Goal: Share content: Share content

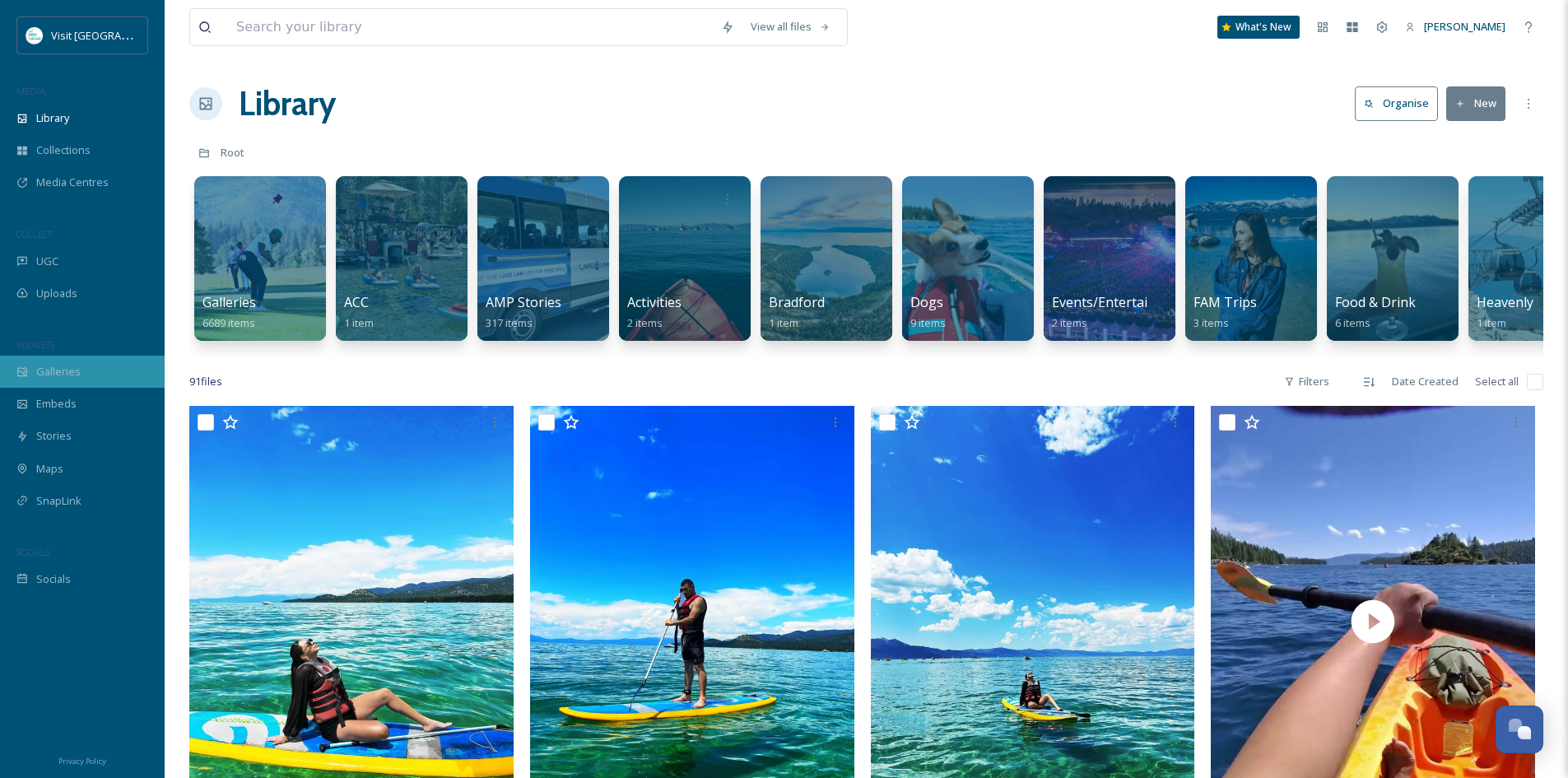
click at [53, 367] on span "Galleries" at bounding box center [58, 371] width 45 height 15
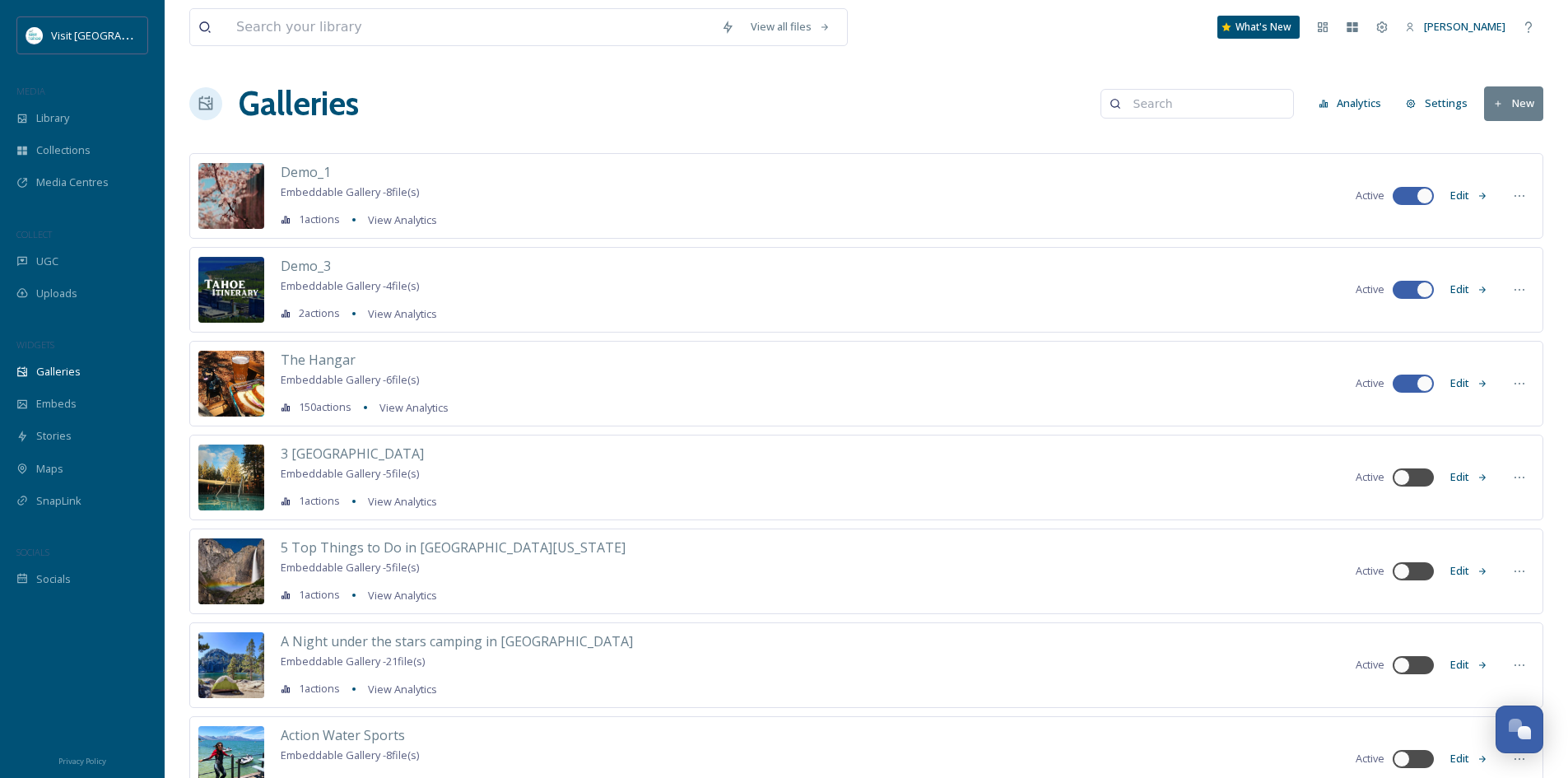
click at [1197, 110] on input at bounding box center [1205, 104] width 160 height 33
type input "generic"
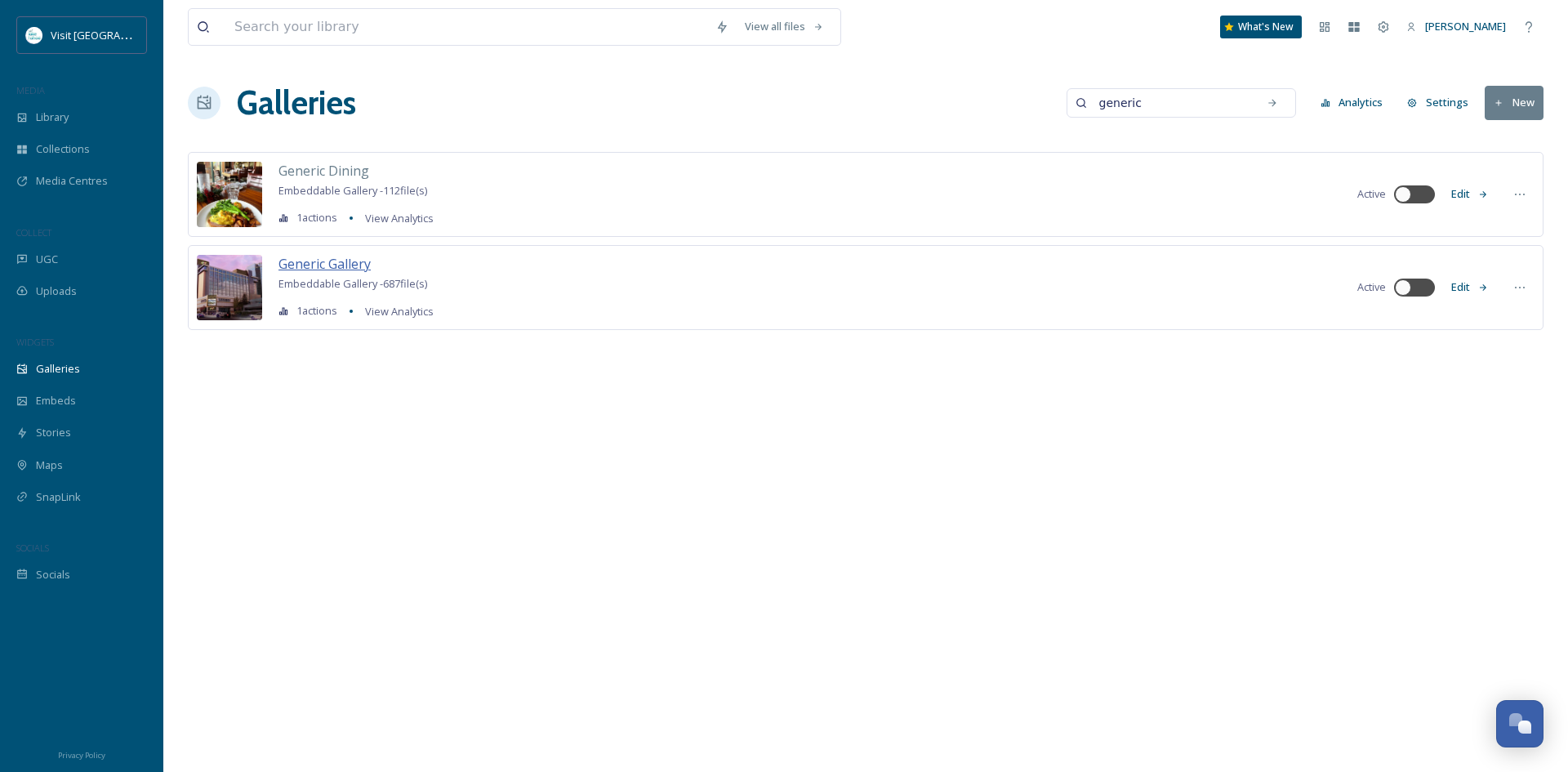
click at [346, 269] on span "Generic Gallery" at bounding box center [324, 263] width 93 height 18
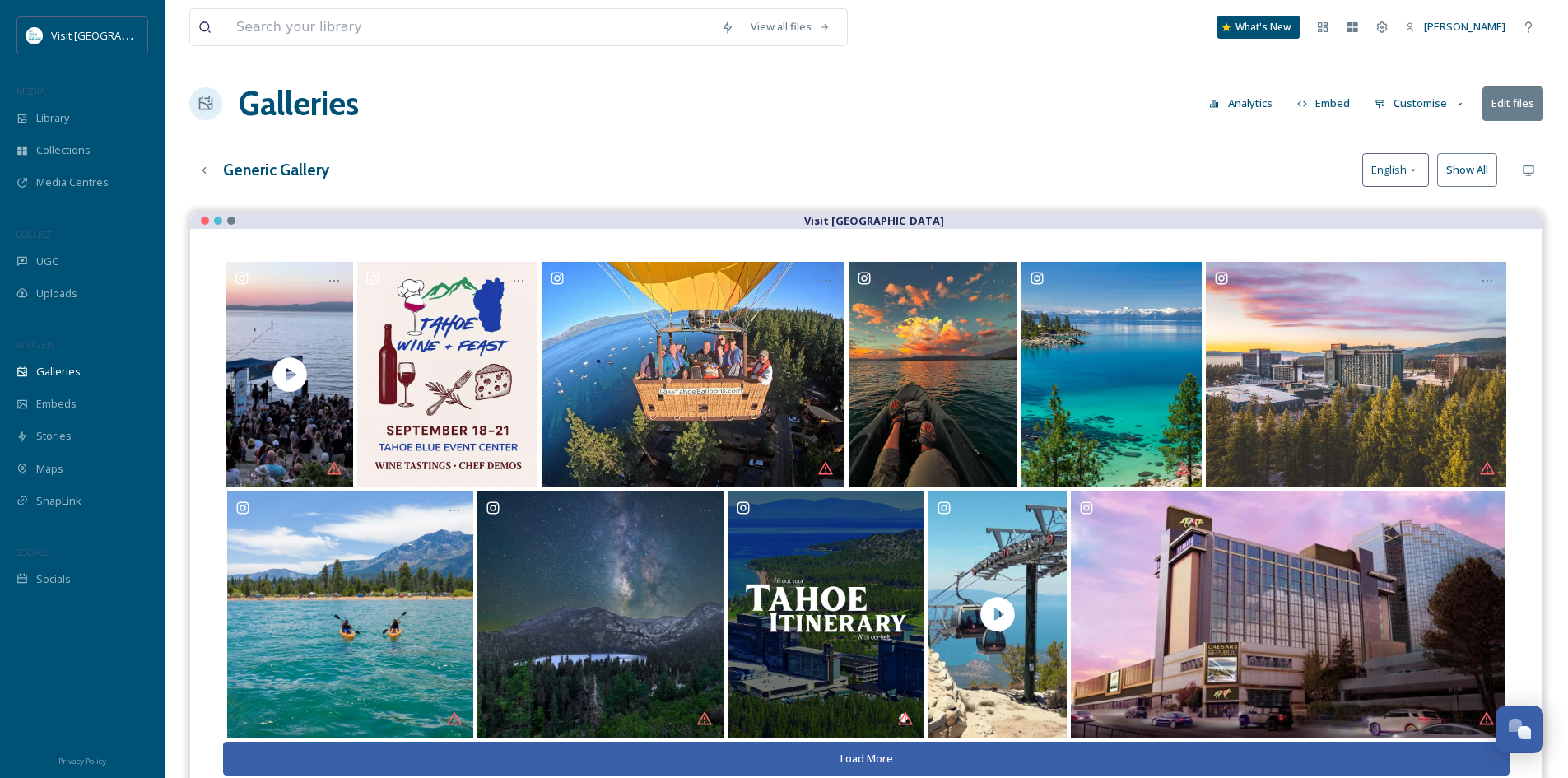
click at [1253, 104] on button "Analytics" at bounding box center [1240, 104] width 80 height 33
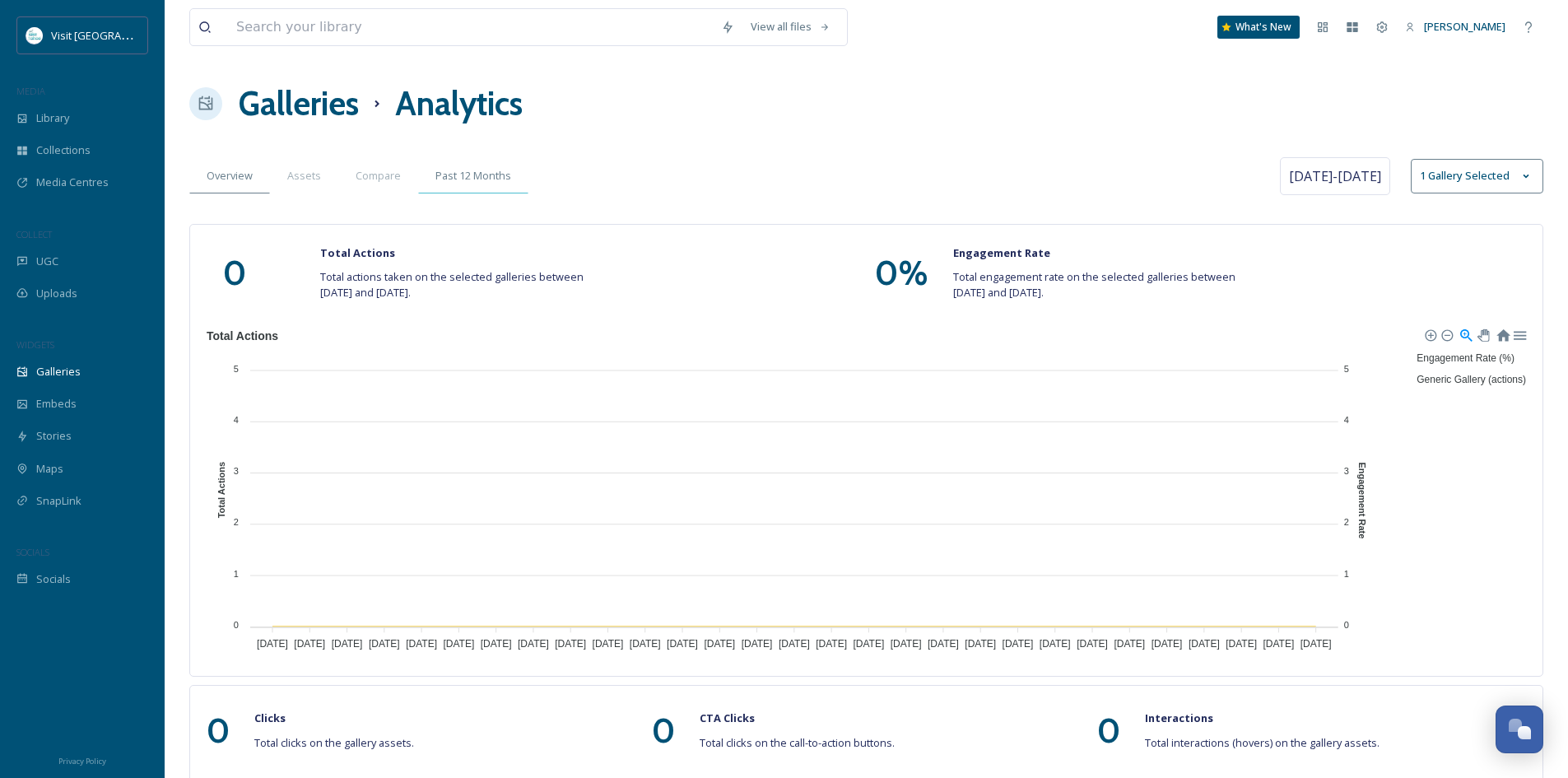
click at [490, 175] on span "Past 12 Months" at bounding box center [473, 175] width 75 height 15
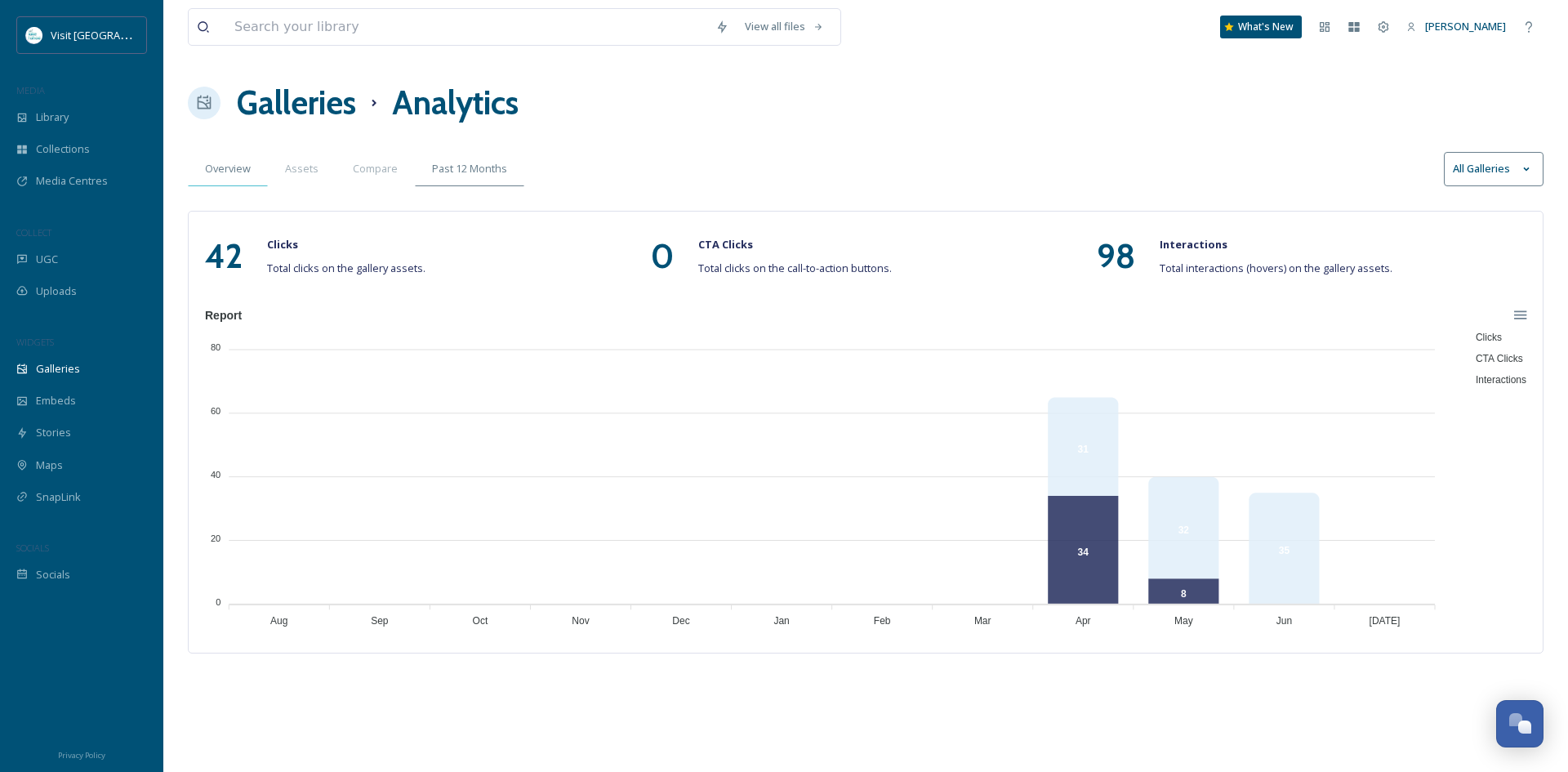
click at [217, 172] on span "Overview" at bounding box center [228, 168] width 46 height 15
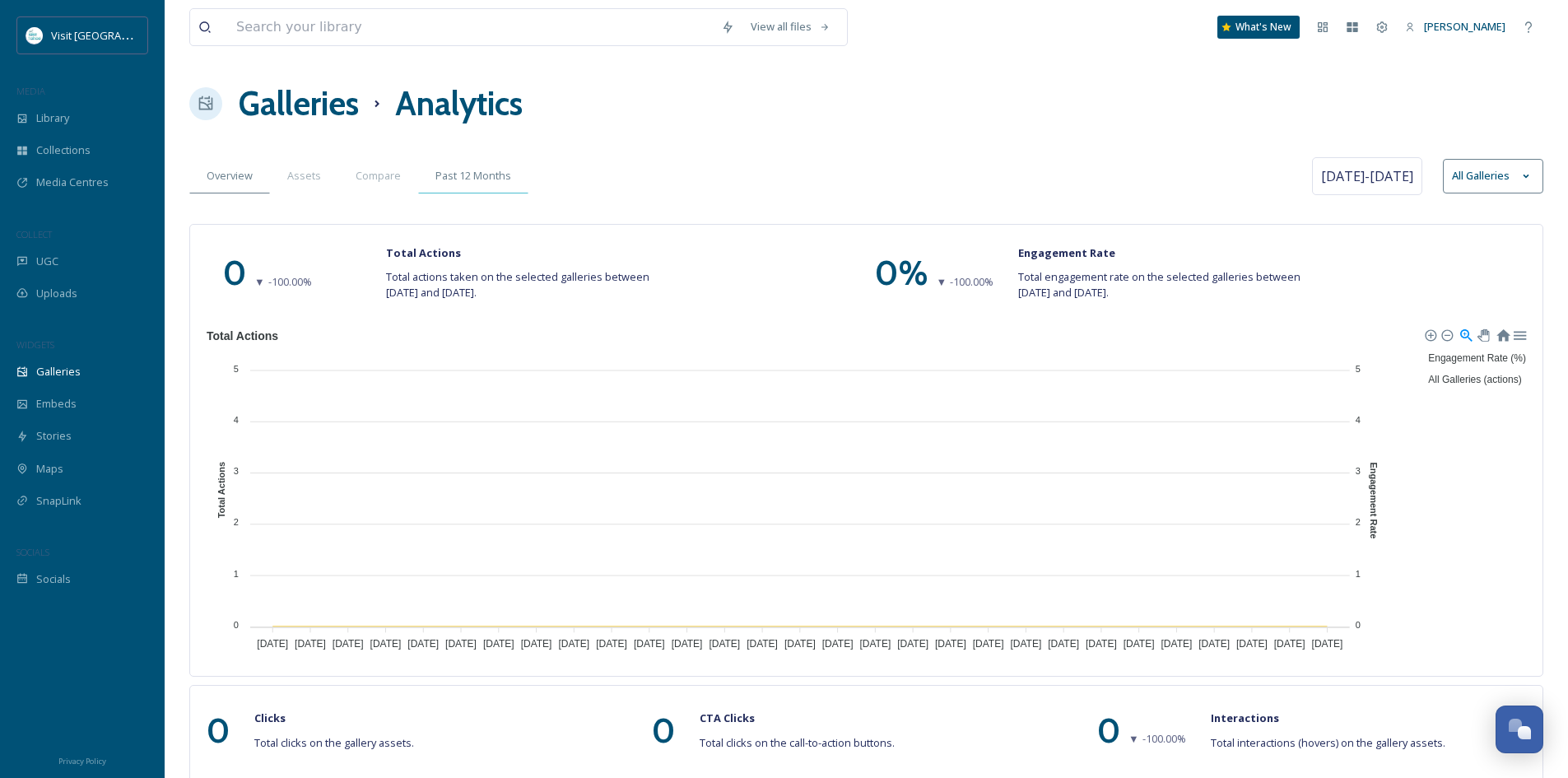
click at [462, 179] on span "Past 12 Months" at bounding box center [473, 175] width 75 height 15
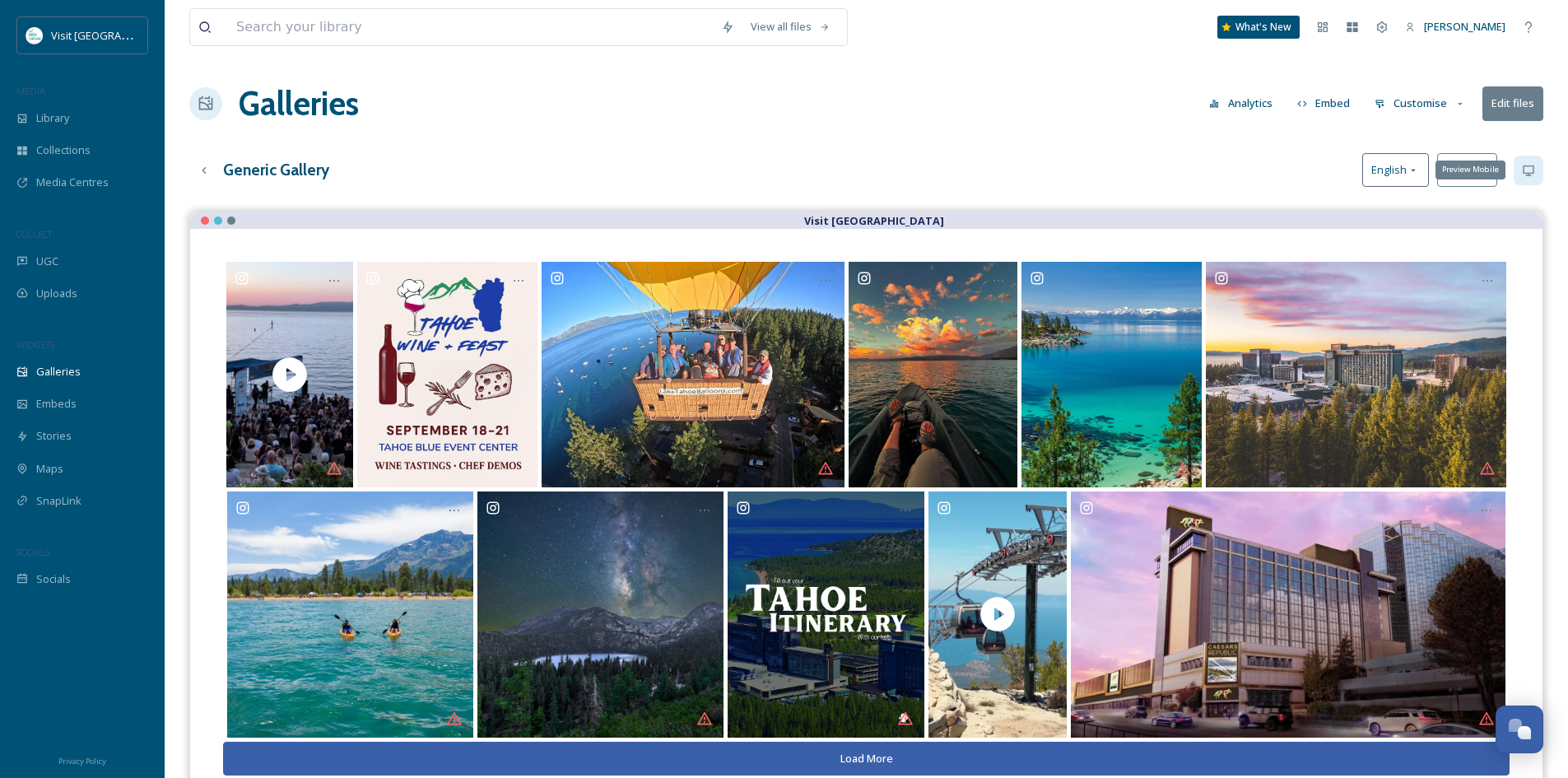
click at [1522, 168] on div "Preview Mobile" at bounding box center [1529, 170] width 30 height 30
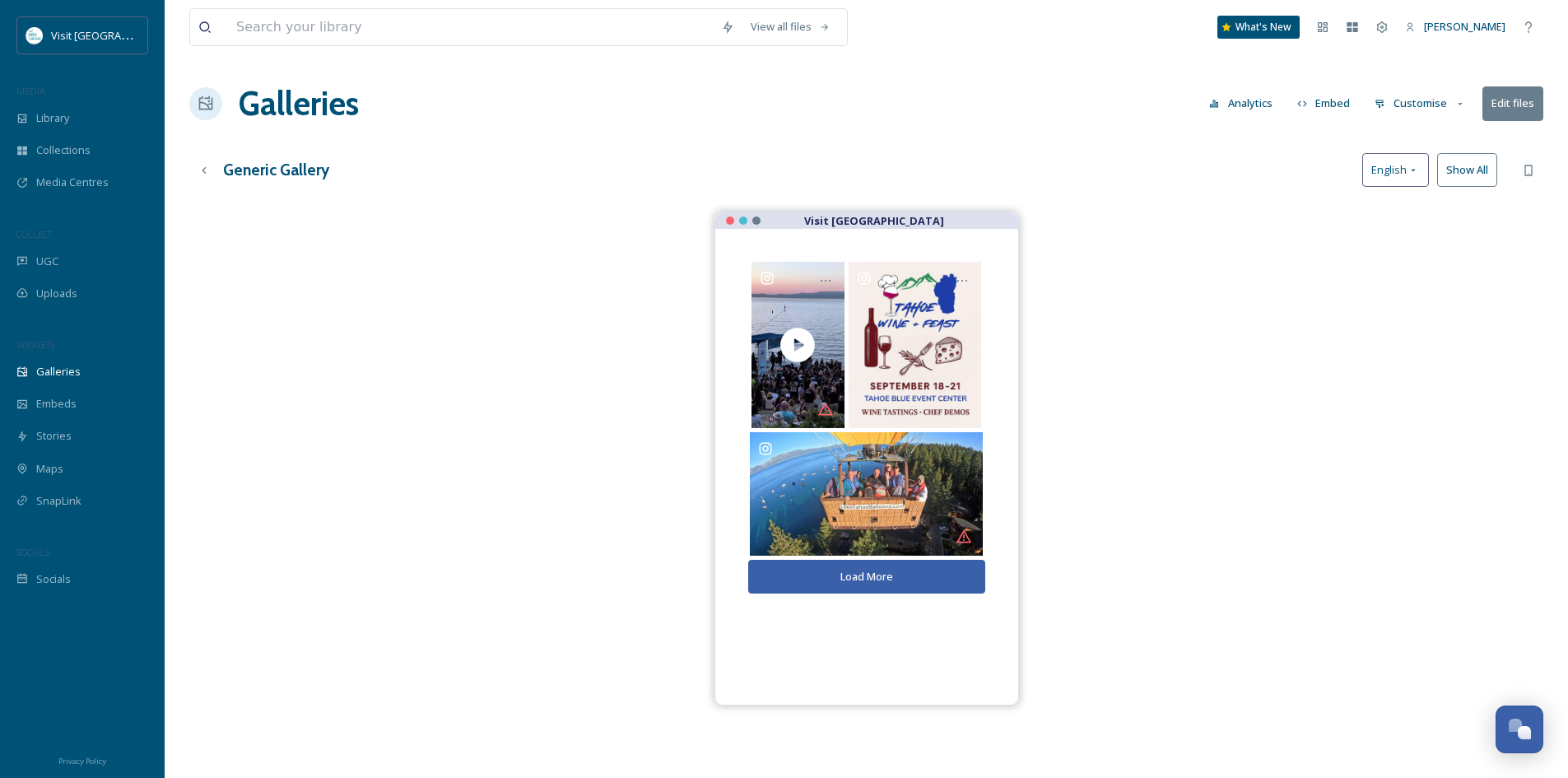
click at [1455, 168] on button "Show All" at bounding box center [1468, 169] width 60 height 33
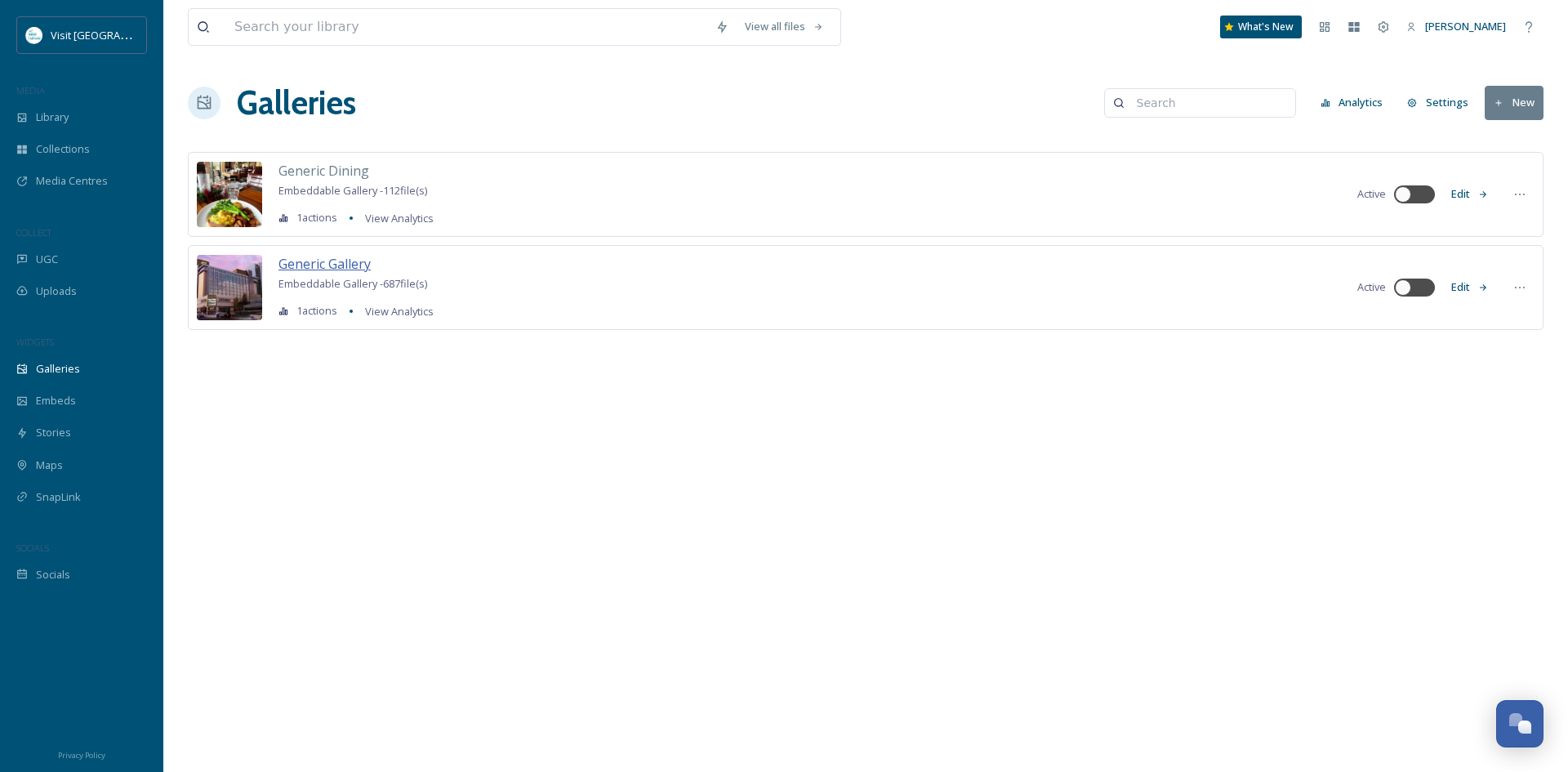
click at [319, 264] on span "Generic Gallery" at bounding box center [324, 263] width 93 height 18
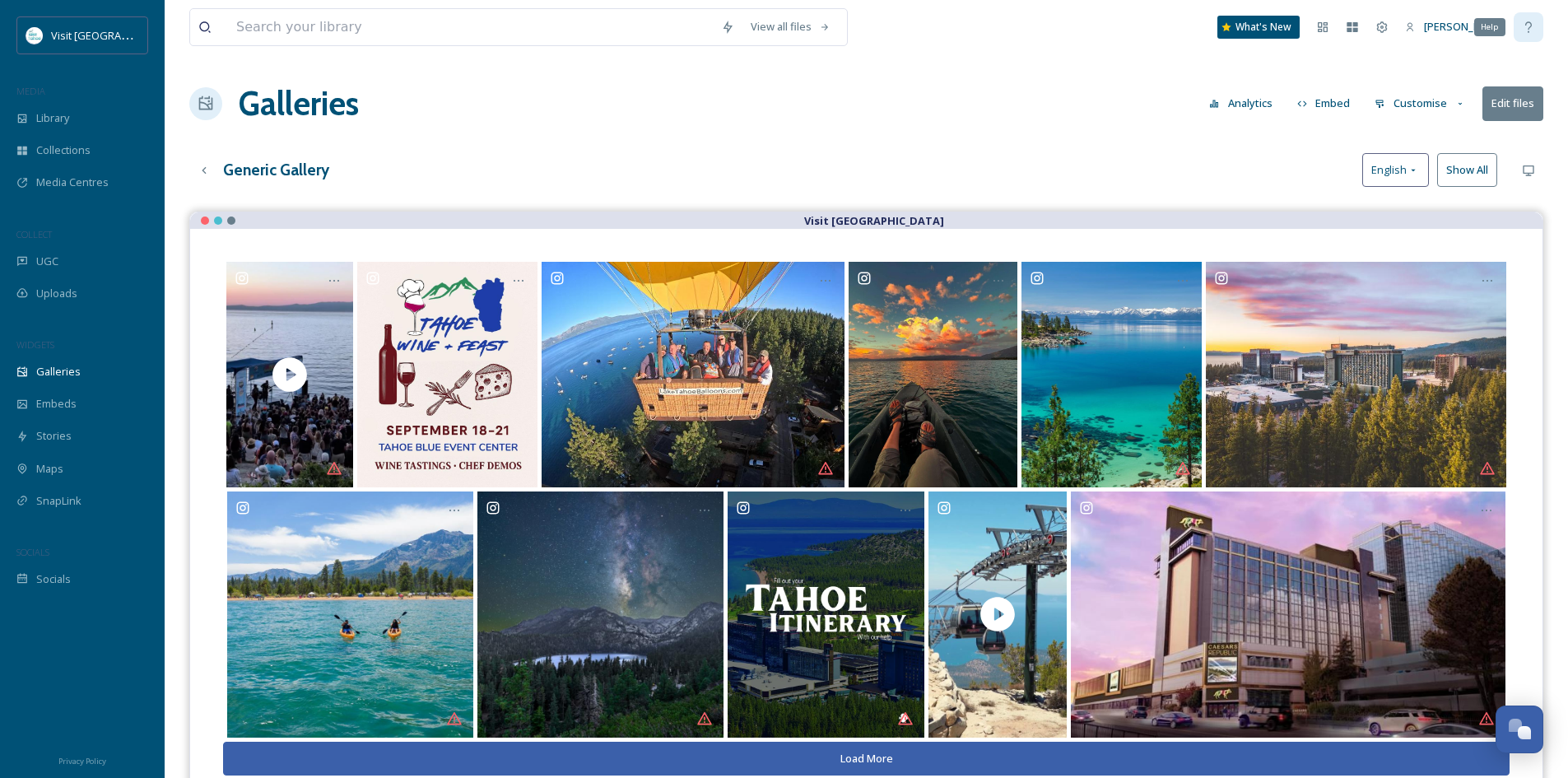
click at [1537, 27] on div "Help" at bounding box center [1529, 27] width 30 height 30
click at [1405, 108] on button "Customise" at bounding box center [1421, 104] width 108 height 33
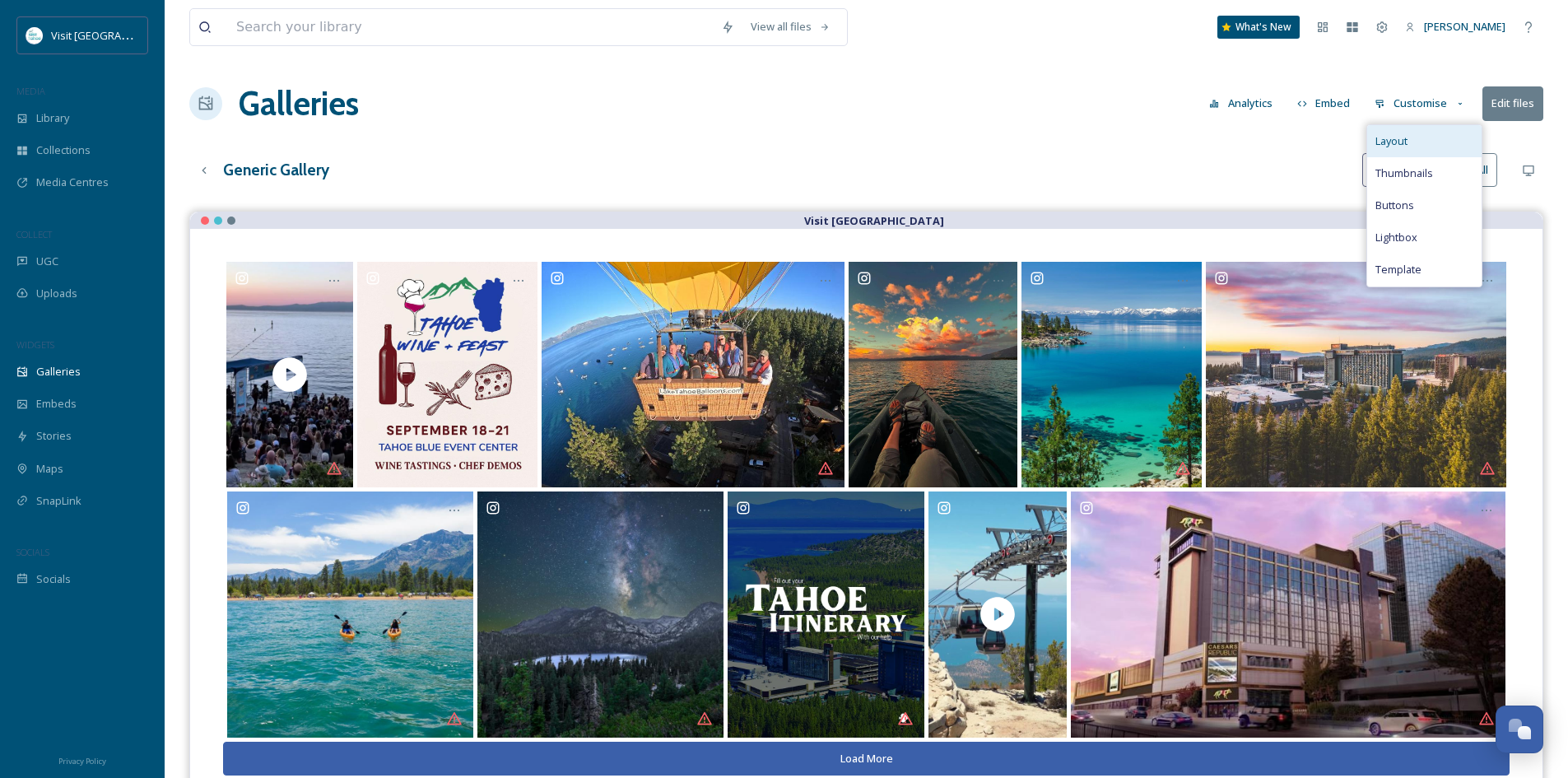
click at [1402, 140] on span "Layout" at bounding box center [1392, 141] width 33 height 15
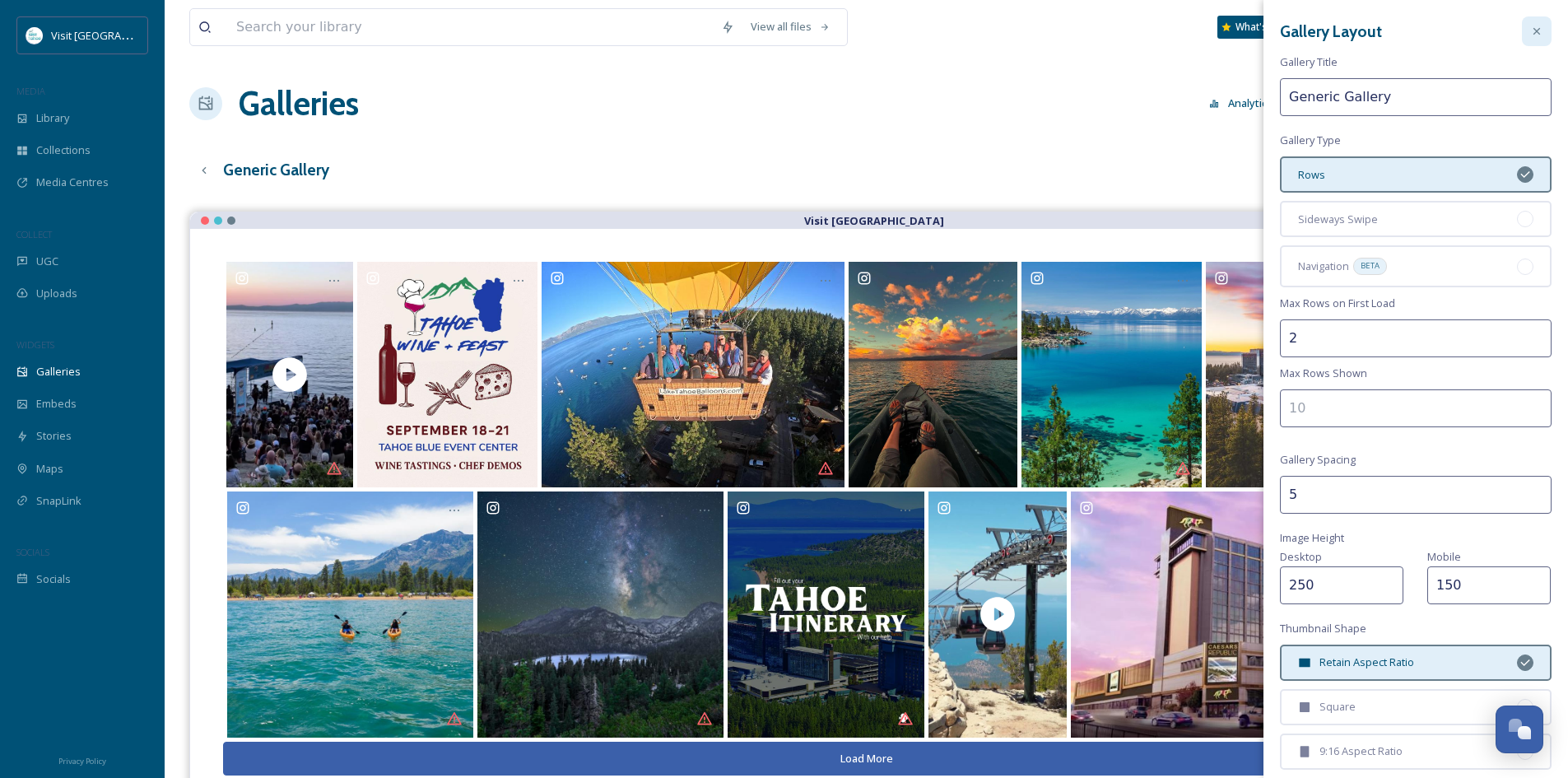
click at [1530, 34] on icon at bounding box center [1536, 31] width 13 height 13
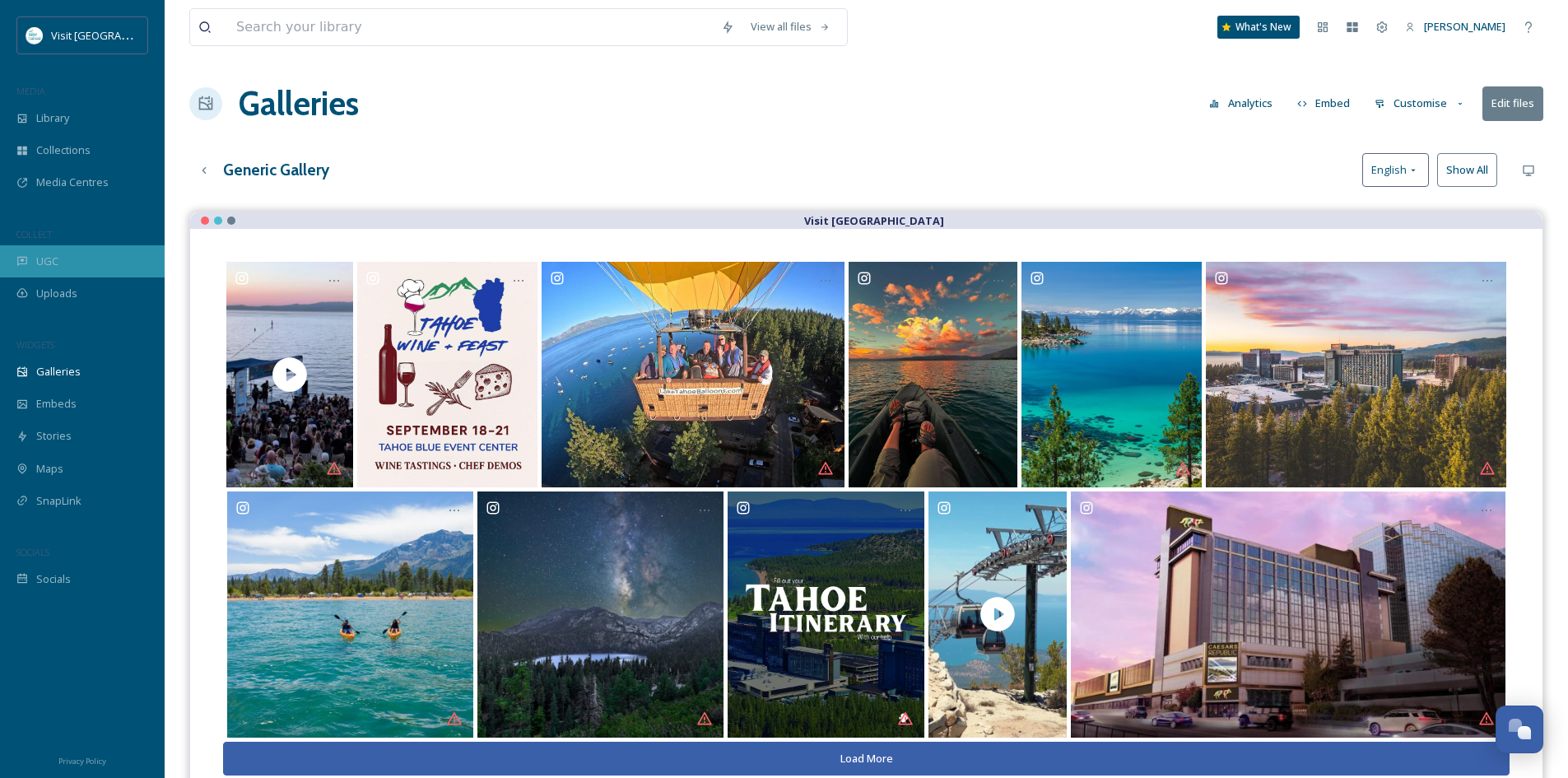
click at [63, 262] on div "UGC" at bounding box center [82, 262] width 164 height 33
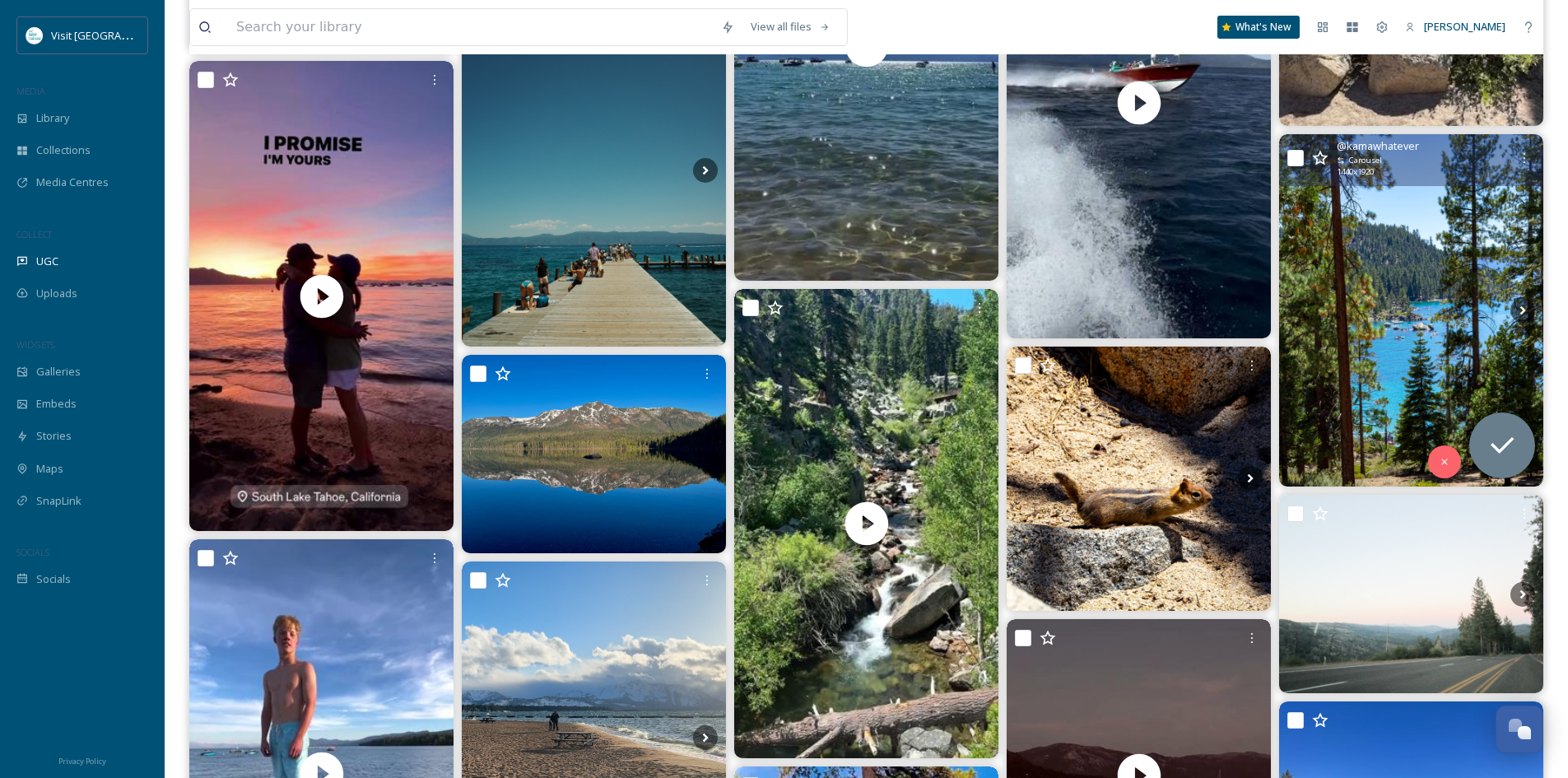
scroll to position [2383, 0]
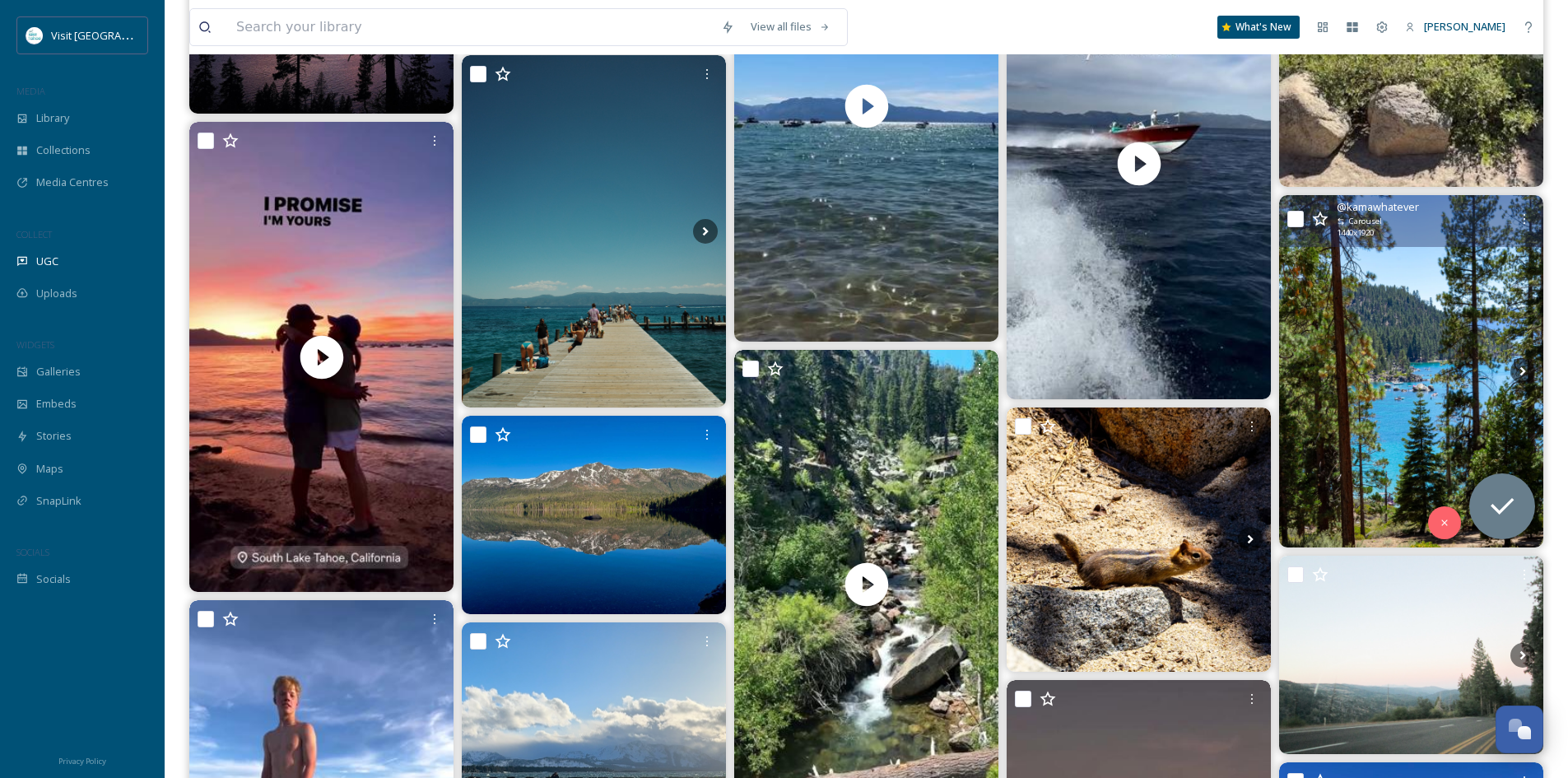
click at [1387, 336] on img at bounding box center [1411, 371] width 264 height 353
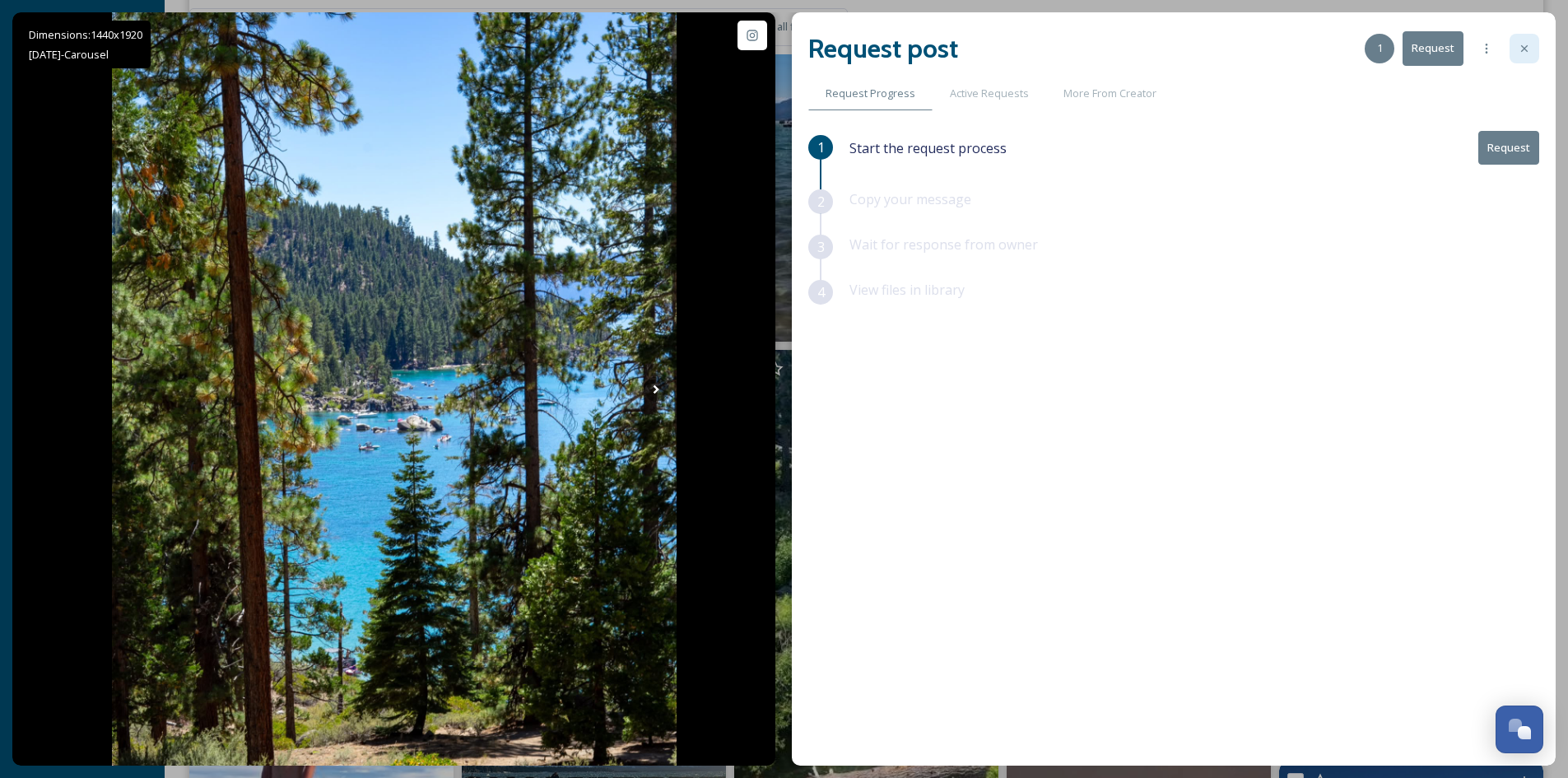
click at [1535, 53] on div at bounding box center [1524, 48] width 30 height 30
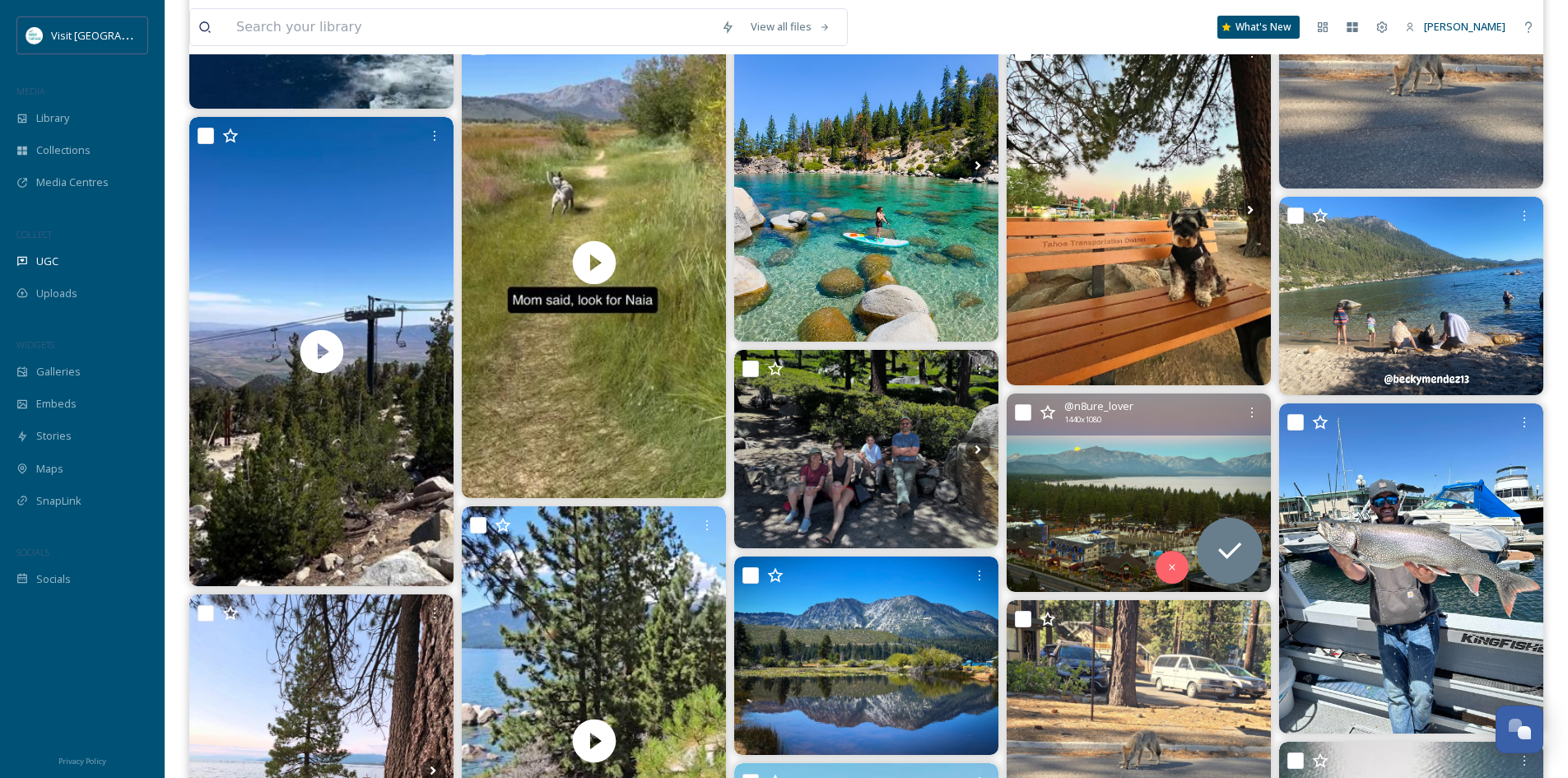
scroll to position [6252, 0]
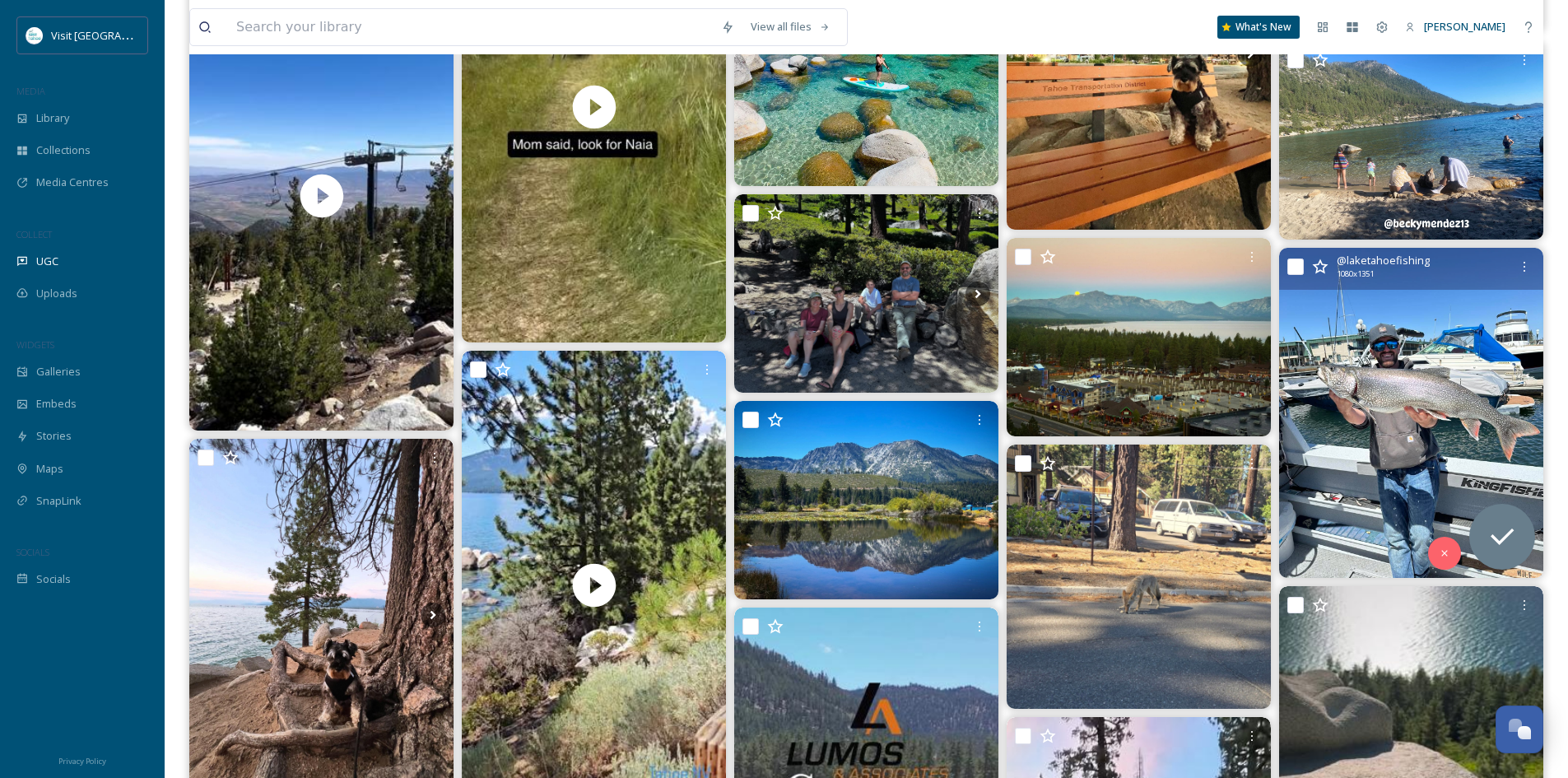
click at [1422, 428] on img at bounding box center [1411, 413] width 264 height 331
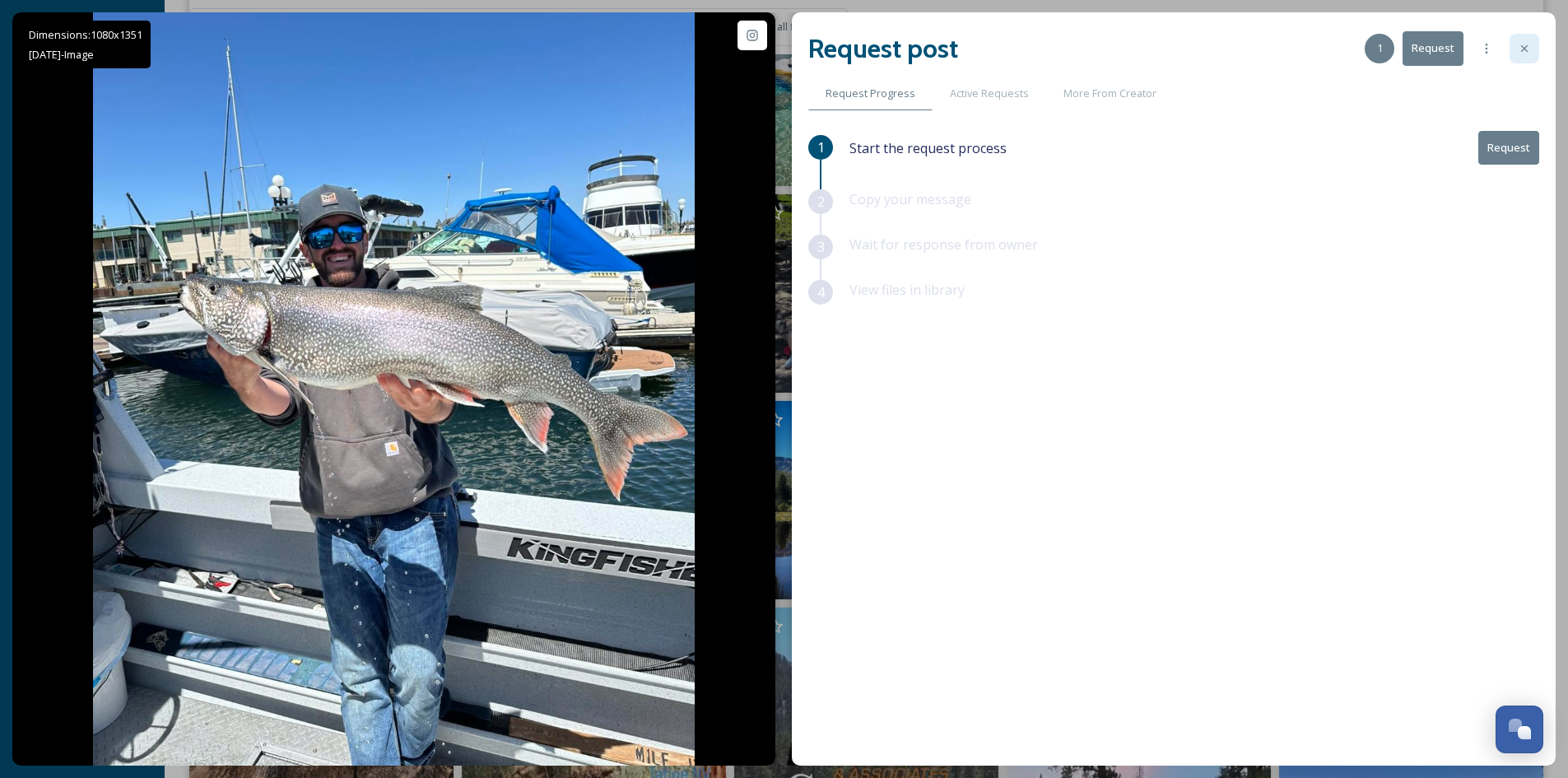
click at [1527, 45] on icon at bounding box center [1524, 48] width 13 height 13
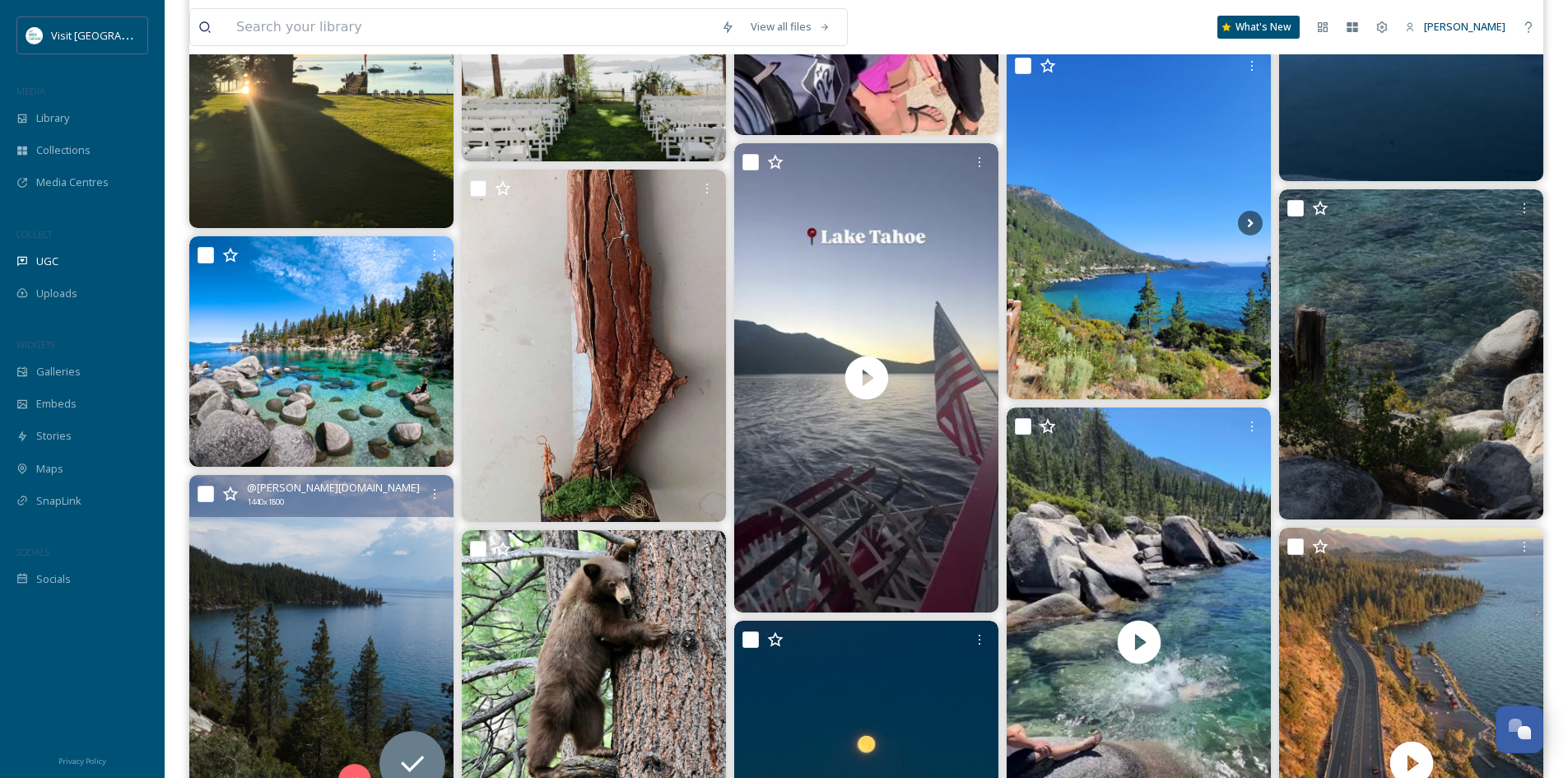
scroll to position [8393, 0]
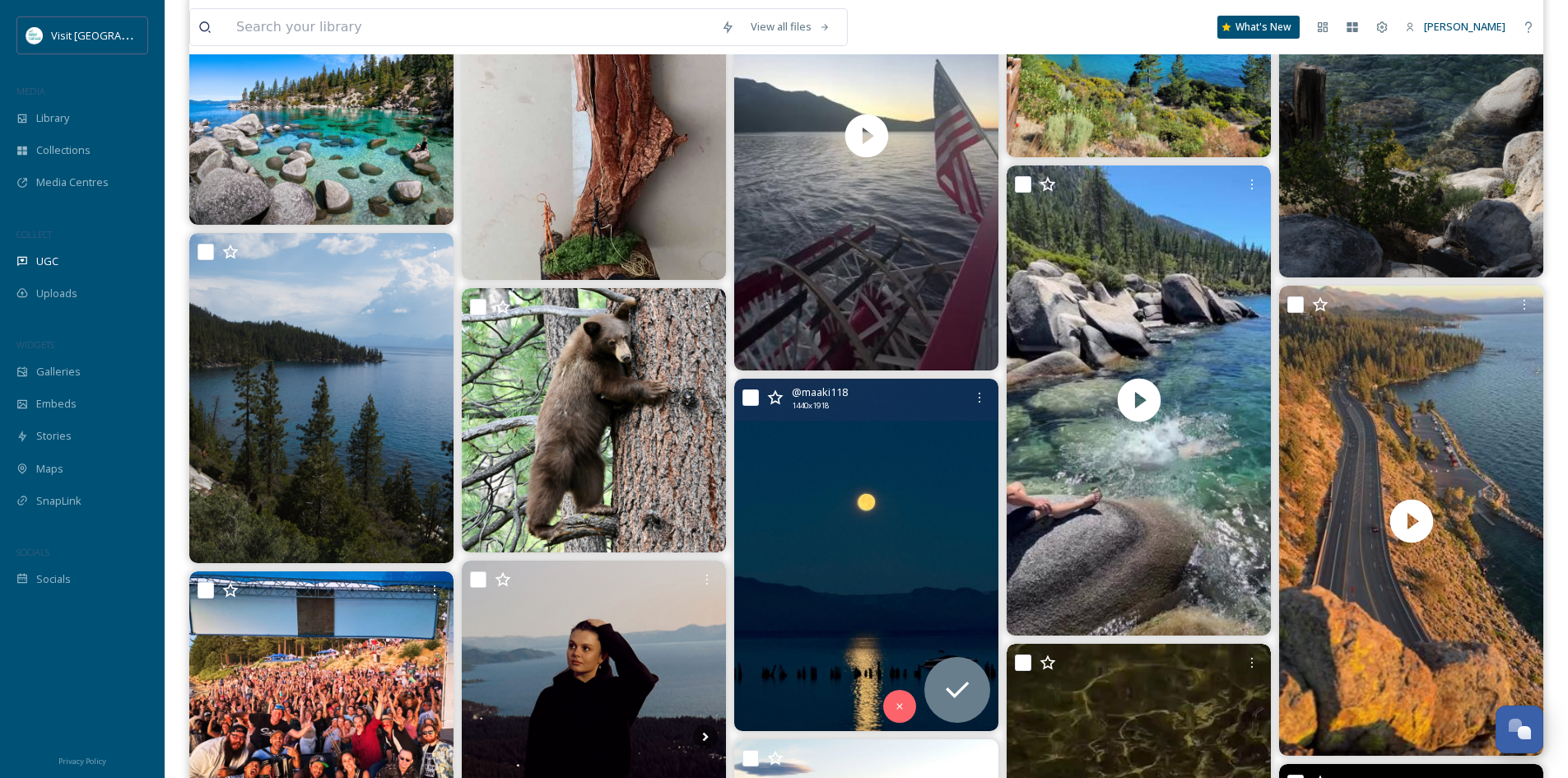
click at [852, 543] on img at bounding box center [866, 555] width 264 height 353
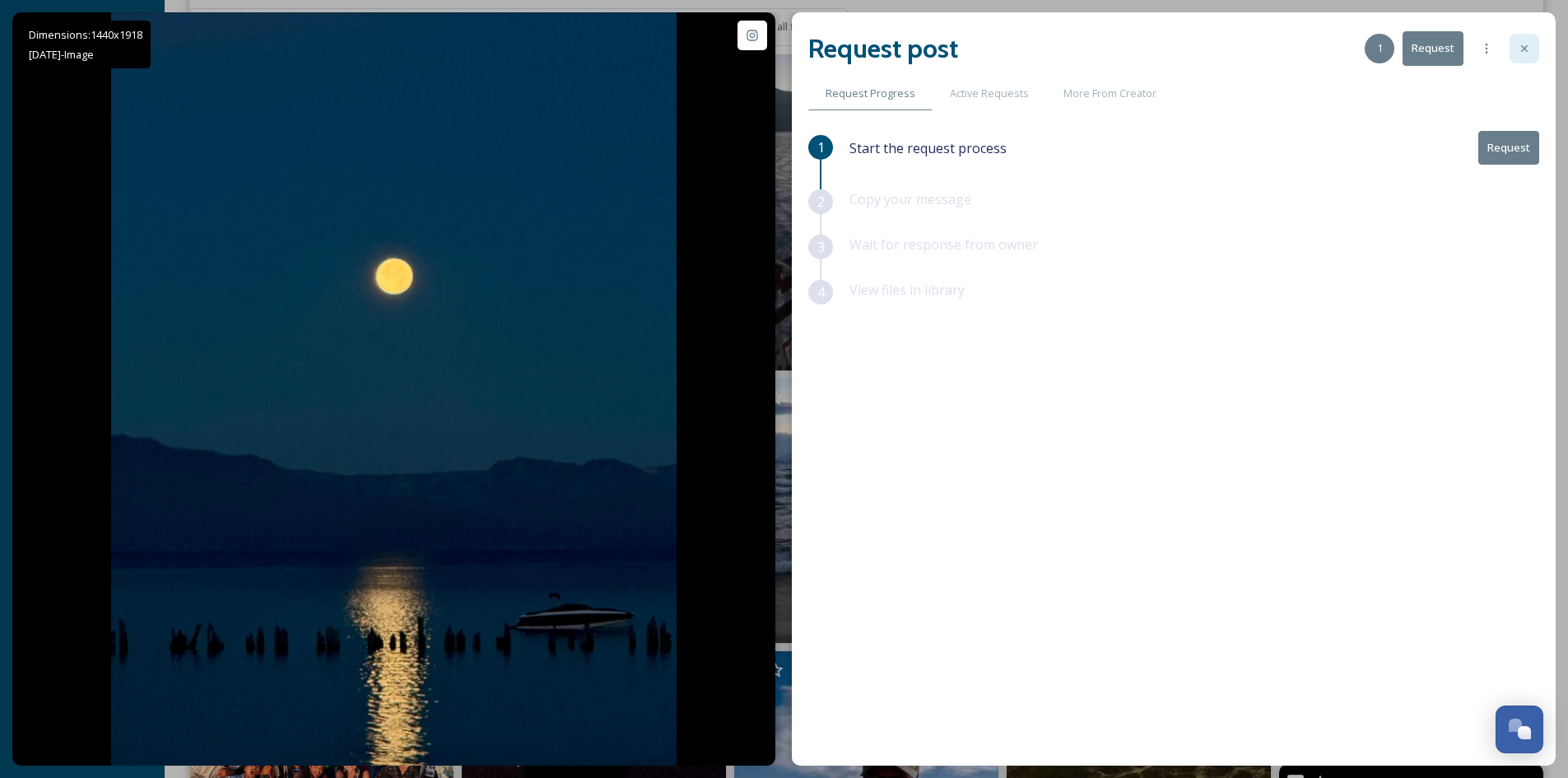
click at [1524, 48] on icon at bounding box center [1524, 48] width 13 height 13
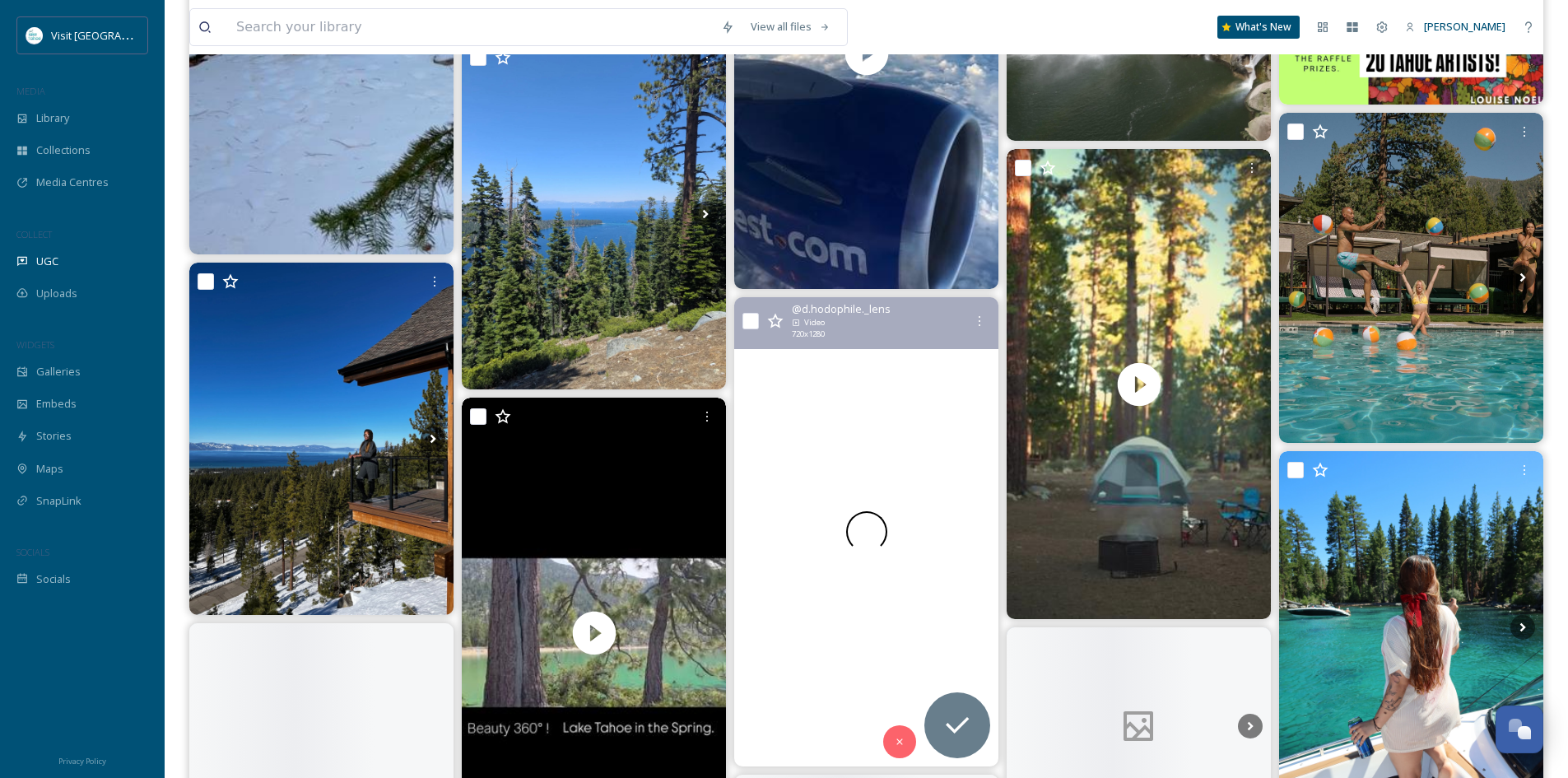
scroll to position [11027, 0]
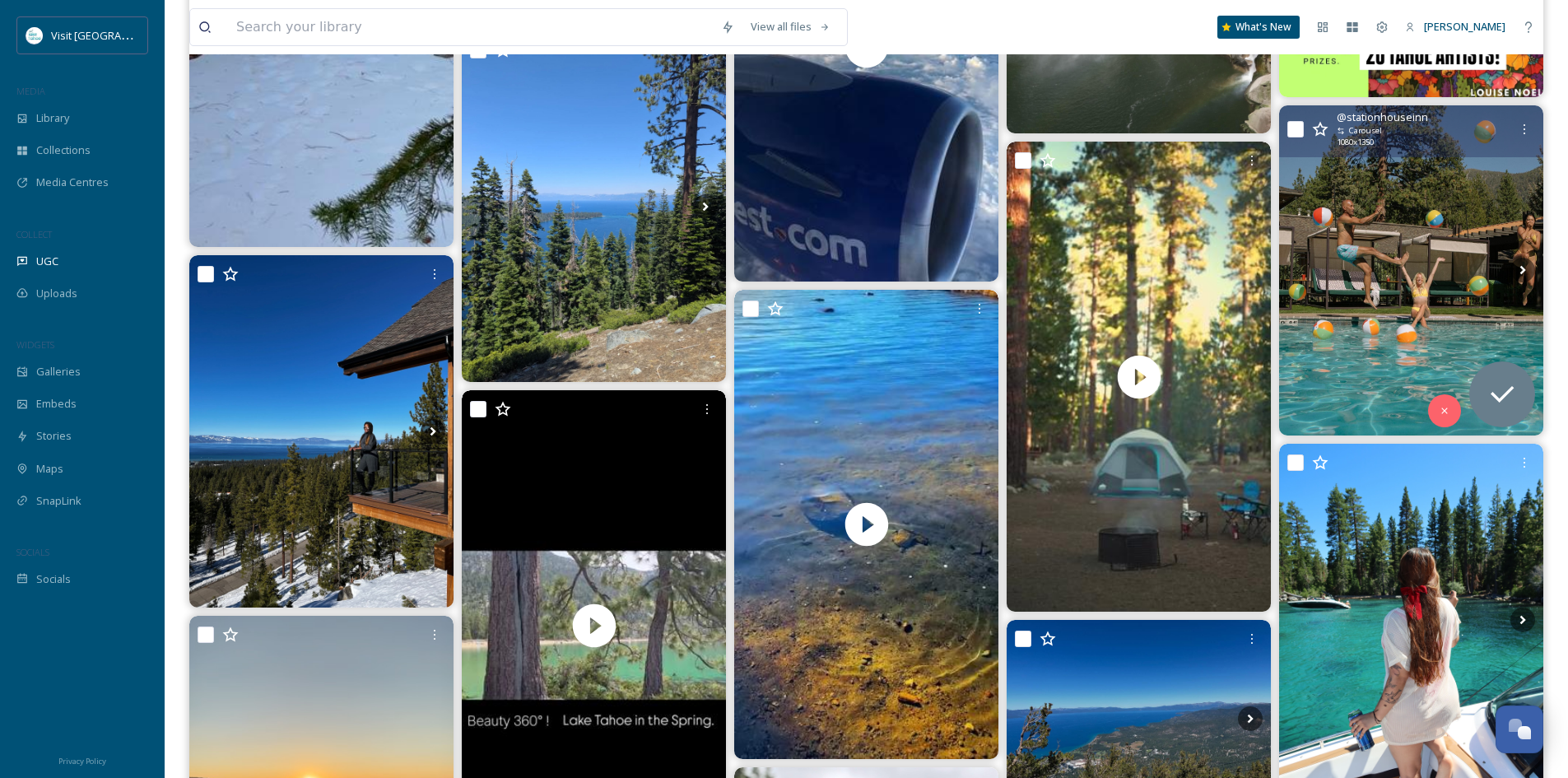
click at [1405, 271] on img at bounding box center [1411, 270] width 264 height 330
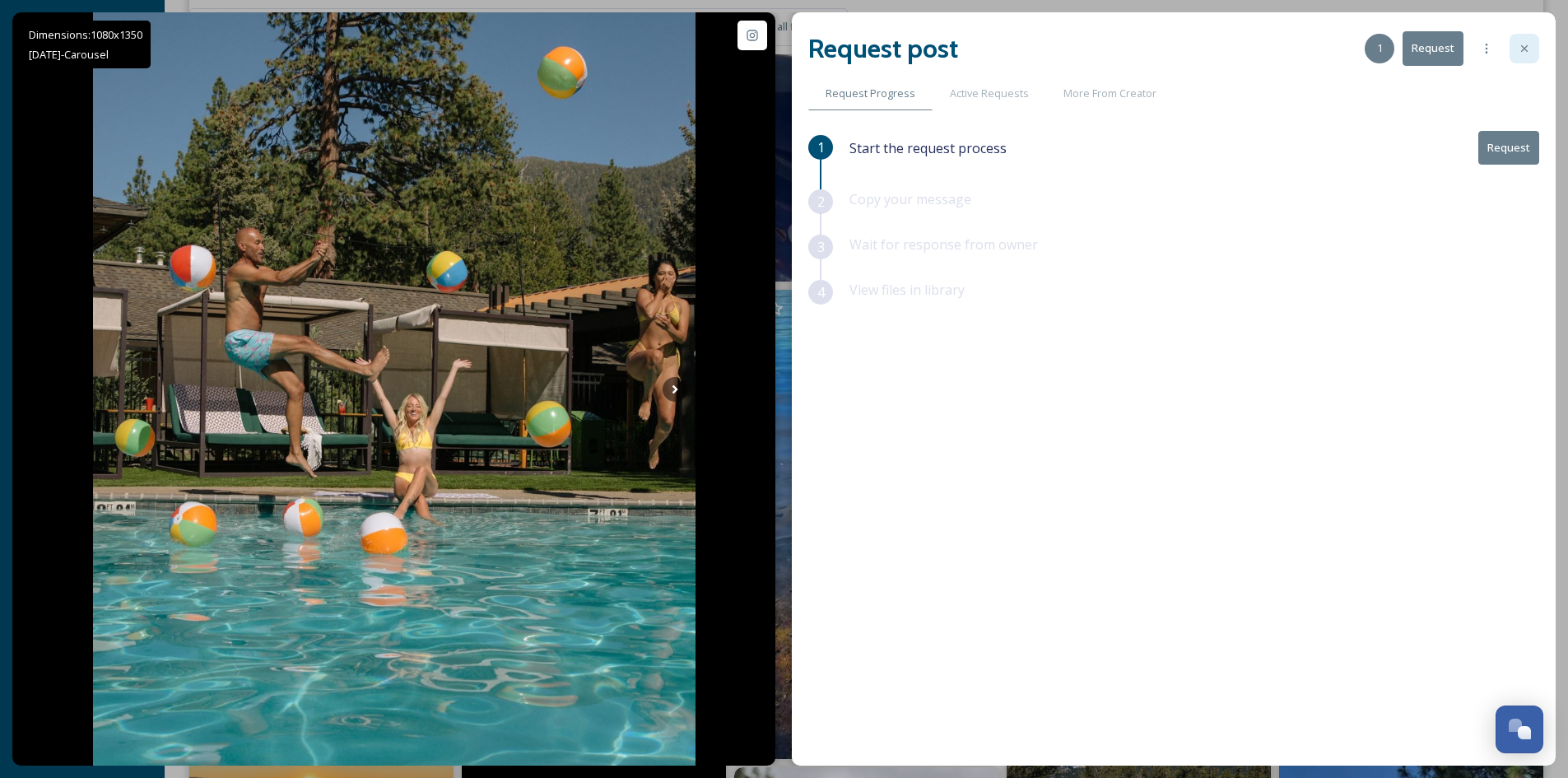
click at [1519, 49] on icon at bounding box center [1524, 48] width 13 height 13
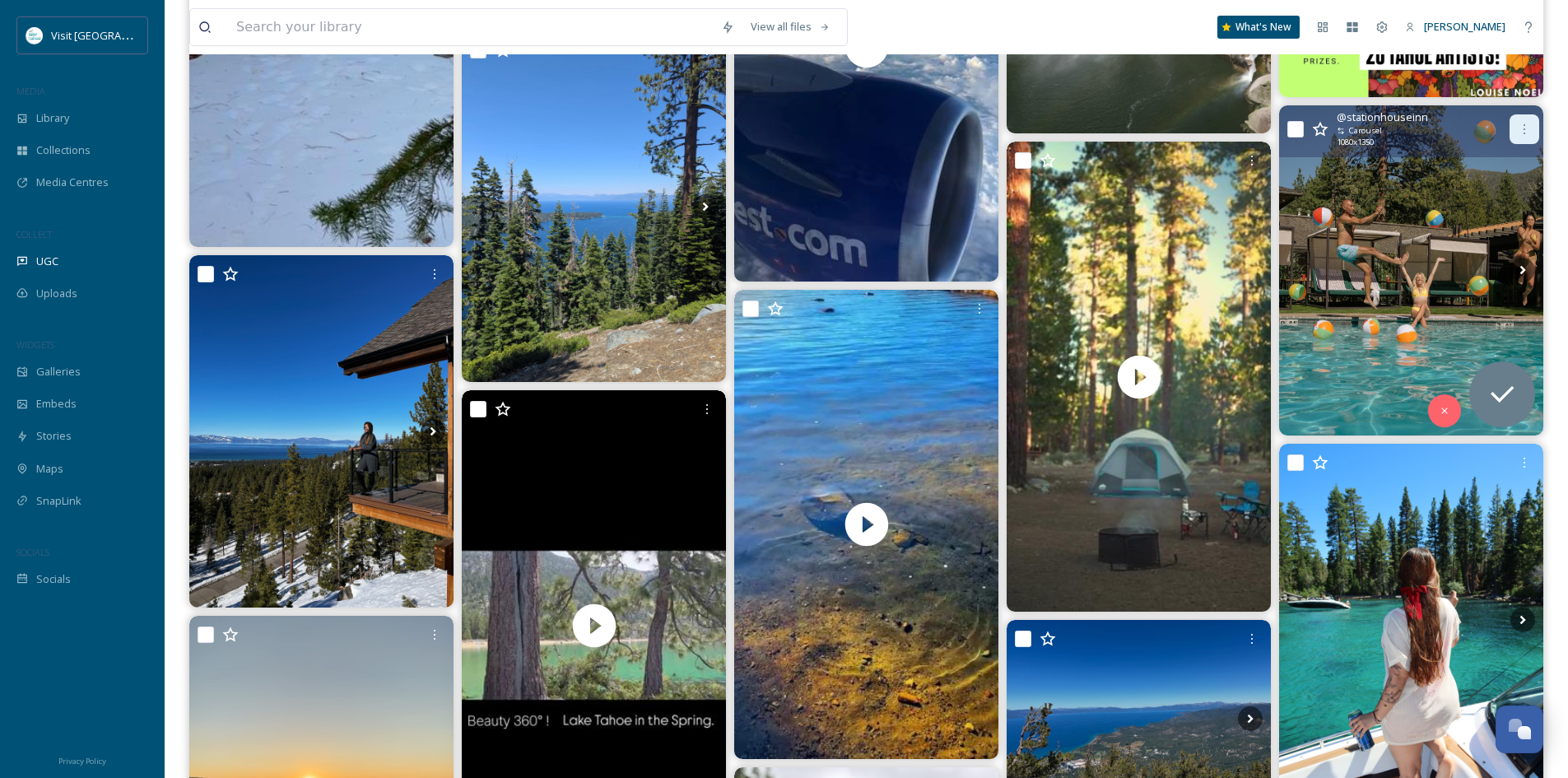
click at [1530, 133] on icon at bounding box center [1524, 128] width 13 height 13
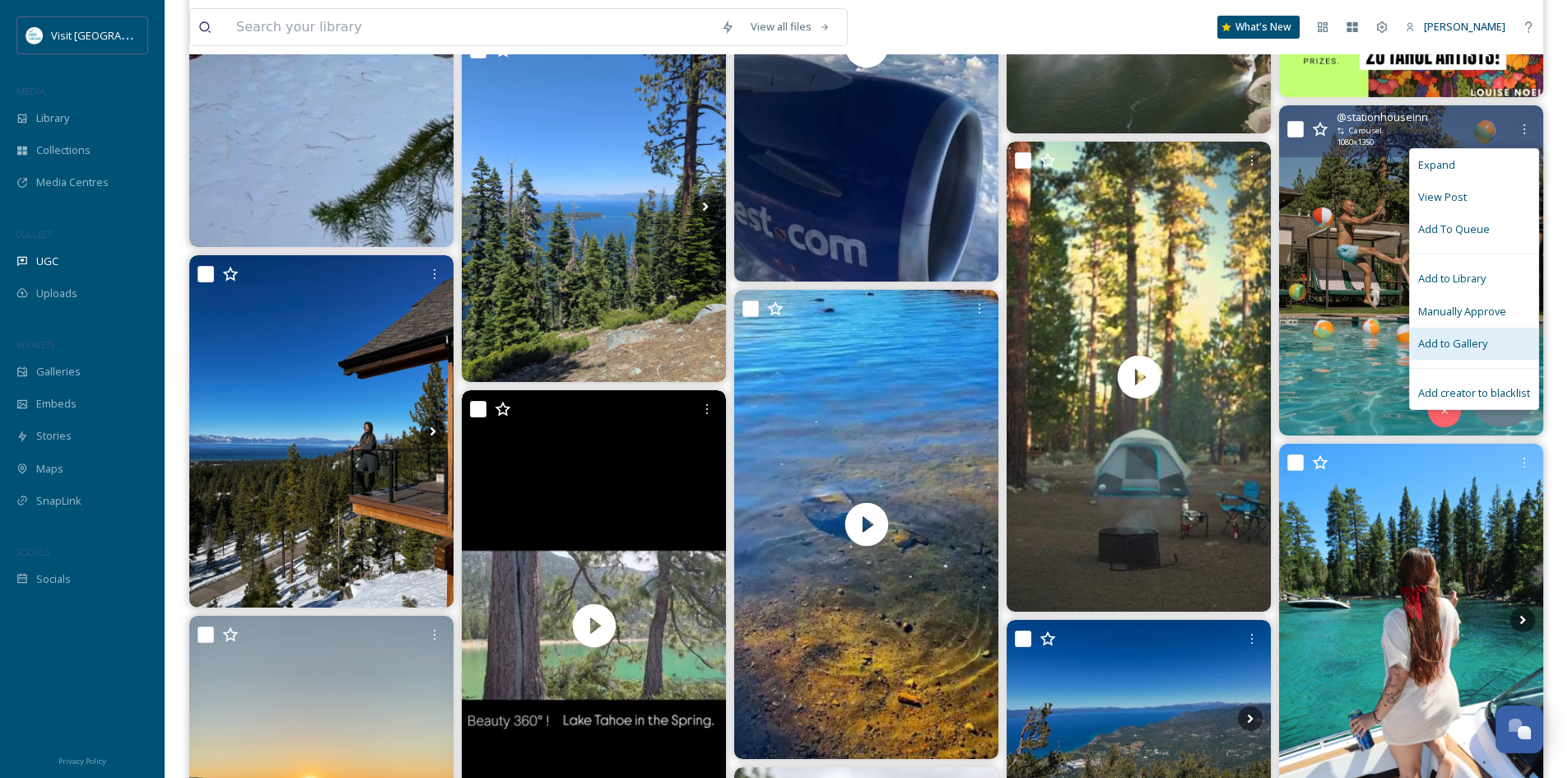
click at [1472, 343] on span "Add to Gallery" at bounding box center [1452, 343] width 69 height 15
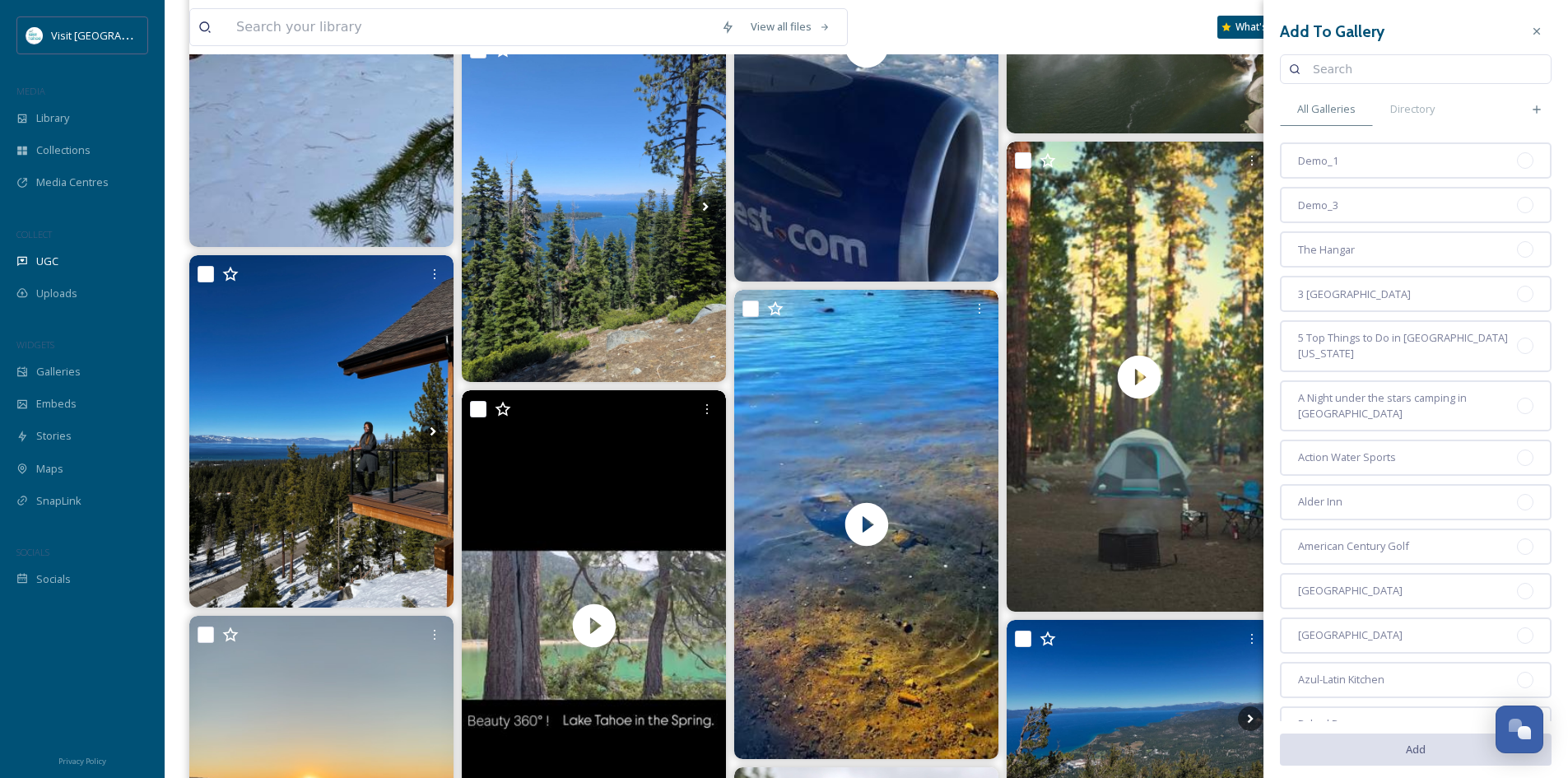
click at [1392, 69] on input at bounding box center [1424, 69] width 238 height 33
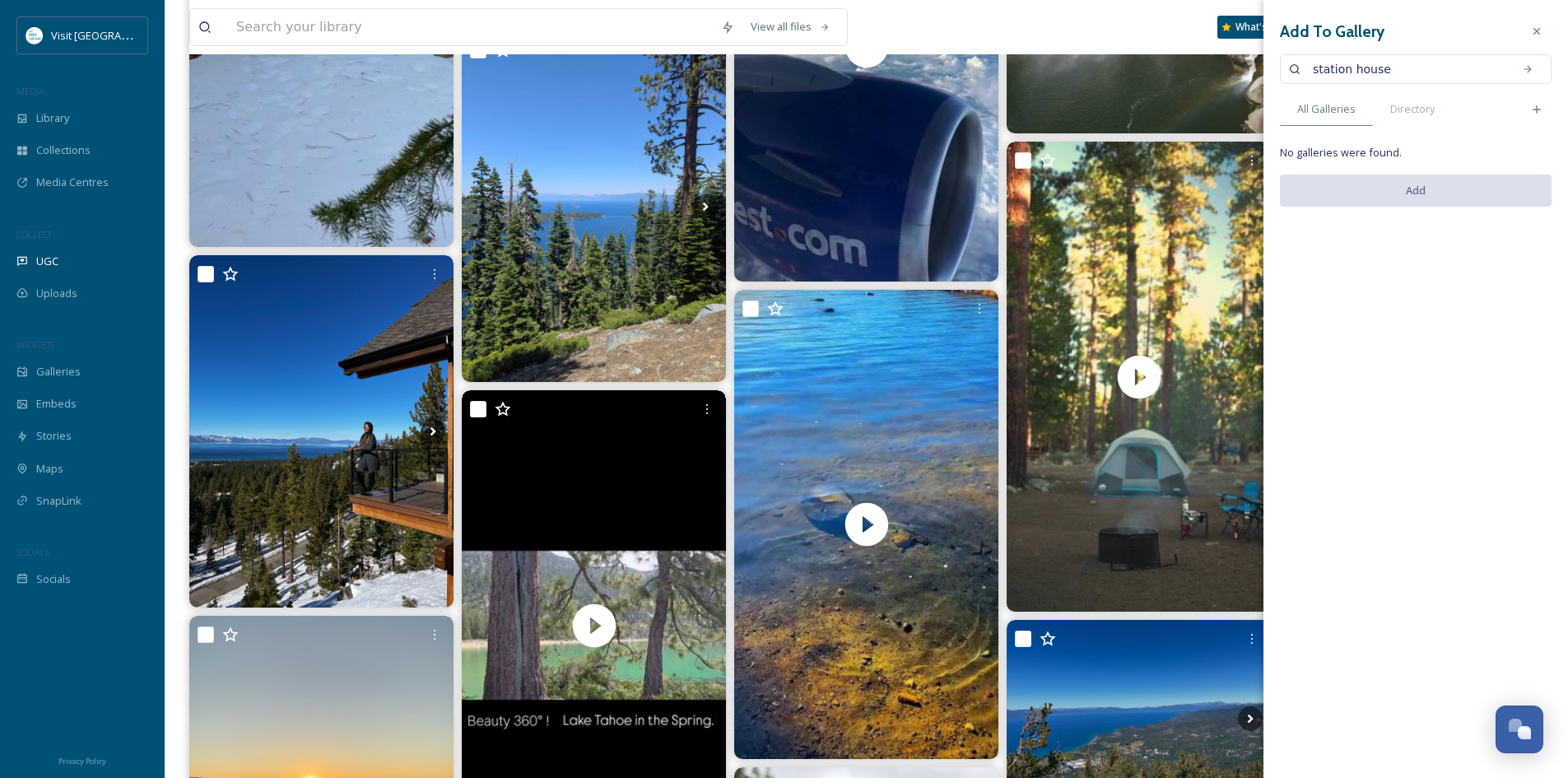
click at [1343, 68] on input "station house" at bounding box center [1407, 69] width 205 height 33
click at [1347, 68] on input "station house" at bounding box center [1407, 69] width 205 height 33
click at [1399, 67] on input "station house" at bounding box center [1407, 69] width 205 height 33
type input "[GEOGRAPHIC_DATA]"
click at [1535, 27] on icon at bounding box center [1536, 31] width 13 height 13
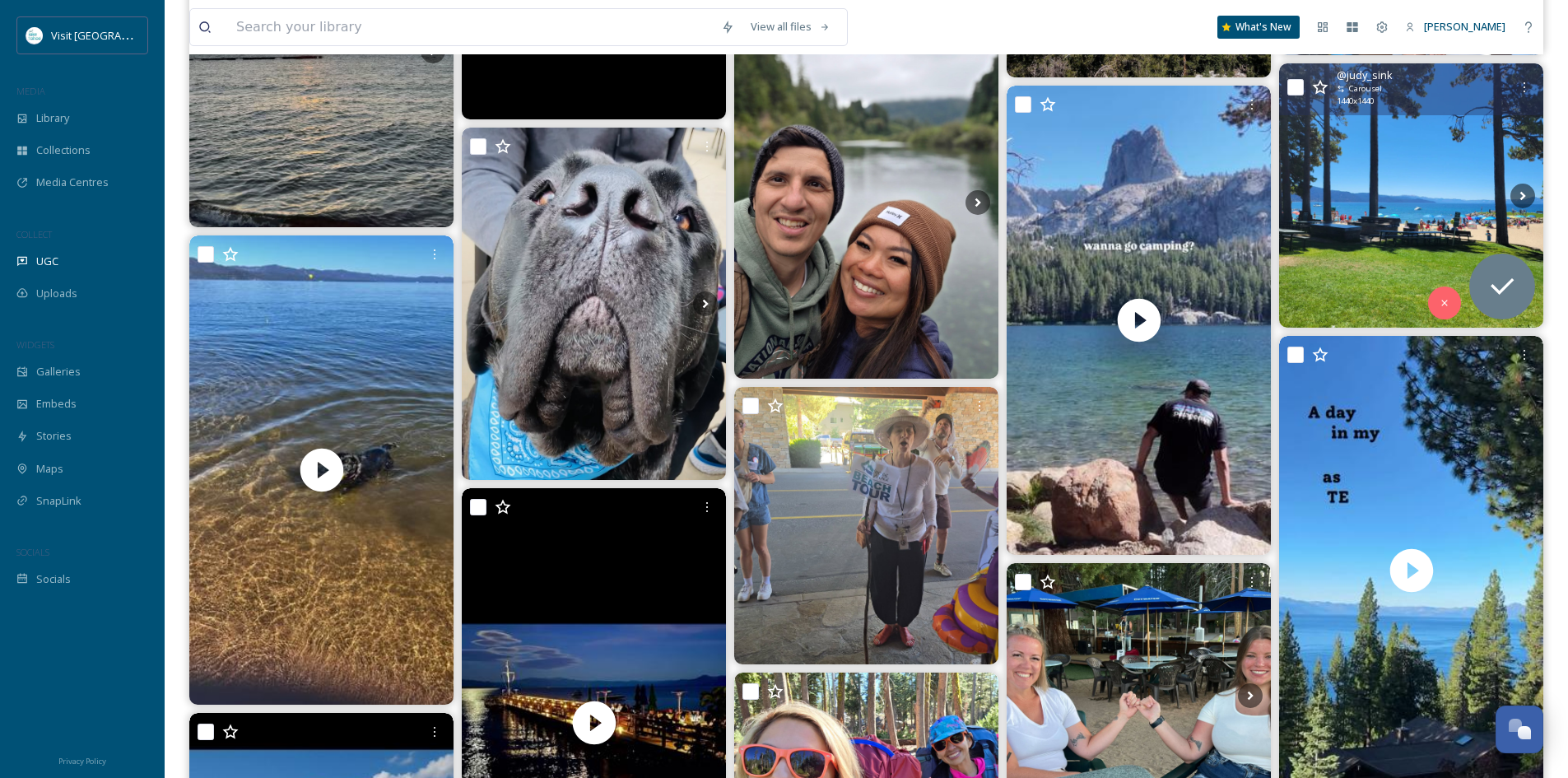
scroll to position [11521, 0]
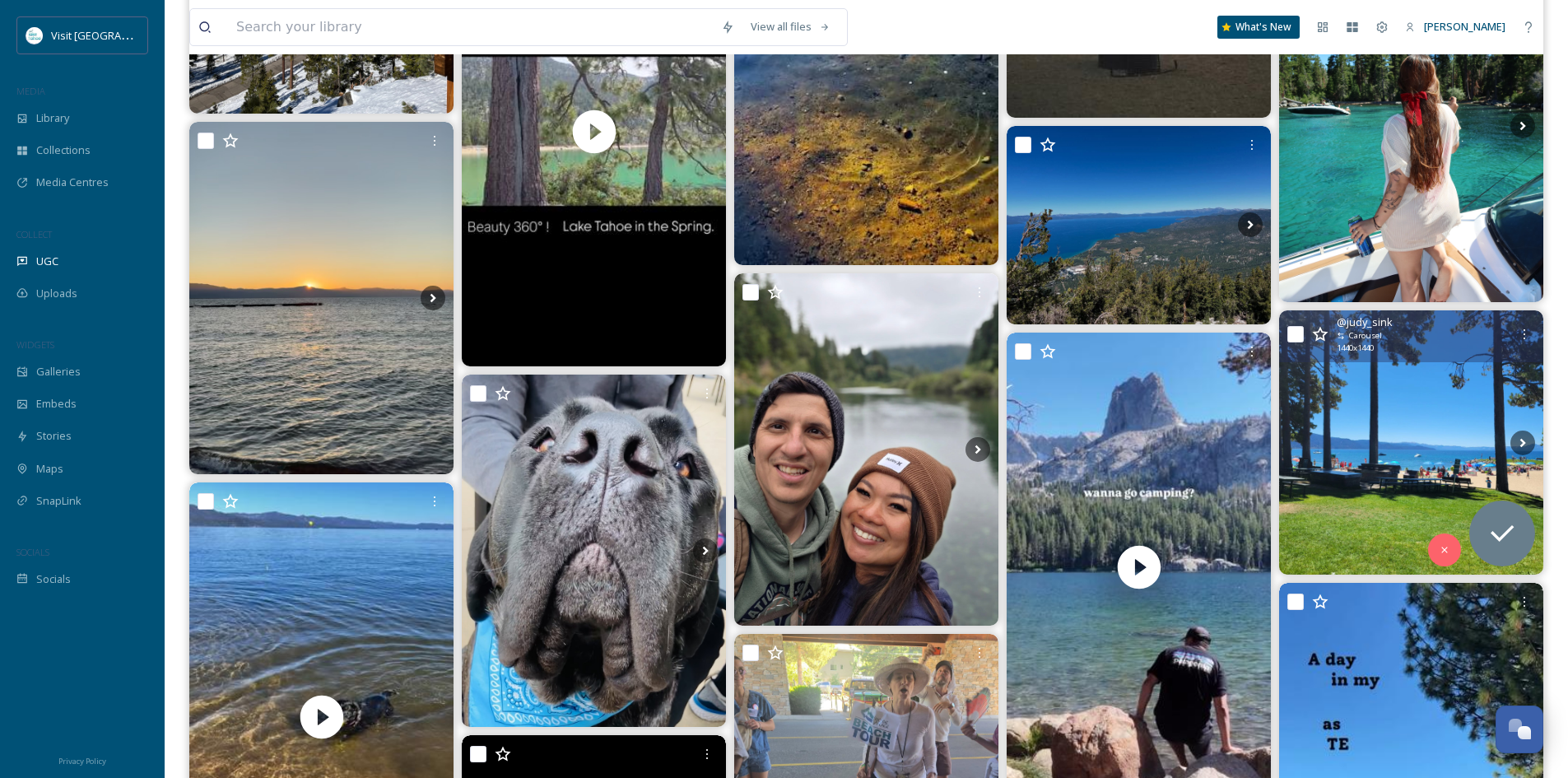
click at [1410, 411] on img at bounding box center [1411, 442] width 264 height 264
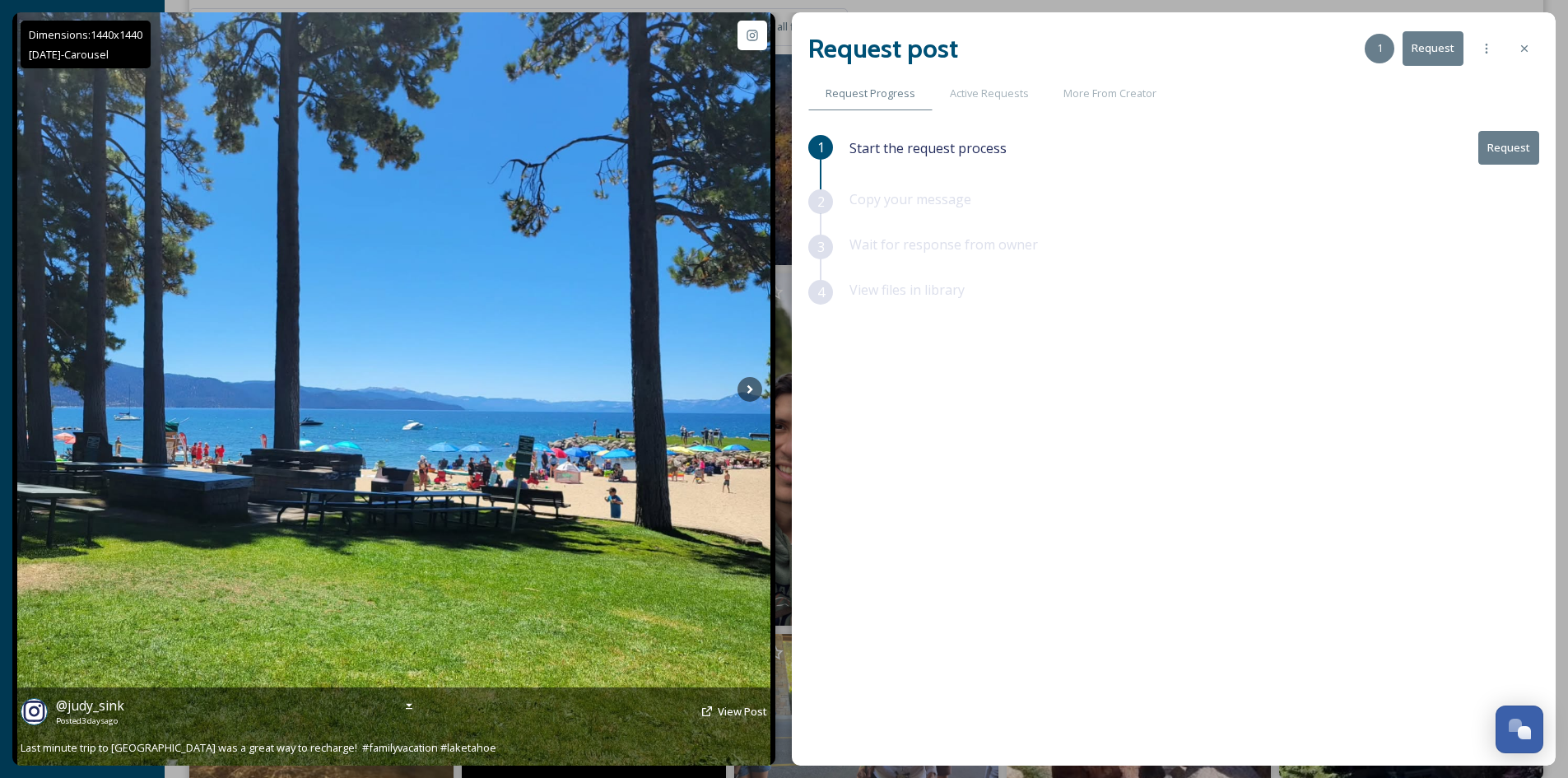
click at [530, 438] on img at bounding box center [394, 389] width 753 height 753
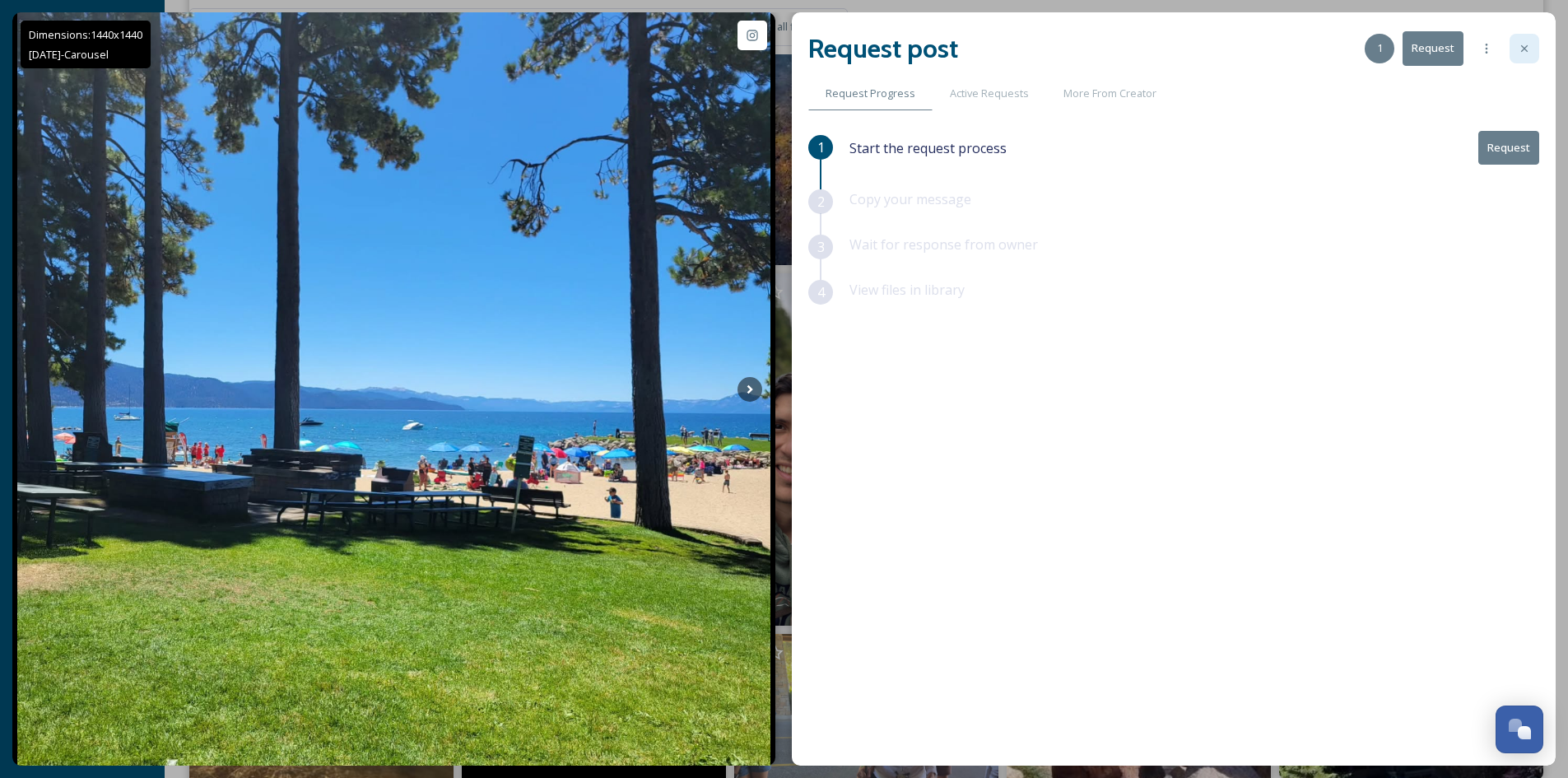
click at [1527, 53] on icon at bounding box center [1524, 48] width 13 height 13
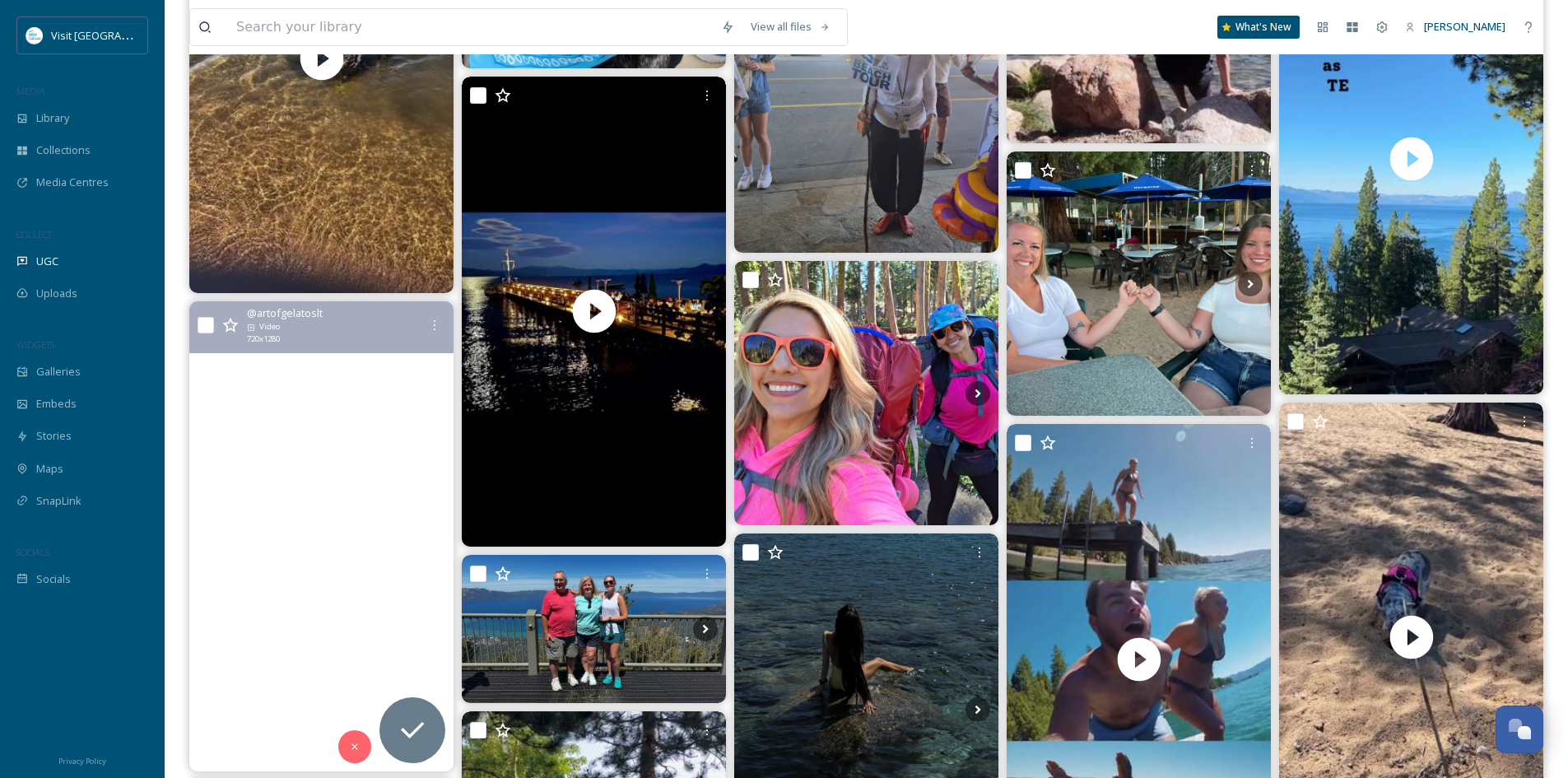
scroll to position [12344, 0]
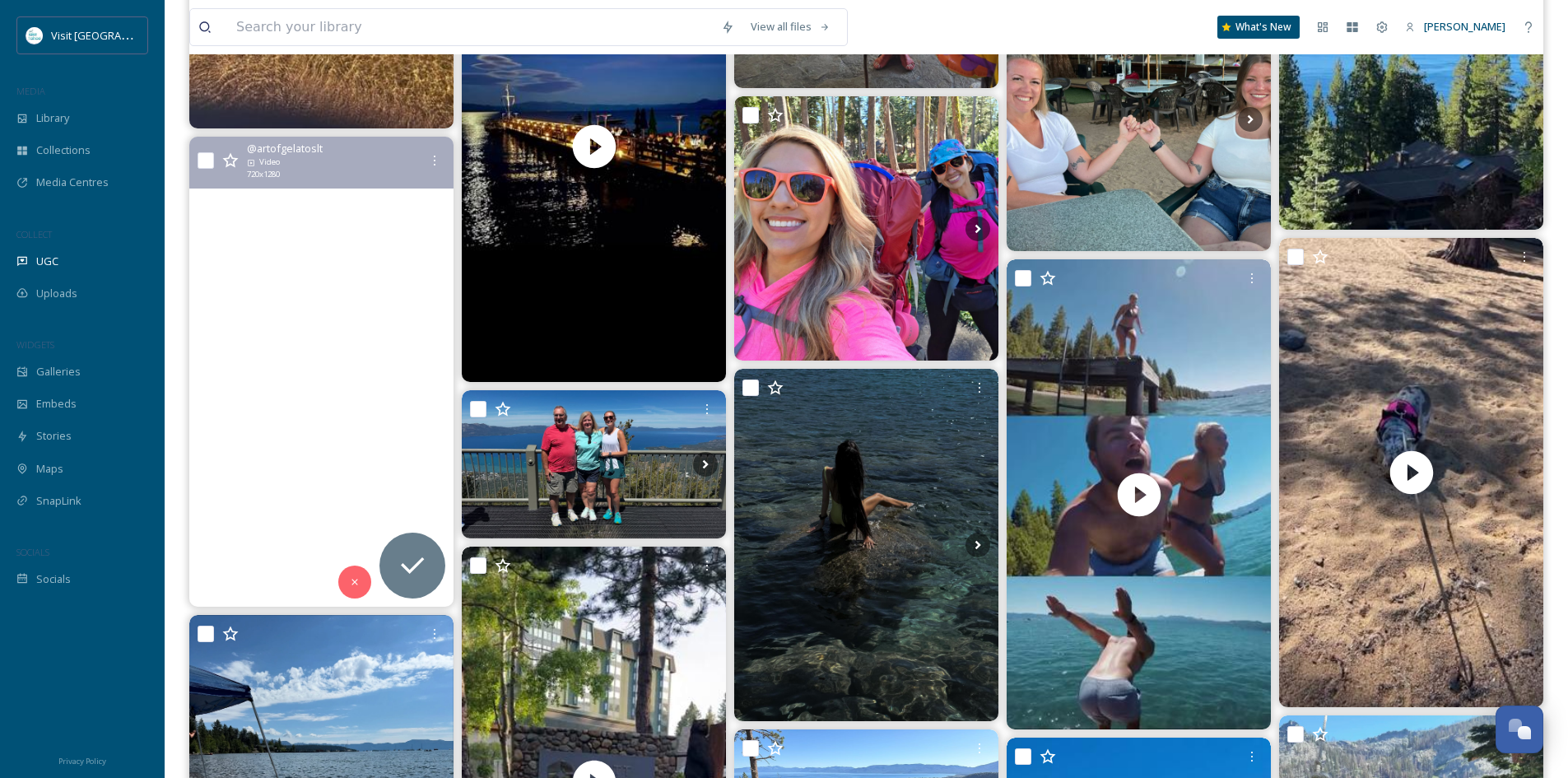
click at [315, 364] on video "Things get extra chill down here at Art of Gelato—especially at the beachy, bre…" at bounding box center [321, 371] width 264 height 470
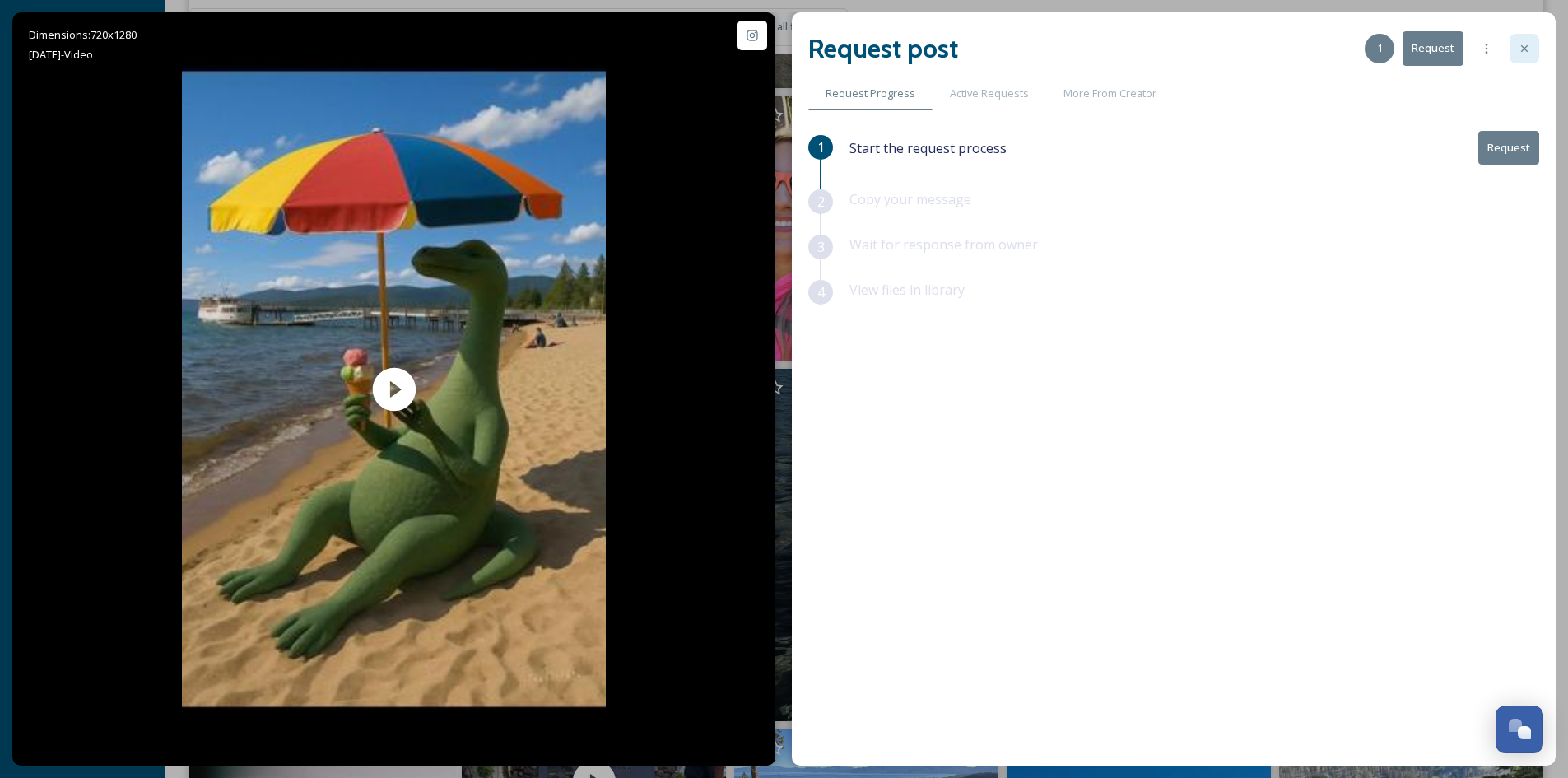
click at [1525, 48] on icon at bounding box center [1525, 49] width 7 height 7
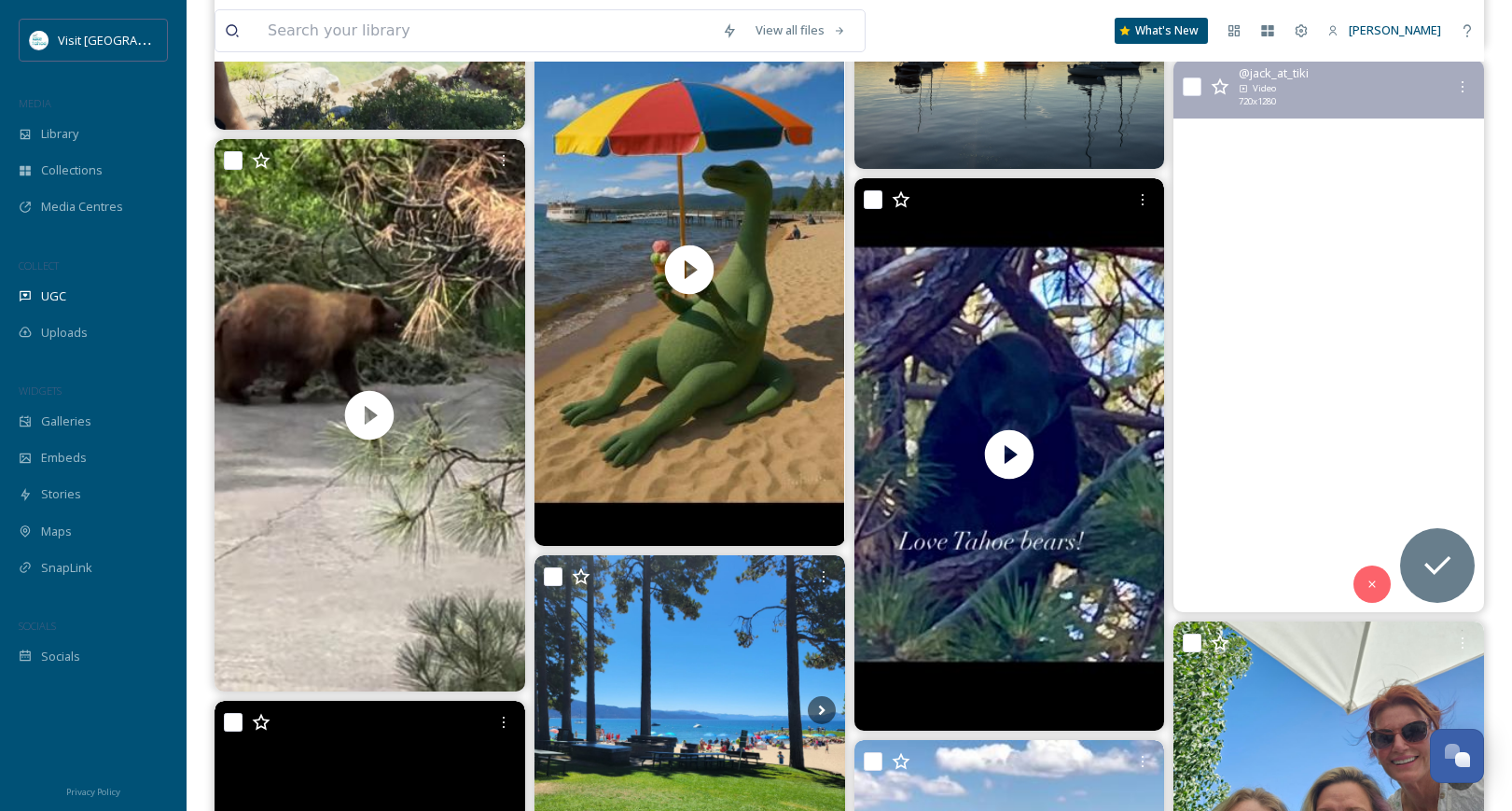
scroll to position [19865, 0]
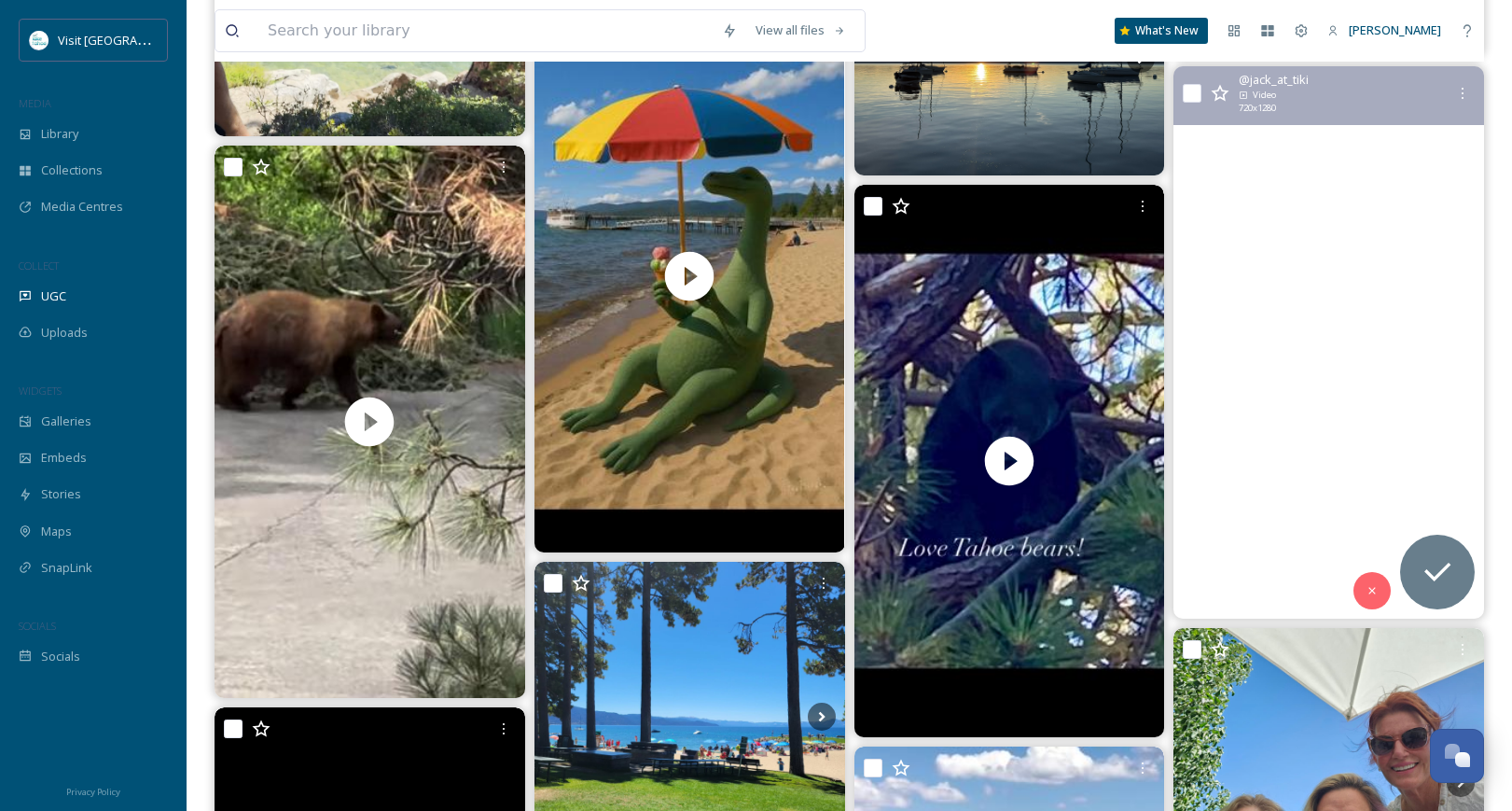
click at [1337, 339] on video "🤩Every Little Thing, Gonna Be Alright😎 when you’re tahoetikibar \a\a#Sunset #sk…" at bounding box center [1329, 341] width 310 height 552
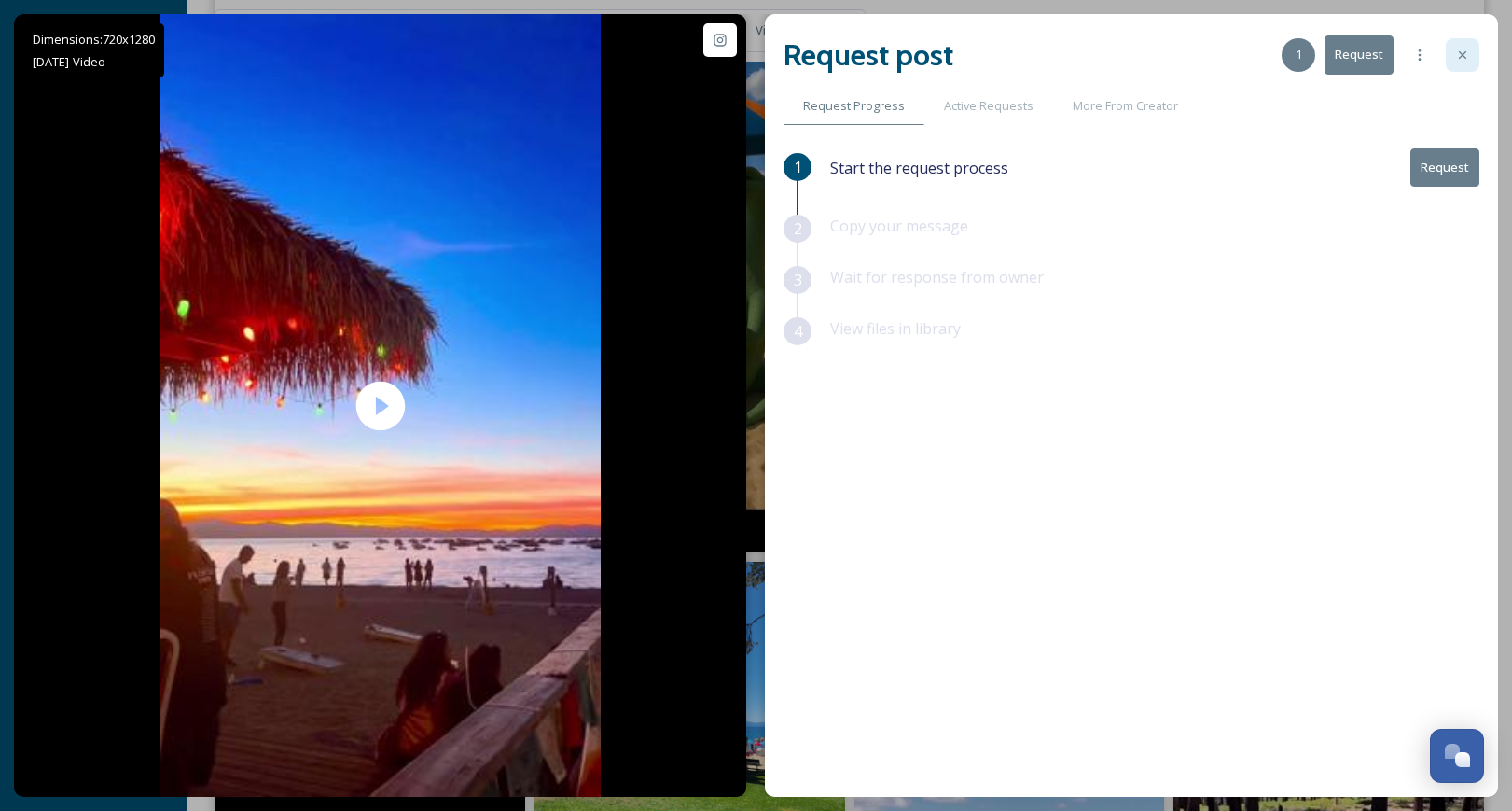
click at [1462, 50] on icon at bounding box center [1463, 54] width 15 height 15
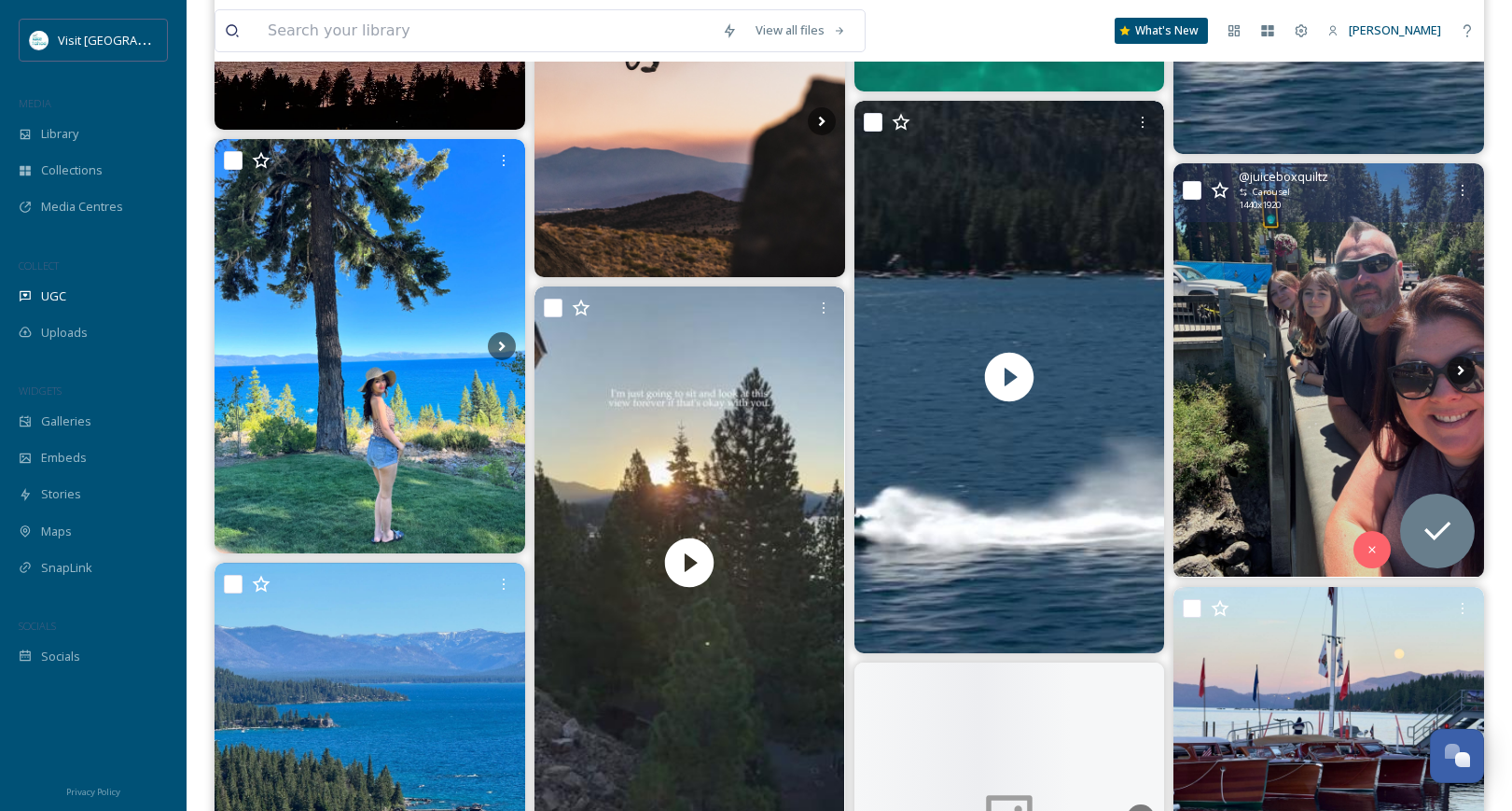
scroll to position [22197, 0]
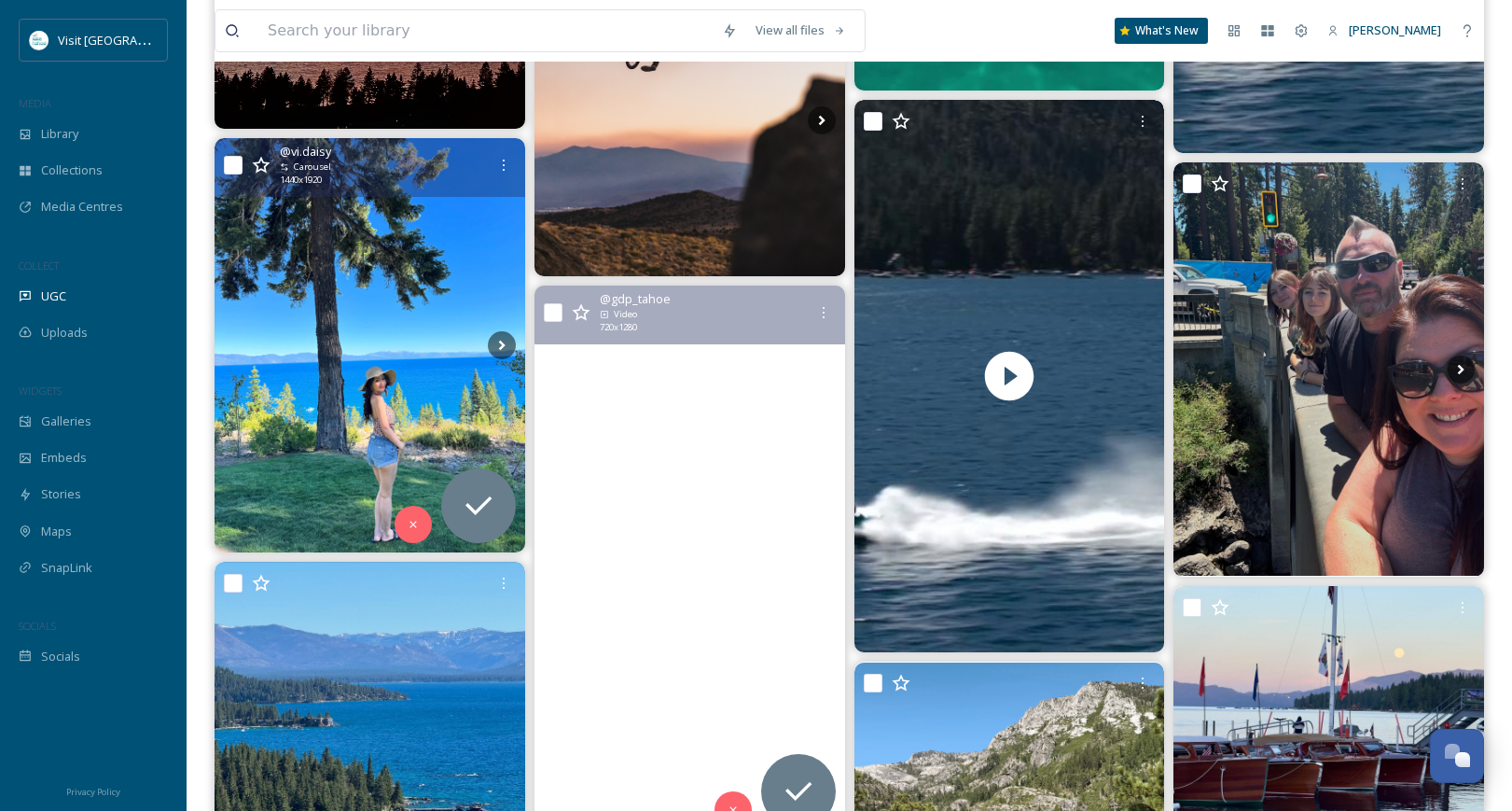
click at [331, 356] on img at bounding box center [370, 344] width 310 height 414
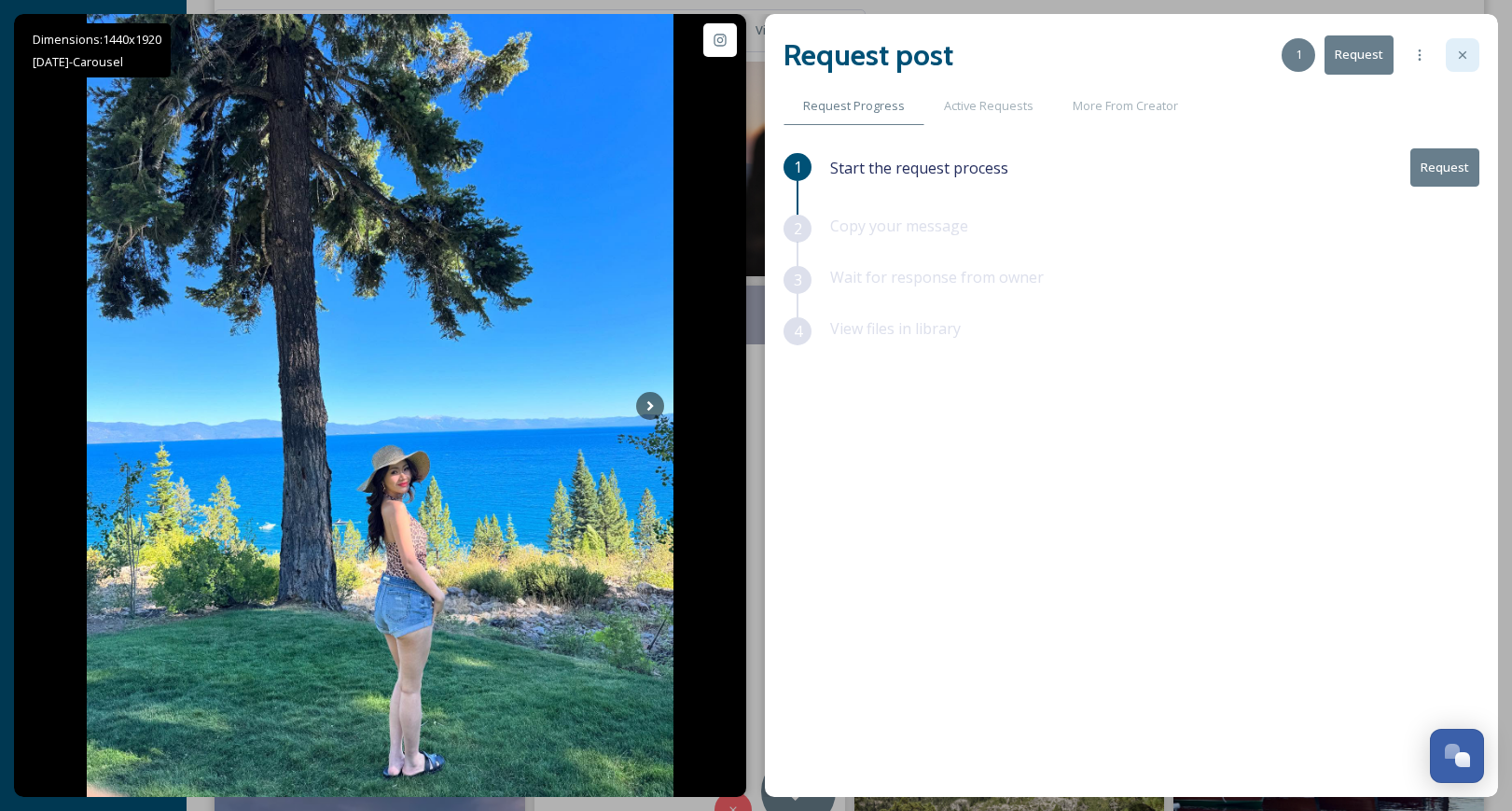
click at [1459, 57] on icon at bounding box center [1463, 54] width 15 height 15
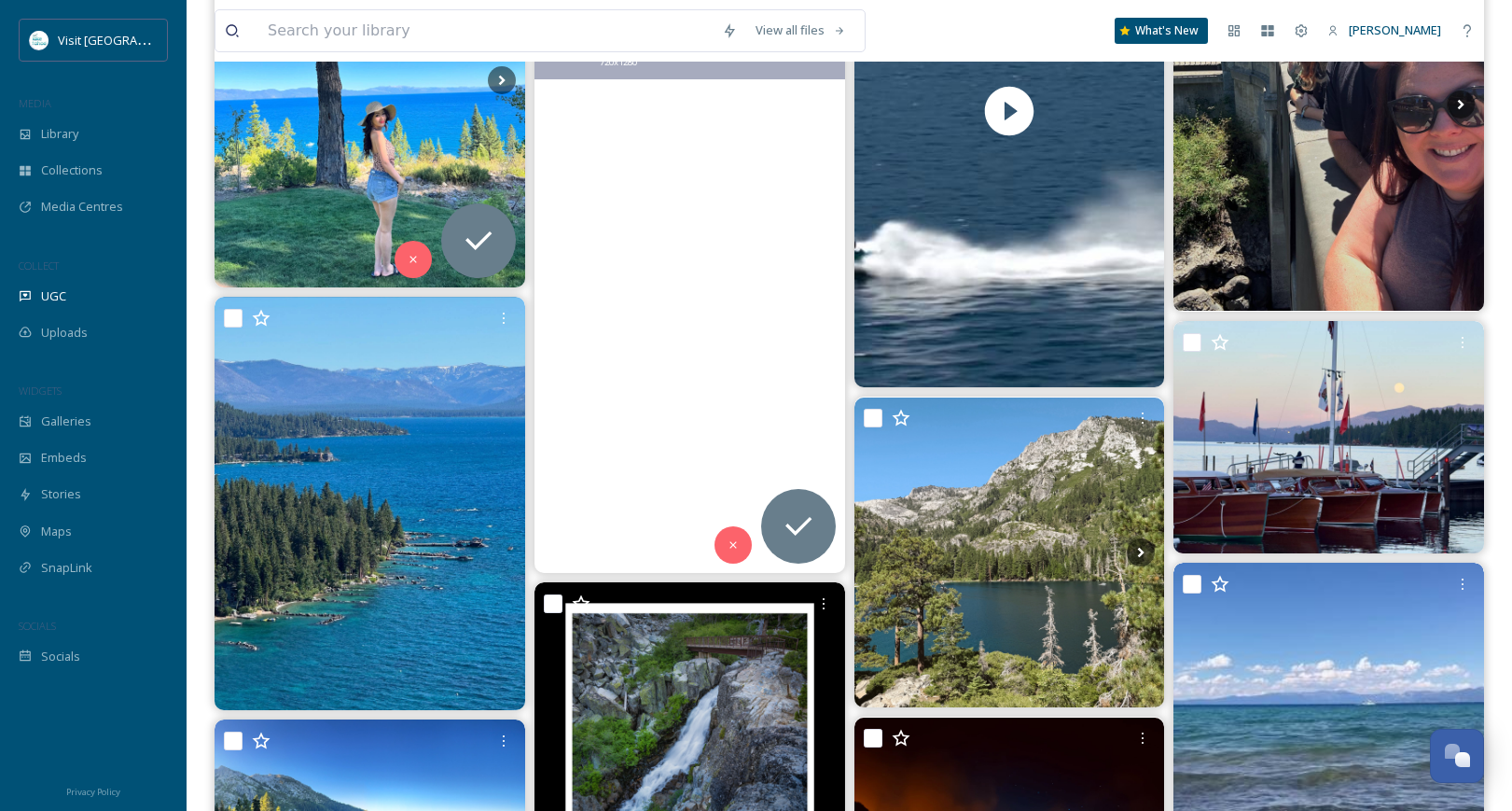
scroll to position [22570, 0]
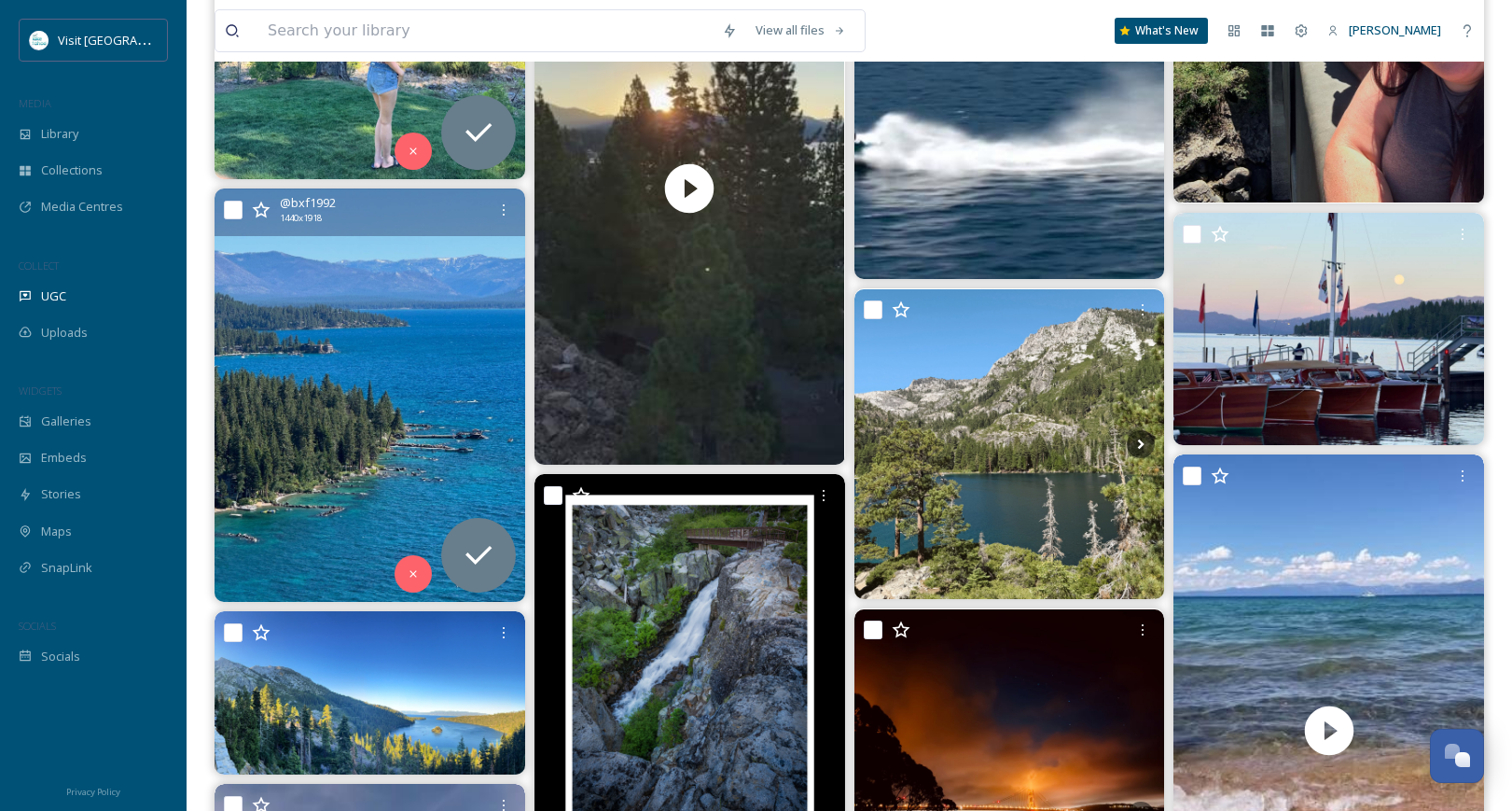
click at [359, 320] on img at bounding box center [370, 395] width 310 height 413
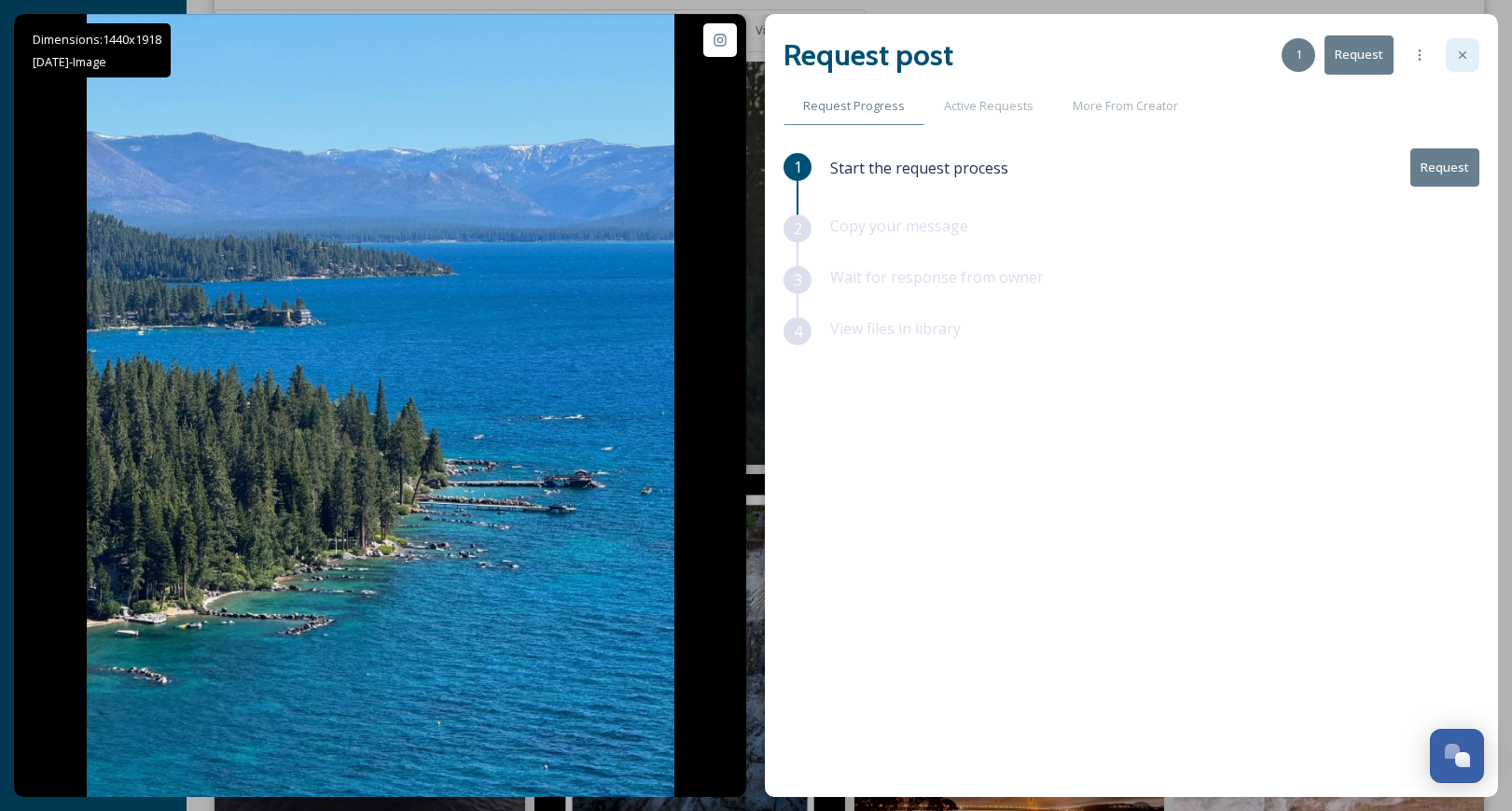
click at [1459, 50] on icon at bounding box center [1463, 54] width 15 height 15
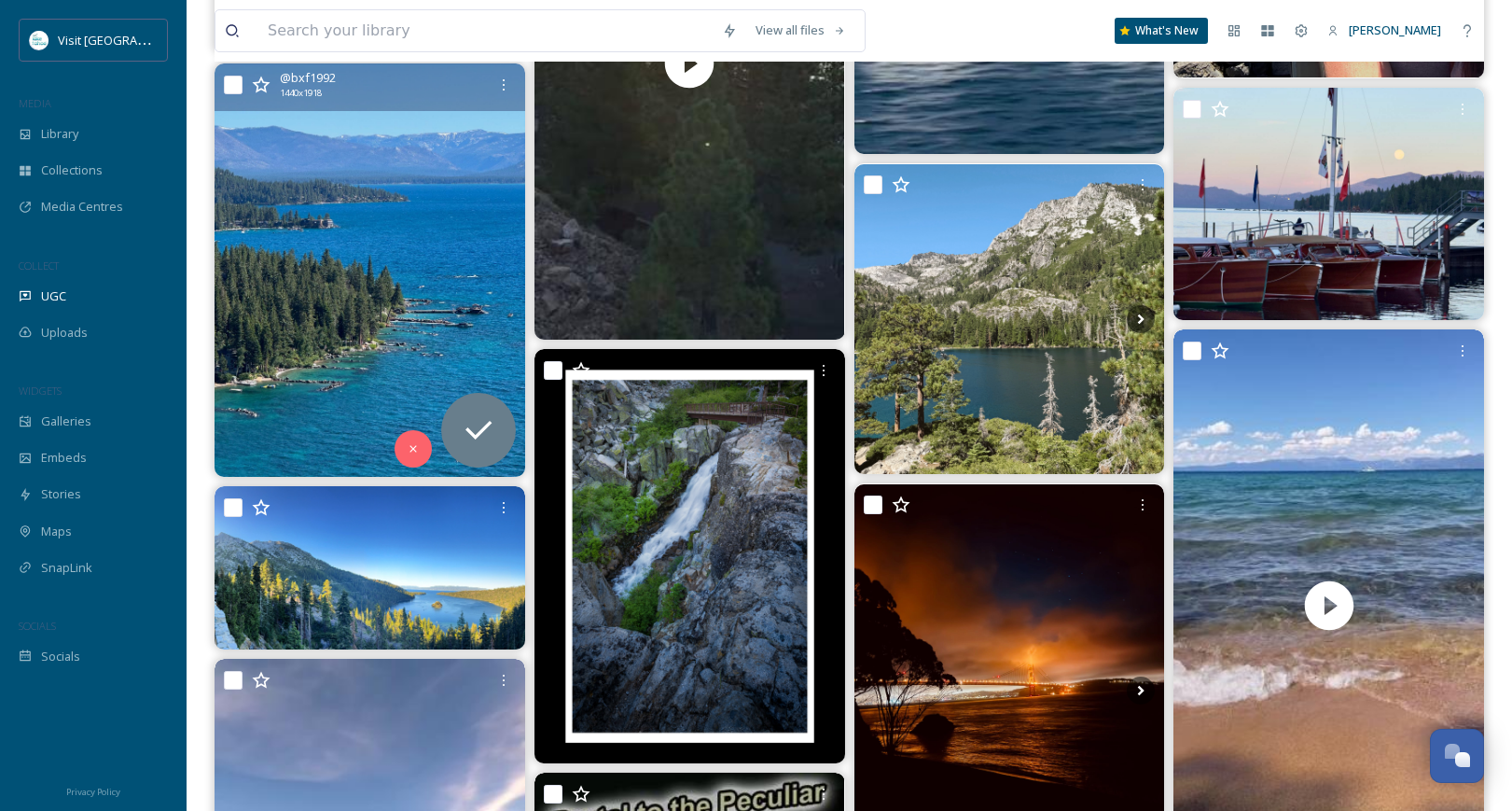
scroll to position [22851, 0]
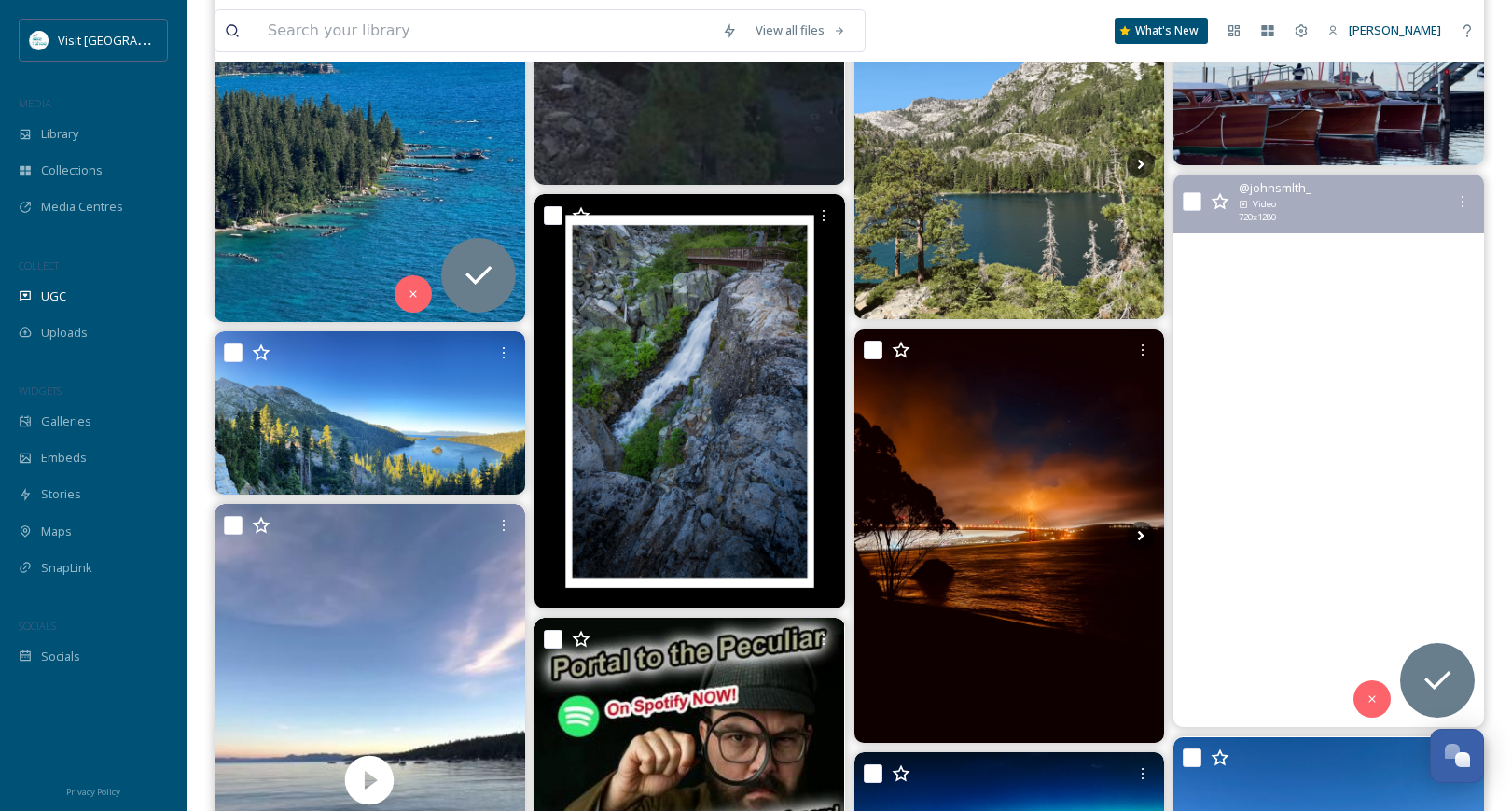
click at [1319, 474] on video "#laketahoe #southlaketahoe #popebeach #waves #Godbeglorified" at bounding box center [1329, 450] width 310 height 552
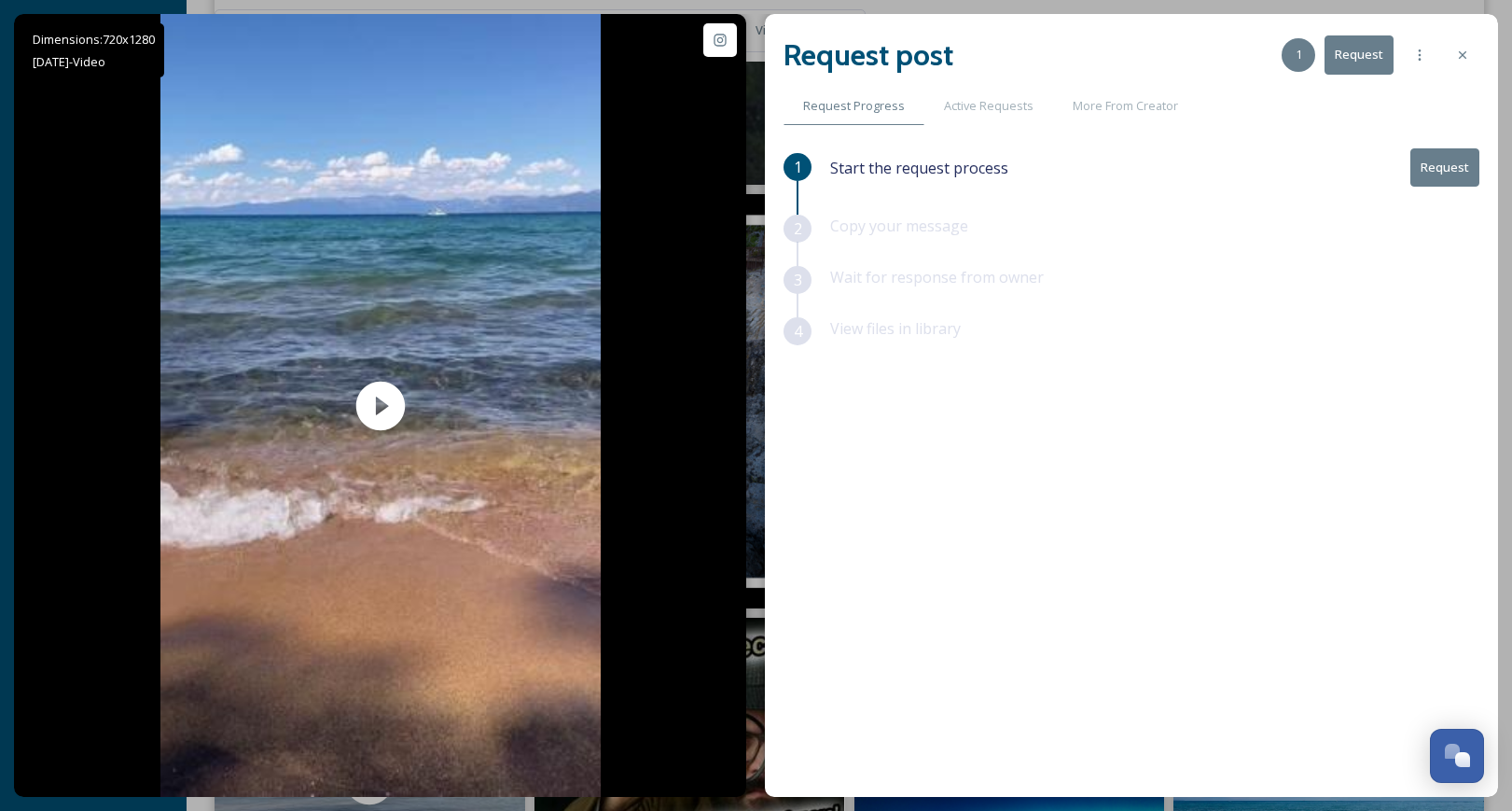
click at [1365, 59] on button "Request" at bounding box center [1359, 54] width 69 height 38
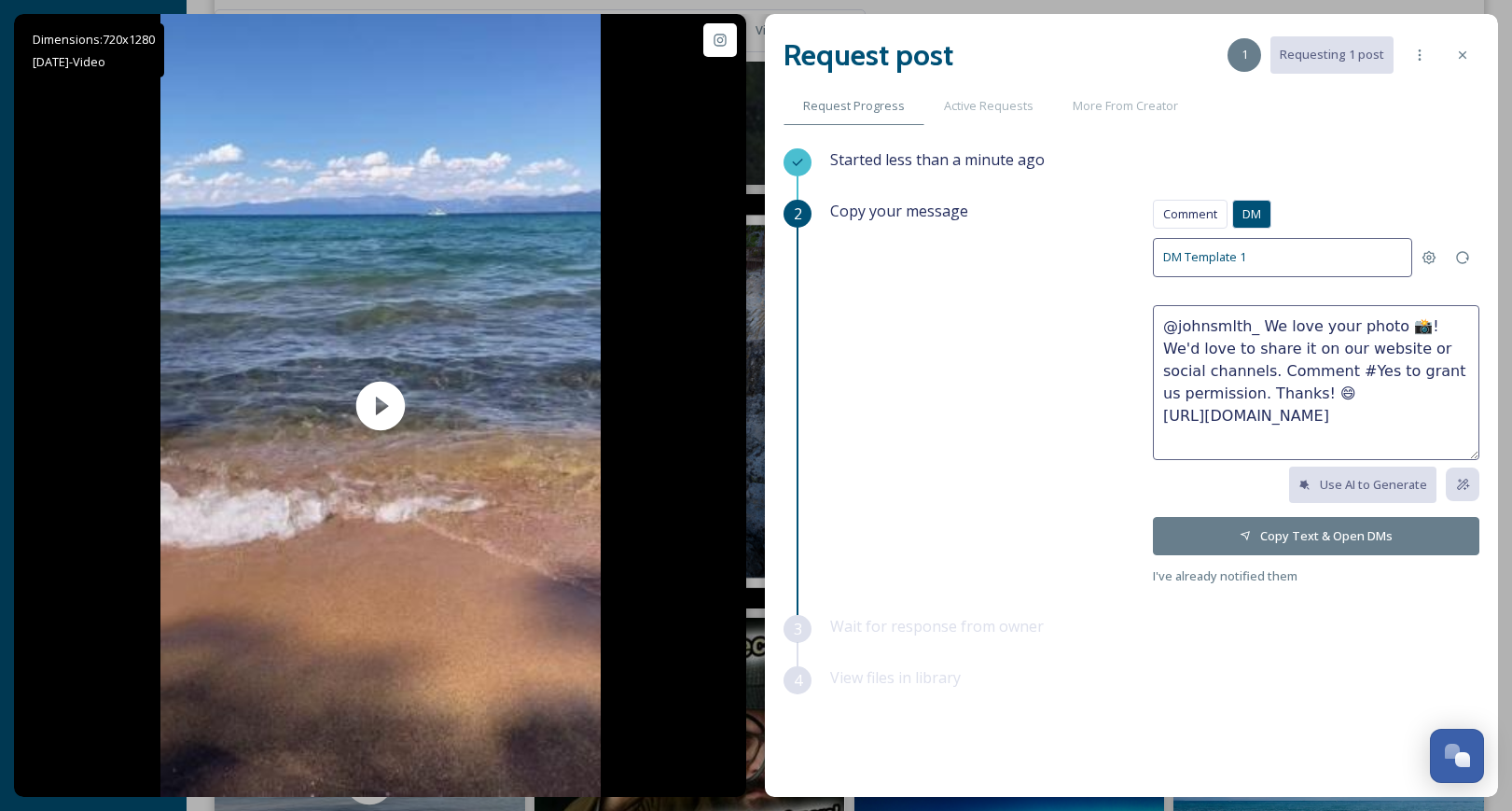
click at [1328, 324] on textarea "@johnsmlth_ We love your photo 📸! We'd love to share it on our website or socia…" at bounding box center [1316, 383] width 327 height 155
type textarea "@johnsmlth_ We love your video 📸! We'd love to share it on our website or socia…"
click at [1318, 528] on button "Copy Text & Open DMs" at bounding box center [1316, 535] width 327 height 38
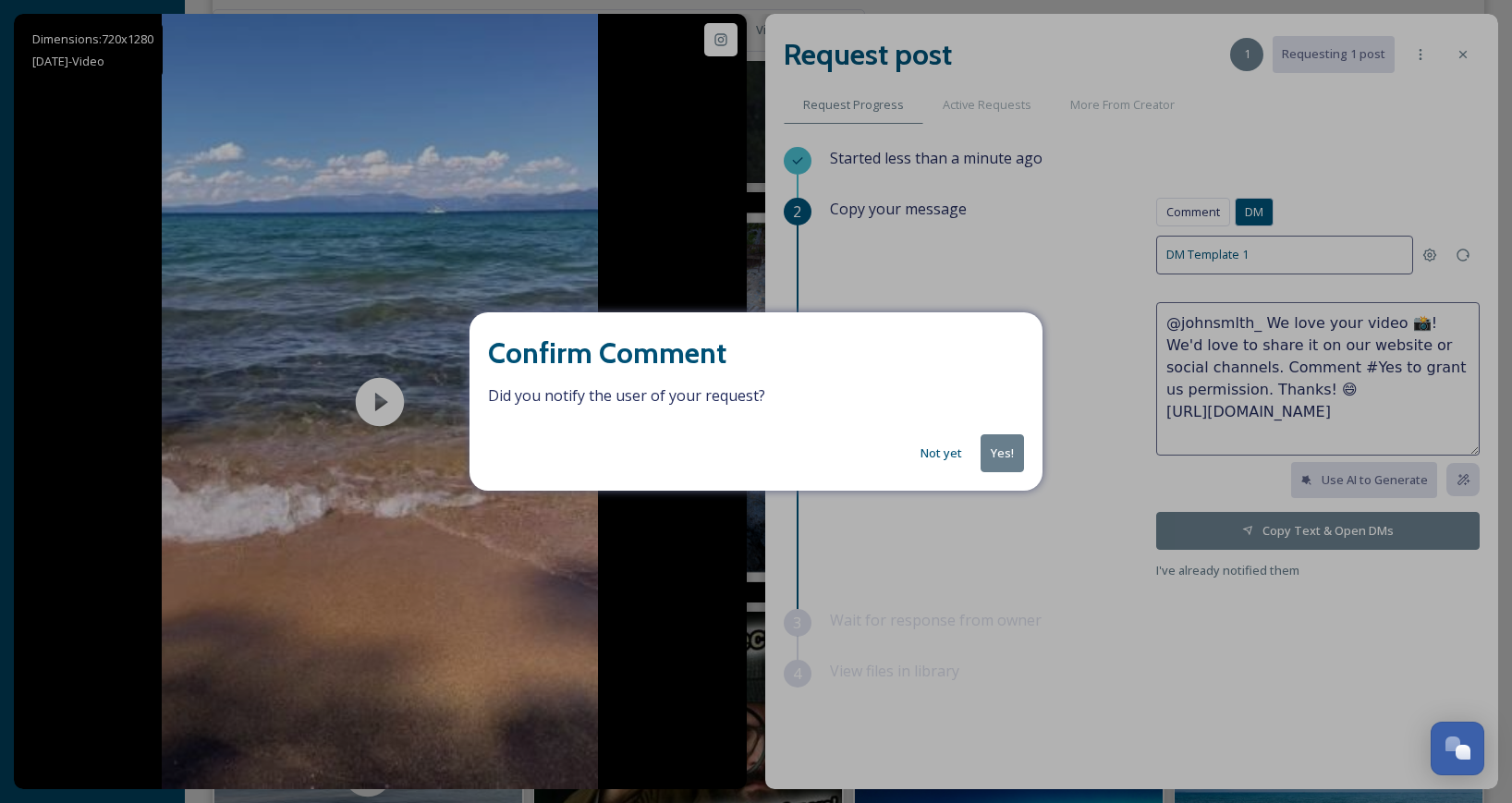
click at [947, 454] on button "Not yet" at bounding box center [940, 453] width 61 height 36
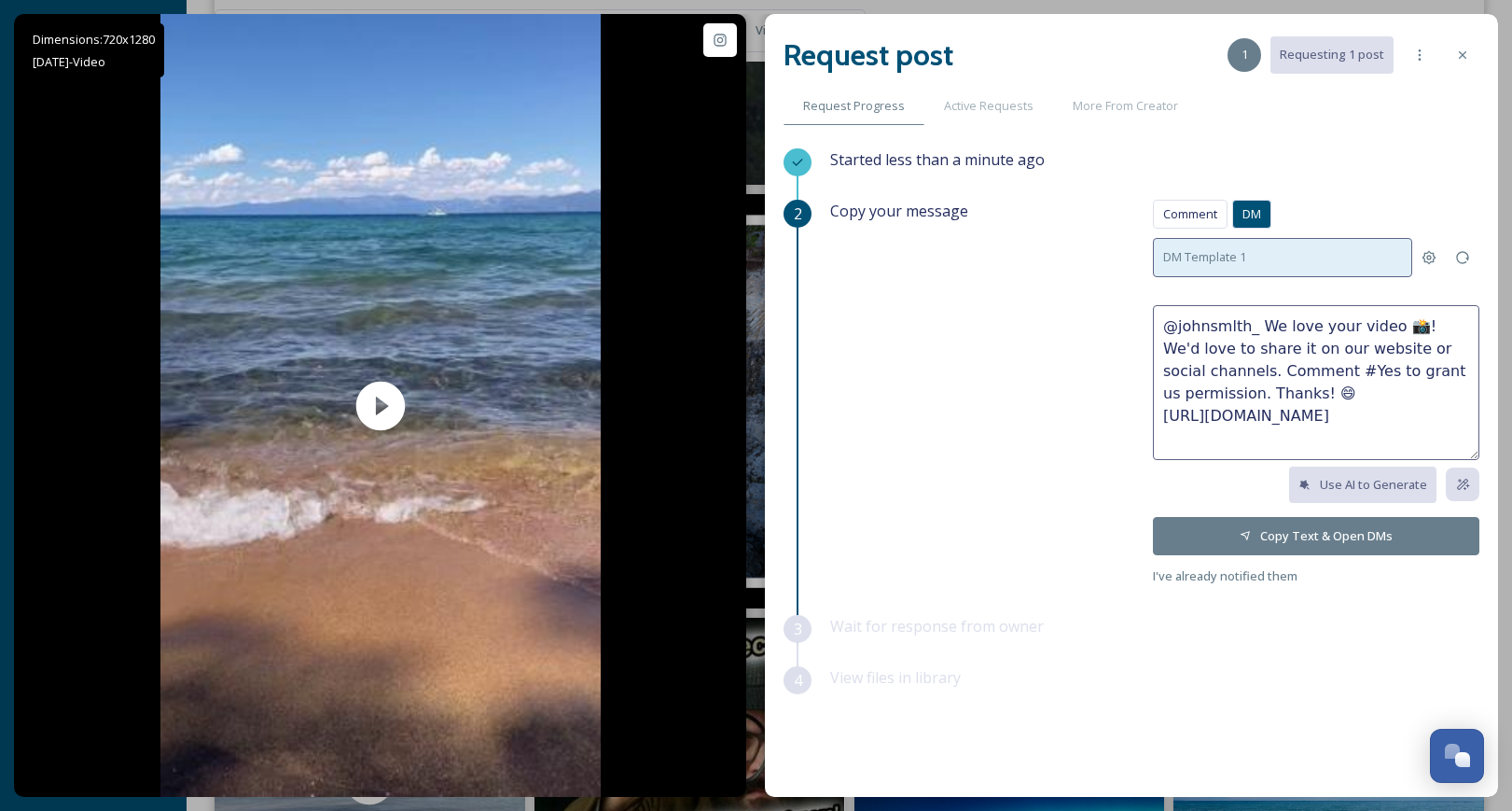
click at [1297, 257] on div "DM Template 1" at bounding box center [1282, 256] width 259 height 38
click at [1324, 257] on div "DM Template 1" at bounding box center [1282, 256] width 259 height 38
click at [1176, 216] on span "Comment" at bounding box center [1191, 214] width 54 height 17
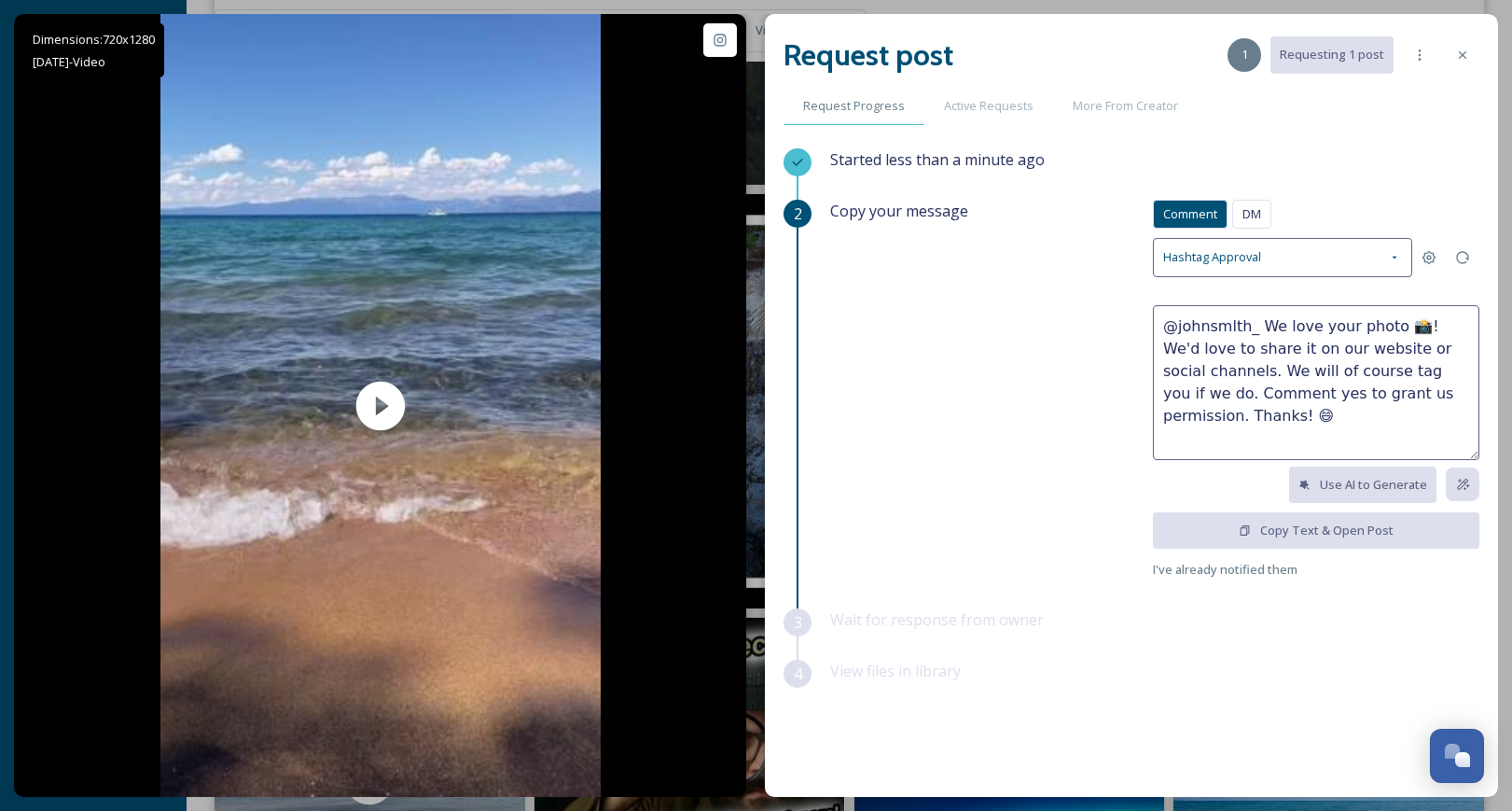
click at [868, 101] on span "Request Progress" at bounding box center [853, 106] width 102 height 17
click at [1007, 111] on span "Active Requests" at bounding box center [988, 106] width 89 height 17
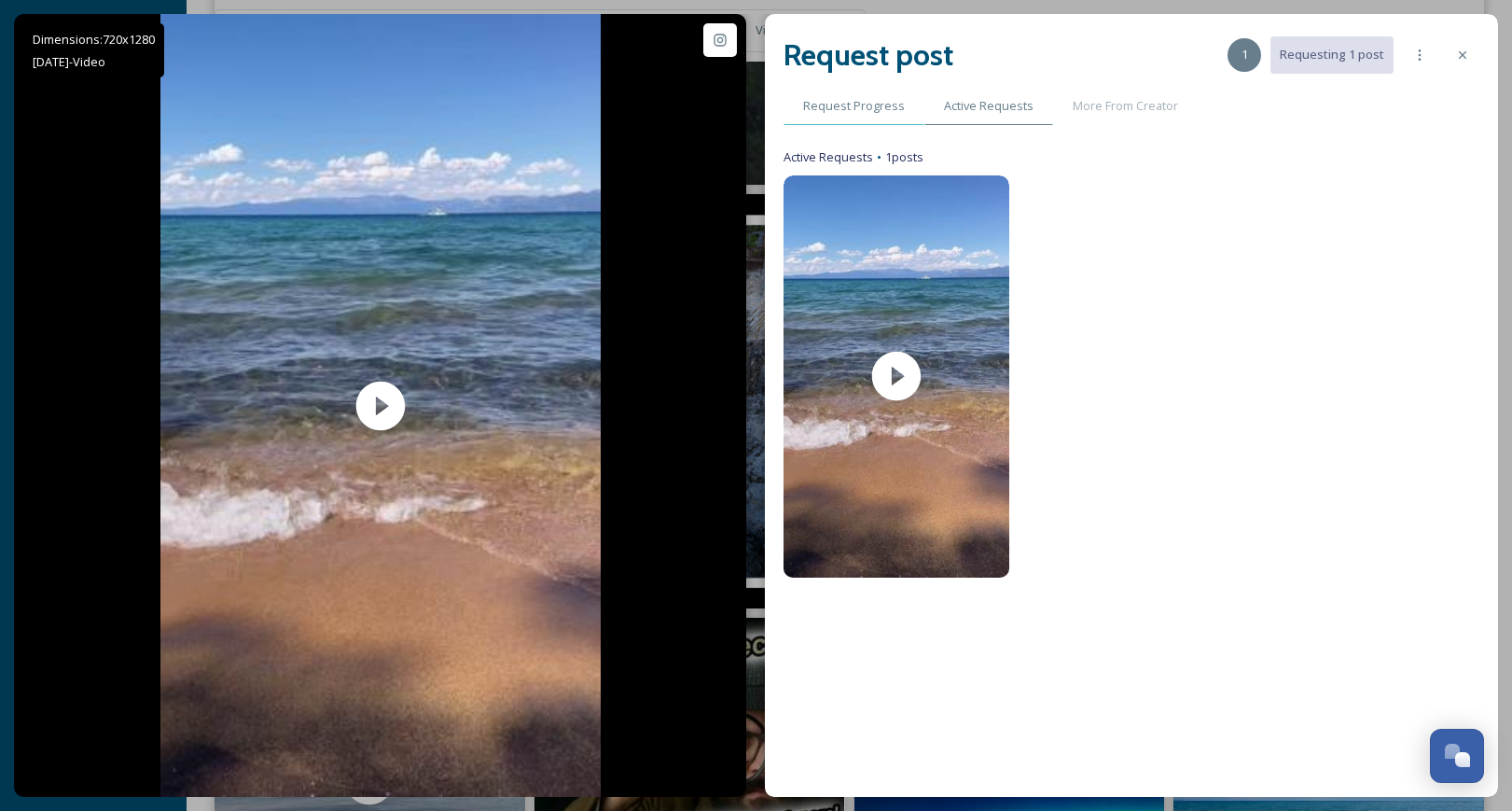
click at [827, 107] on span "Request Progress" at bounding box center [853, 106] width 102 height 17
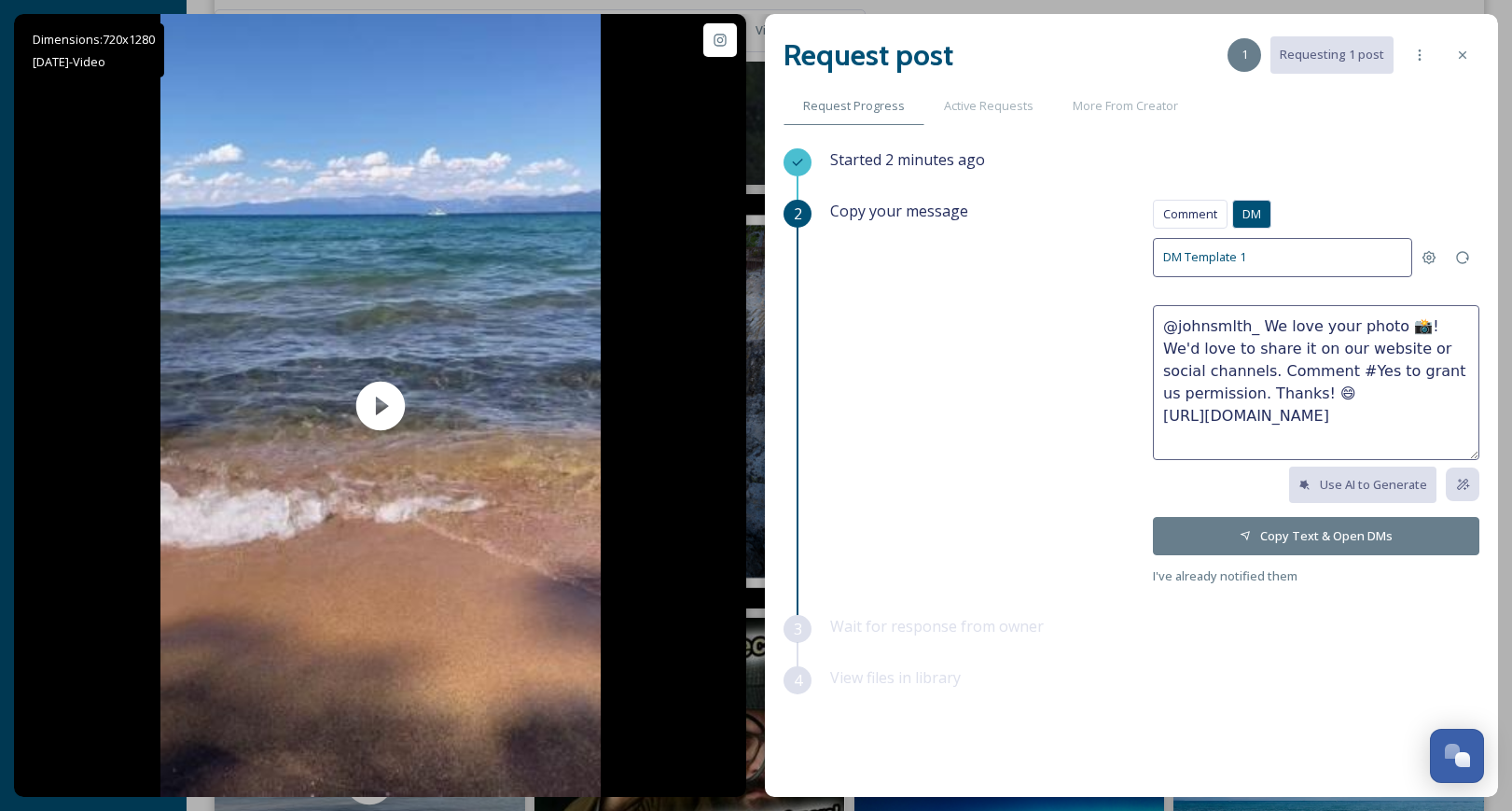
click at [1291, 529] on button "Copy Text & Open DMs" at bounding box center [1316, 535] width 327 height 38
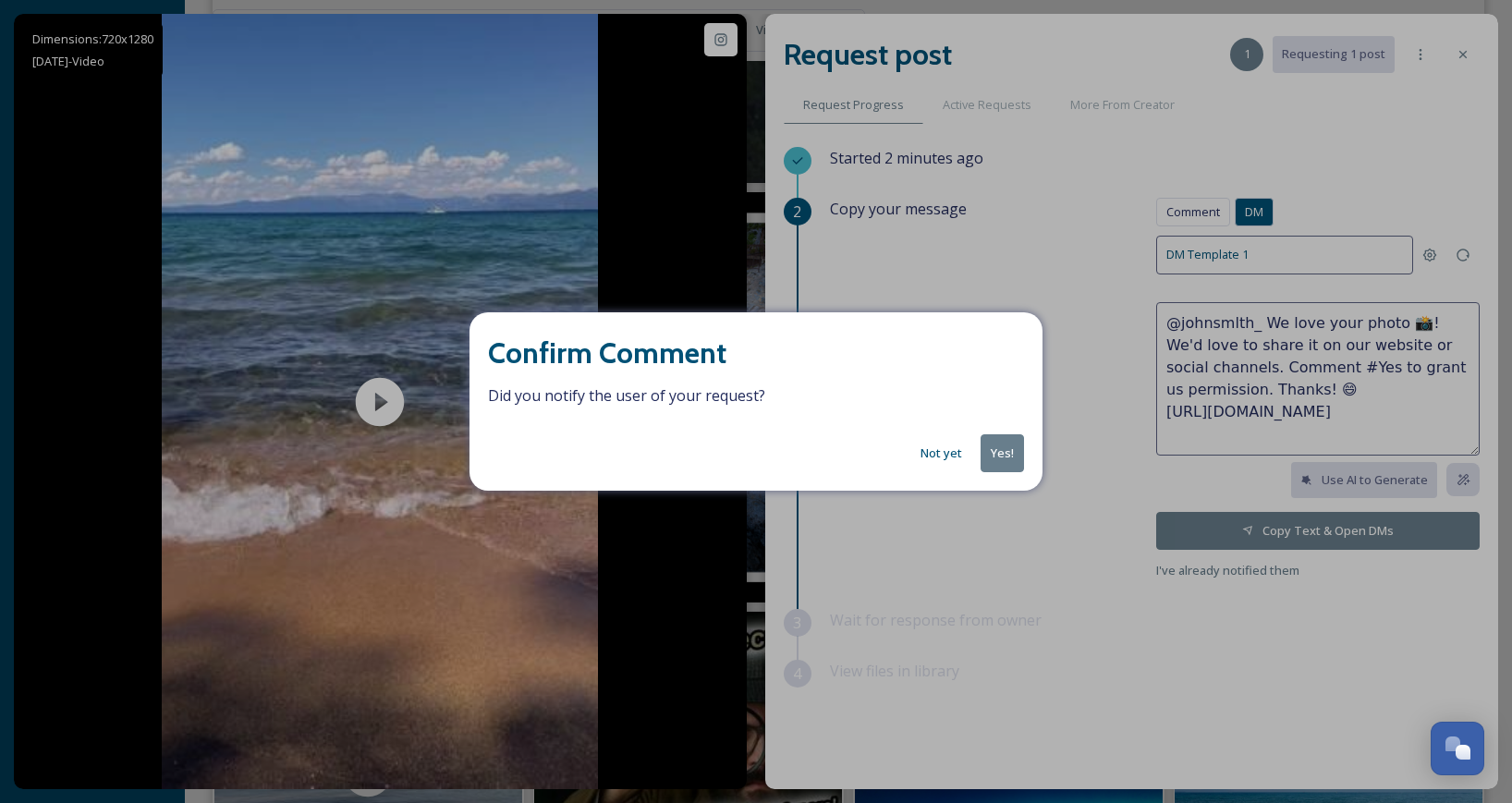
click at [927, 449] on button "Not yet" at bounding box center [940, 453] width 61 height 36
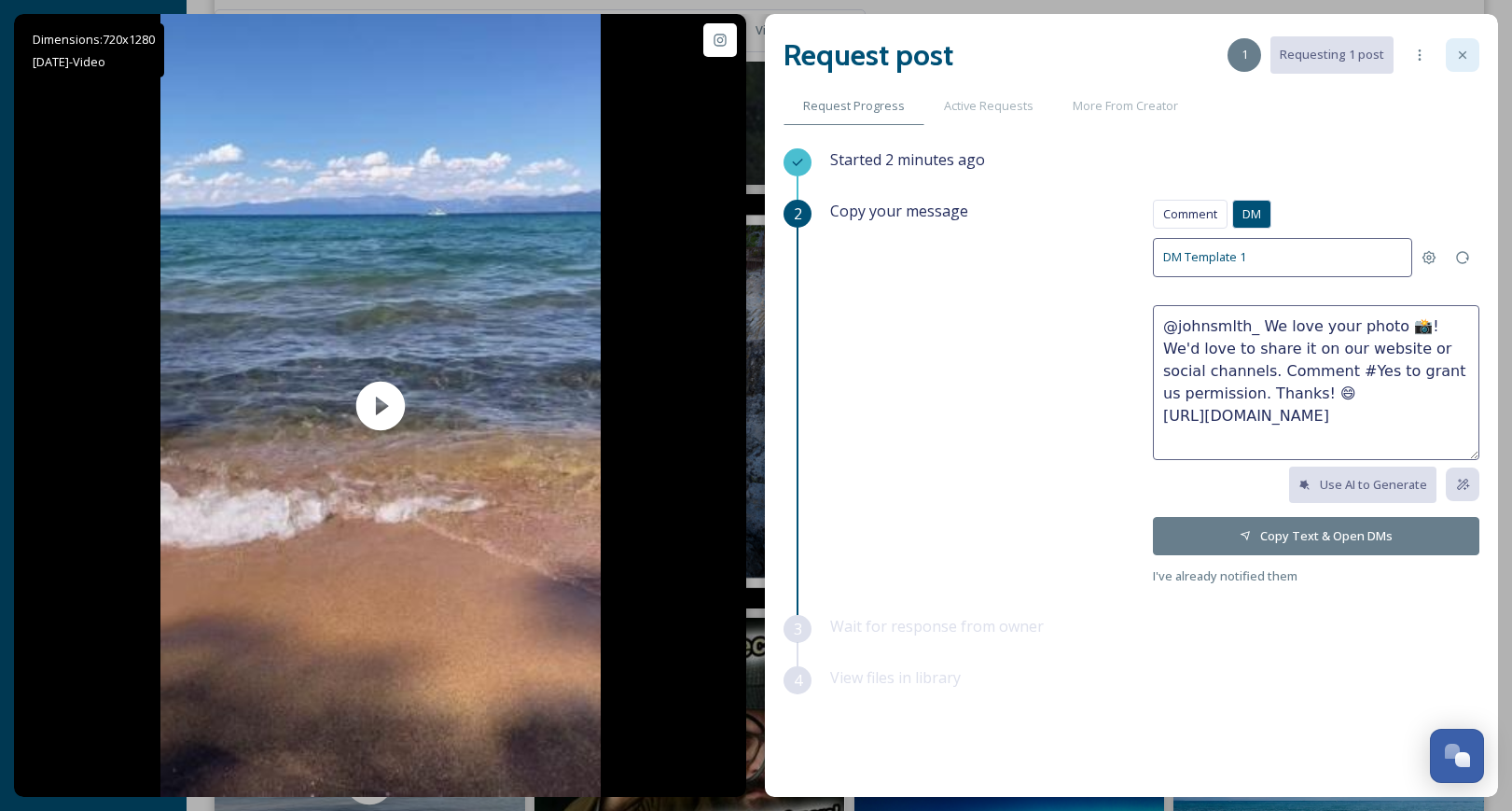
click at [1470, 48] on div at bounding box center [1463, 54] width 34 height 34
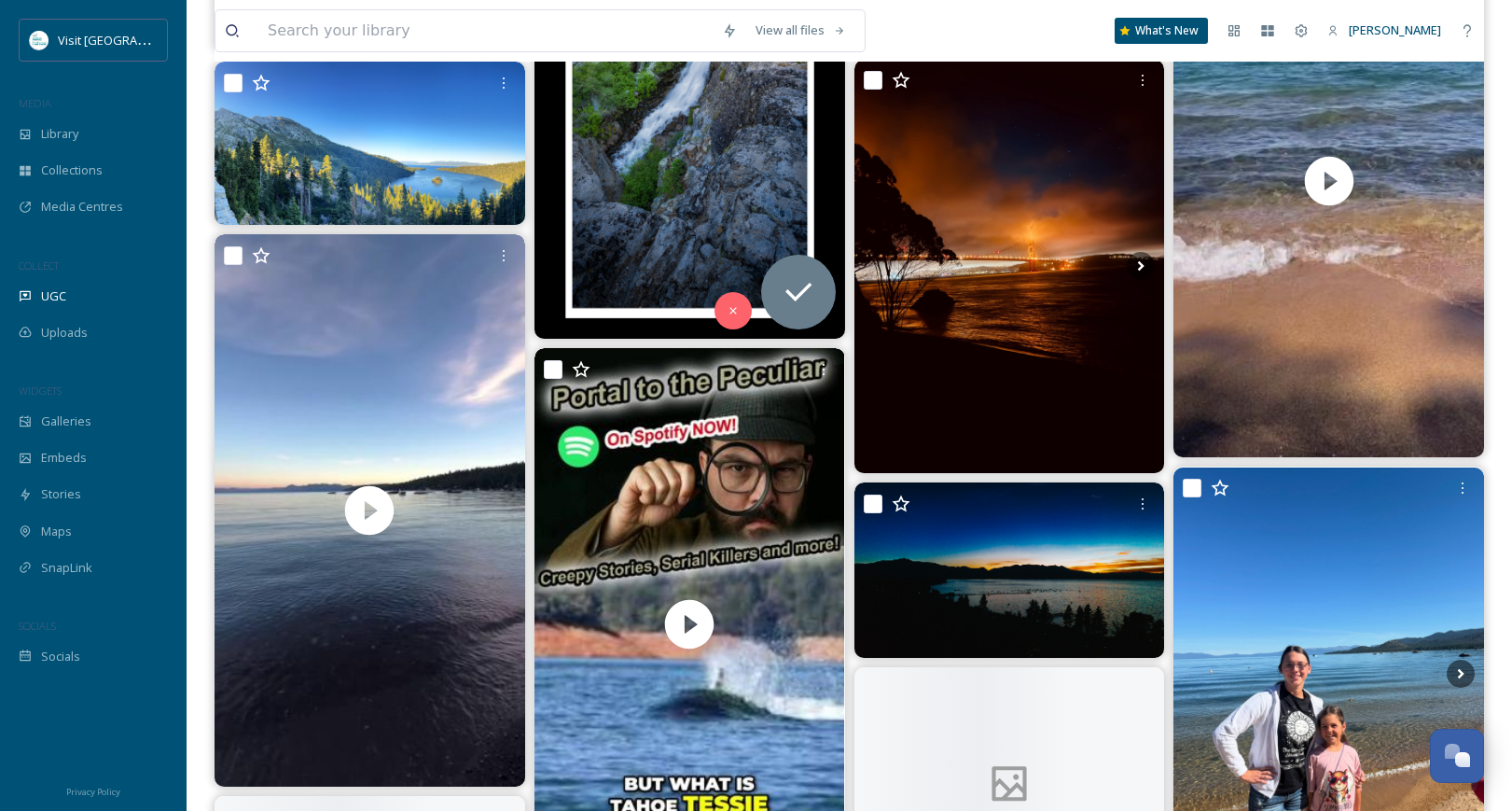
scroll to position [23130, 0]
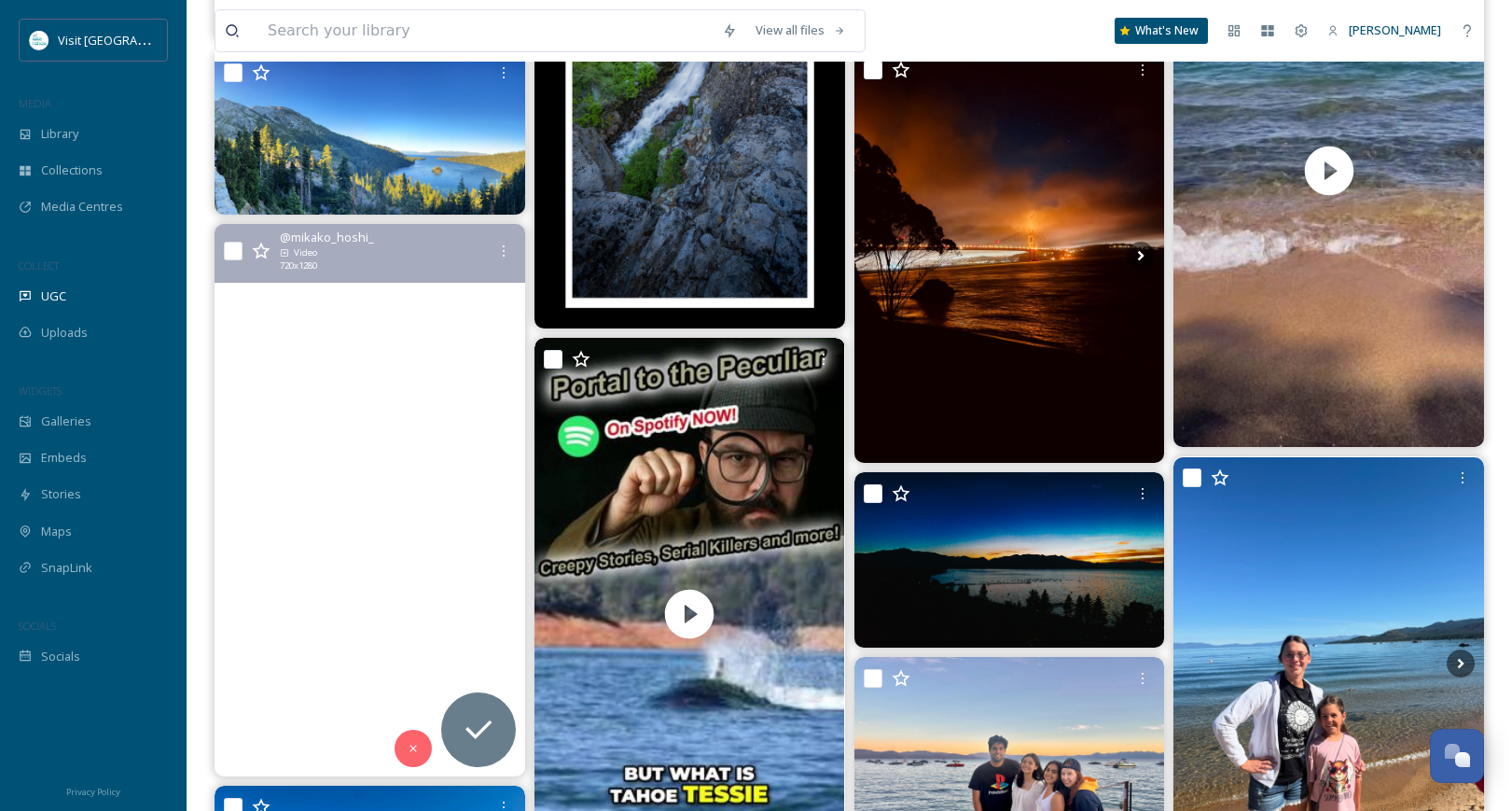
click at [355, 438] on video "Good evening from #laketahoe #tahoe #keeptahoeblue #niceevening #peaceful #peac…" at bounding box center [370, 500] width 310 height 552
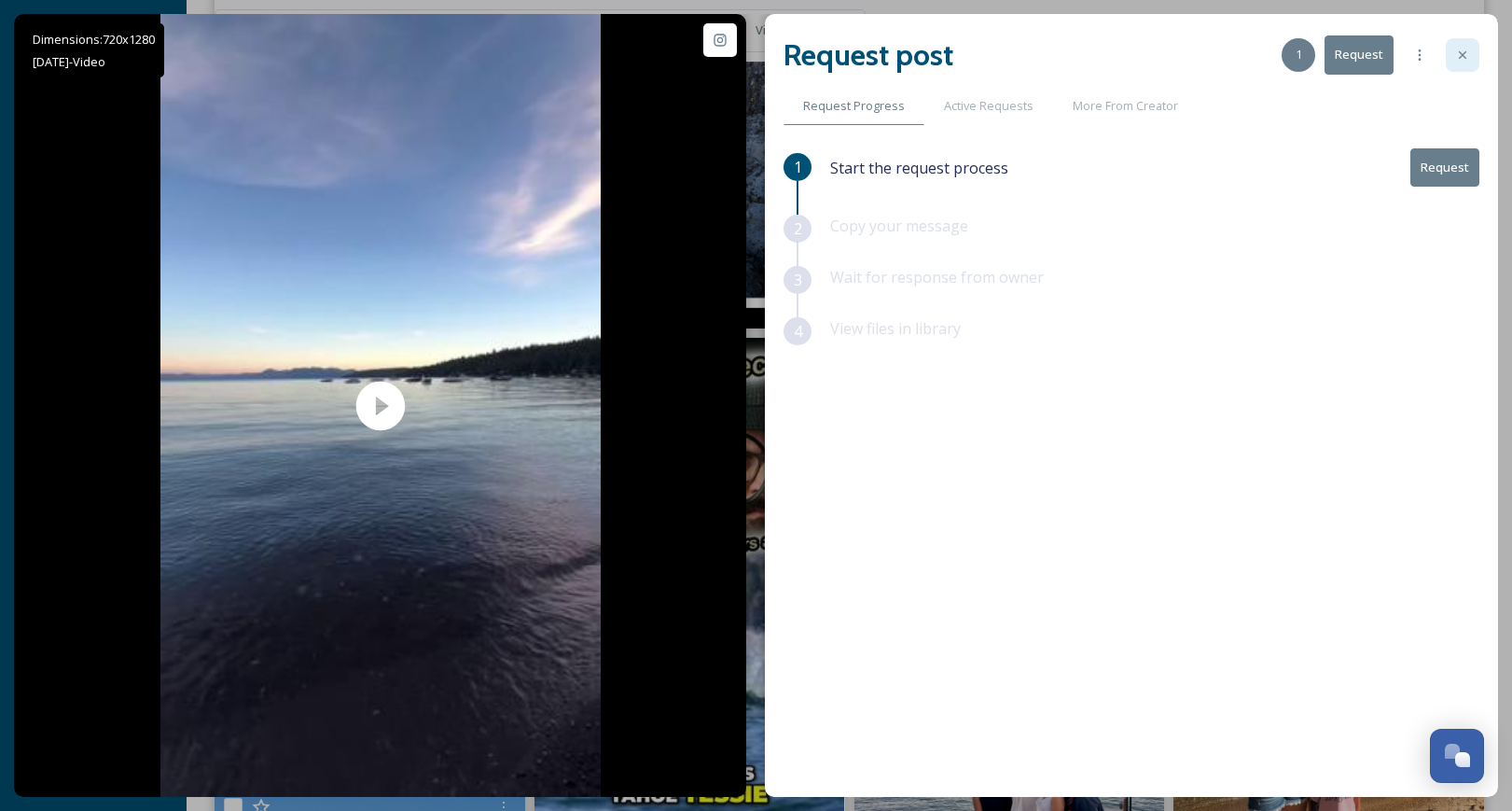
click at [1468, 53] on icon at bounding box center [1463, 54] width 15 height 15
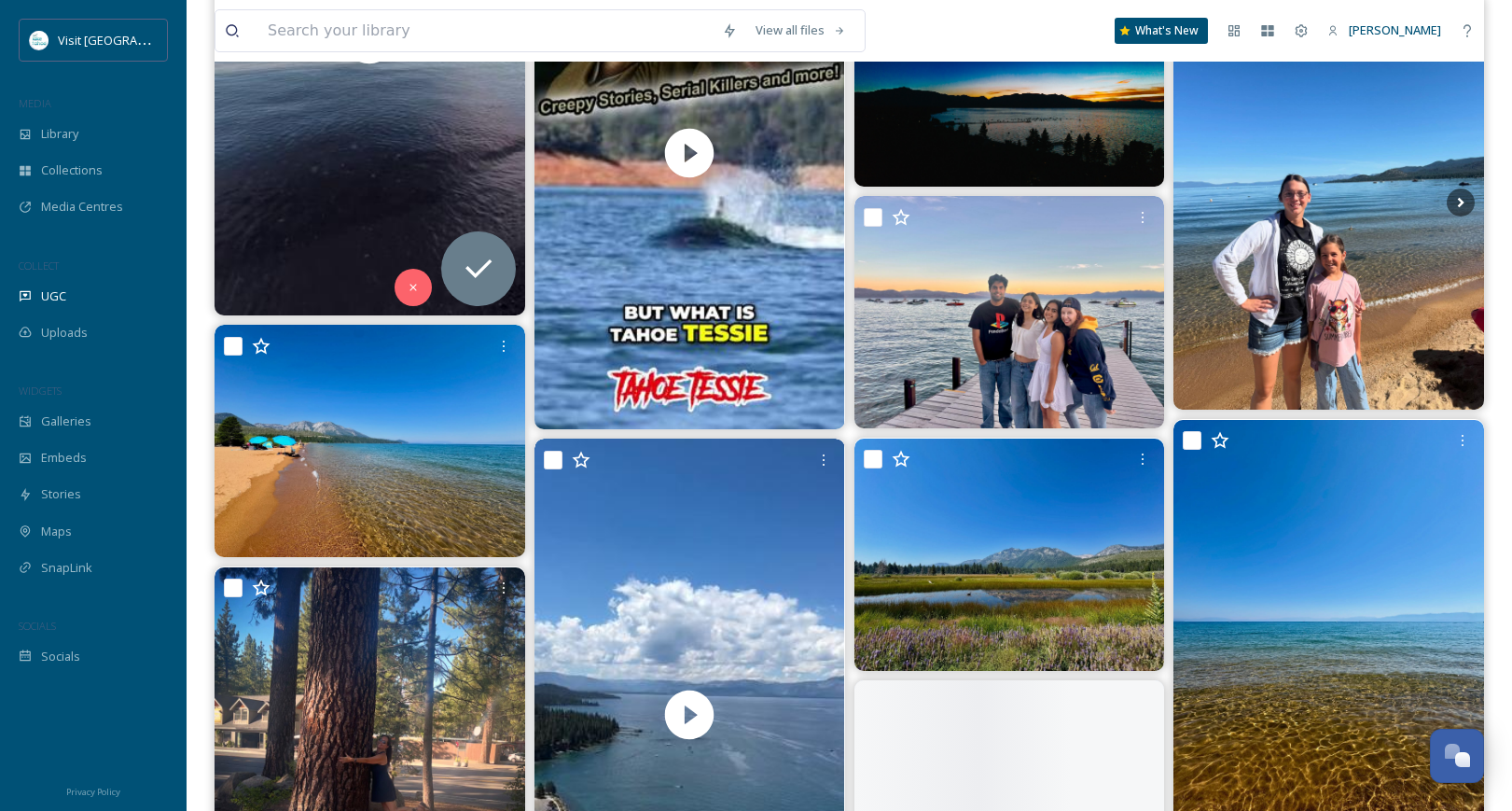
scroll to position [23597, 0]
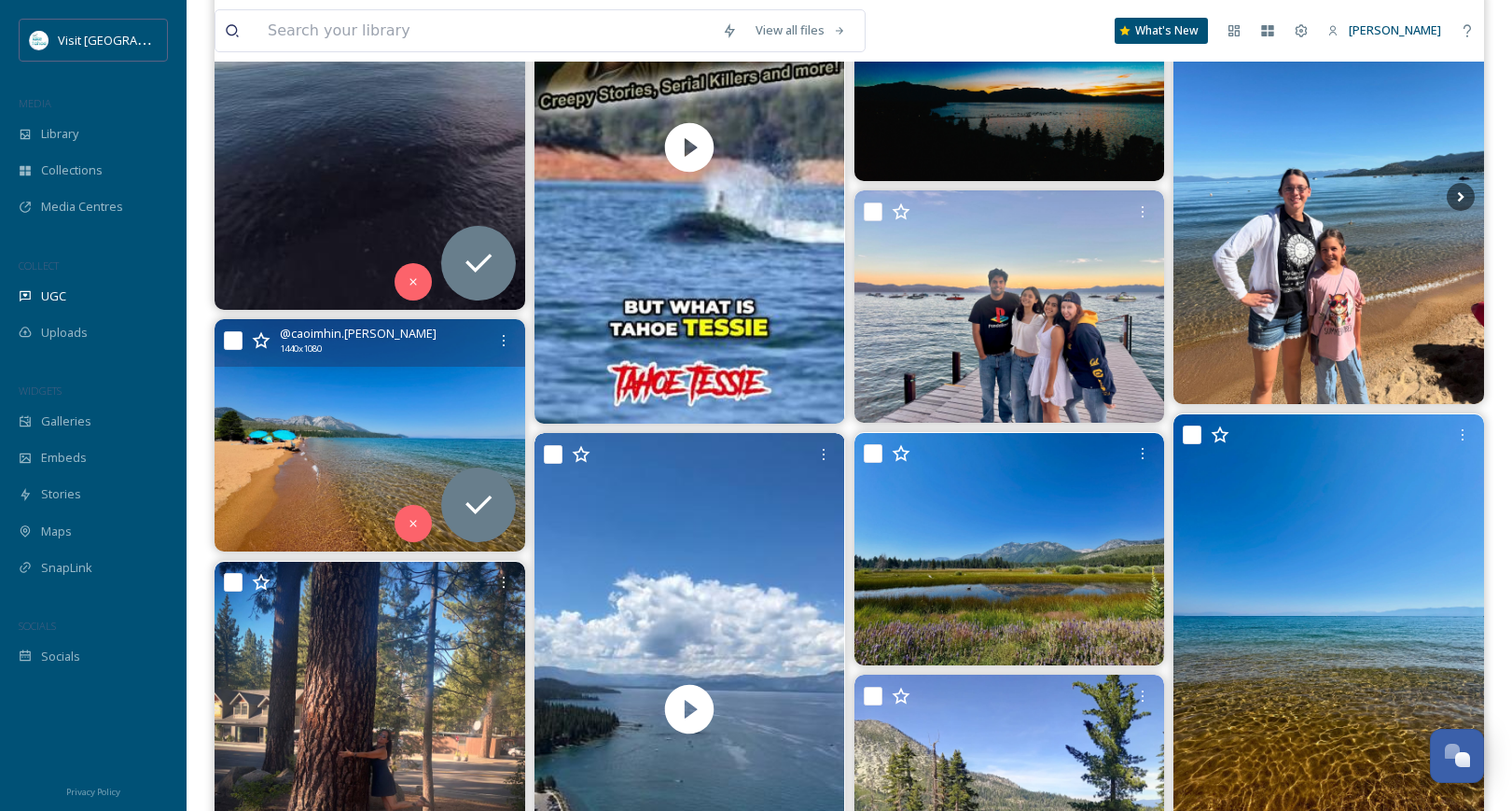
click at [390, 418] on img at bounding box center [370, 436] width 310 height 233
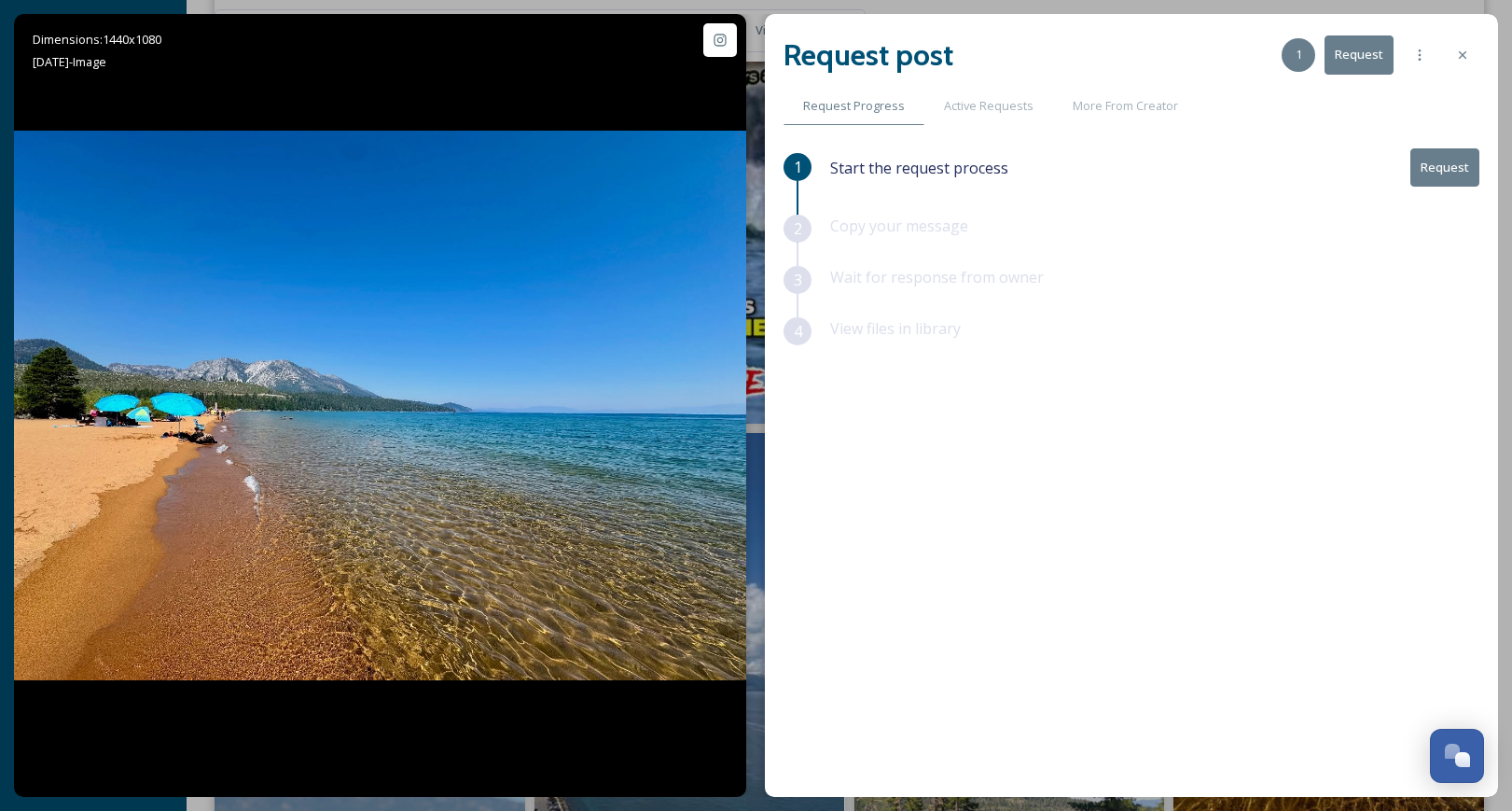
click at [1357, 59] on button "Request" at bounding box center [1359, 54] width 69 height 38
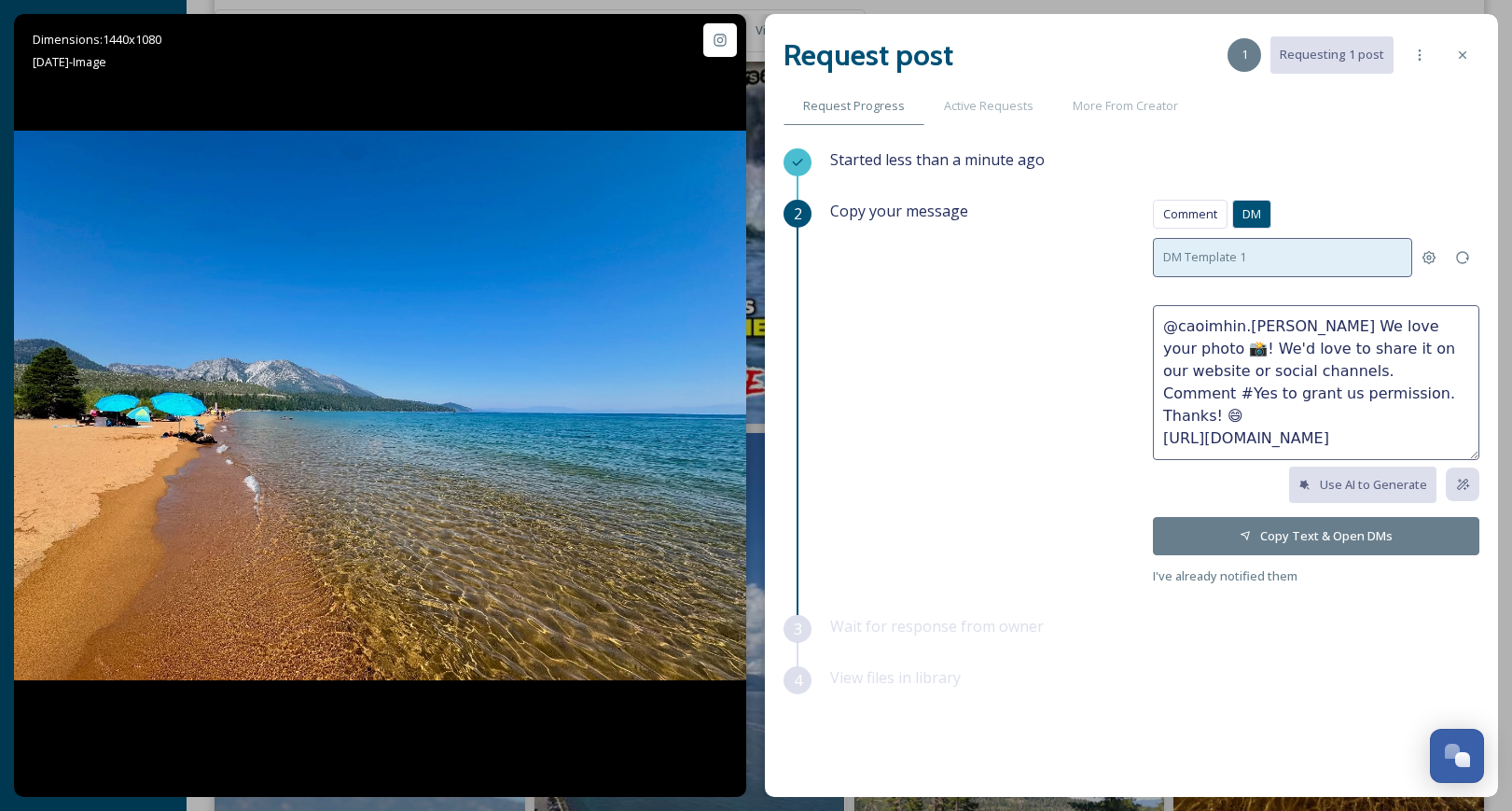
click at [1239, 258] on div "DM Template 1" at bounding box center [1282, 256] width 259 height 38
click at [1179, 206] on span "Comment" at bounding box center [1191, 214] width 54 height 17
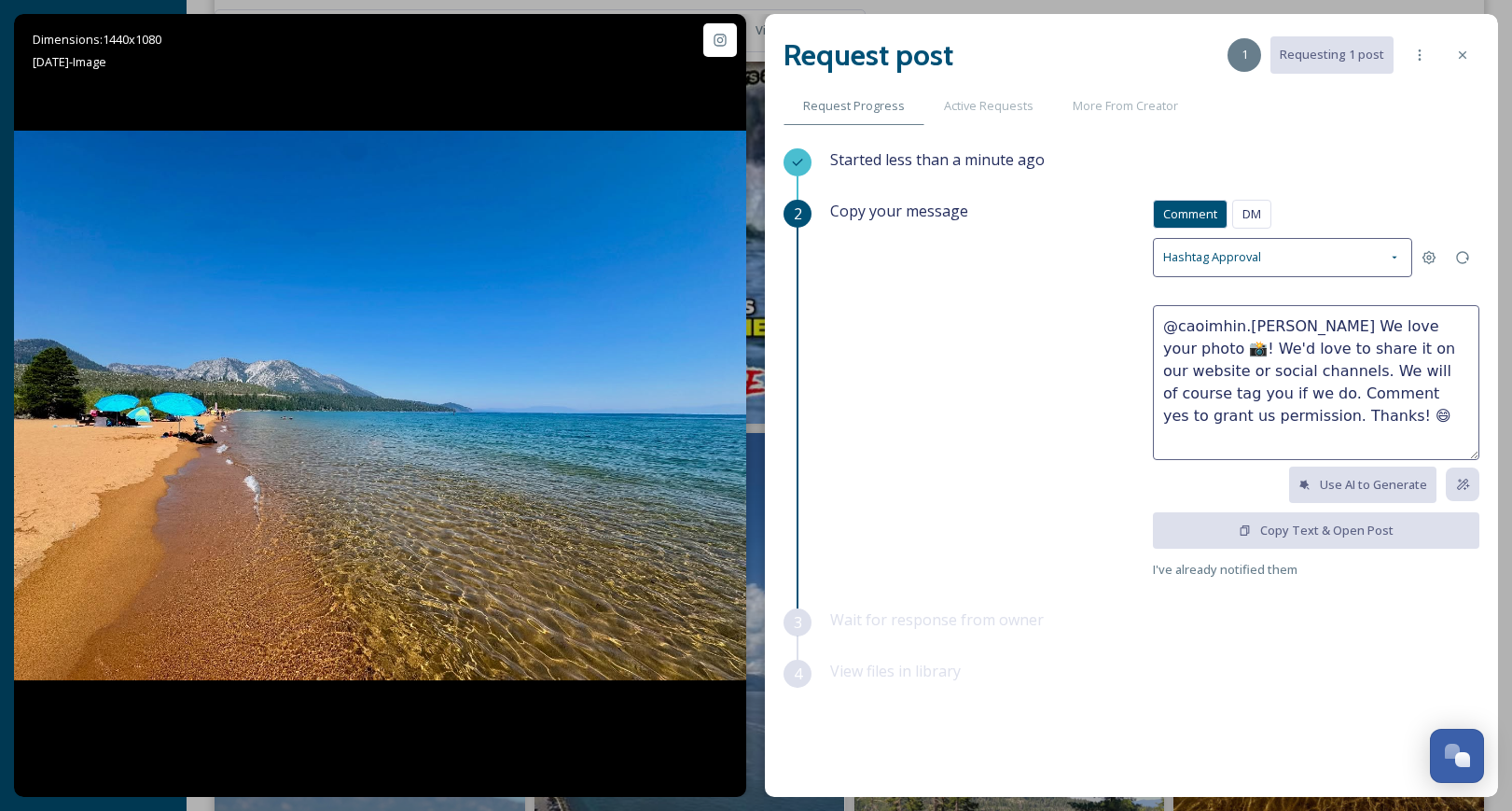
click at [1331, 349] on textarea "@caoimhin.[PERSON_NAME] We love your photo 📸! We'd love to share it on our webs…" at bounding box center [1316, 383] width 327 height 155
click at [1321, 254] on div "Hashtag Approval" at bounding box center [1282, 256] width 259 height 38
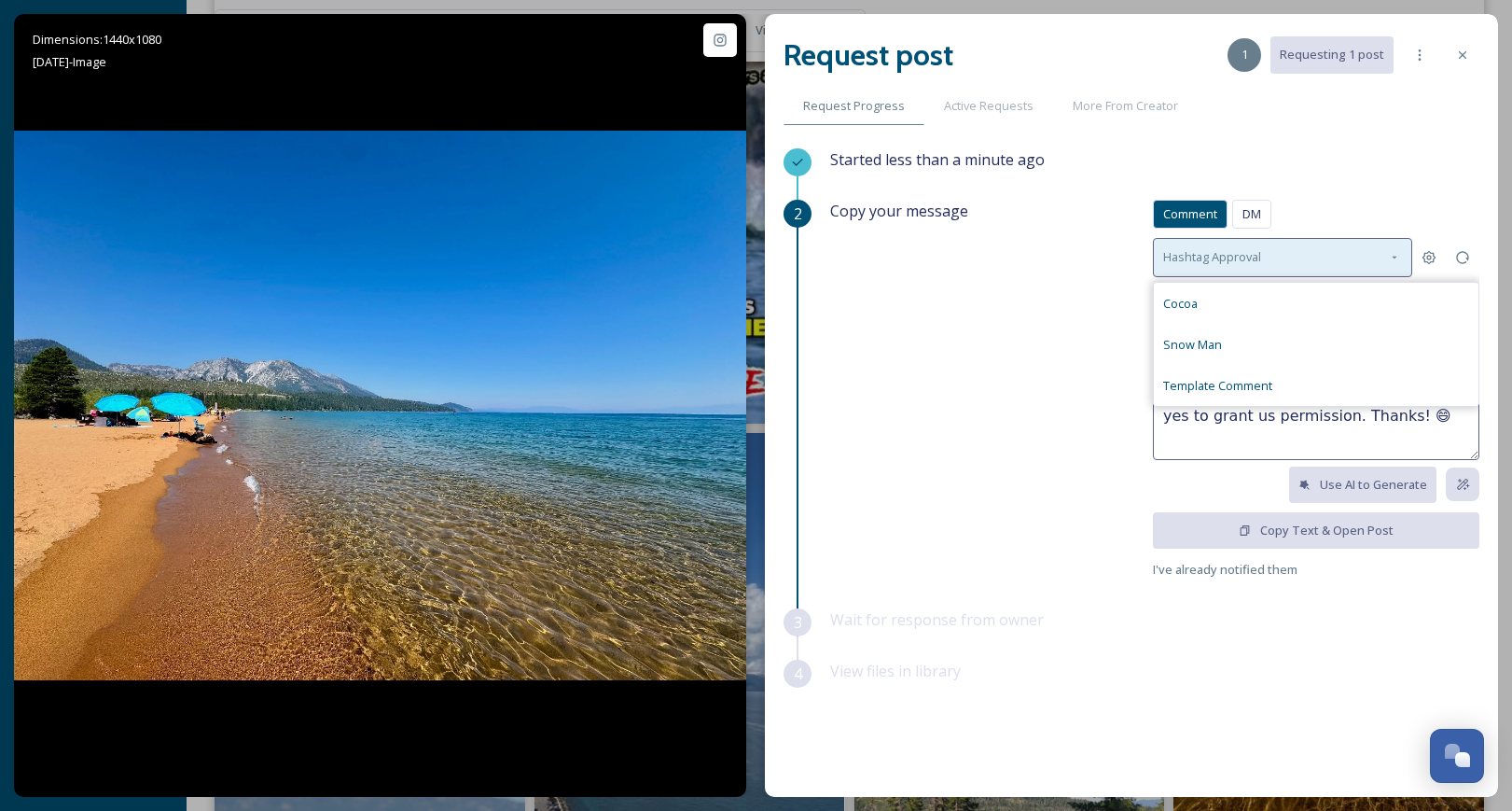
click at [1193, 262] on span "Hashtag Approval" at bounding box center [1212, 257] width 98 height 17
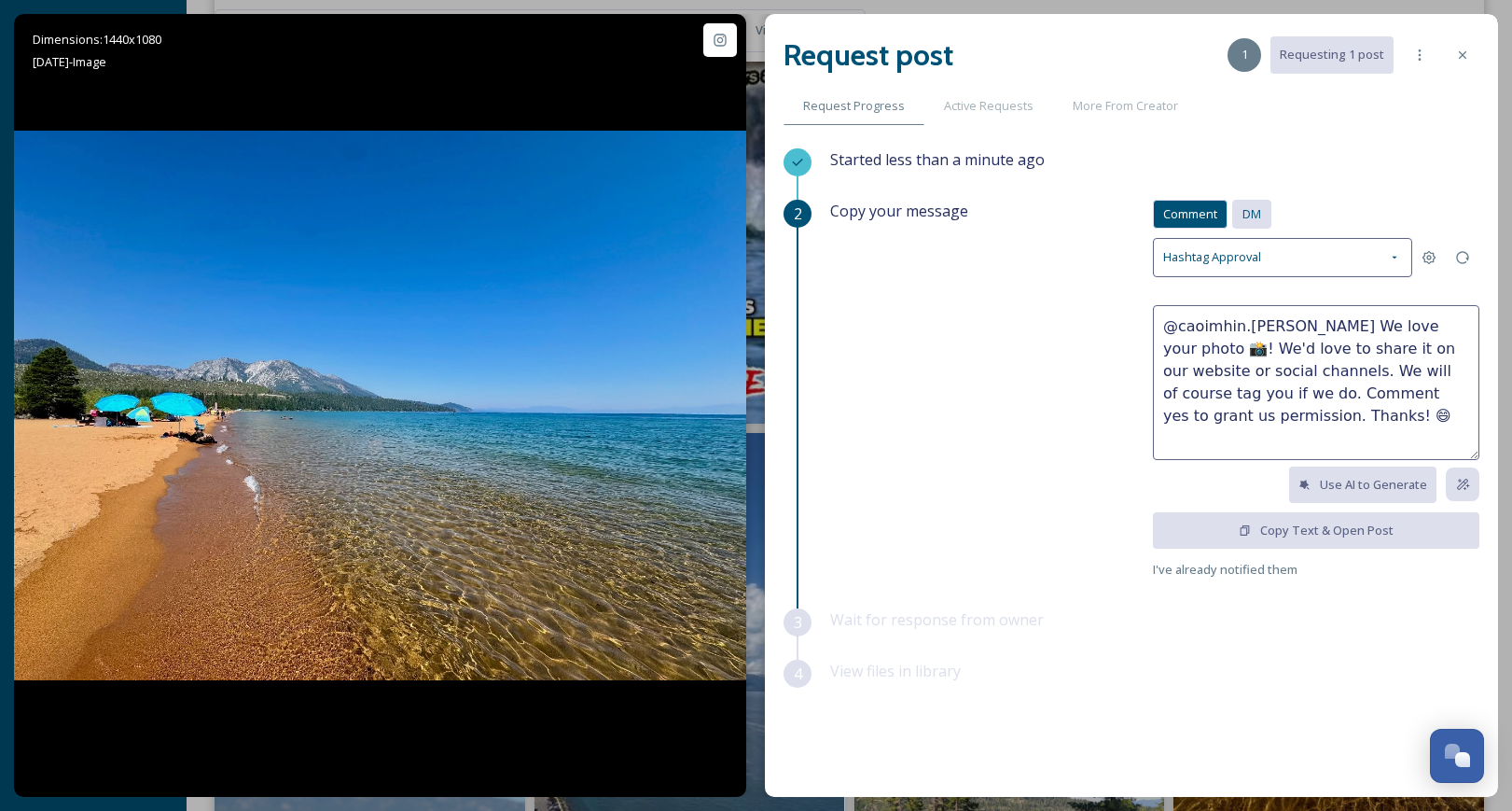
click at [1233, 210] on div "DM" at bounding box center [1252, 214] width 39 height 29
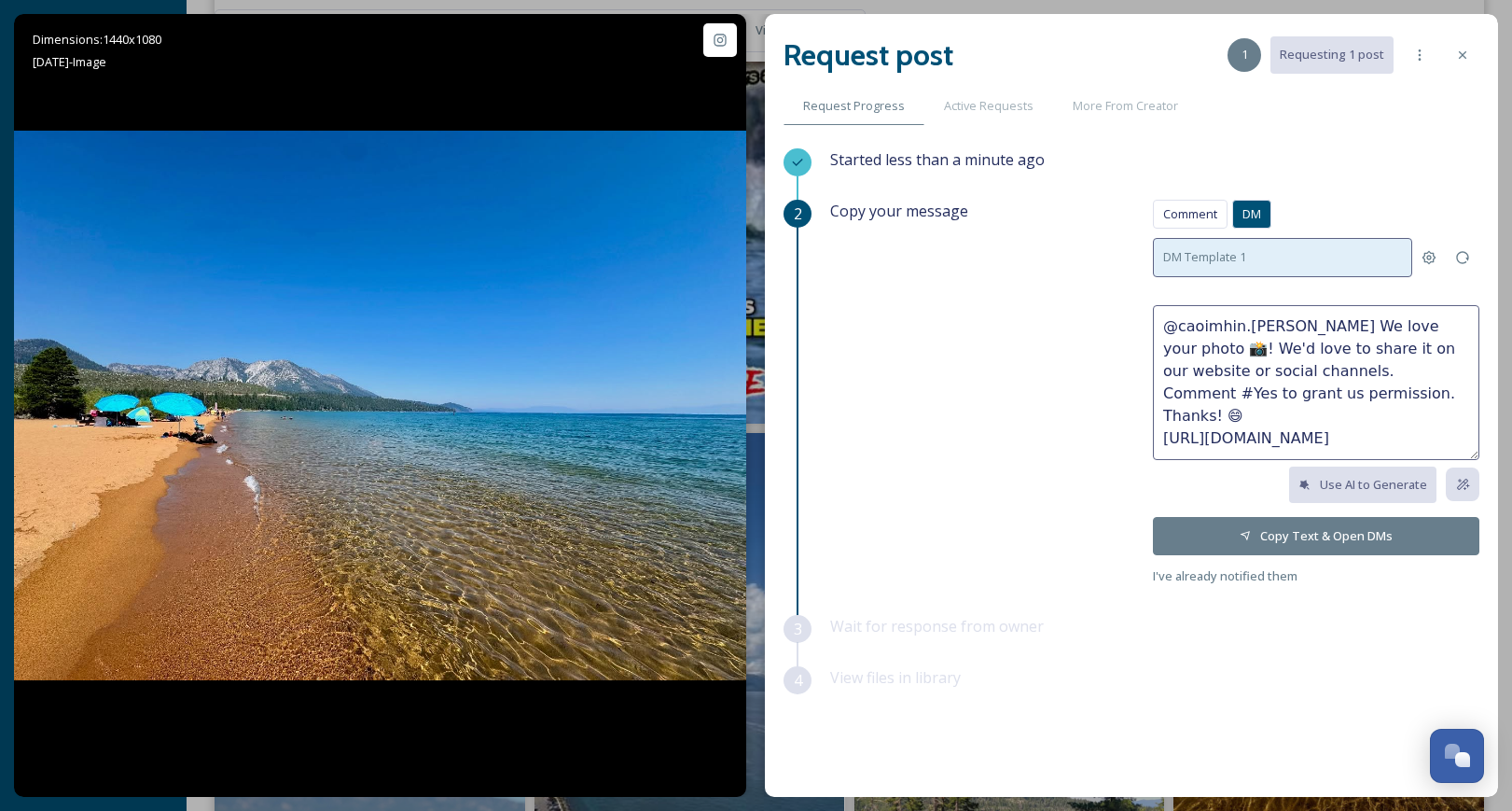
click at [1184, 249] on span "DM Template 1" at bounding box center [1206, 257] width 83 height 17
click at [1197, 257] on span "DM Template 1" at bounding box center [1206, 257] width 83 height 17
click at [1172, 220] on span "Comment" at bounding box center [1191, 214] width 54 height 17
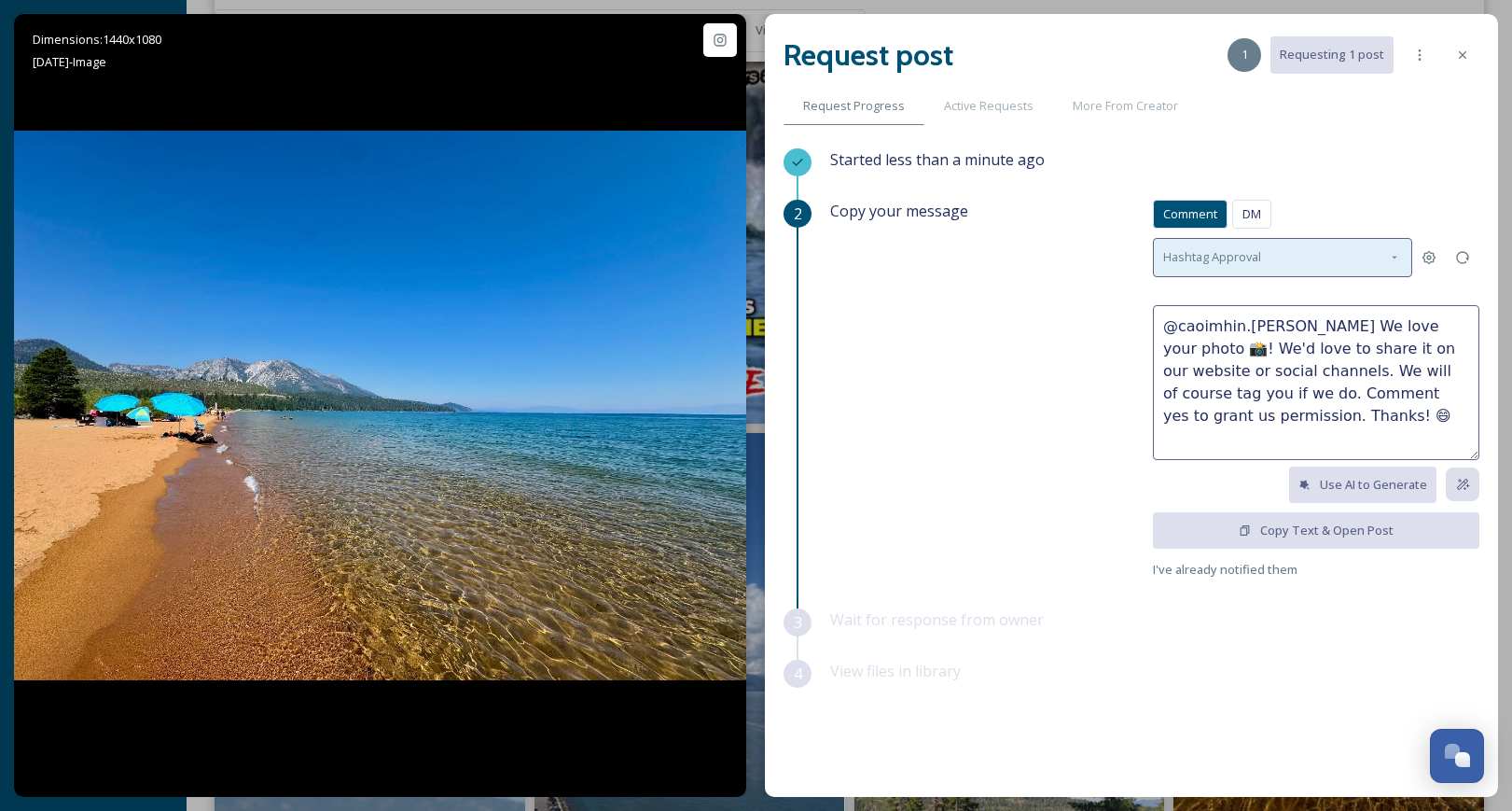
click at [1194, 256] on span "Hashtag Approval" at bounding box center [1212, 257] width 98 height 17
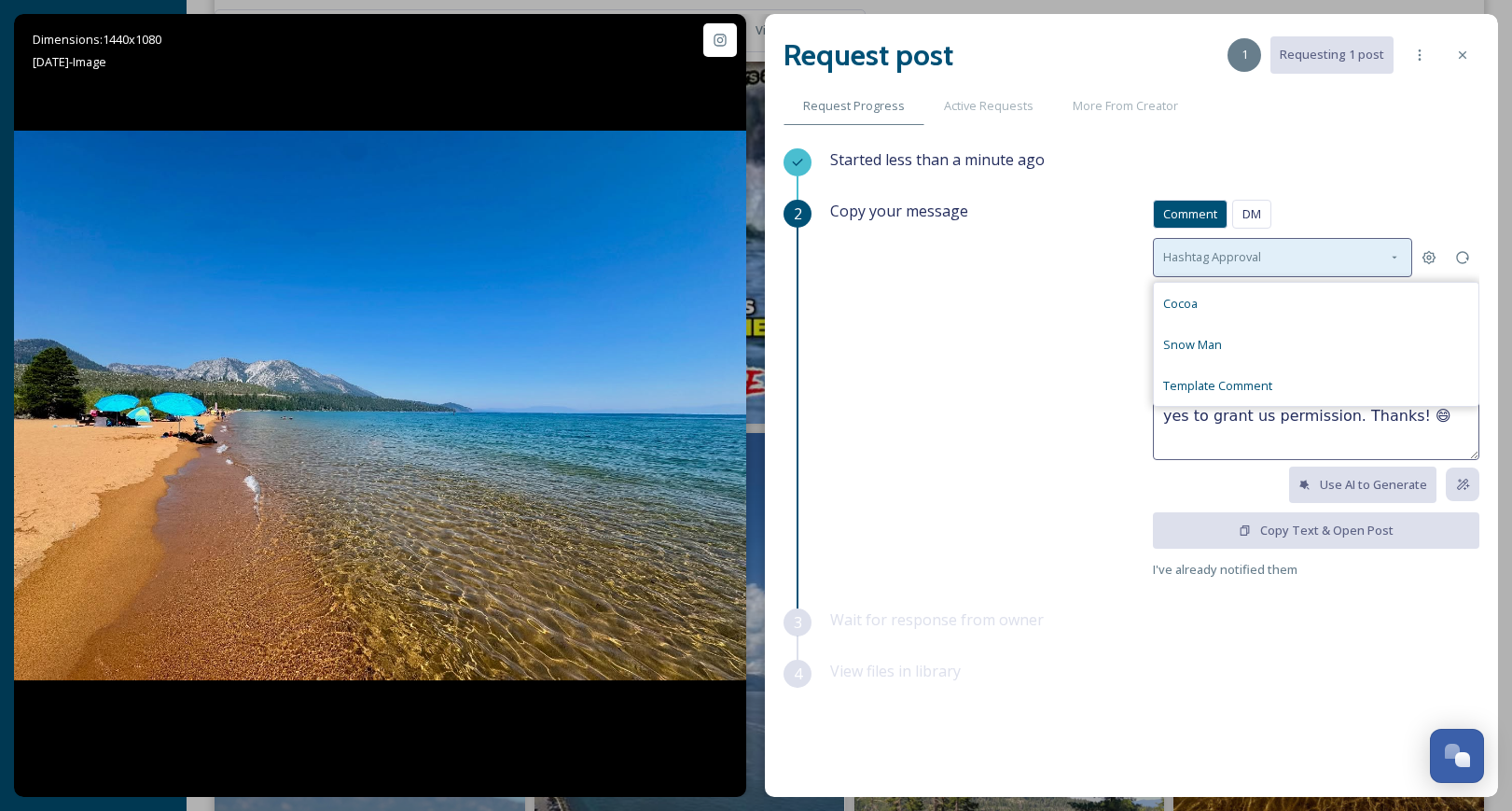
click at [1387, 255] on icon at bounding box center [1394, 257] width 15 height 15
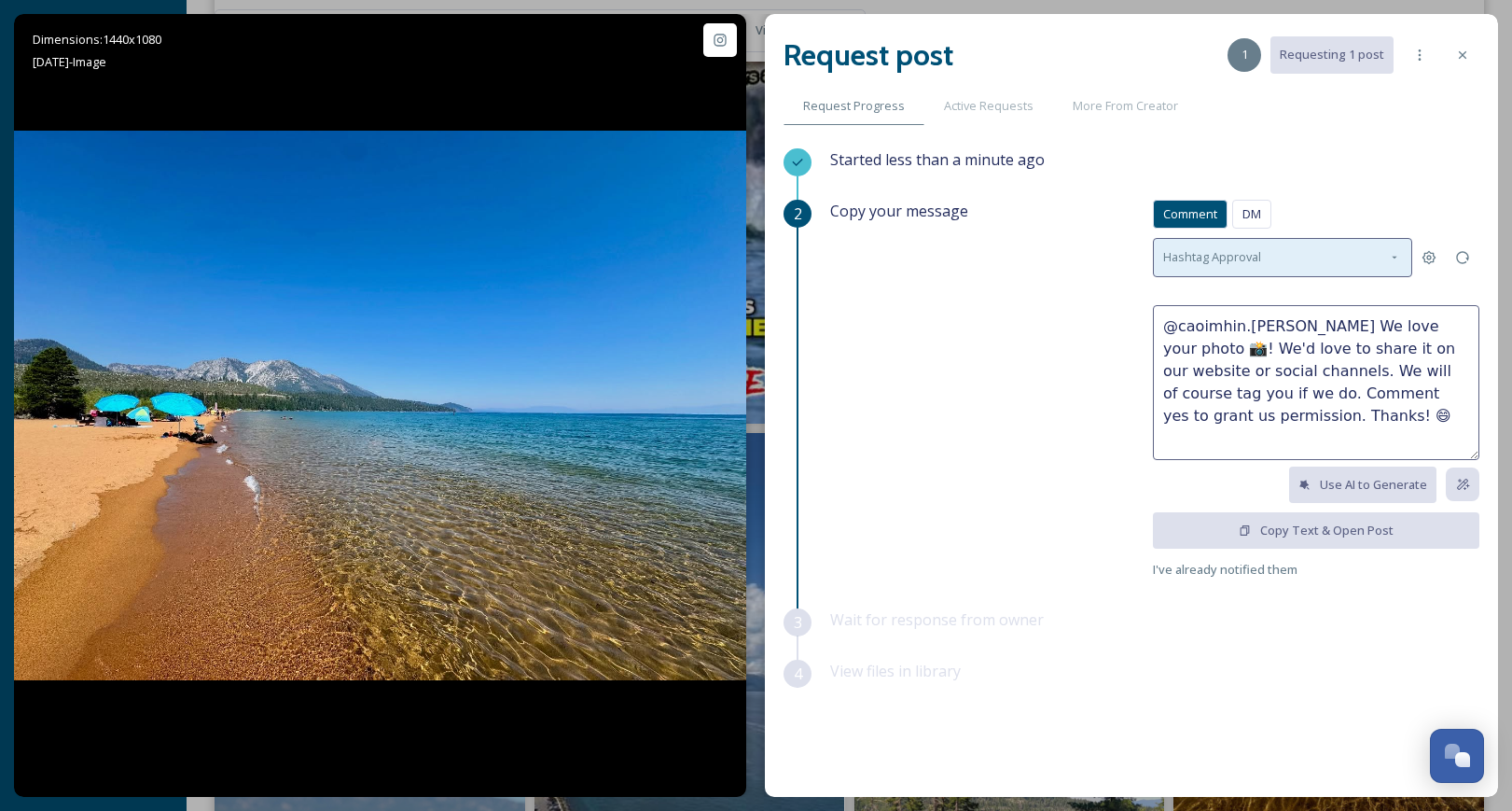
click at [1387, 255] on icon at bounding box center [1394, 257] width 15 height 15
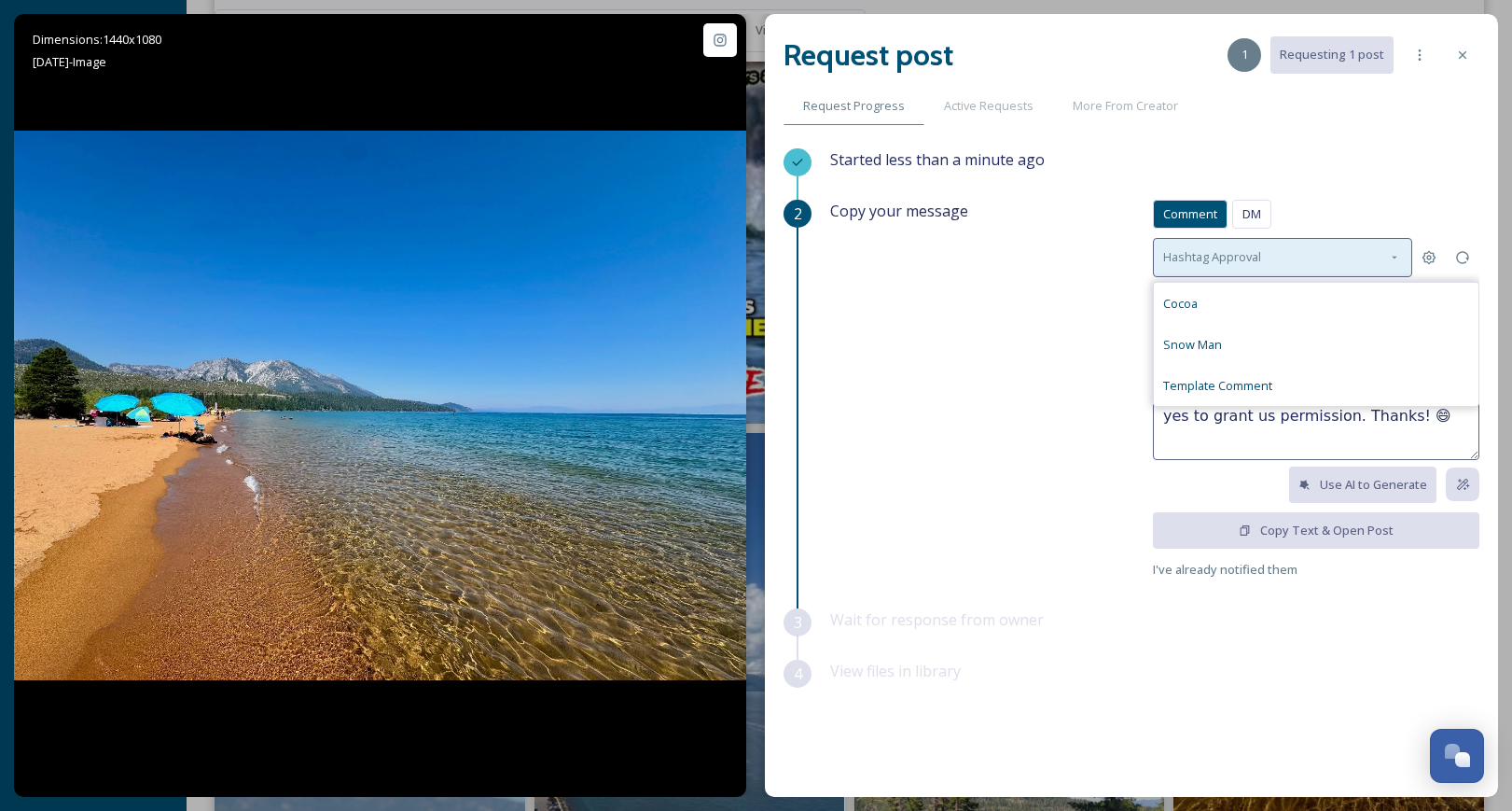
click at [1387, 255] on icon at bounding box center [1394, 257] width 15 height 15
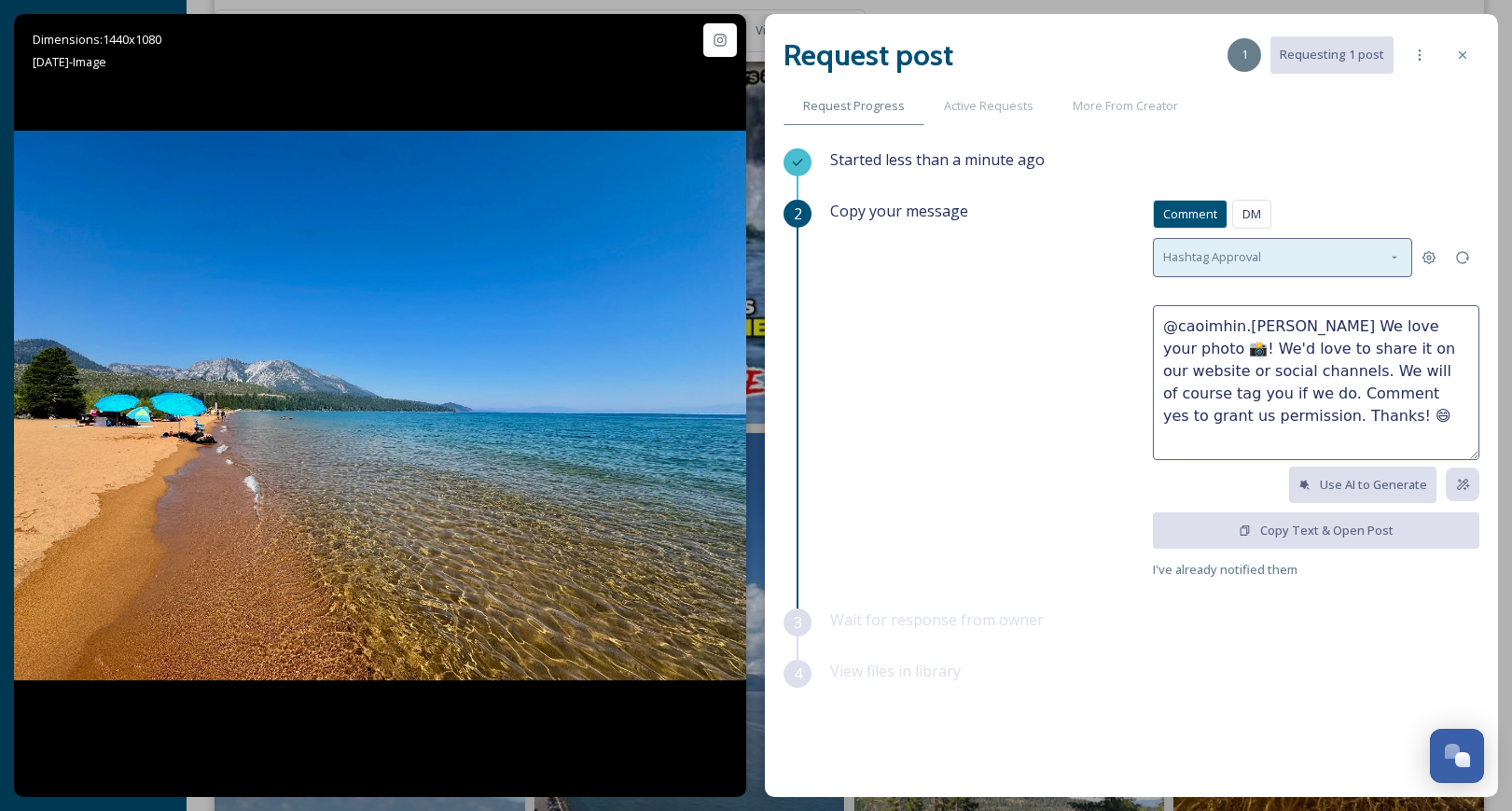
click at [1242, 244] on div "Hashtag Approval" at bounding box center [1282, 256] width 259 height 38
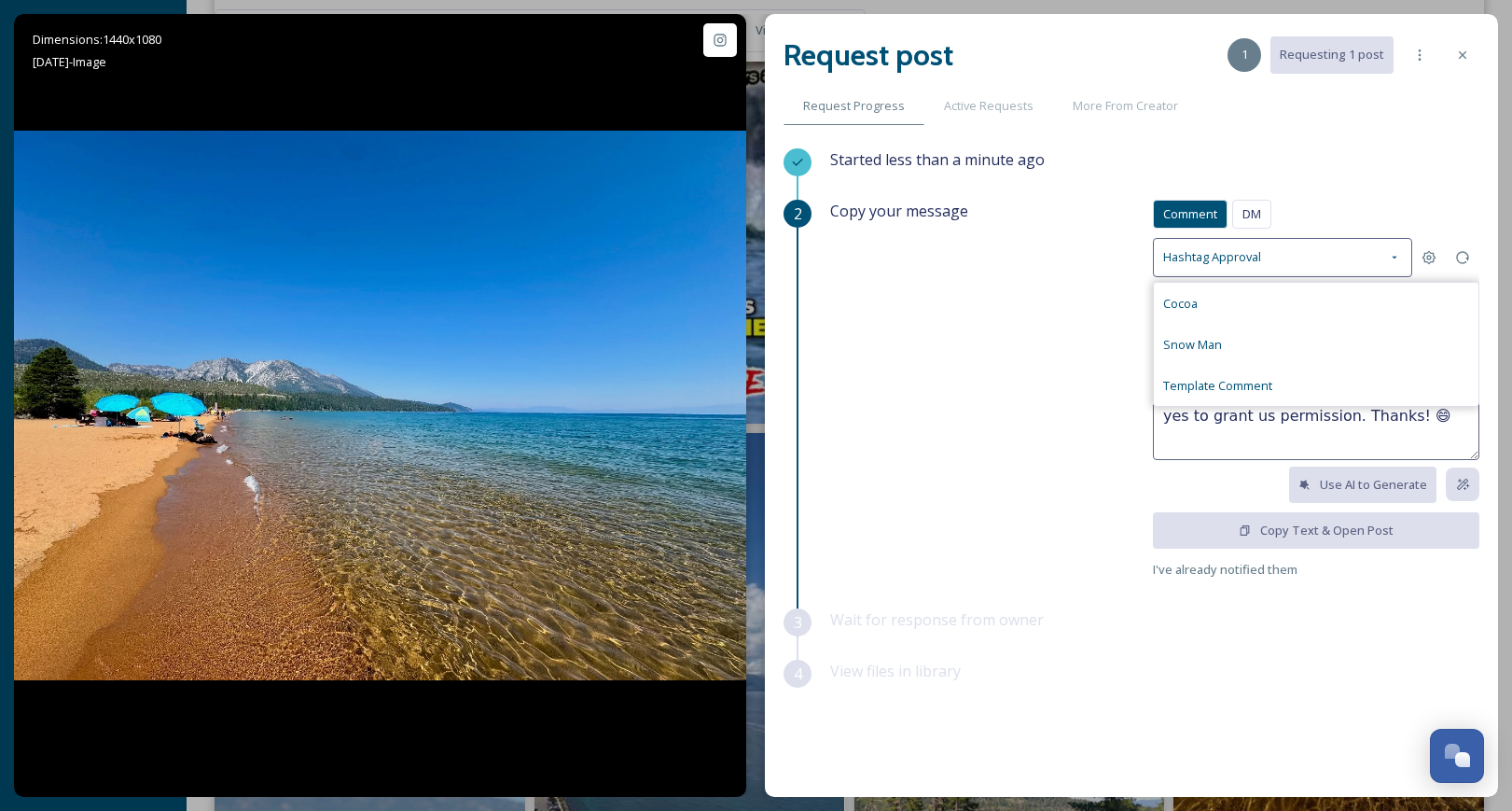
click at [1067, 312] on div "Copy your message Comment DM Comment DM Hashtag Approval Cocoa Snow Man Templat…" at bounding box center [1155, 390] width 650 height 380
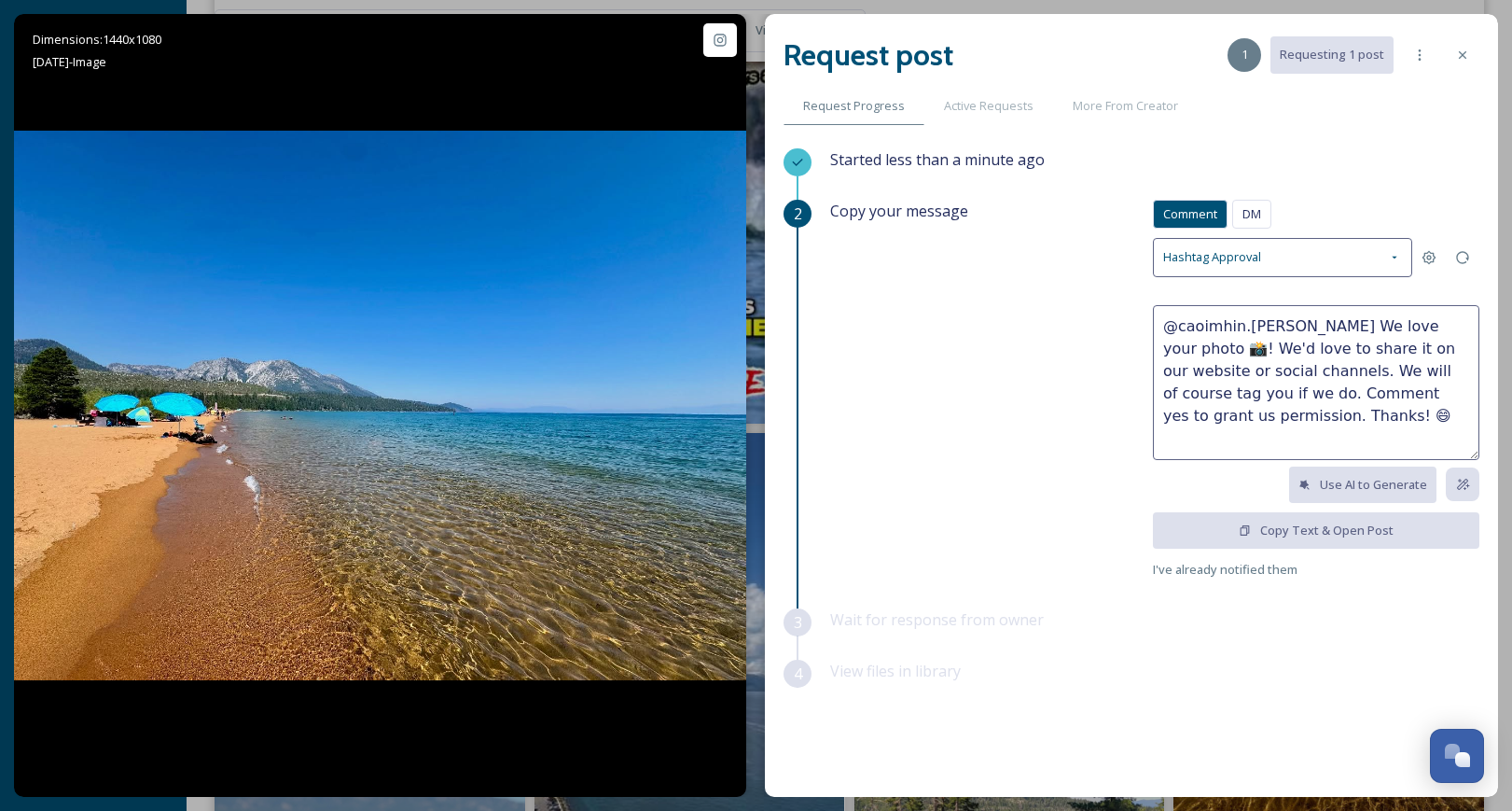
click at [1329, 406] on textarea "@caoimhin.[PERSON_NAME] We love your photo 📸! We'd love to share it on our webs…" at bounding box center [1316, 383] width 327 height 155
click at [1467, 50] on icon at bounding box center [1463, 54] width 15 height 15
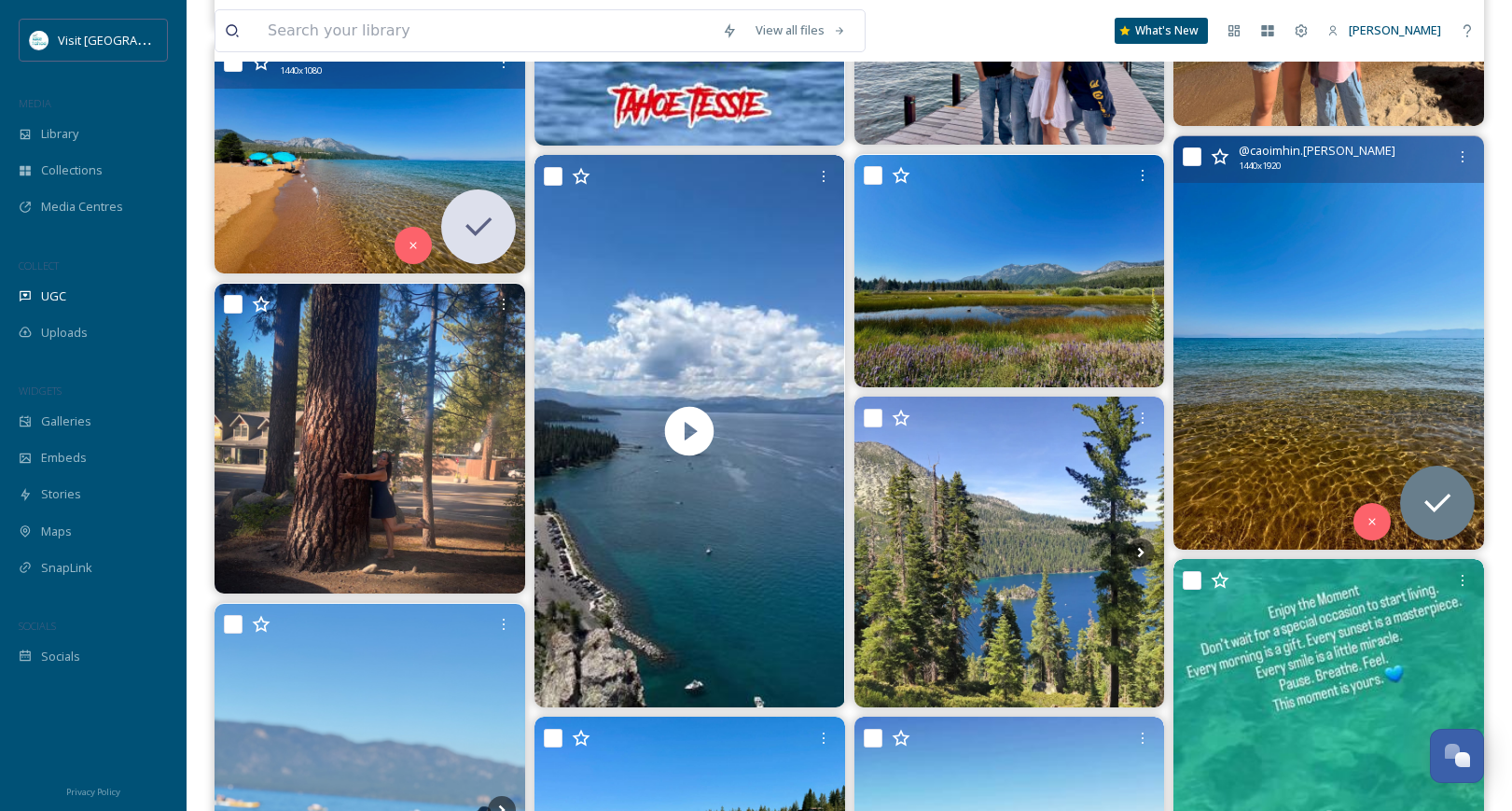
scroll to position [23877, 0]
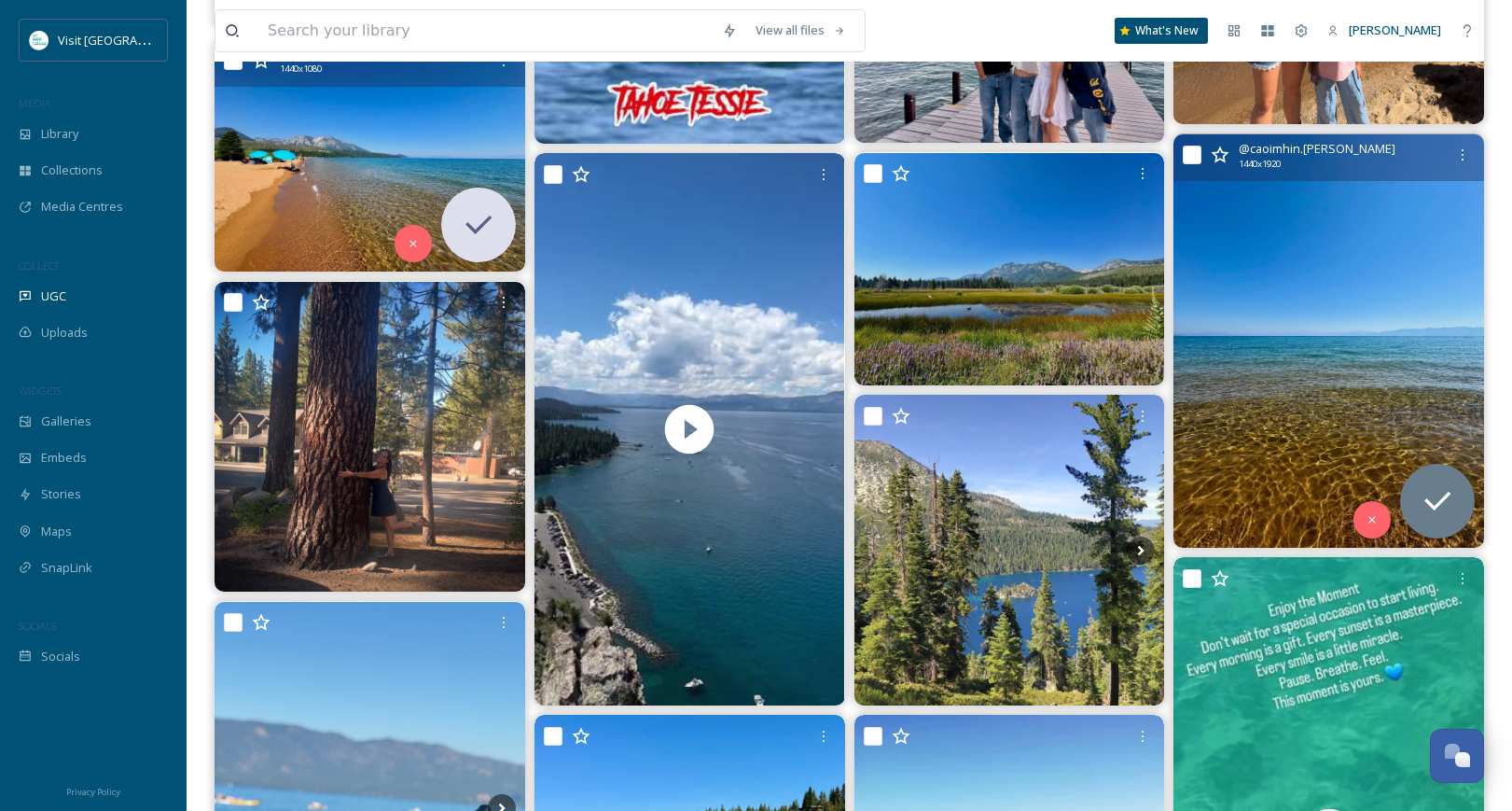
click at [1312, 371] on img at bounding box center [1329, 341] width 310 height 414
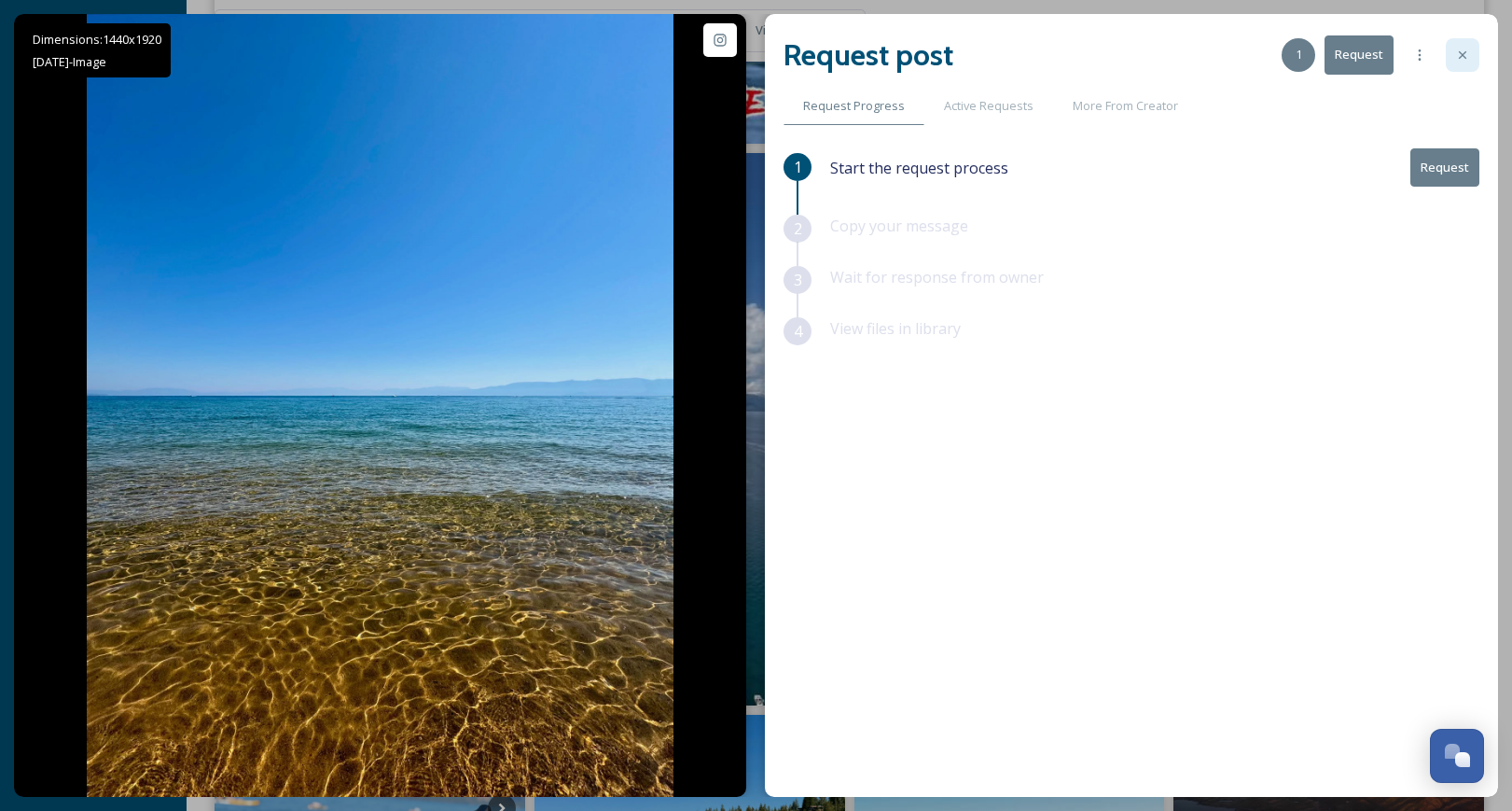
click at [1459, 57] on icon at bounding box center [1463, 54] width 15 height 15
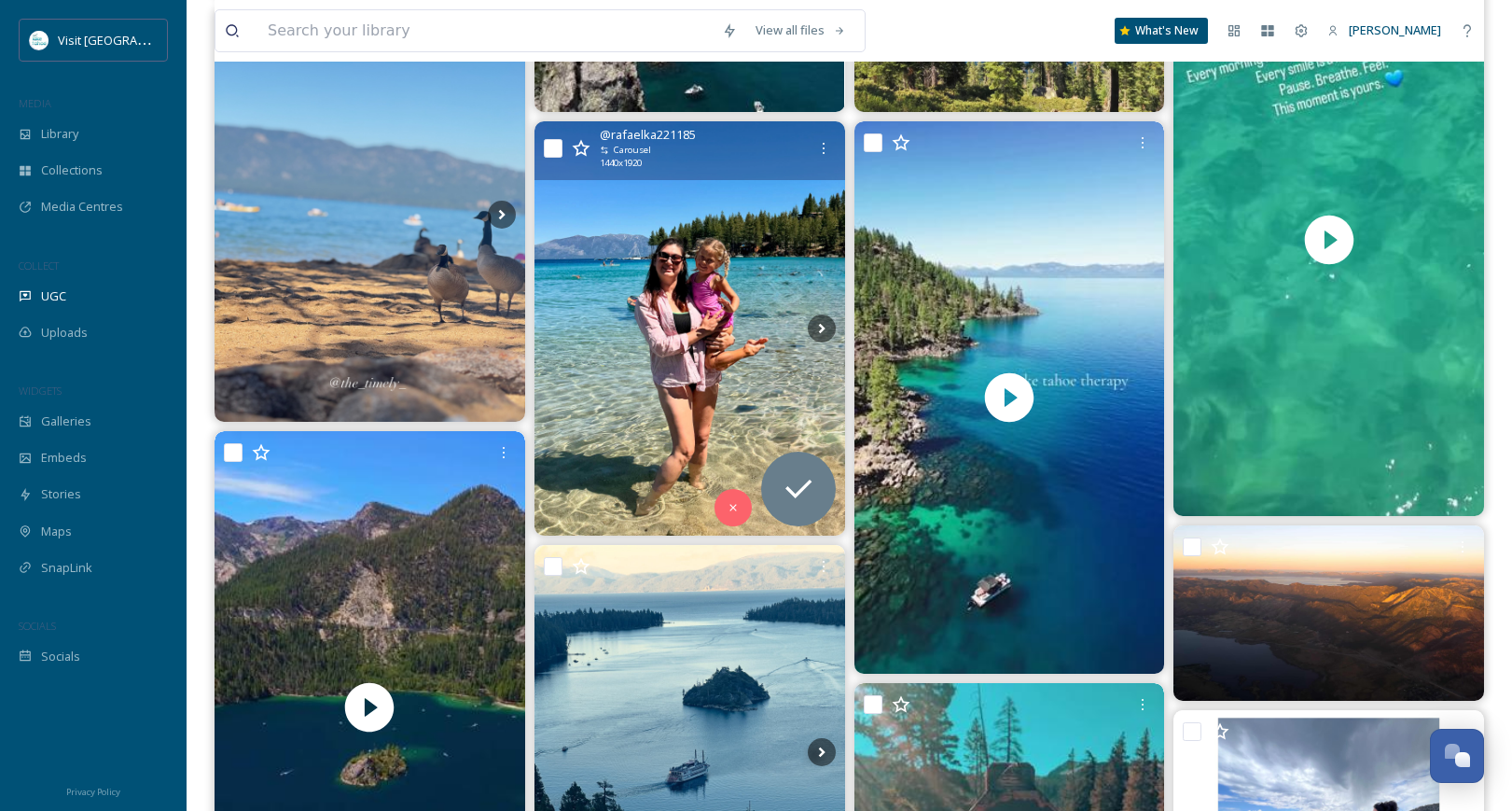
scroll to position [24437, 0]
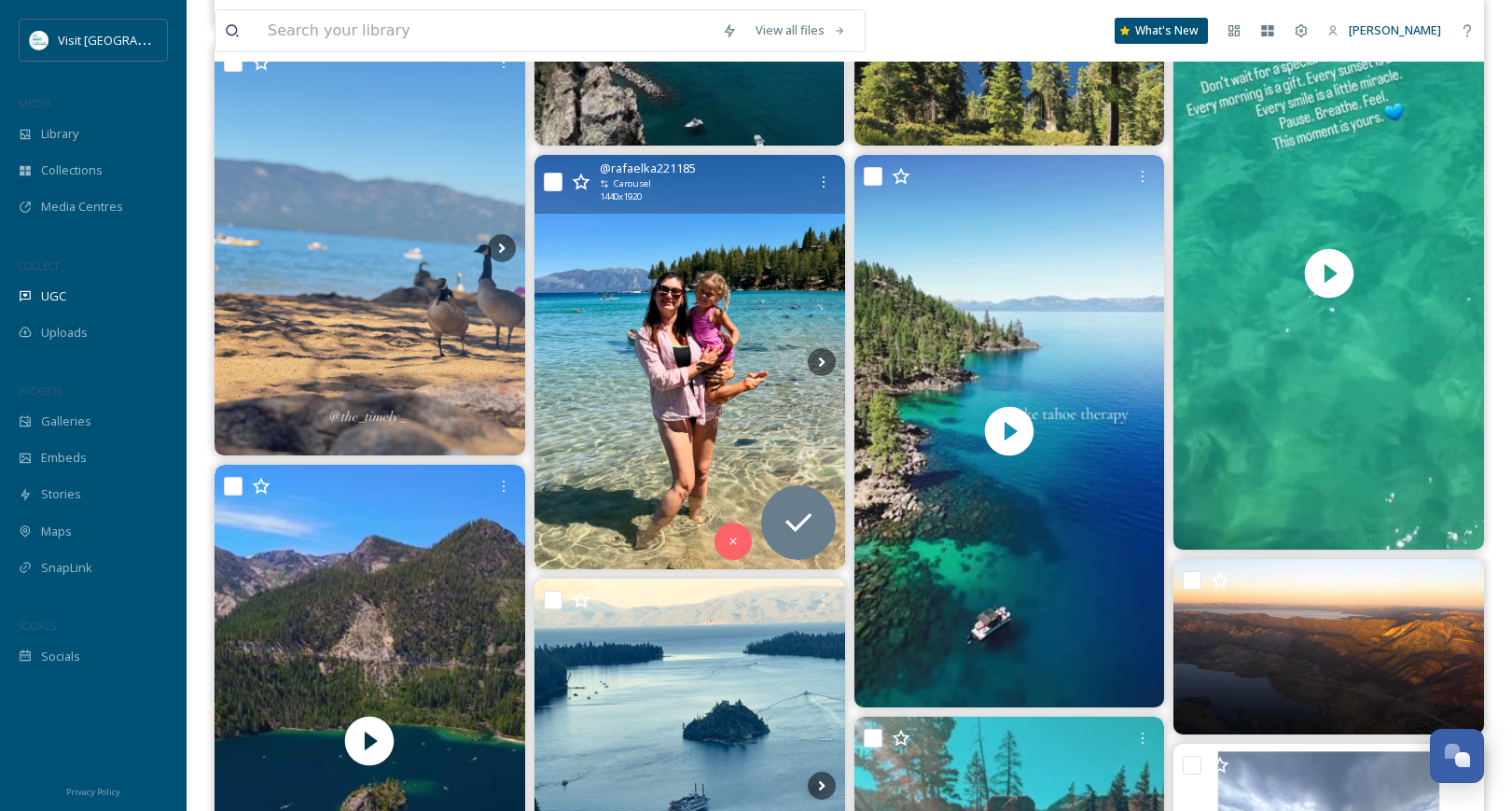
click at [650, 304] on img at bounding box center [690, 362] width 310 height 414
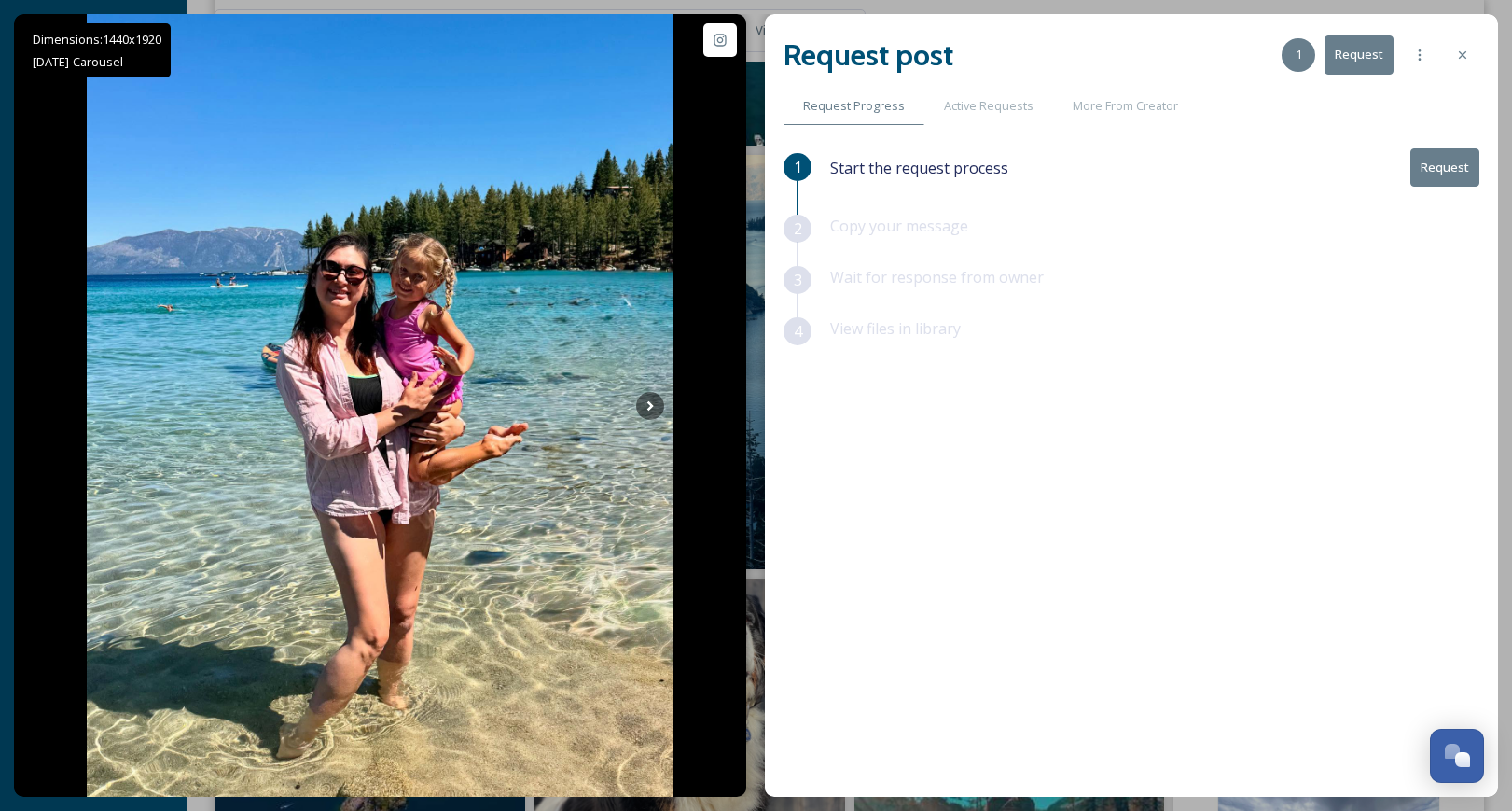
click at [1440, 165] on button "Request" at bounding box center [1444, 167] width 69 height 38
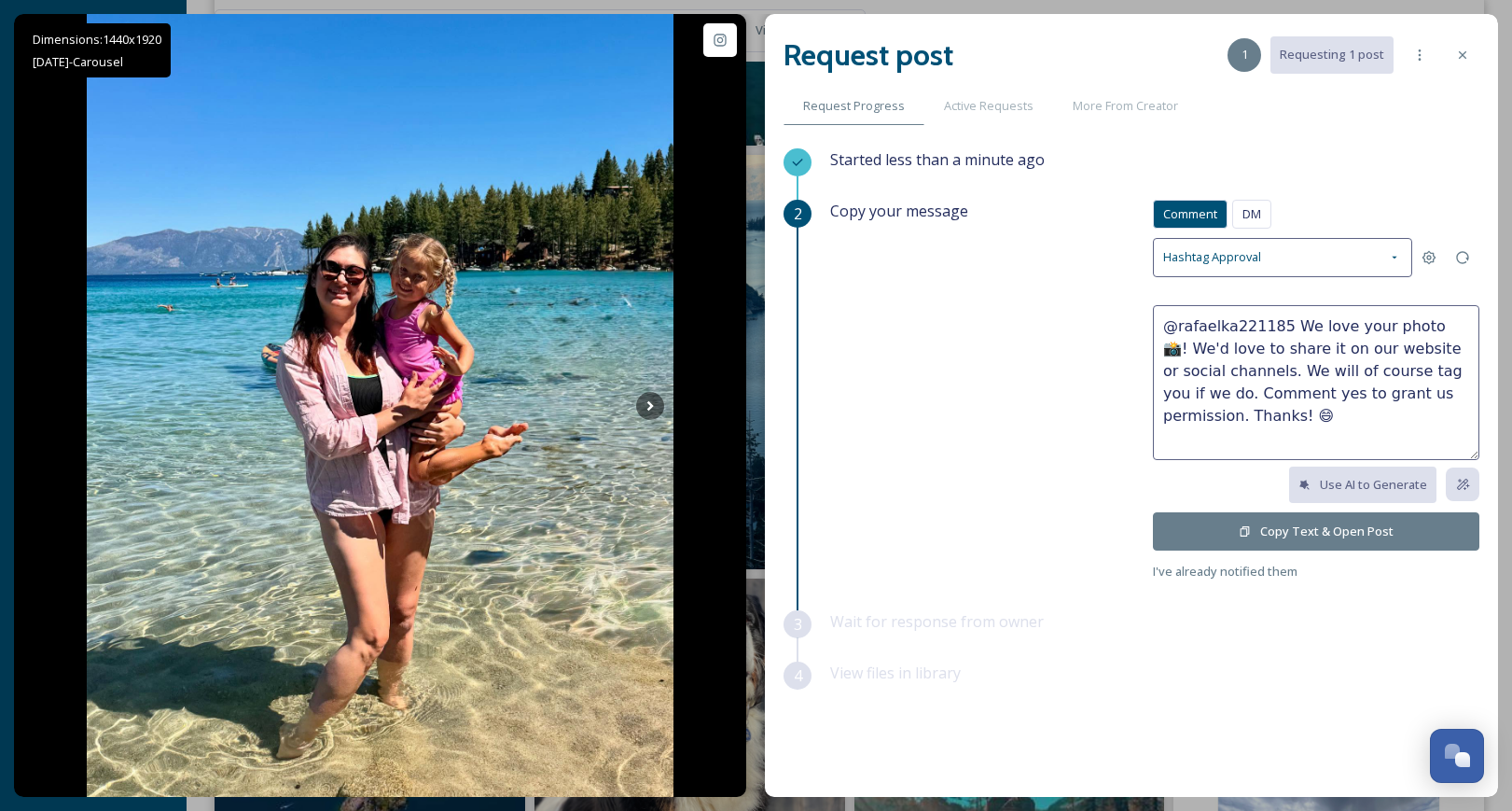
click at [1331, 530] on button "Copy Text & Open Post" at bounding box center [1316, 531] width 327 height 38
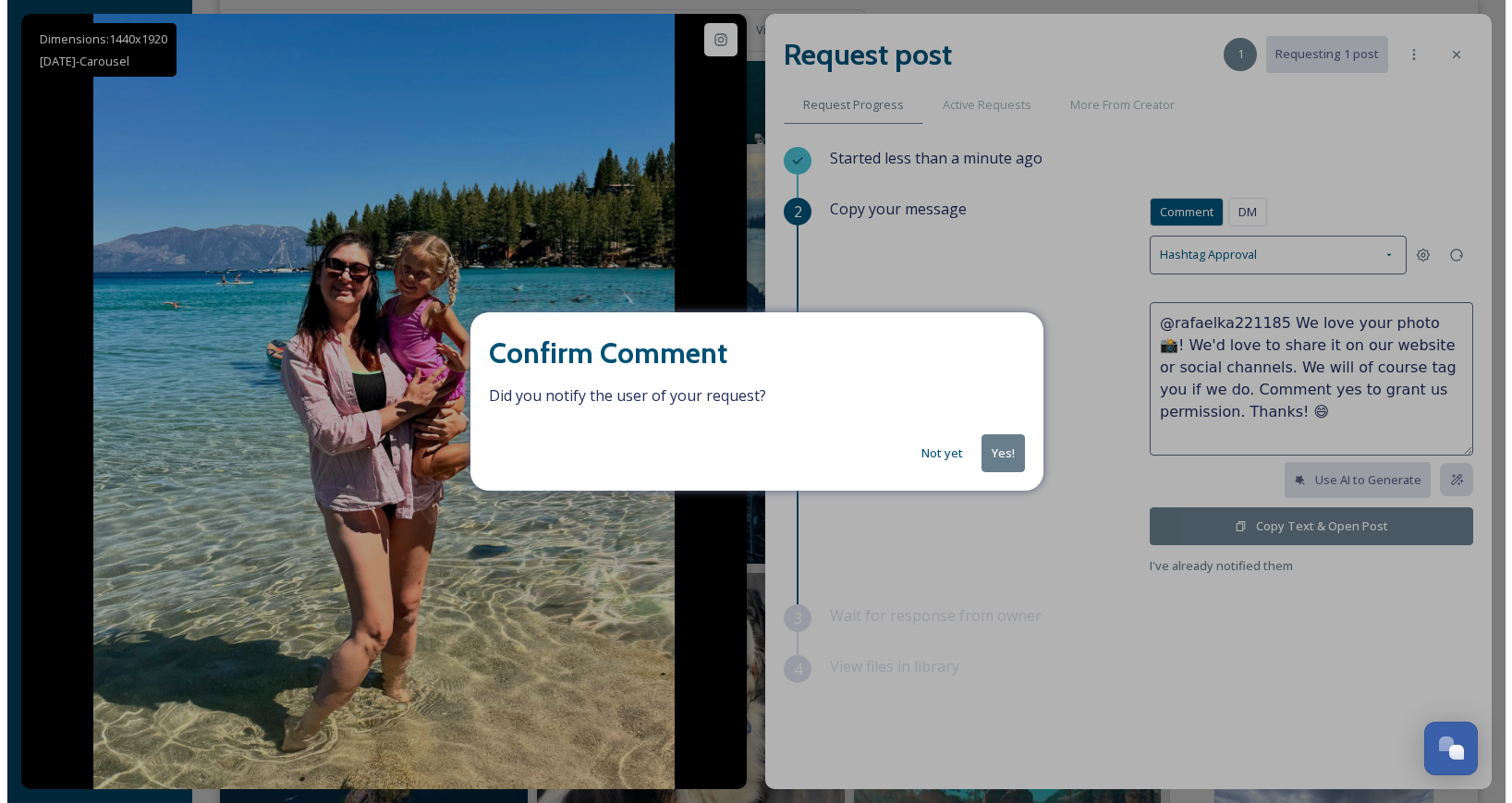
scroll to position [24195, 0]
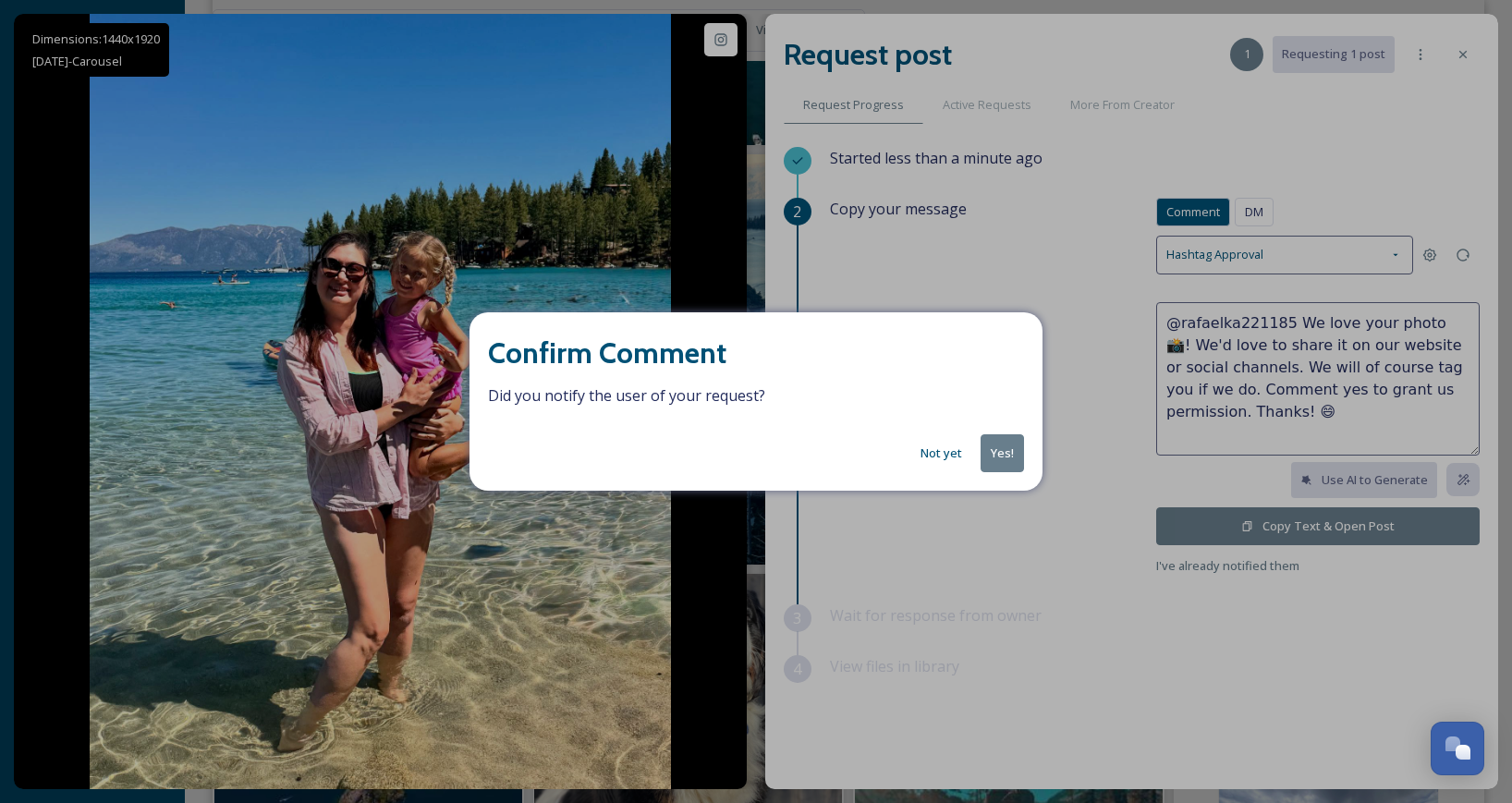
click at [1004, 449] on button "Yes!" at bounding box center [1002, 452] width 43 height 37
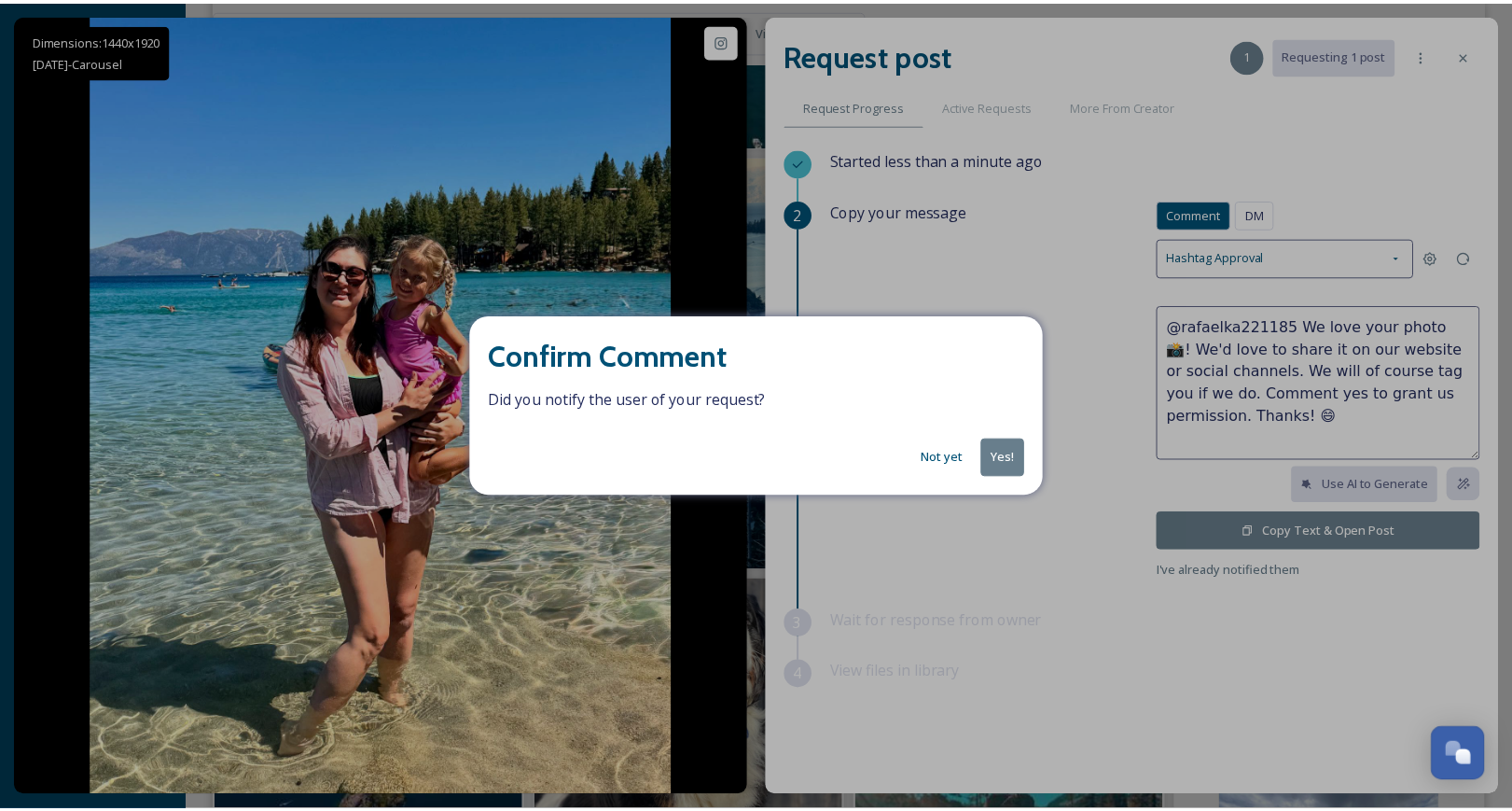
scroll to position [24437, 0]
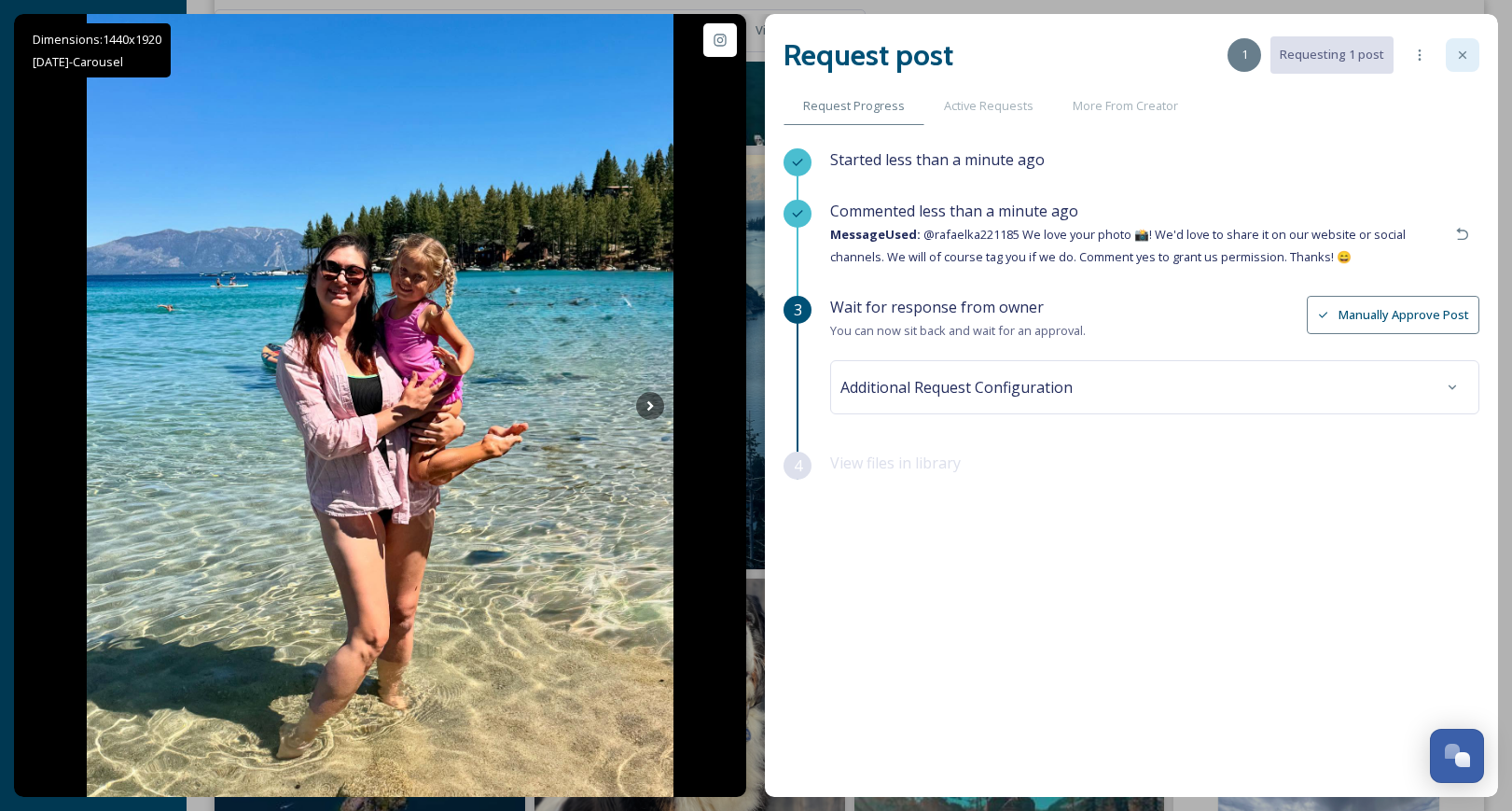
click at [1464, 46] on div at bounding box center [1463, 54] width 34 height 34
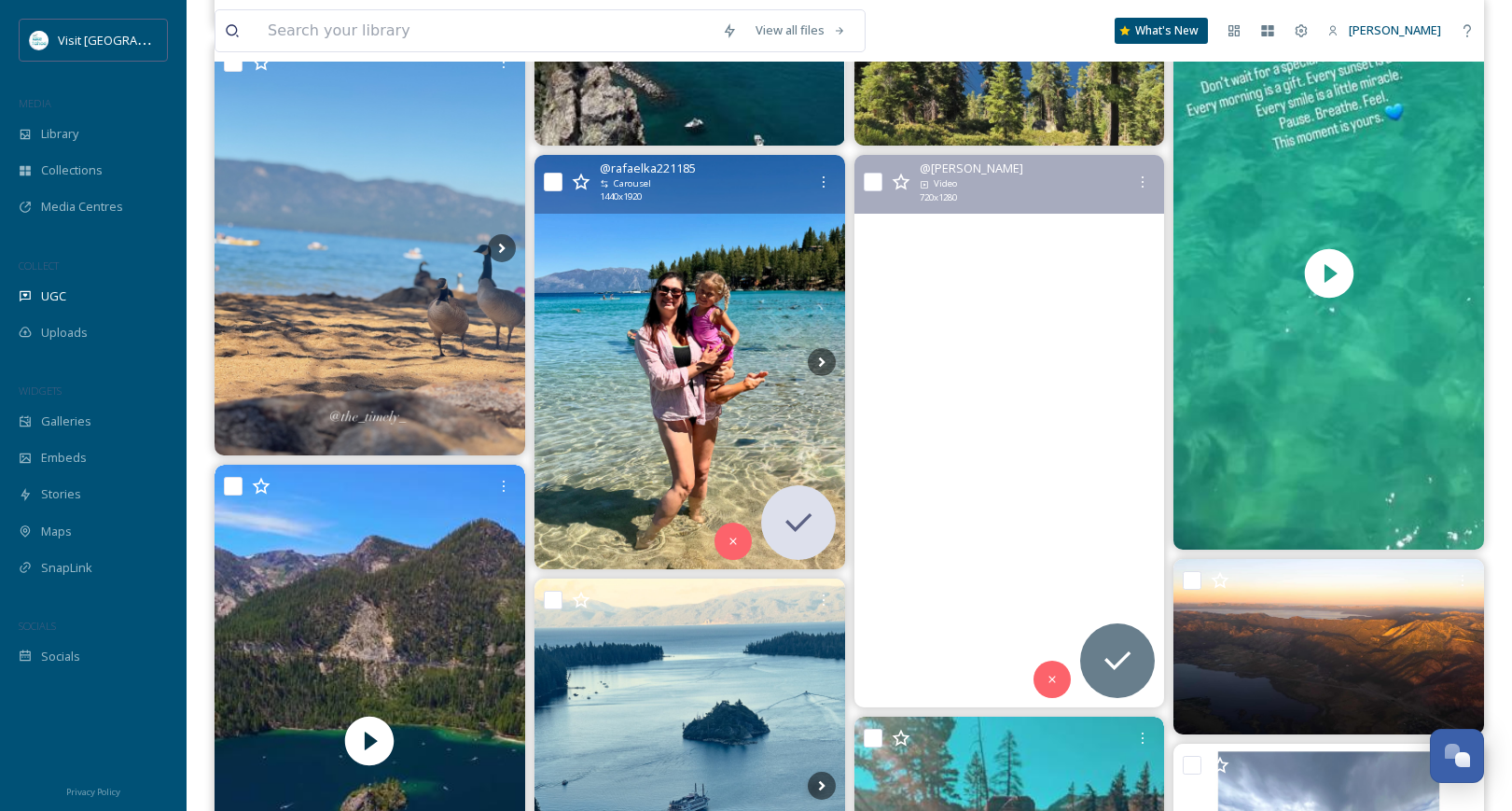
click at [996, 452] on video "Nothing beats August in Lake Tahoe. 🩵 #lake #tahoe #boatday #tahoelife #laketah…" at bounding box center [1009, 431] width 310 height 552
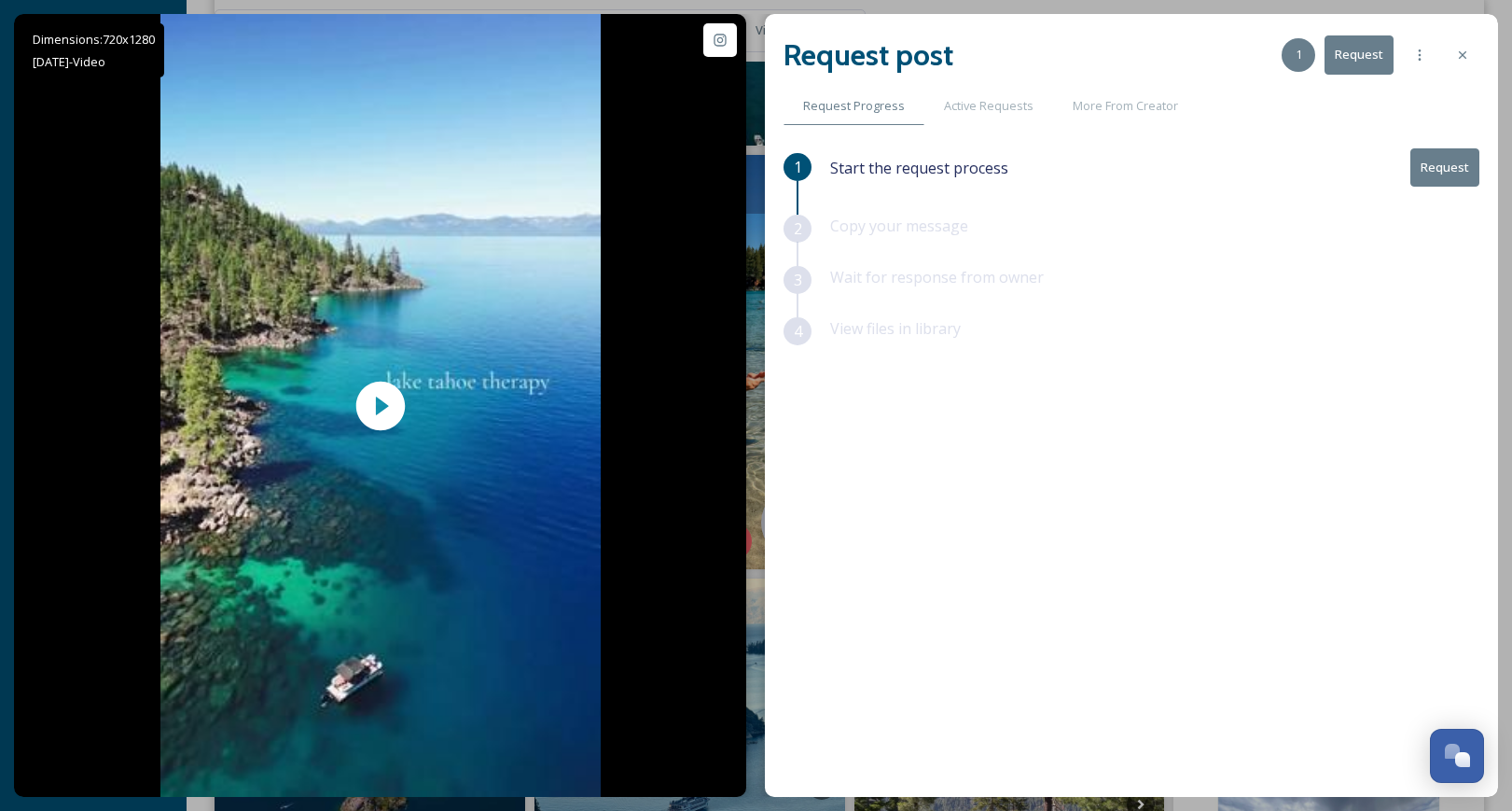
click at [1423, 166] on button "Request" at bounding box center [1444, 167] width 69 height 38
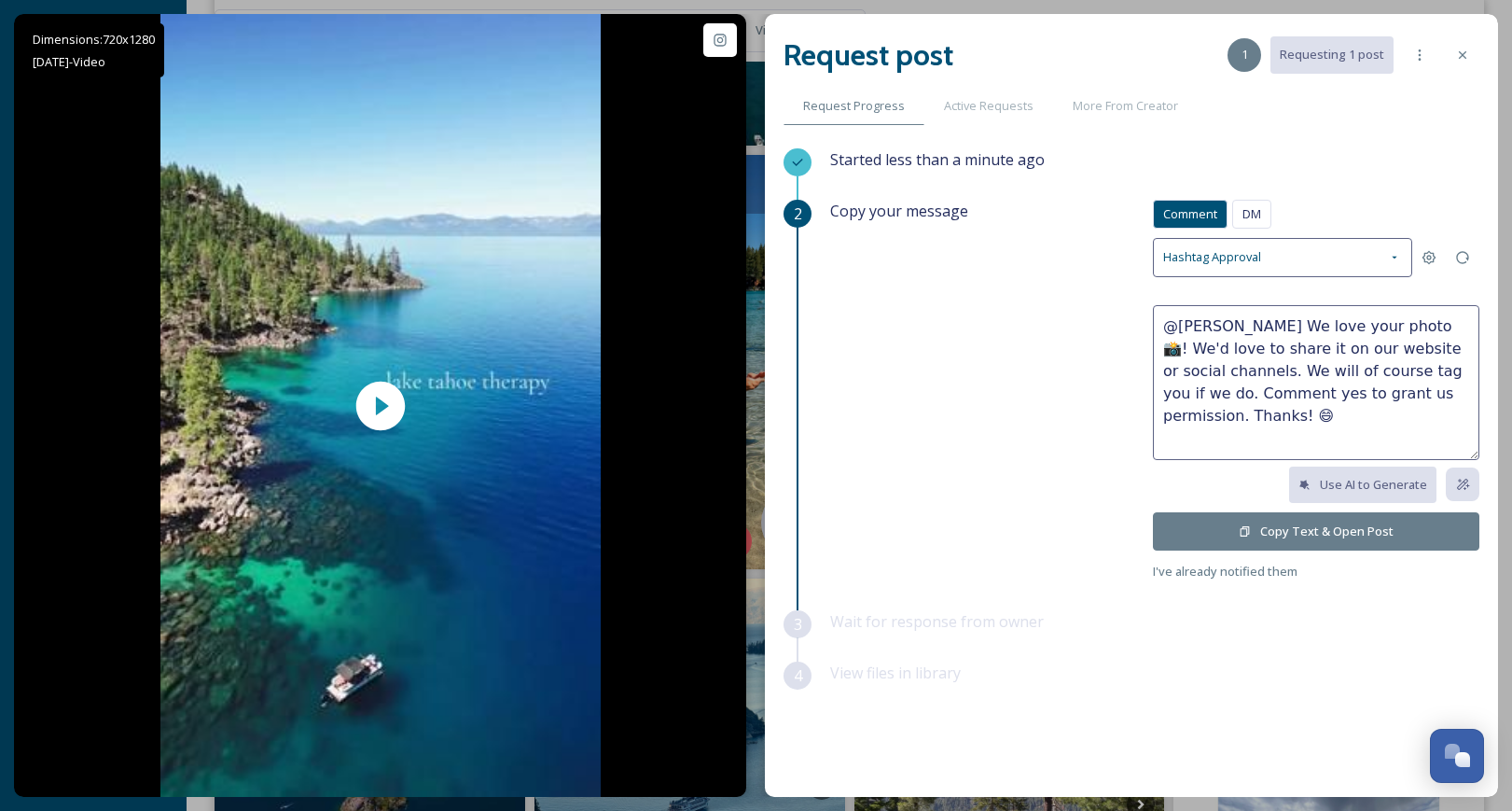
click at [1337, 323] on textarea "@[PERSON_NAME] We love your photo 📸! We'd love to share it on our website or so…" at bounding box center [1316, 383] width 327 height 155
type textarea "@[PERSON_NAME] We love your video 📸! We'd love to share it on our website or so…"
click at [1311, 535] on button "Copy Text & Open Post" at bounding box center [1316, 531] width 327 height 38
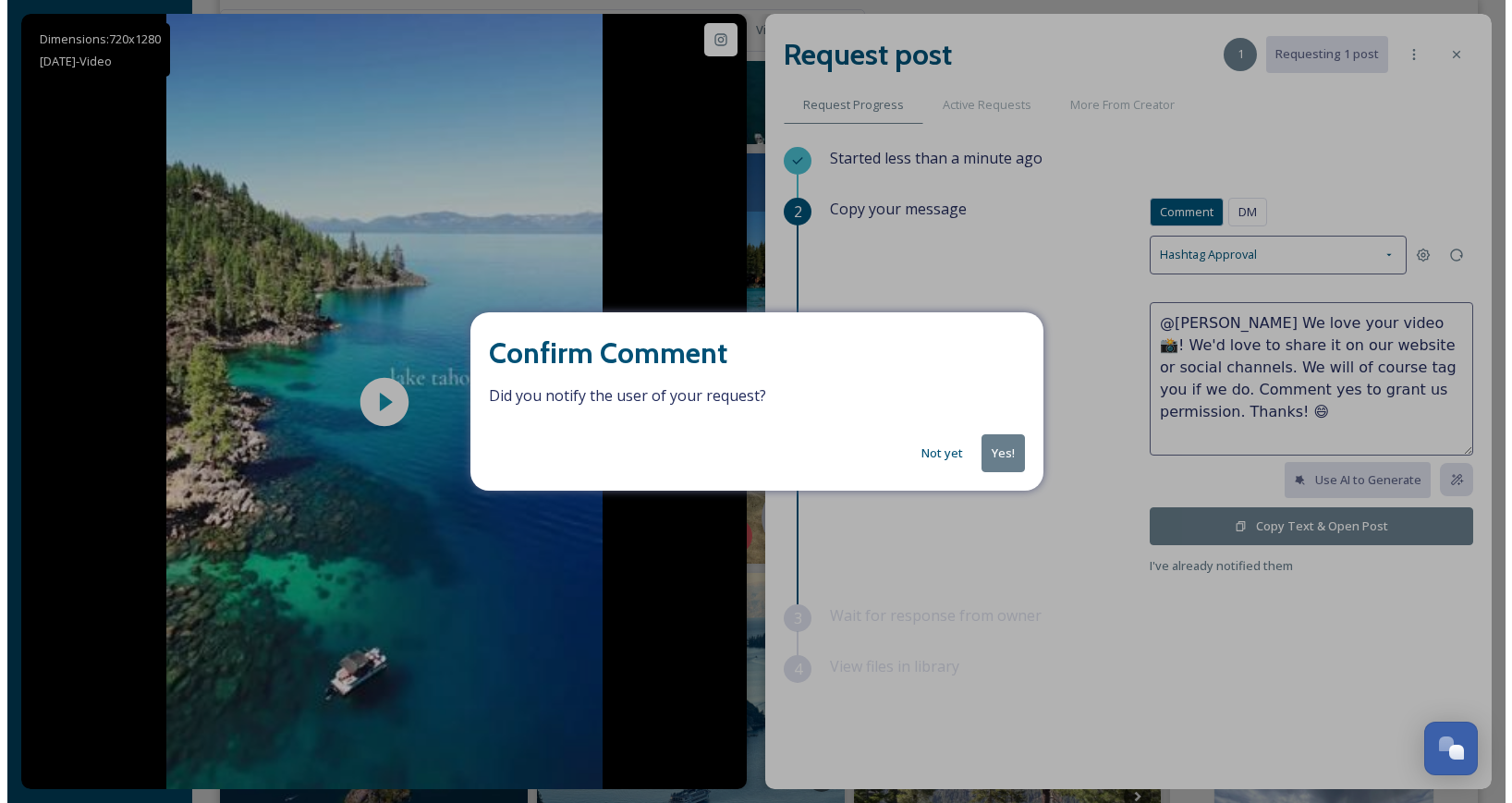
scroll to position [24195, 0]
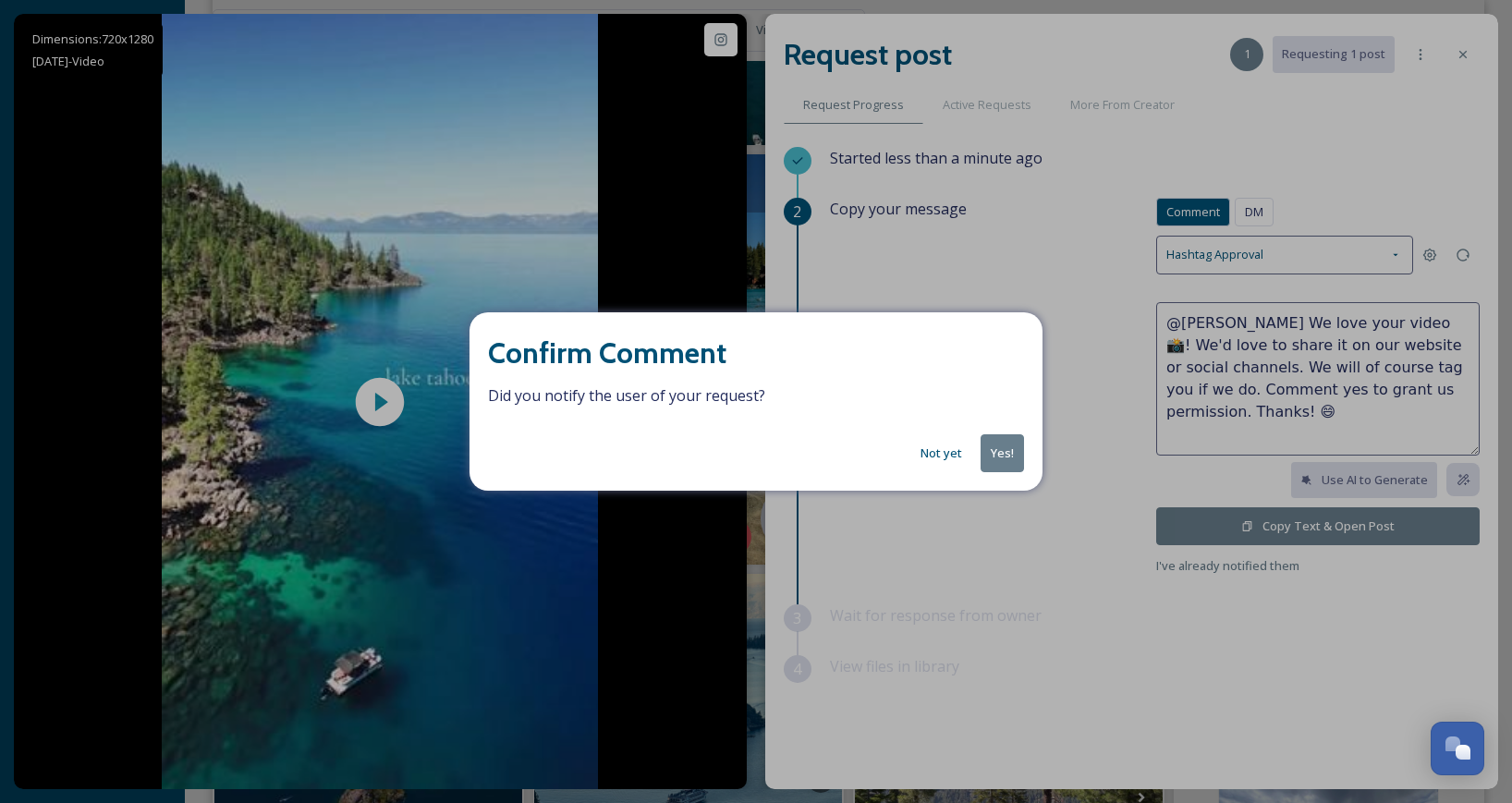
click at [998, 458] on button "Yes!" at bounding box center [1002, 452] width 43 height 37
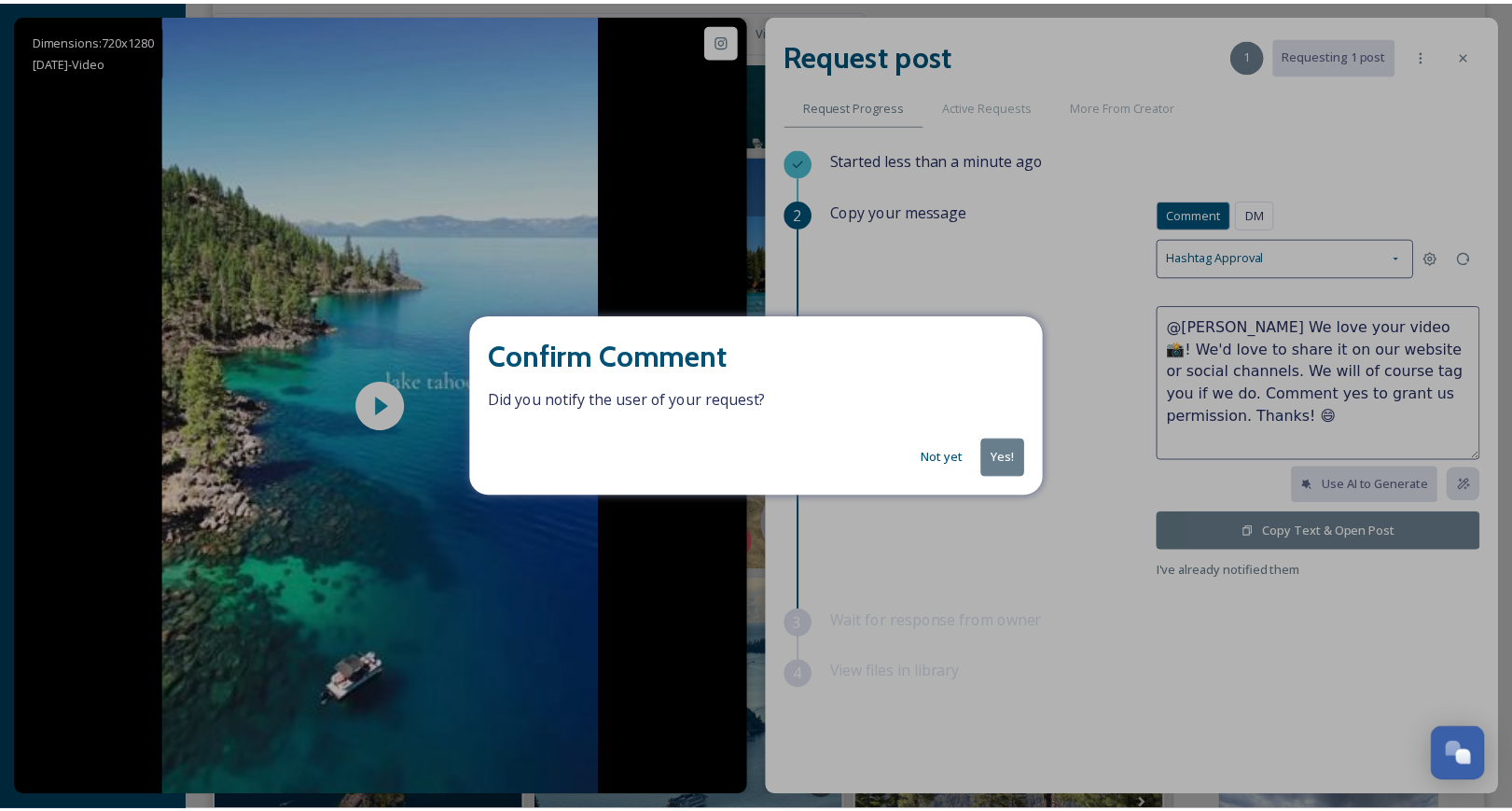
scroll to position [24437, 0]
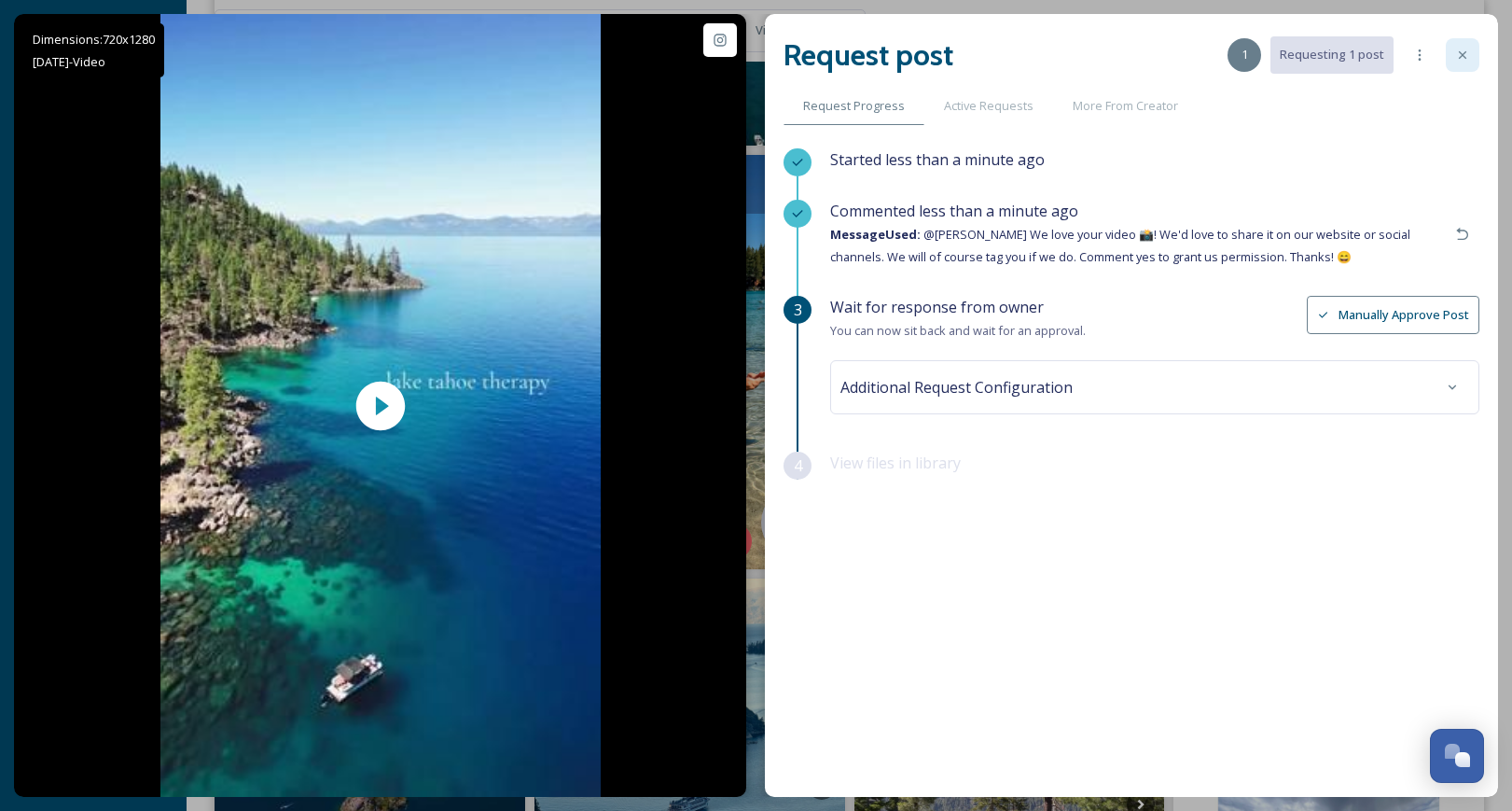
click at [1470, 61] on div at bounding box center [1463, 54] width 34 height 34
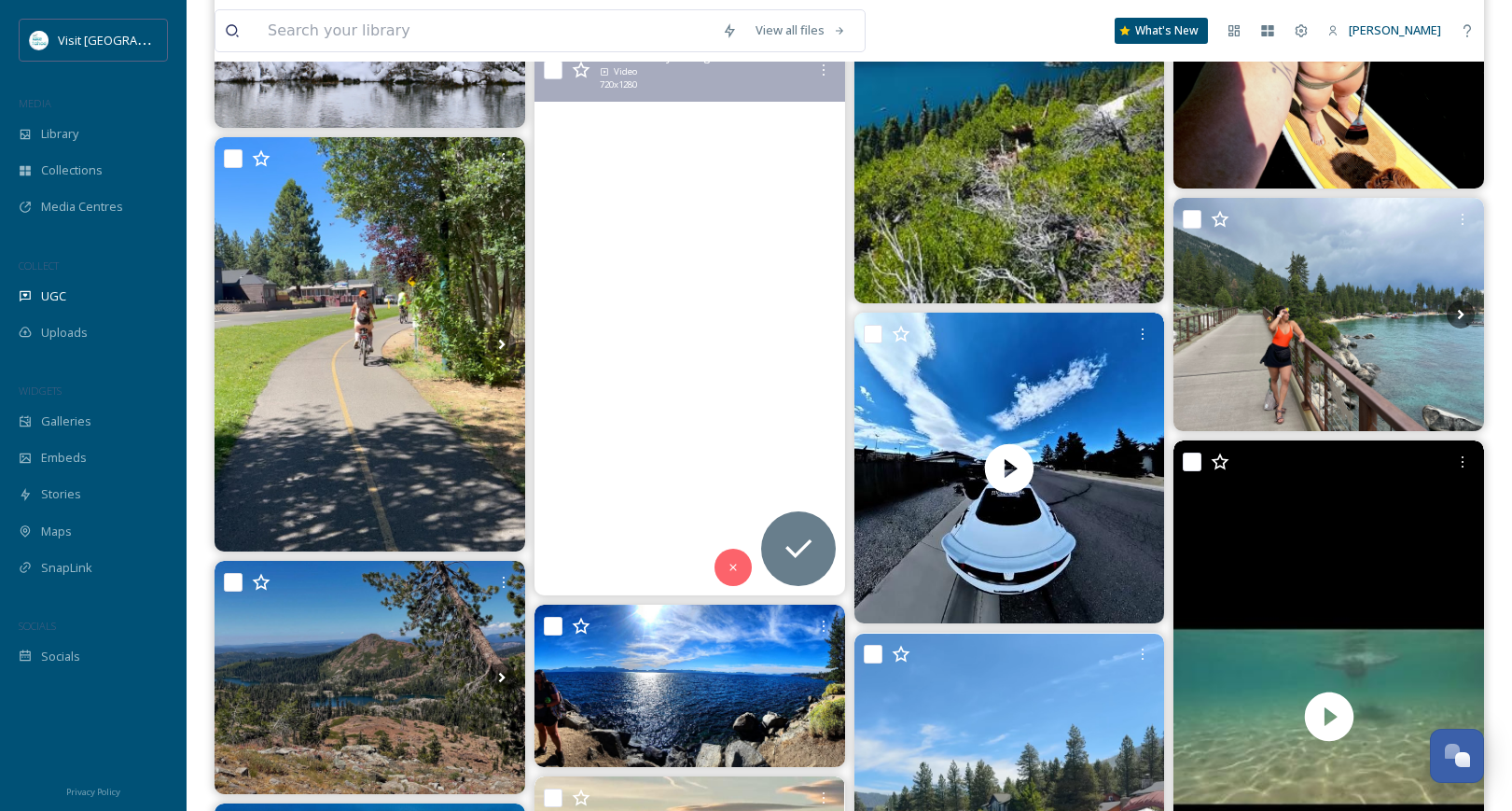
scroll to position [26677, 0]
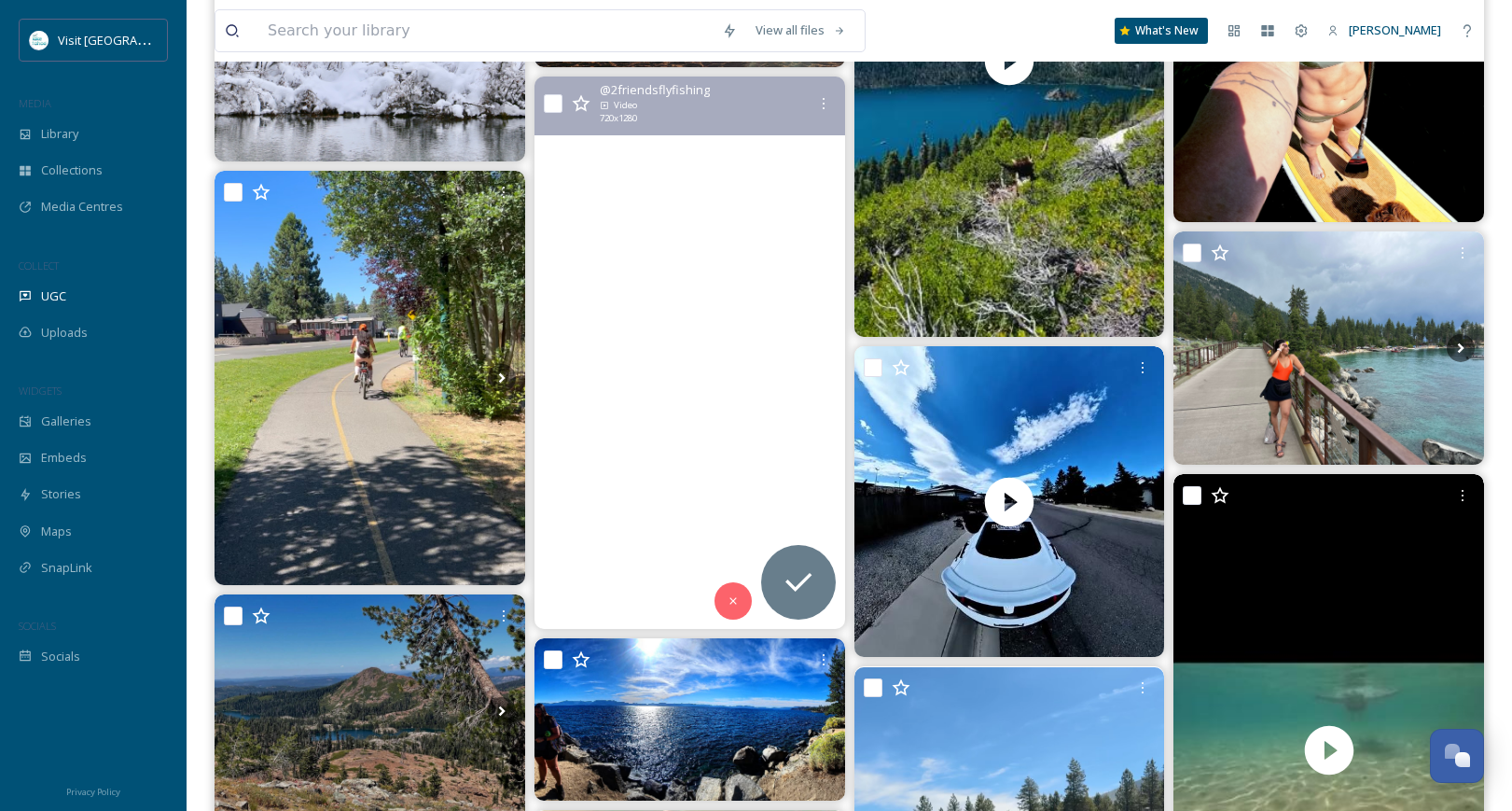
click at [721, 362] on video "Not bad for a little after work session. \a.\a.\a.\a.\a#flyfishing #fishing #fi…" at bounding box center [690, 352] width 310 height 552
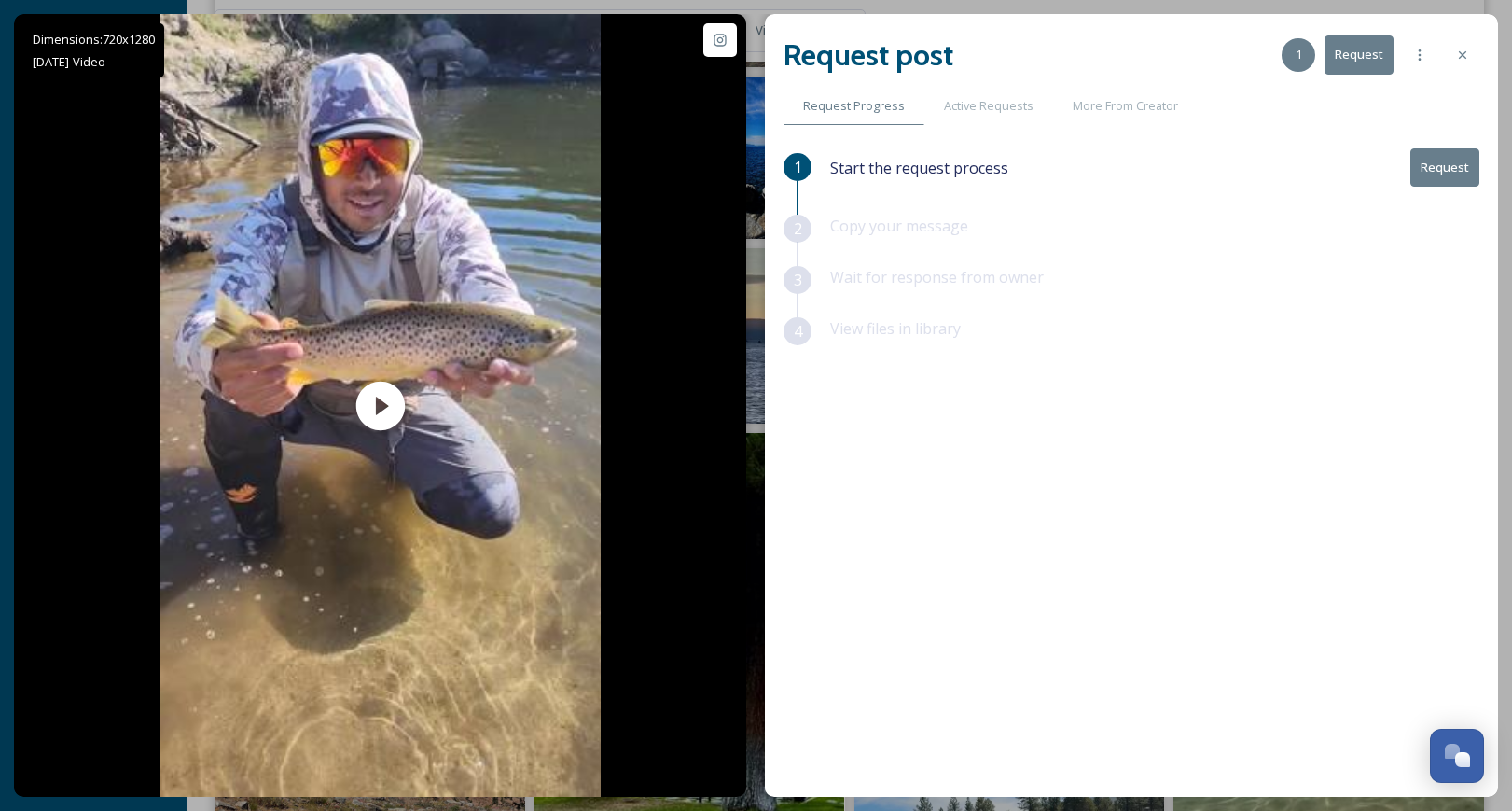
click at [1445, 172] on button "Request" at bounding box center [1444, 167] width 69 height 38
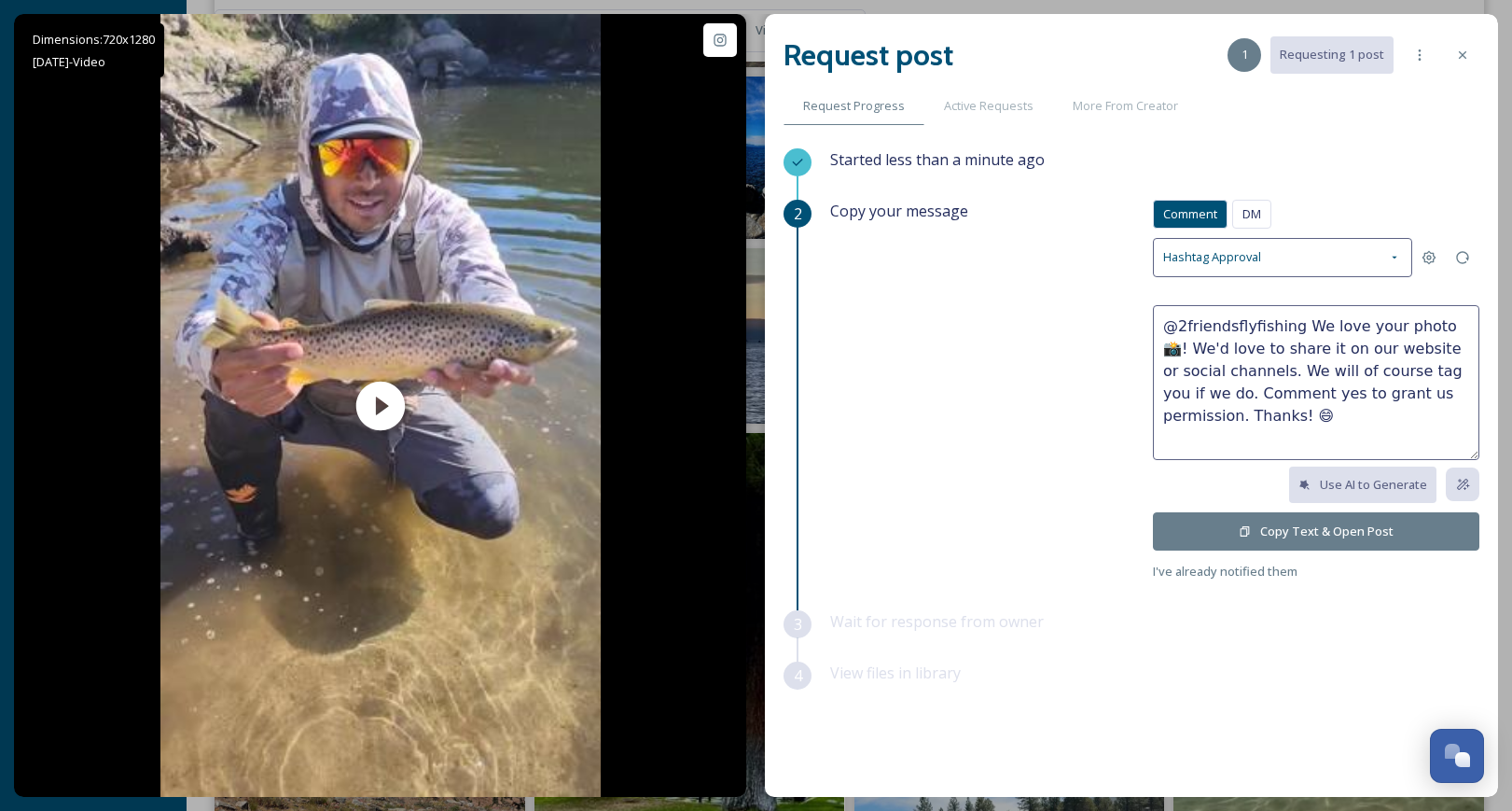
click at [1373, 329] on textarea "@2friendsflyfishing We love your photo 📸! We'd love to share it on our website …" at bounding box center [1316, 383] width 327 height 155
type textarea "@2friendsflyfishing We love your video 📸! We'd love to share it on our website …"
click at [1335, 524] on button "Copy Text & Open Post" at bounding box center [1316, 531] width 327 height 38
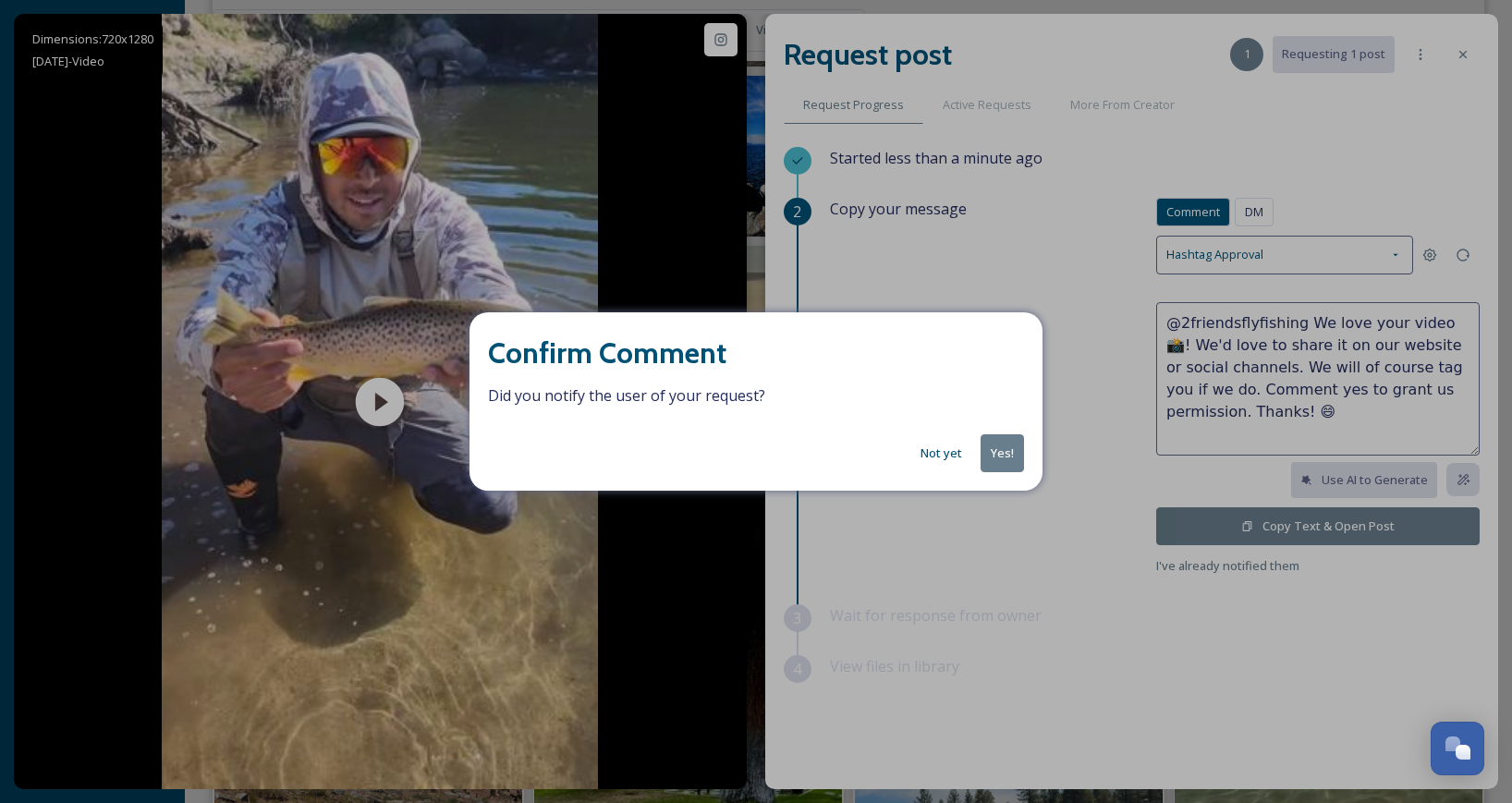
click at [996, 455] on button "Yes!" at bounding box center [1002, 452] width 43 height 37
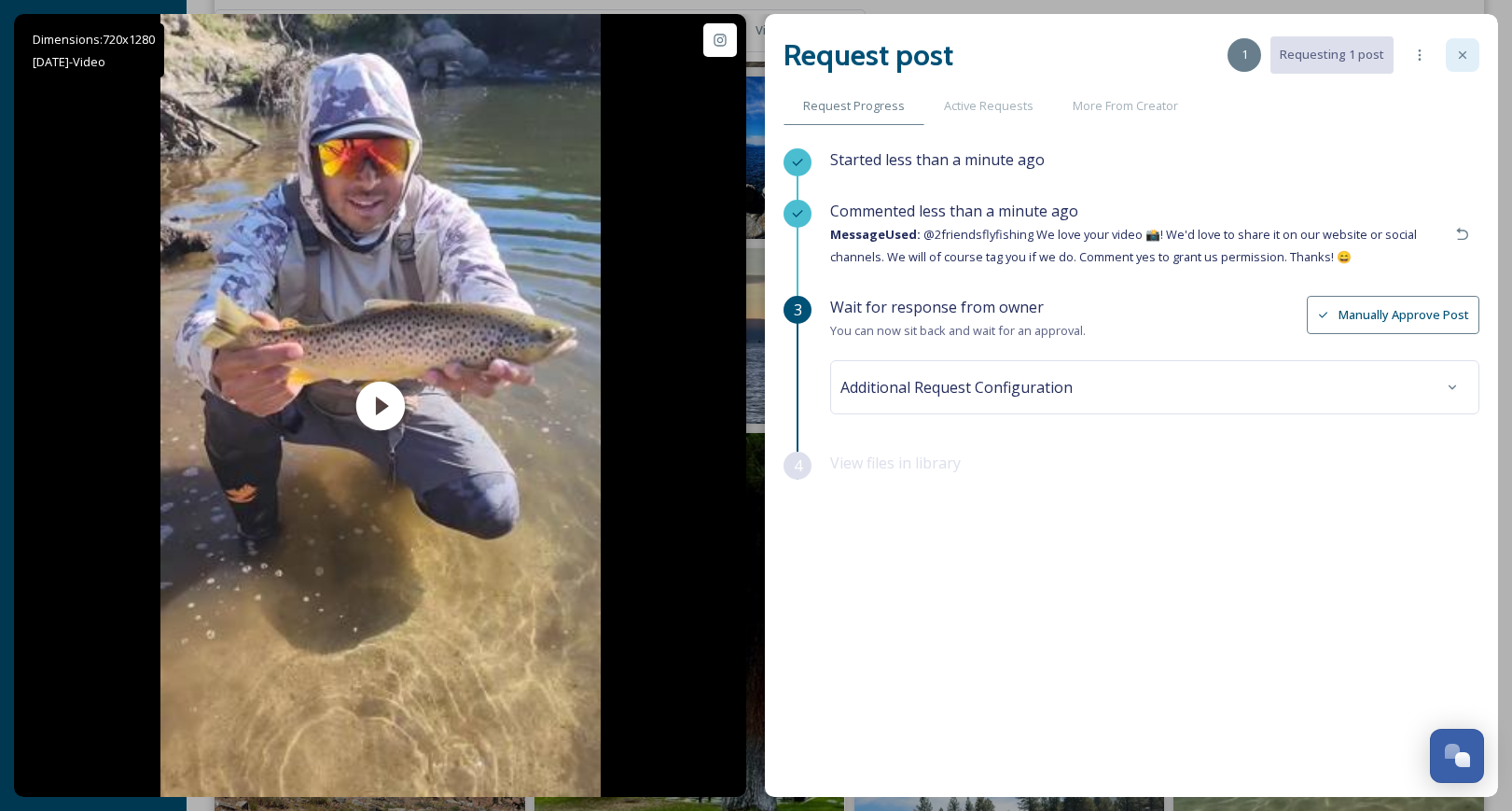
click at [1464, 63] on div at bounding box center [1463, 54] width 34 height 34
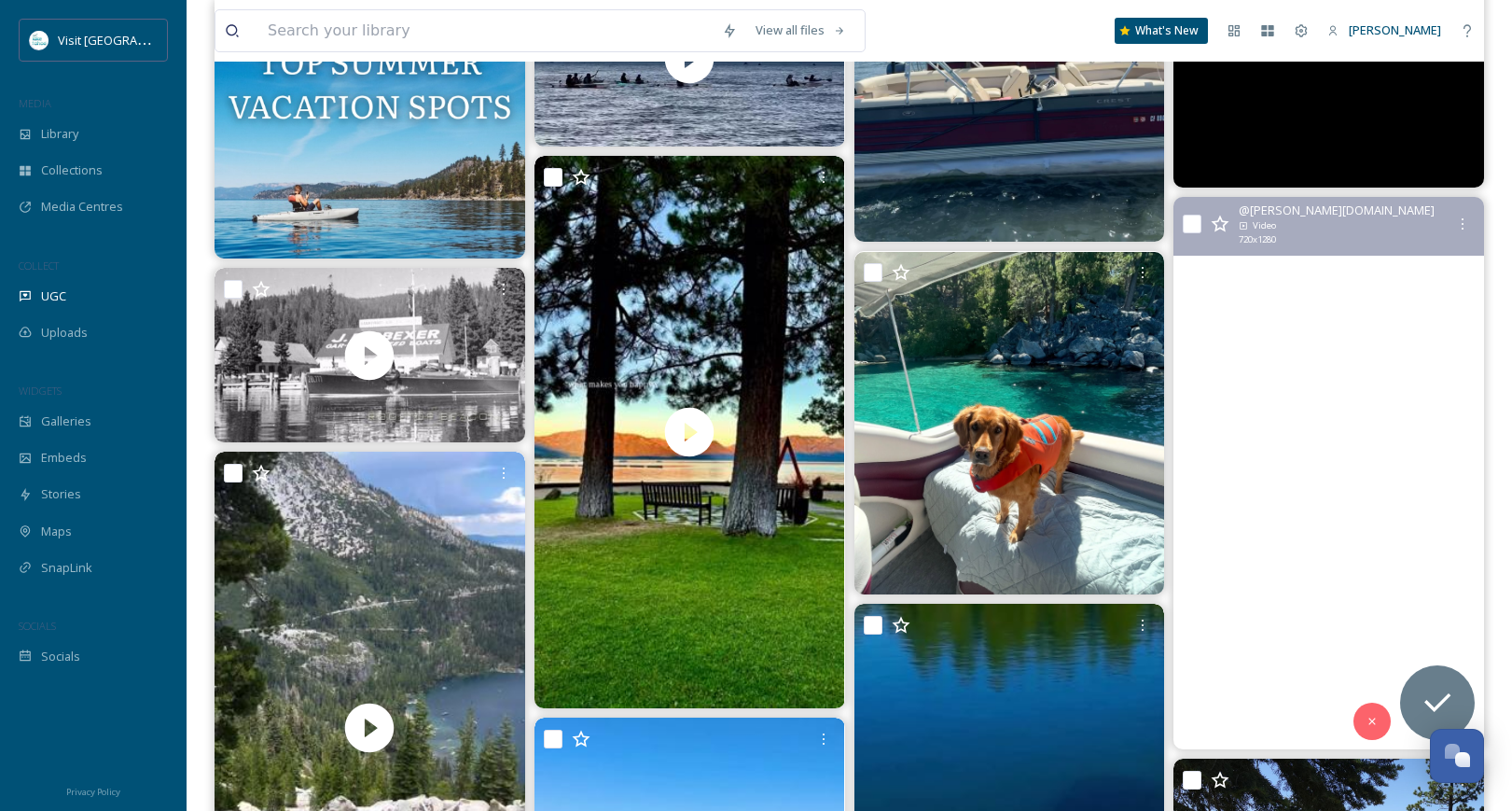
scroll to position [27516, 0]
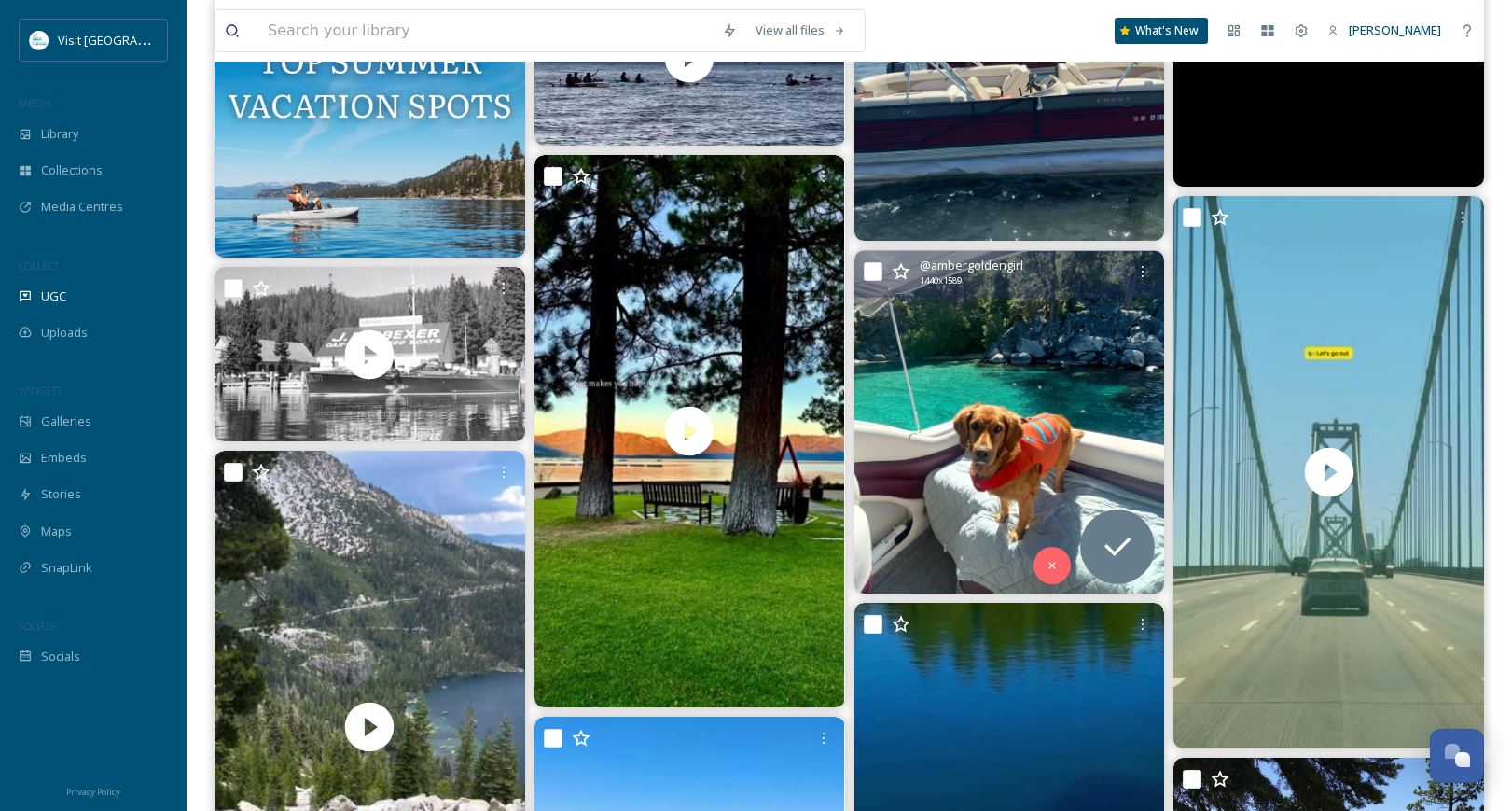
click at [1072, 376] on img at bounding box center [1010, 422] width 310 height 342
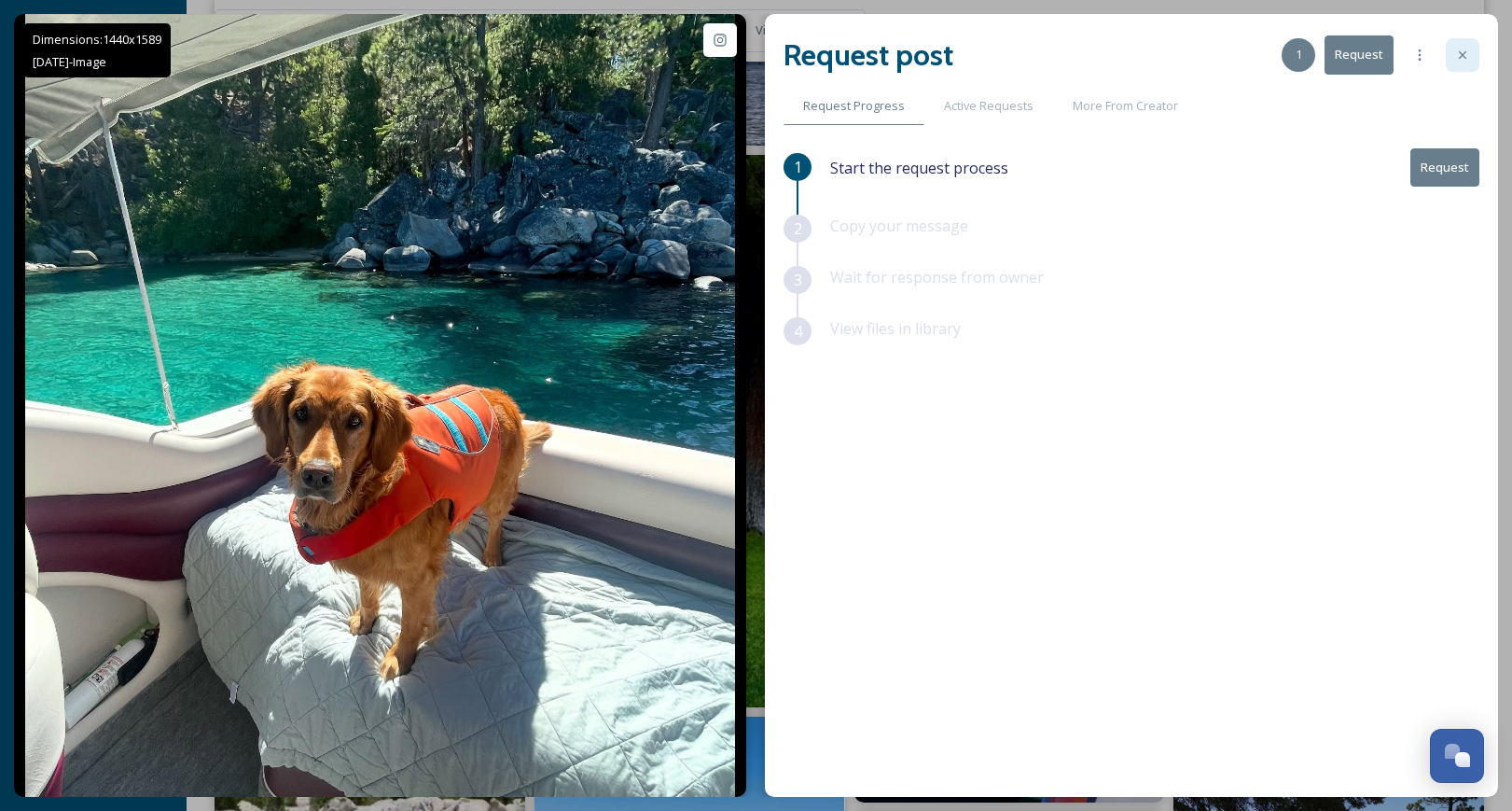
click at [1460, 56] on icon at bounding box center [1463, 54] width 15 height 15
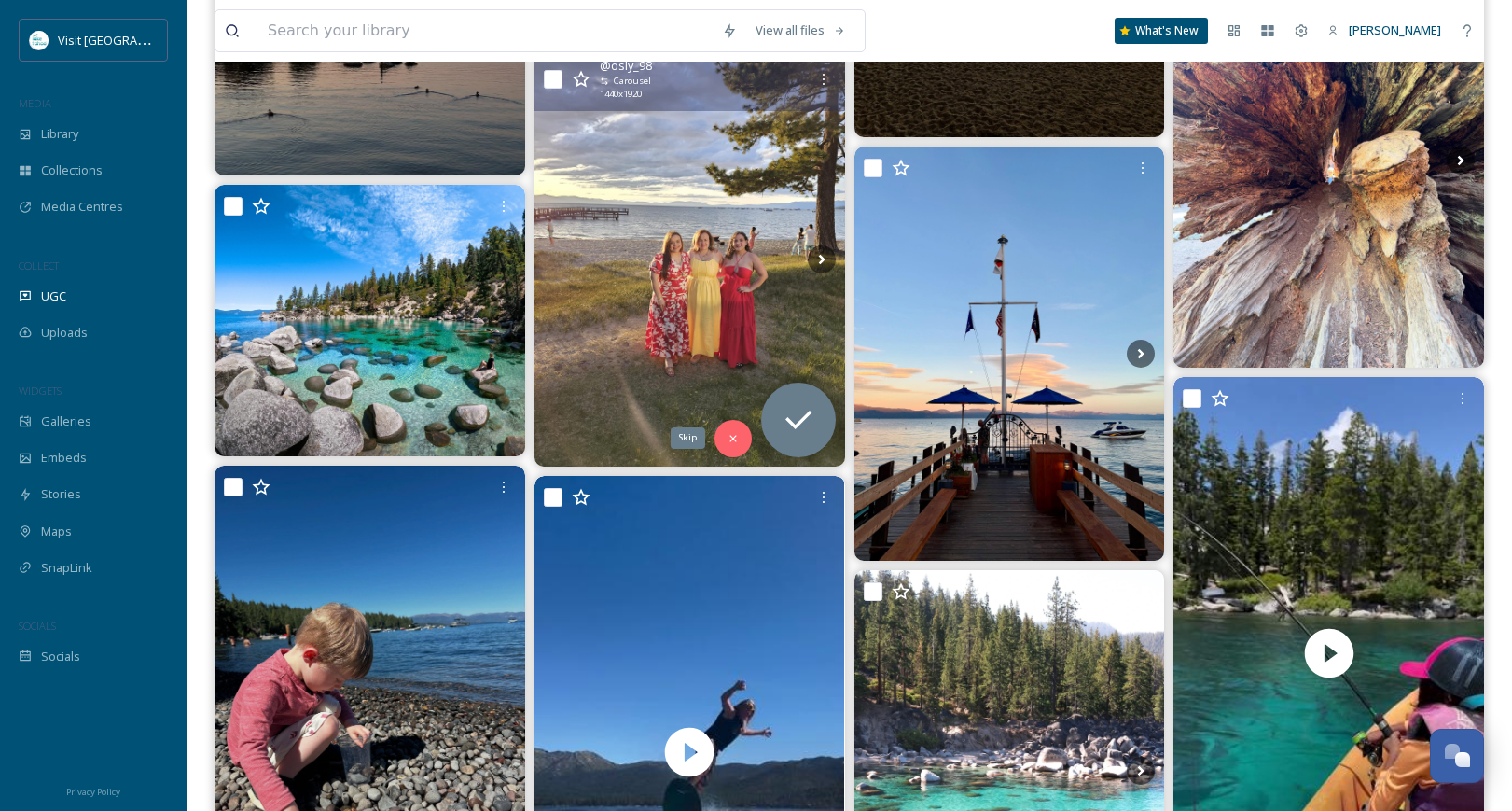
scroll to position [30782, 0]
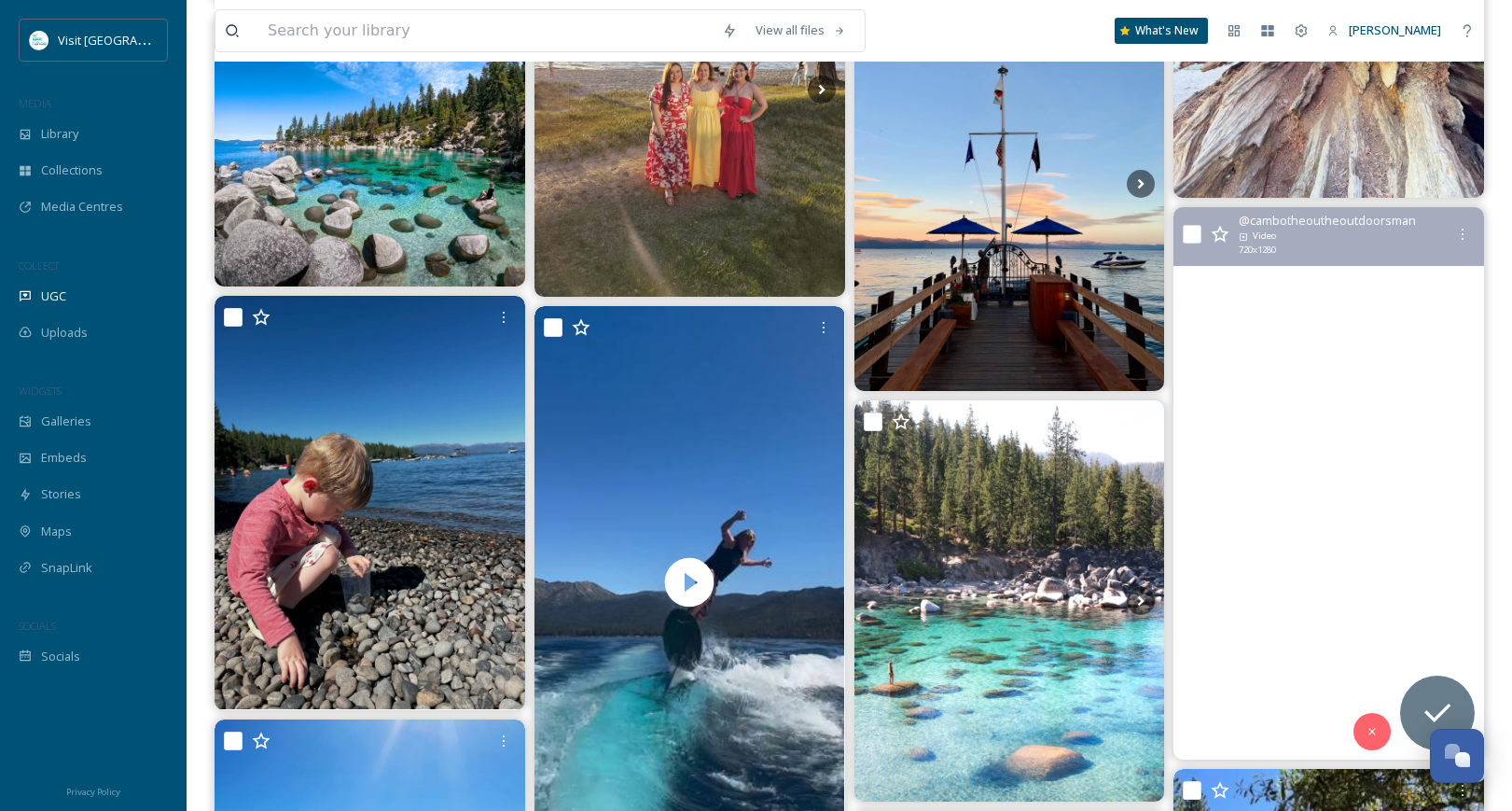
click at [1353, 439] on video "She indeed needed help 😅 ended up having to stop recording it was a nice size t…" at bounding box center [1329, 483] width 310 height 552
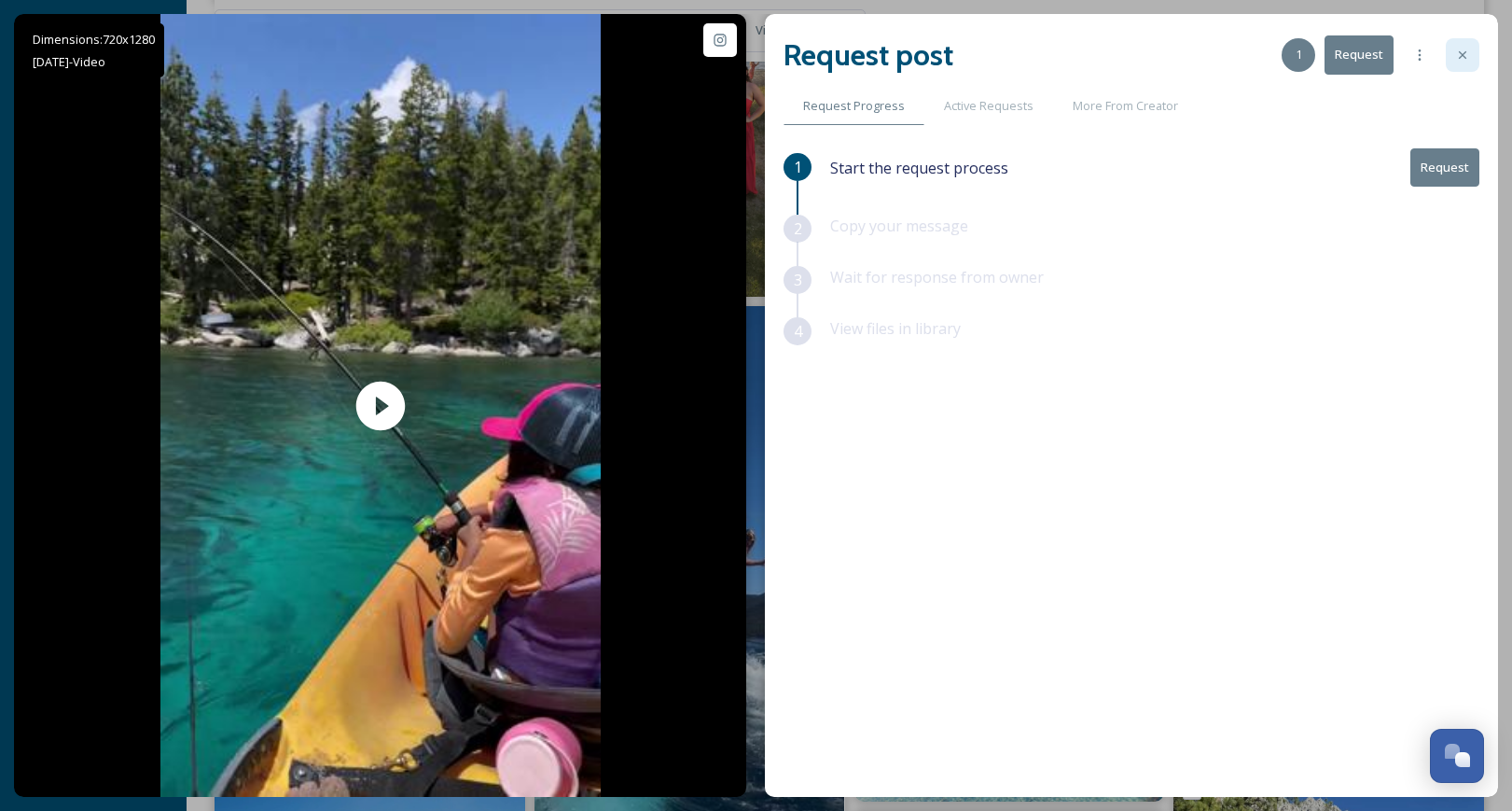
click at [1466, 63] on div at bounding box center [1463, 54] width 34 height 34
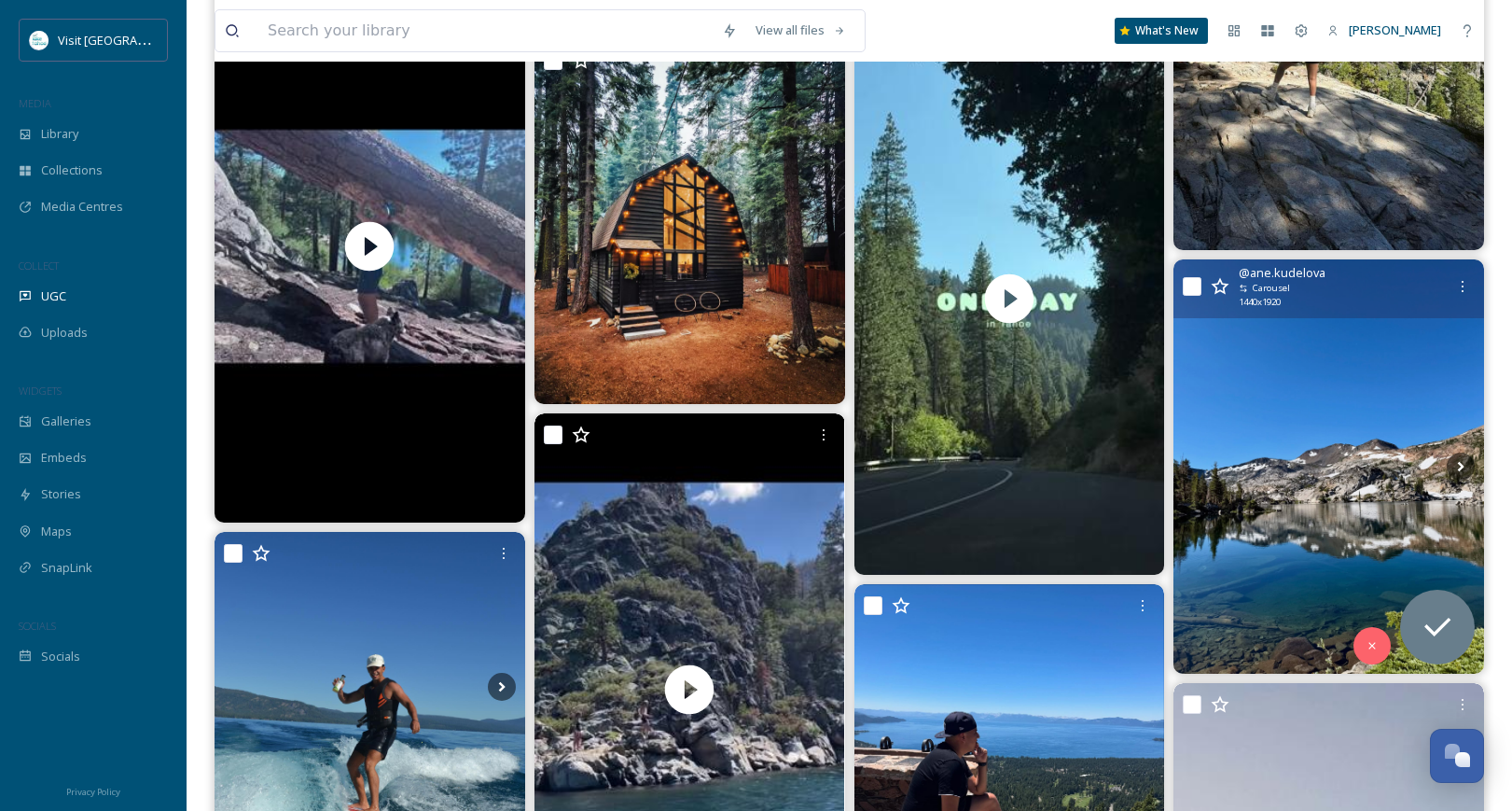
scroll to position [32555, 0]
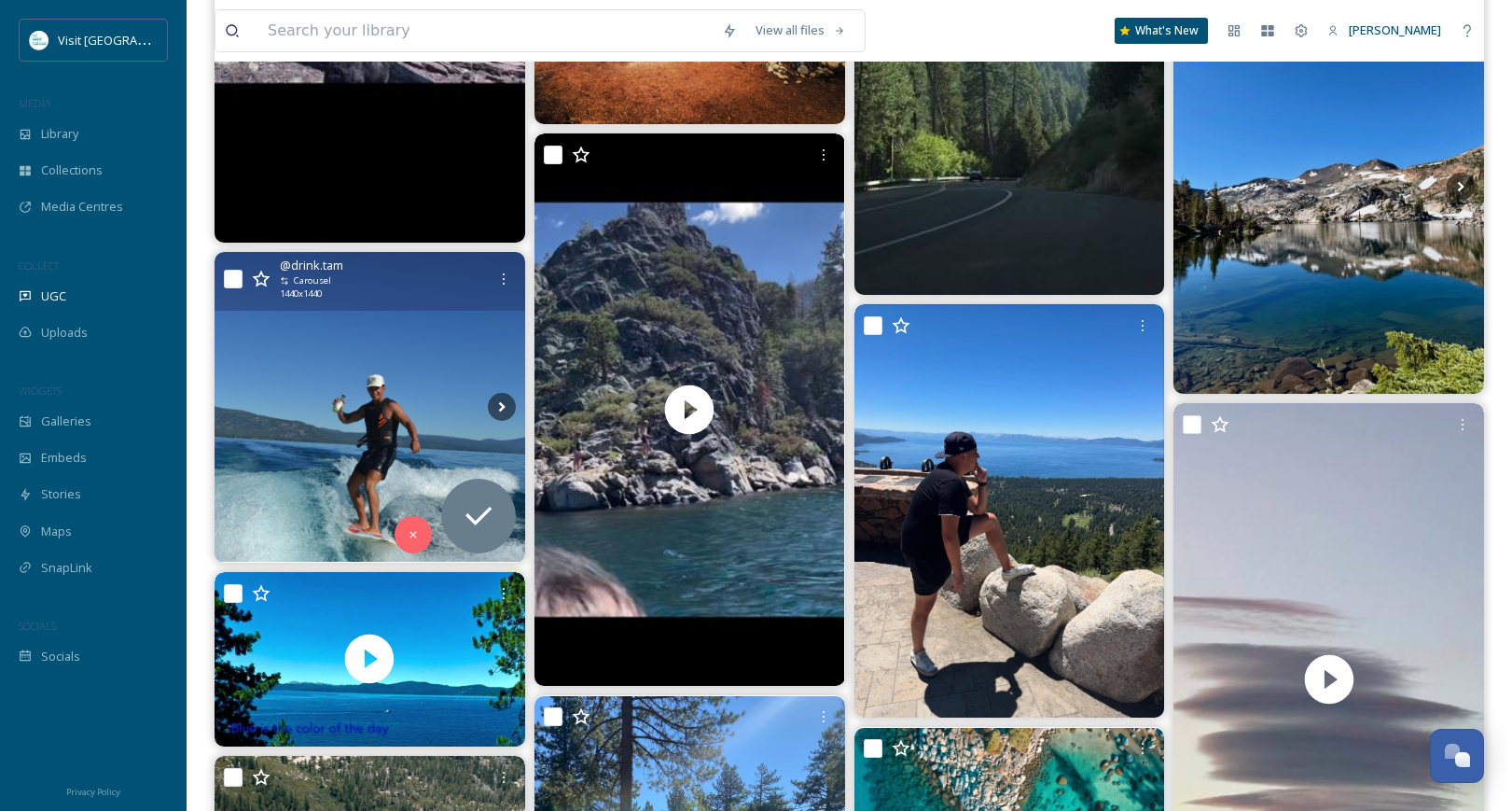
click at [360, 408] on img at bounding box center [370, 407] width 310 height 310
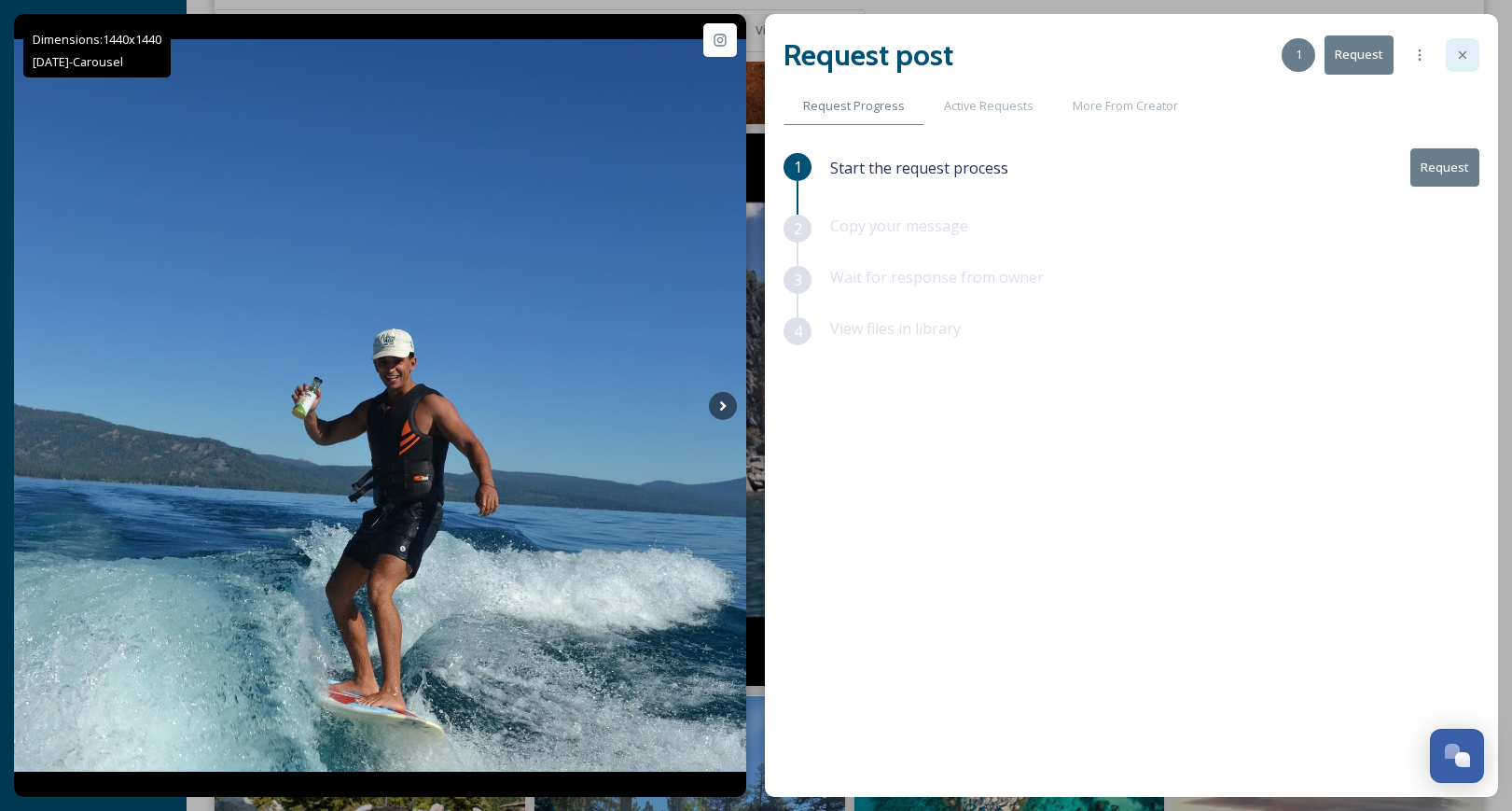
click at [1463, 56] on icon at bounding box center [1463, 54] width 15 height 15
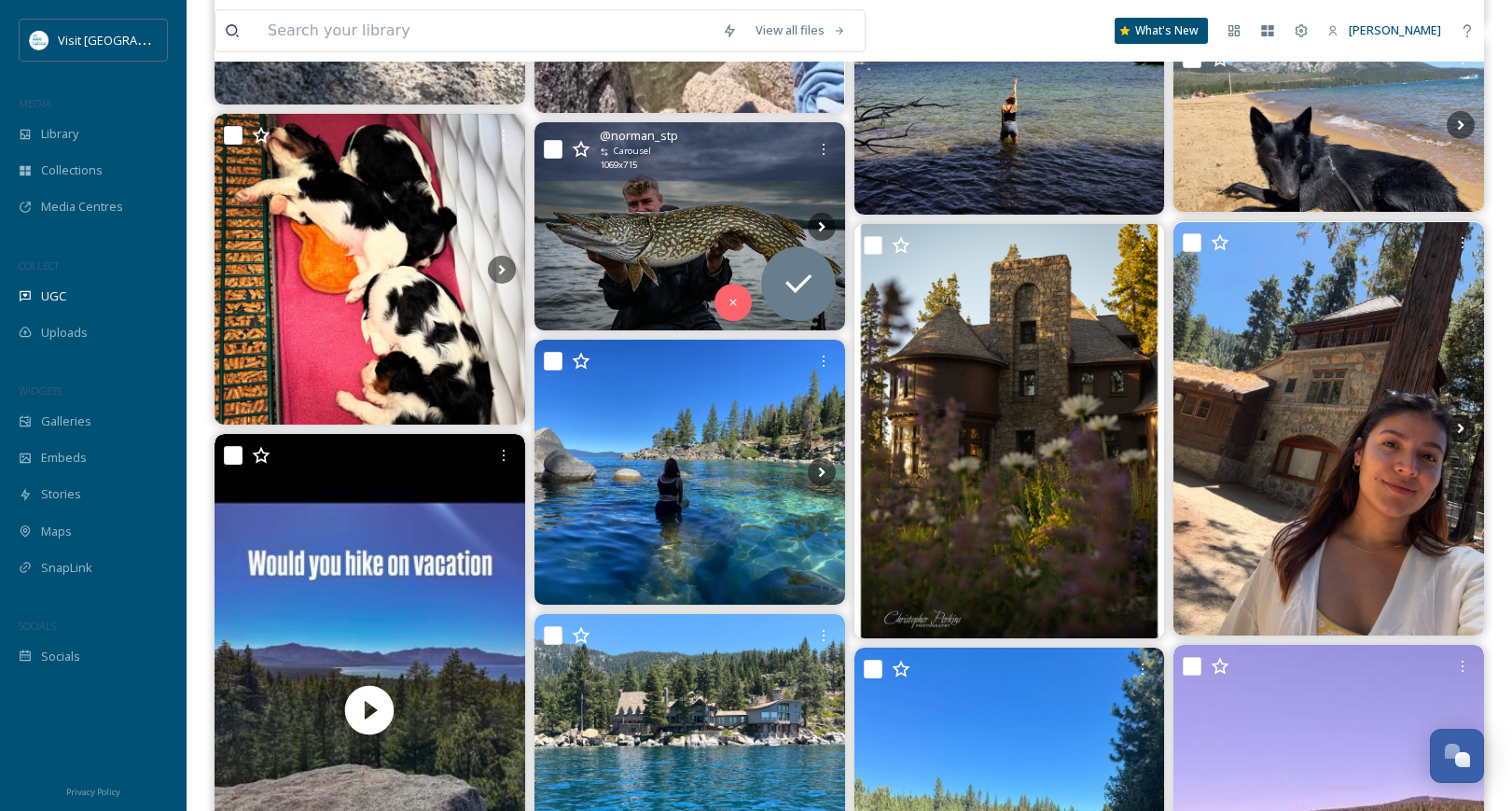
scroll to position [34142, 0]
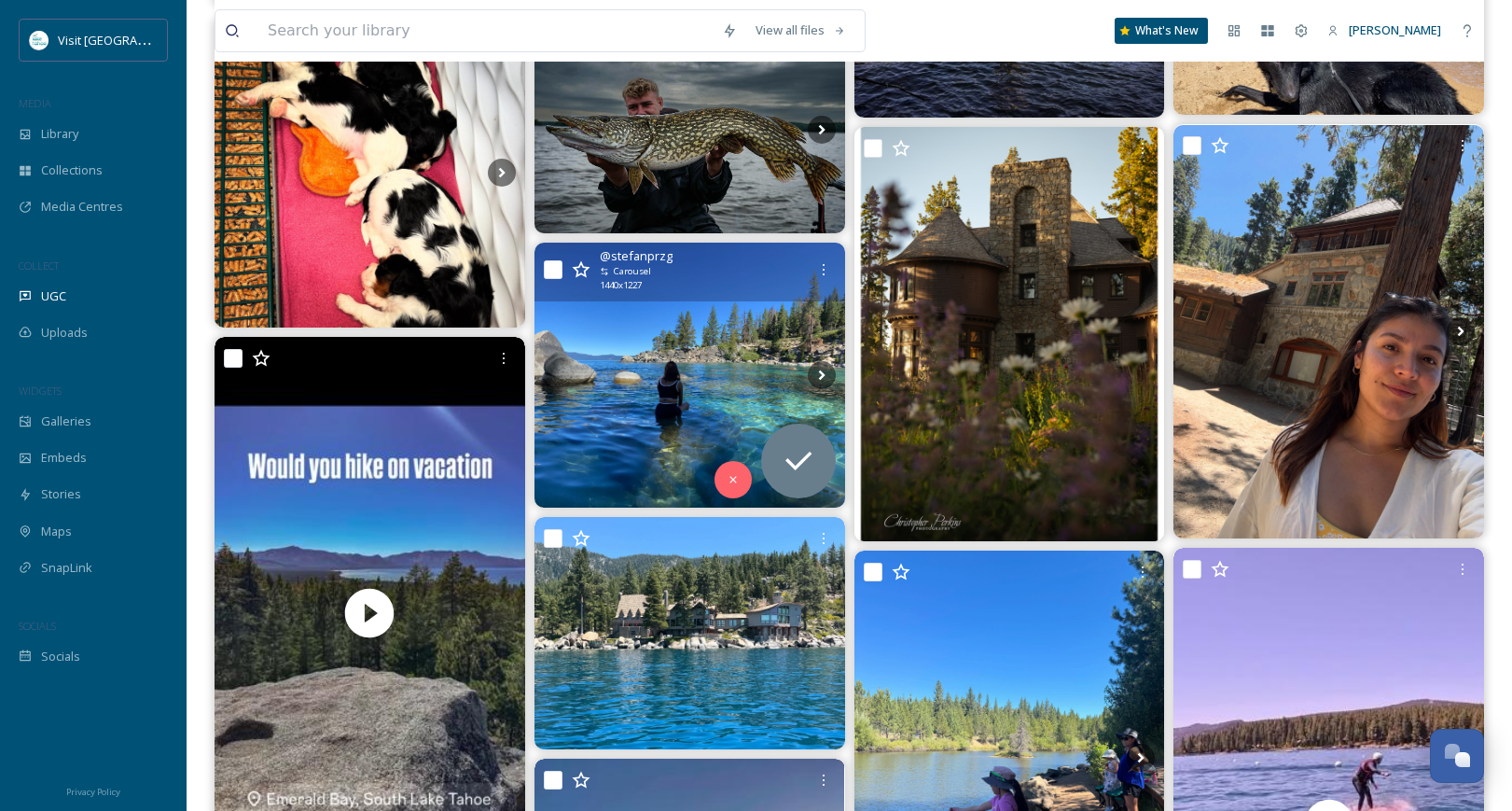
click at [625, 437] on img at bounding box center [690, 374] width 310 height 265
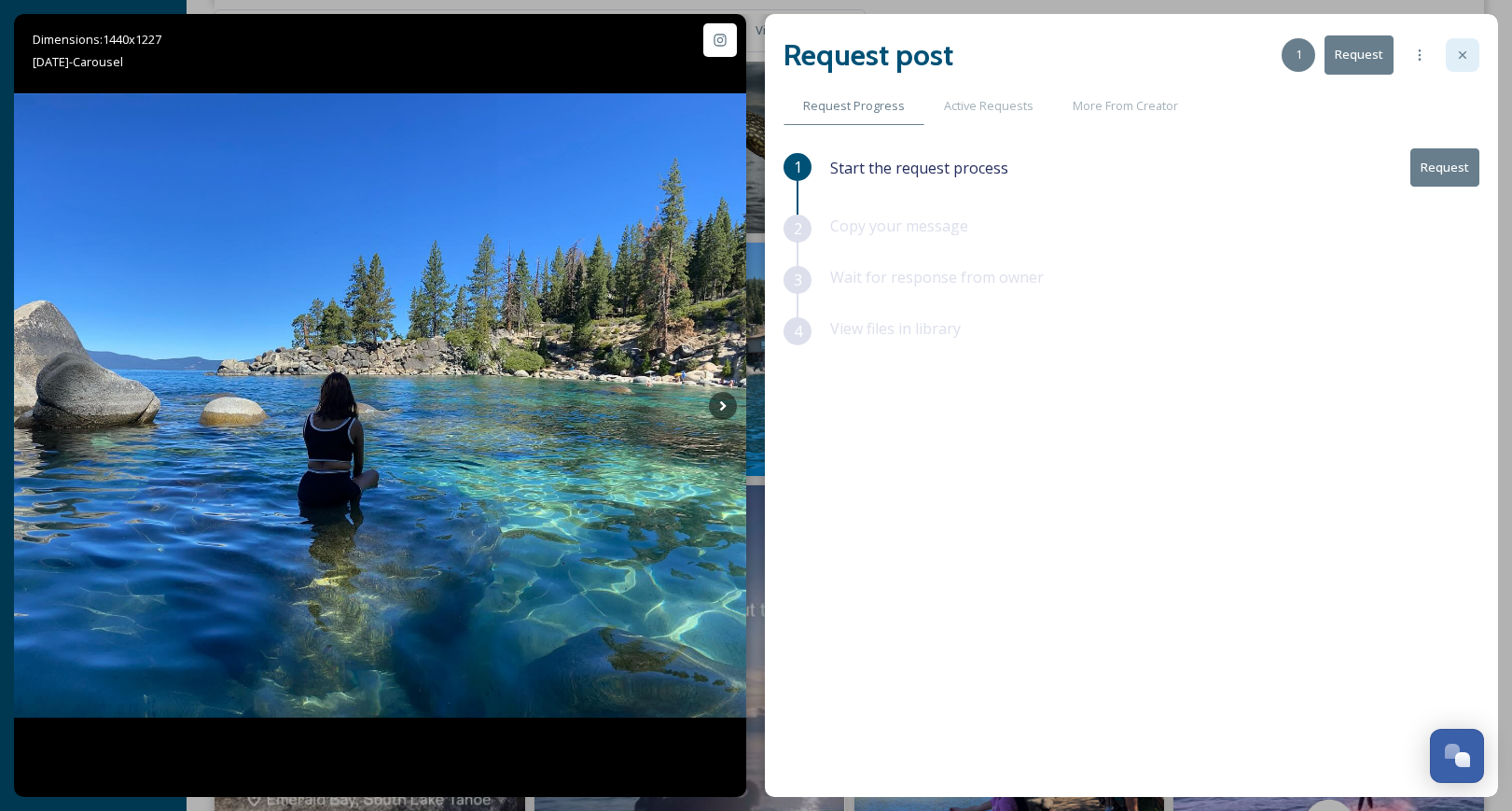
click at [1459, 60] on icon at bounding box center [1463, 54] width 15 height 15
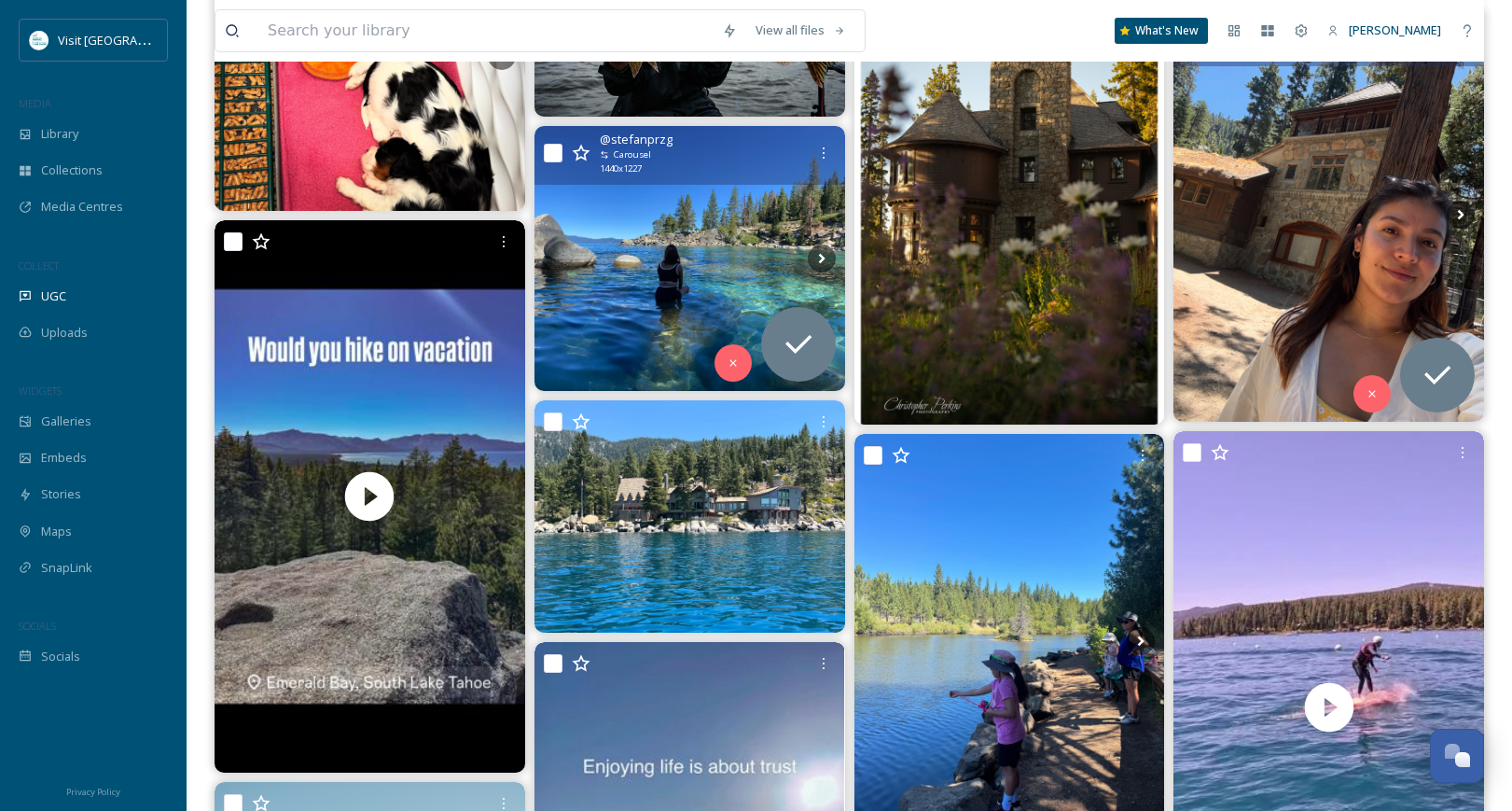
scroll to position [34422, 0]
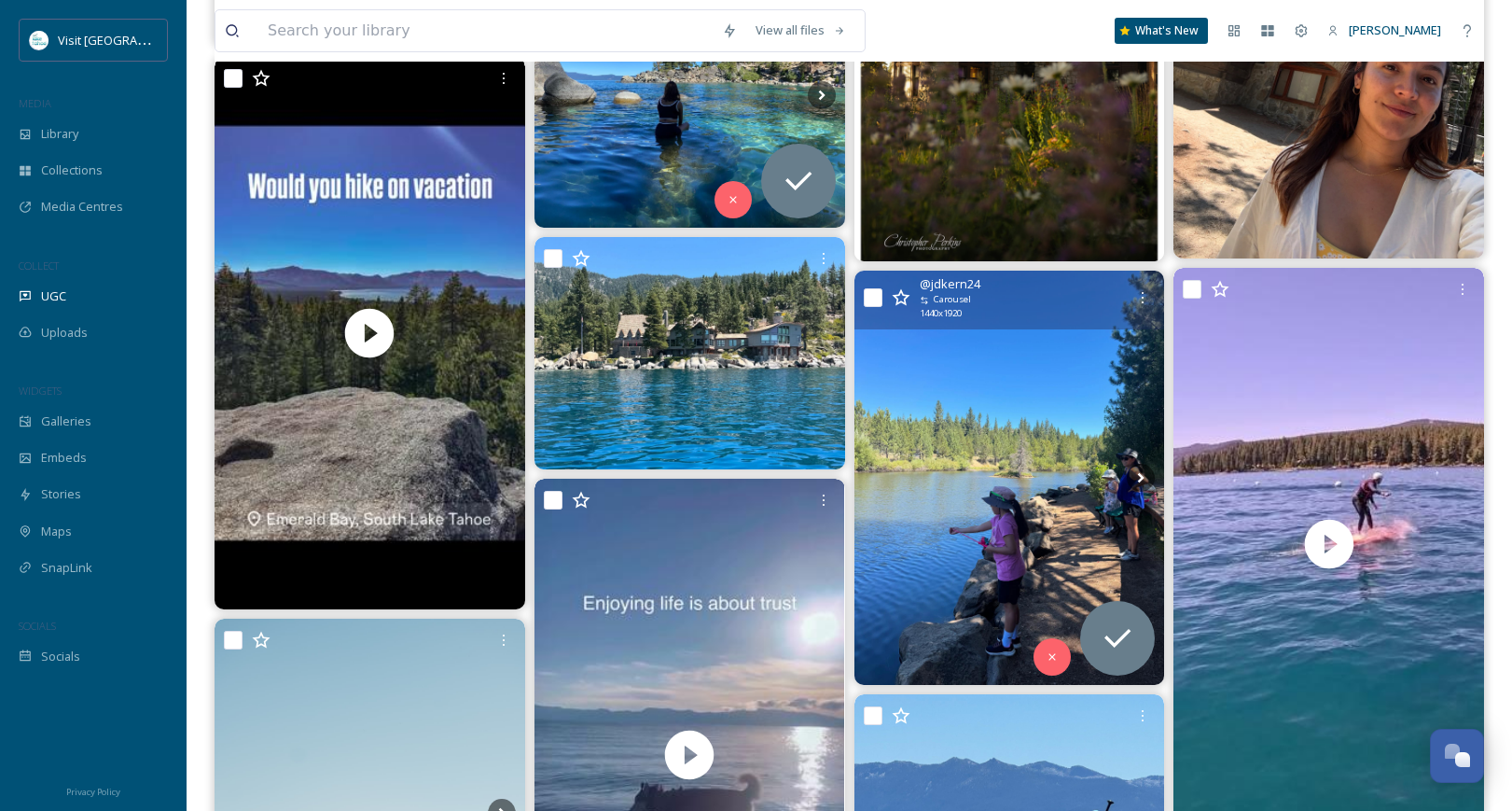
click at [985, 463] on img at bounding box center [1010, 477] width 310 height 414
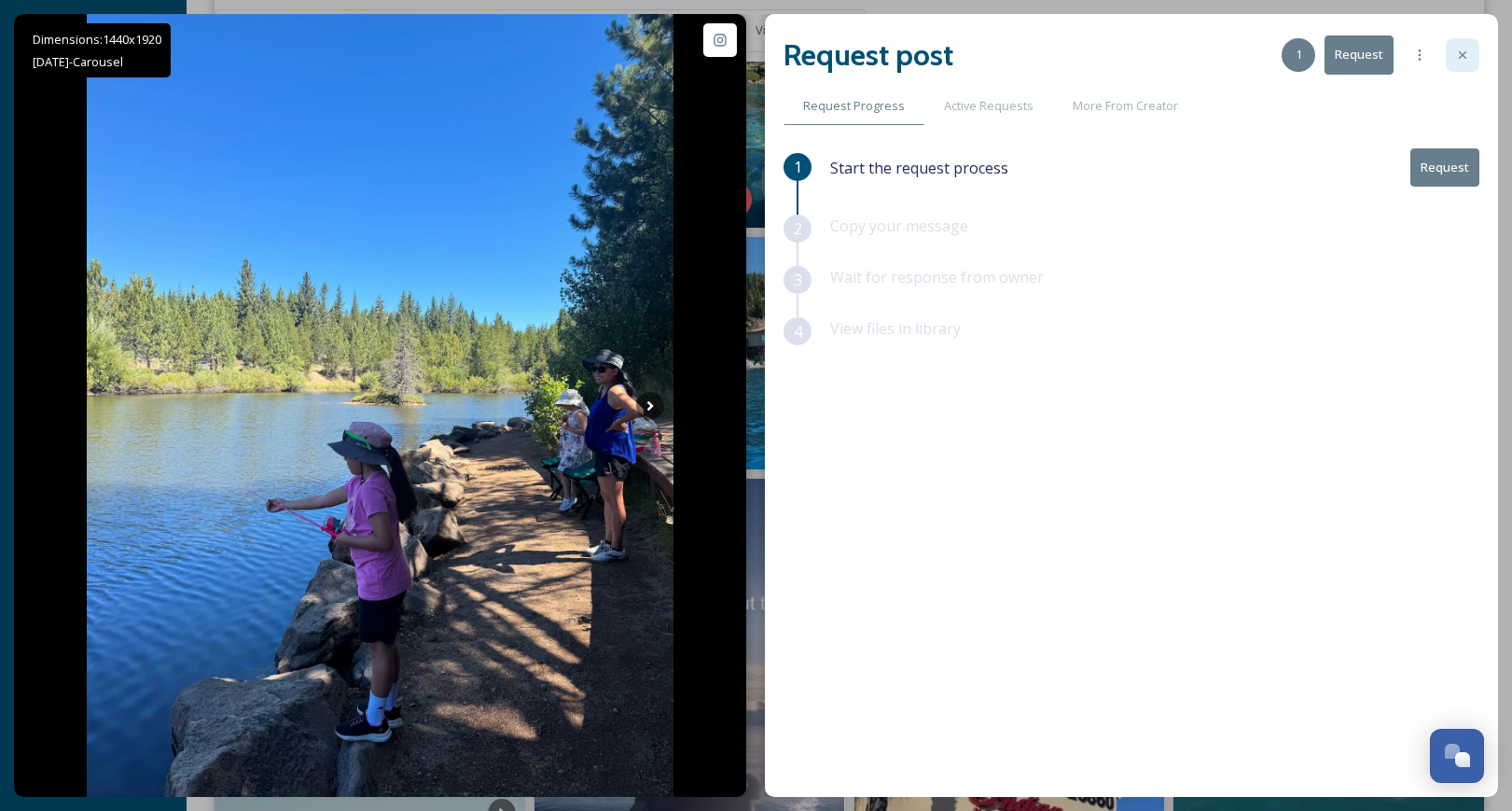
click at [1461, 60] on icon at bounding box center [1463, 54] width 15 height 15
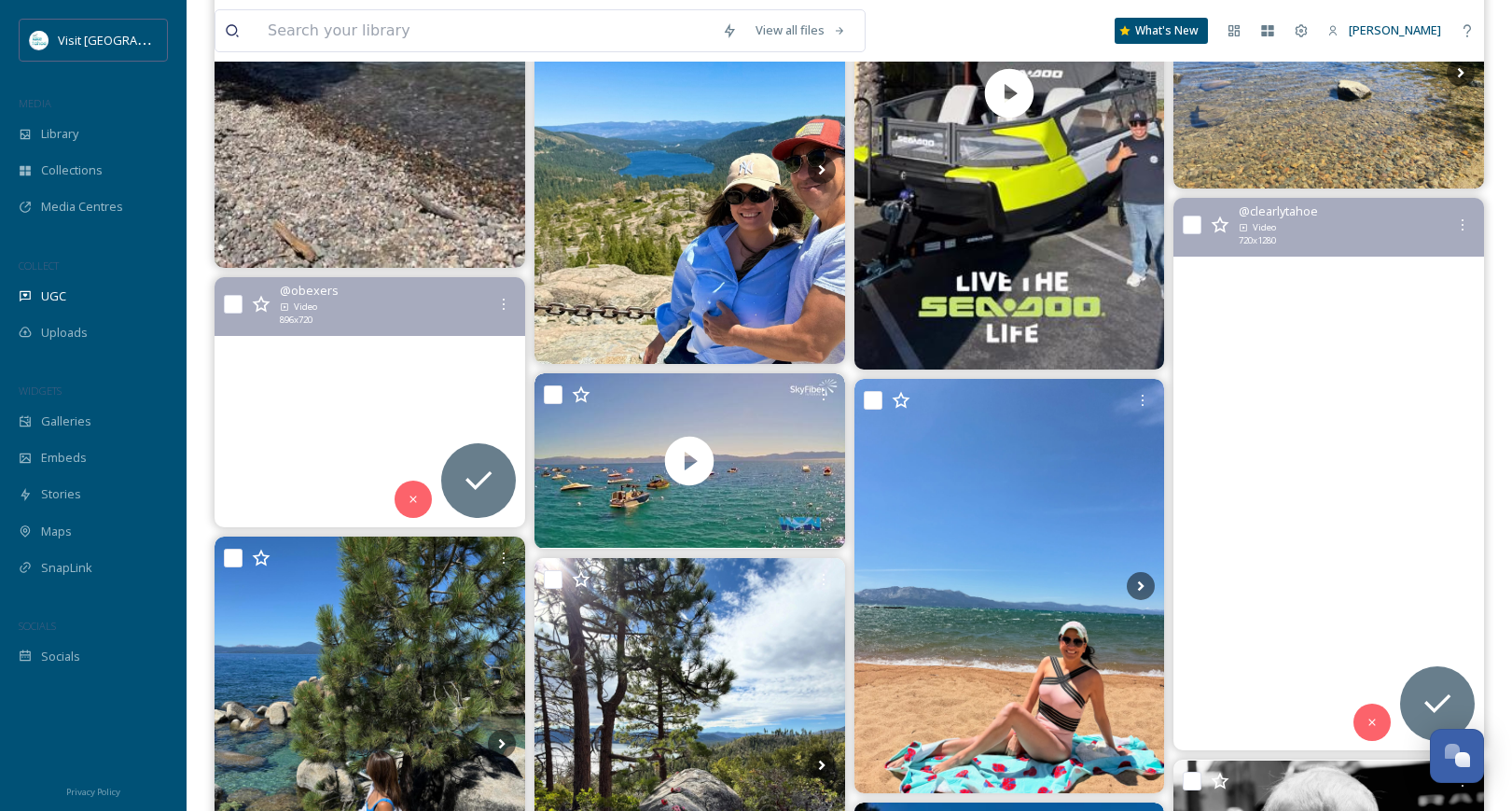
scroll to position [35816, 0]
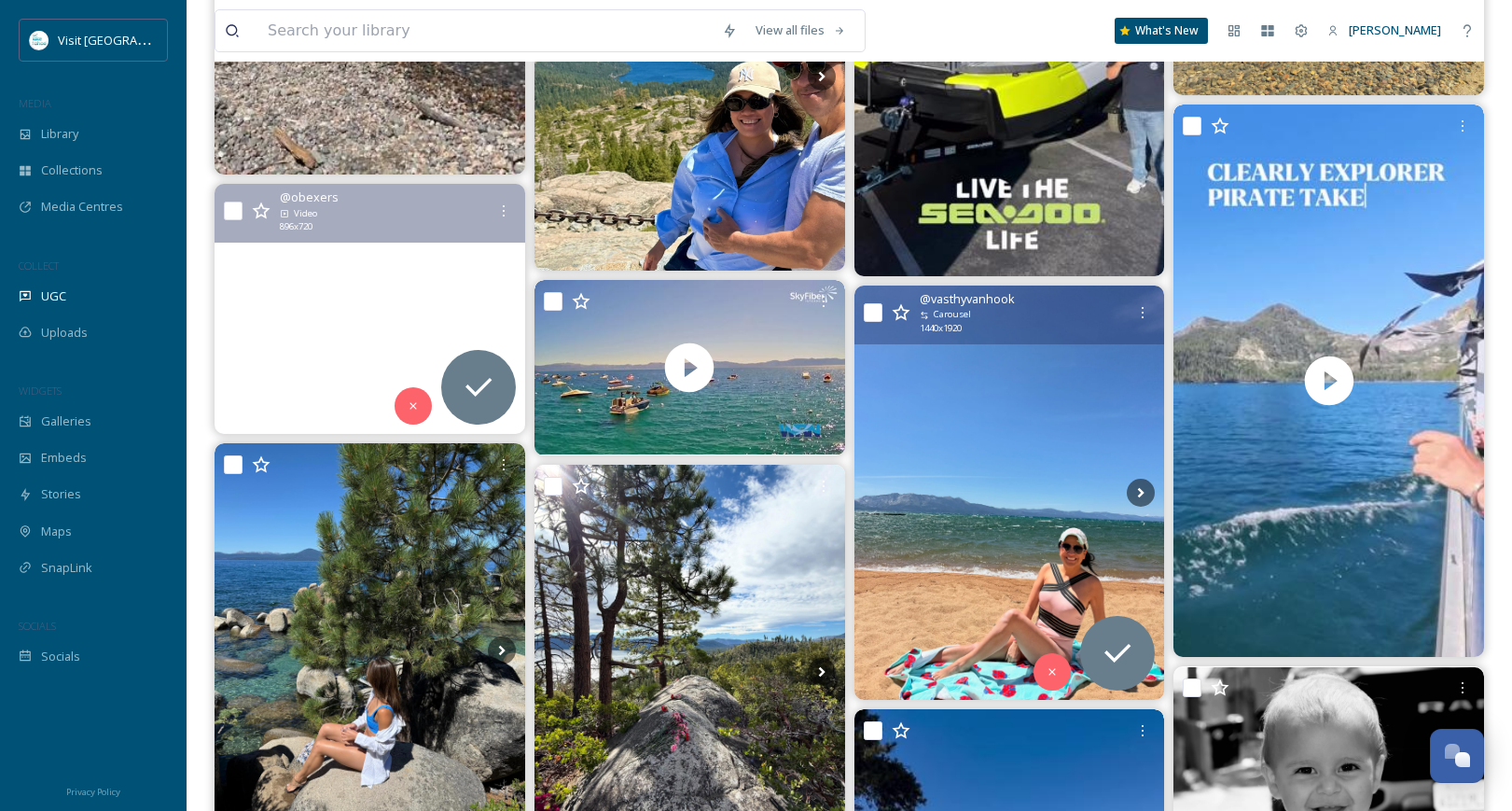
click at [978, 453] on img at bounding box center [1010, 492] width 310 height 414
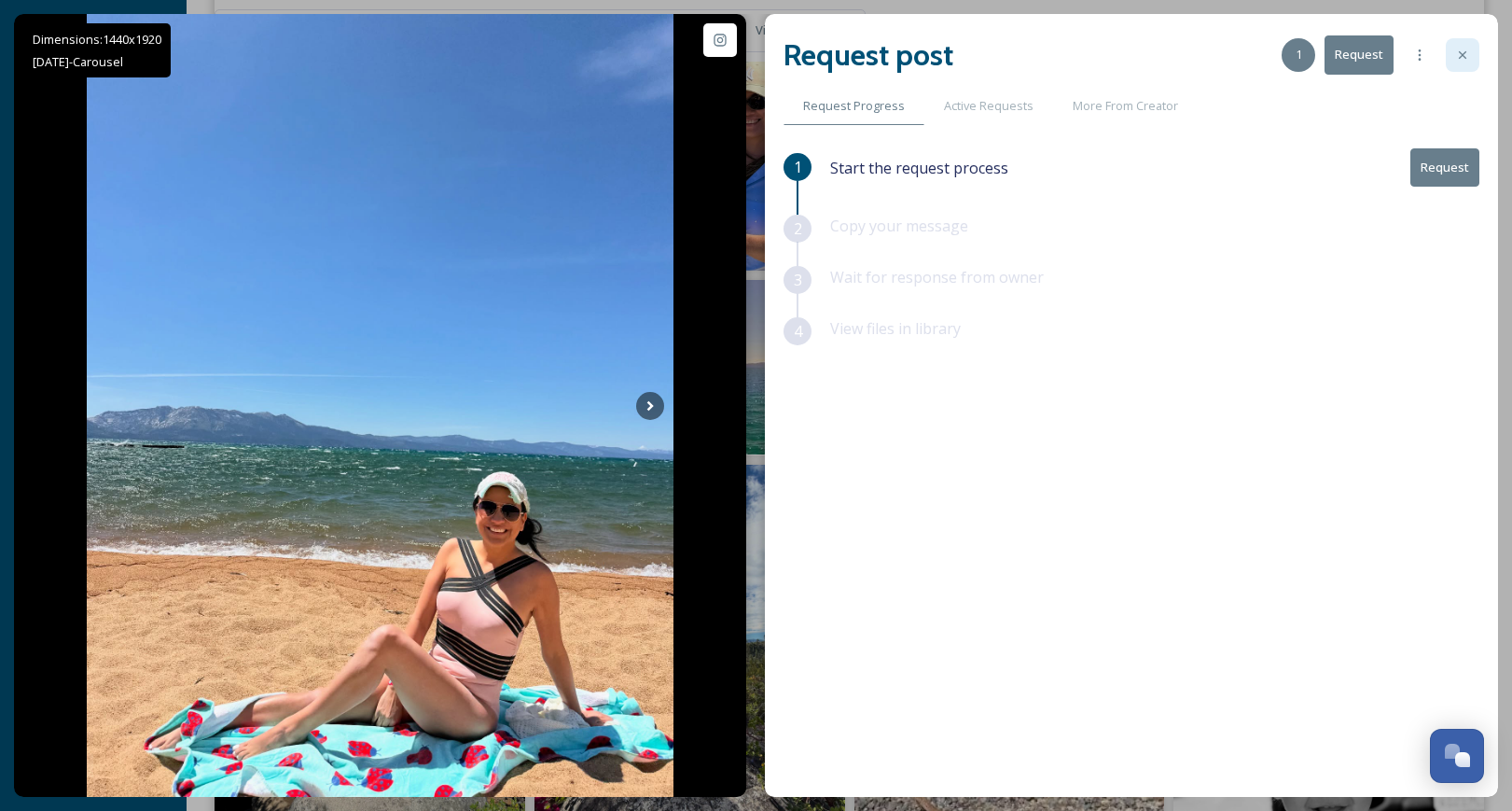
click at [1464, 66] on div at bounding box center [1463, 54] width 34 height 34
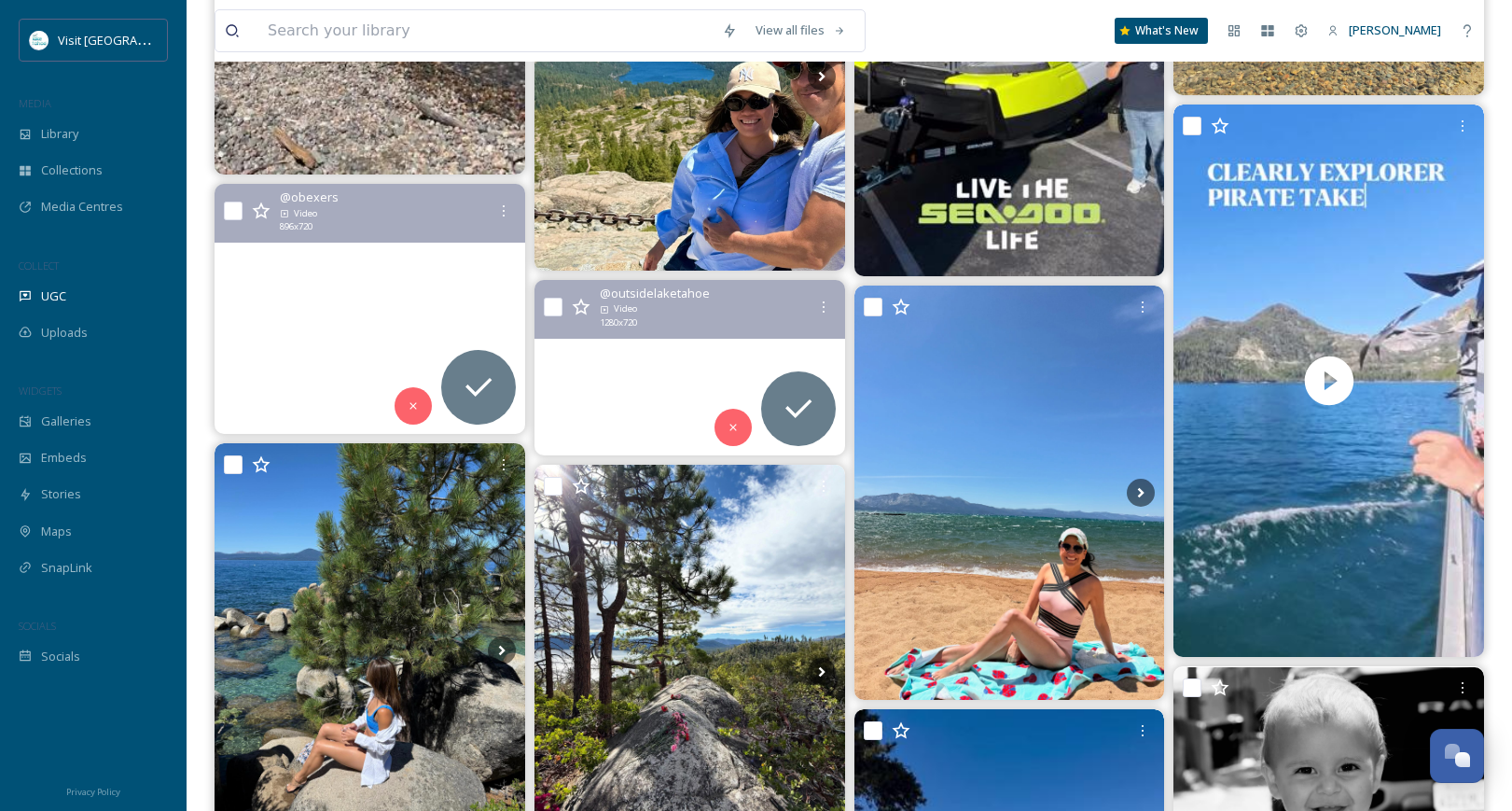
click at [661, 402] on video "Weather Forecast for August 7th\a\aMore warm sunny days all week! 😎 \a\a🌞 💨 🌔 G…" at bounding box center [690, 368] width 310 height 175
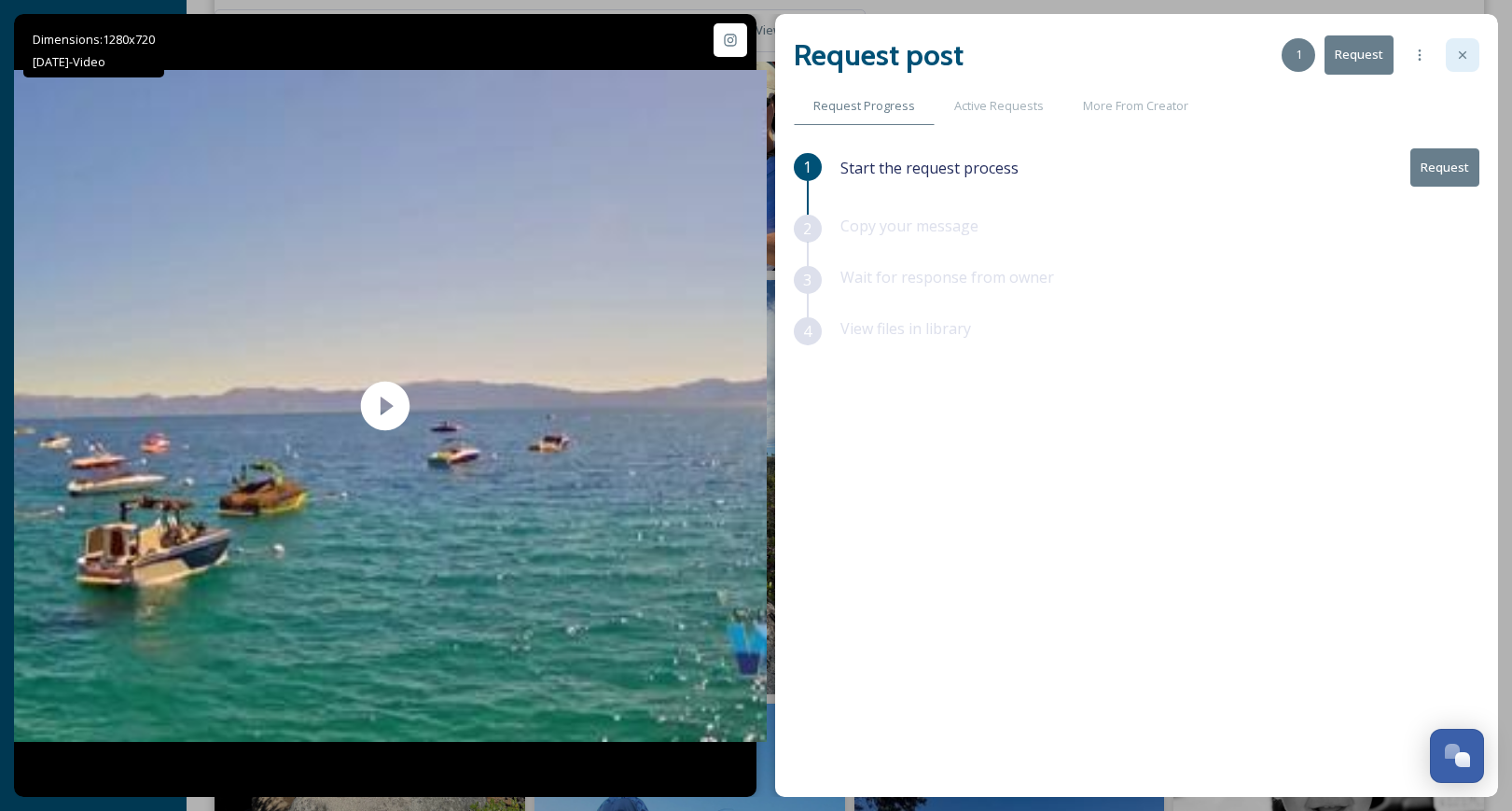
click at [1466, 59] on icon at bounding box center [1463, 54] width 15 height 15
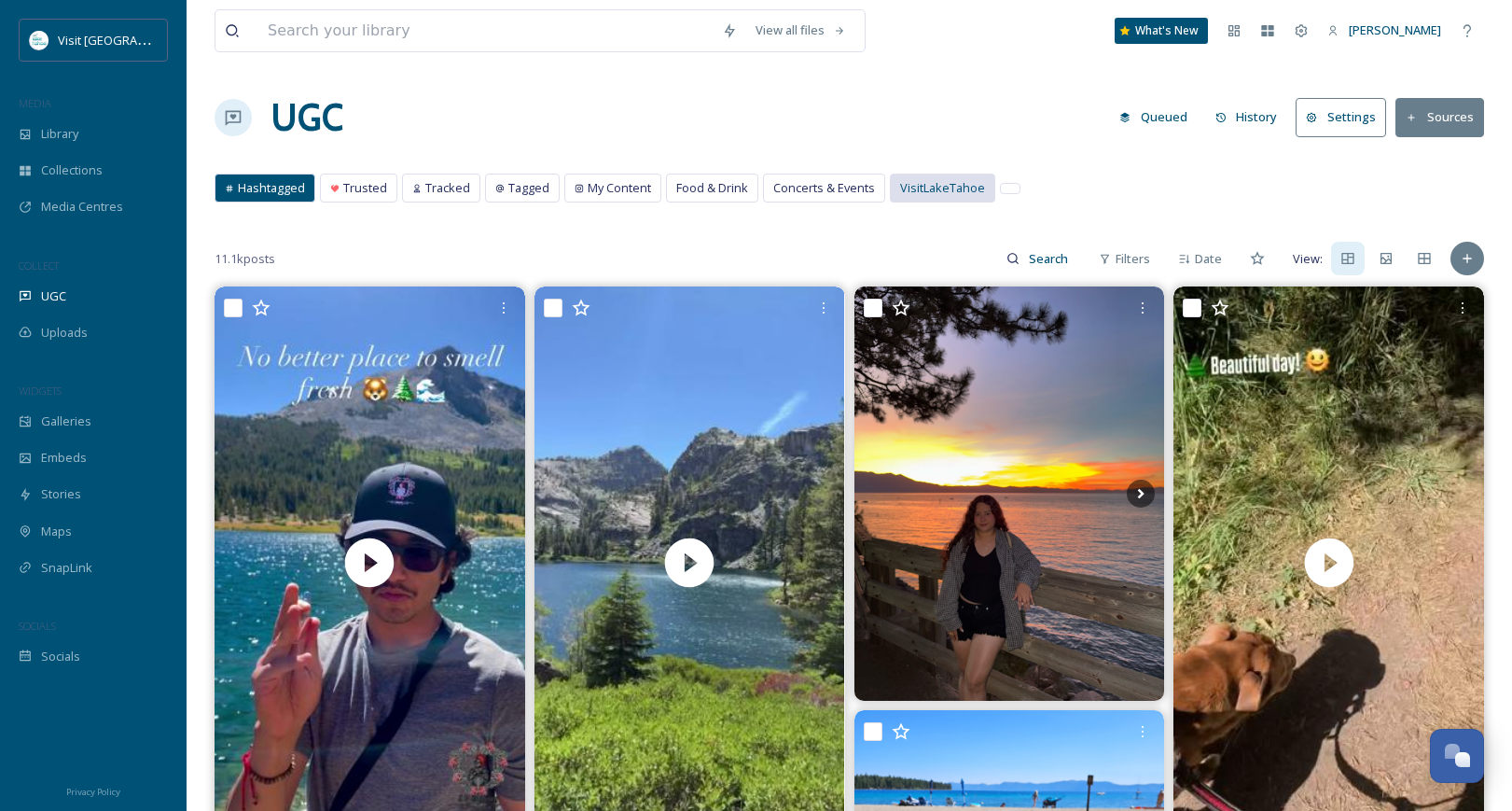
click at [947, 192] on span "VisitLakeTahoe" at bounding box center [943, 188] width 85 height 17
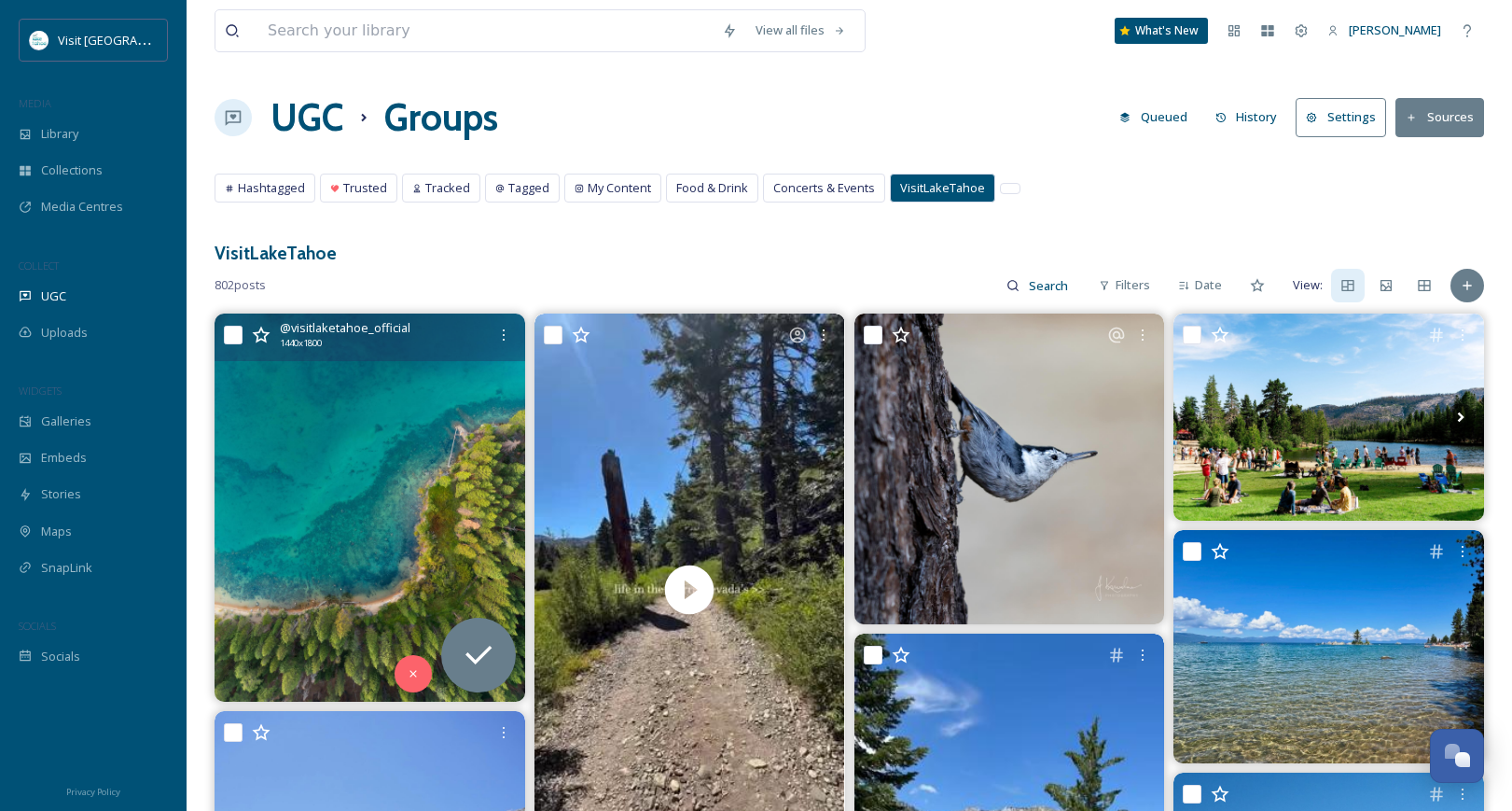
click at [361, 473] on img at bounding box center [370, 507] width 310 height 388
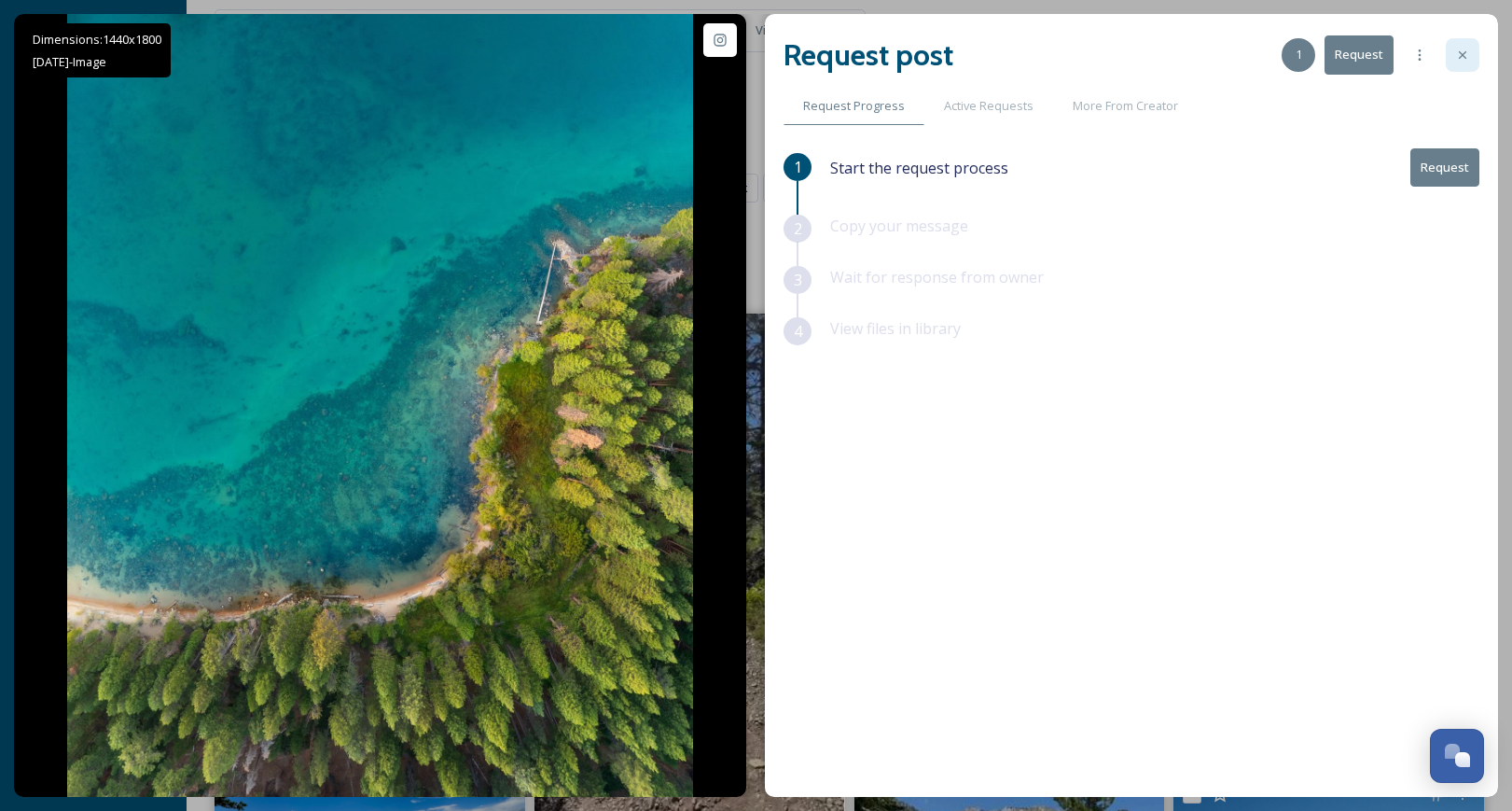
click at [1467, 60] on icon at bounding box center [1463, 54] width 15 height 15
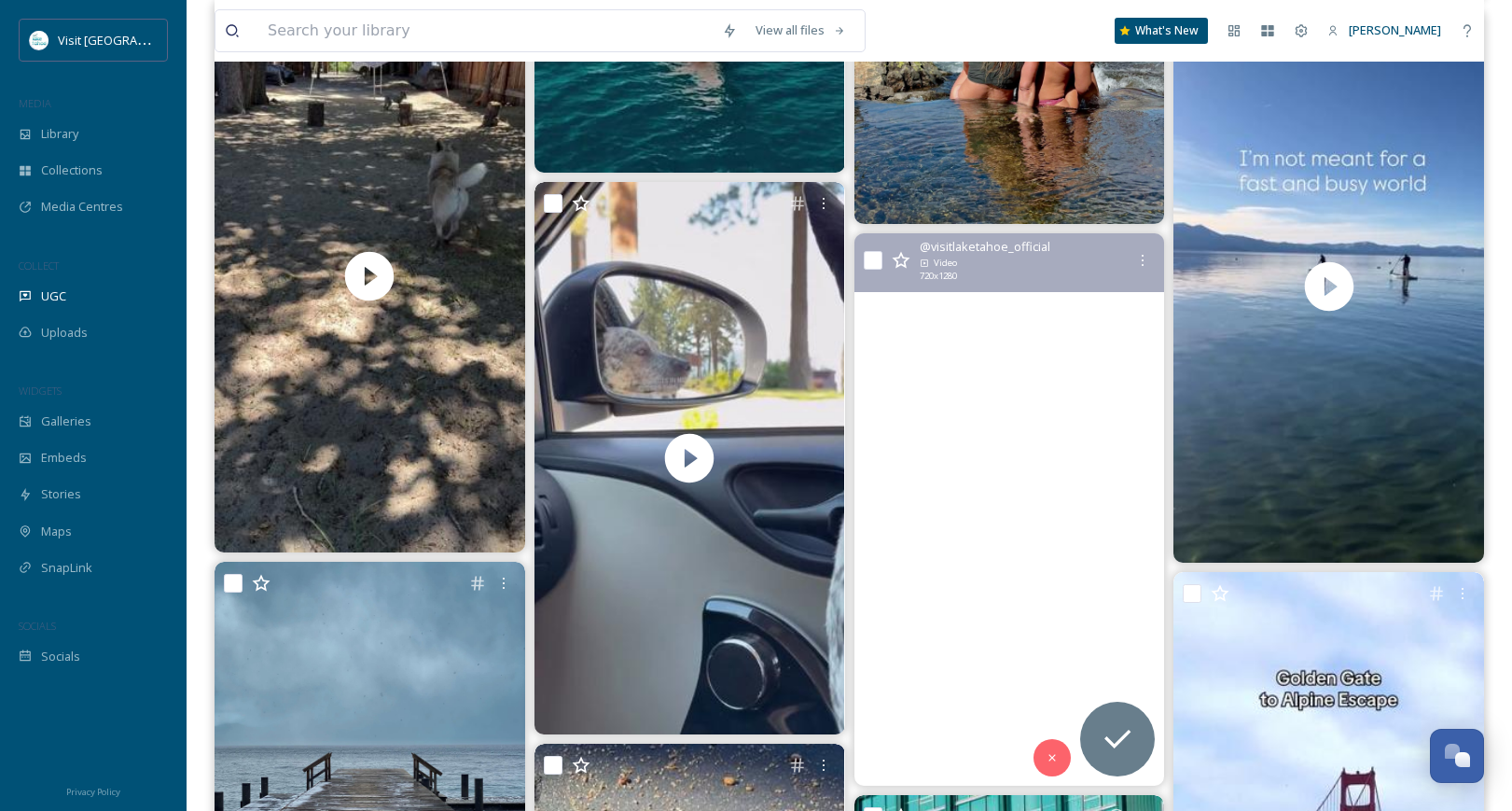
scroll to position [2426, 0]
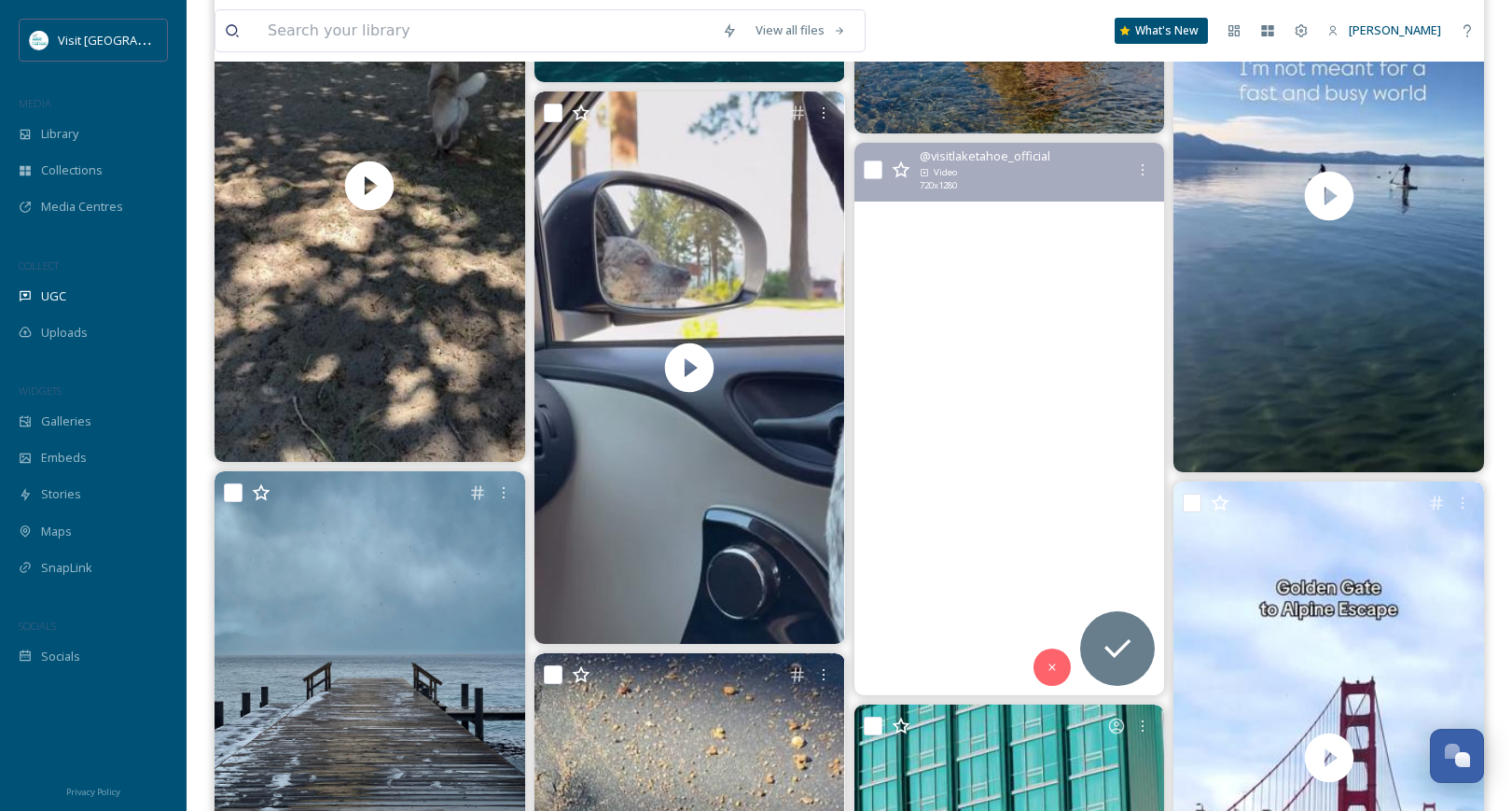
click at [1023, 466] on video "Just a pup soaking in a magical Tahoe sunset. 🌅 Take a cue from this good boy: …" at bounding box center [1009, 418] width 310 height 552
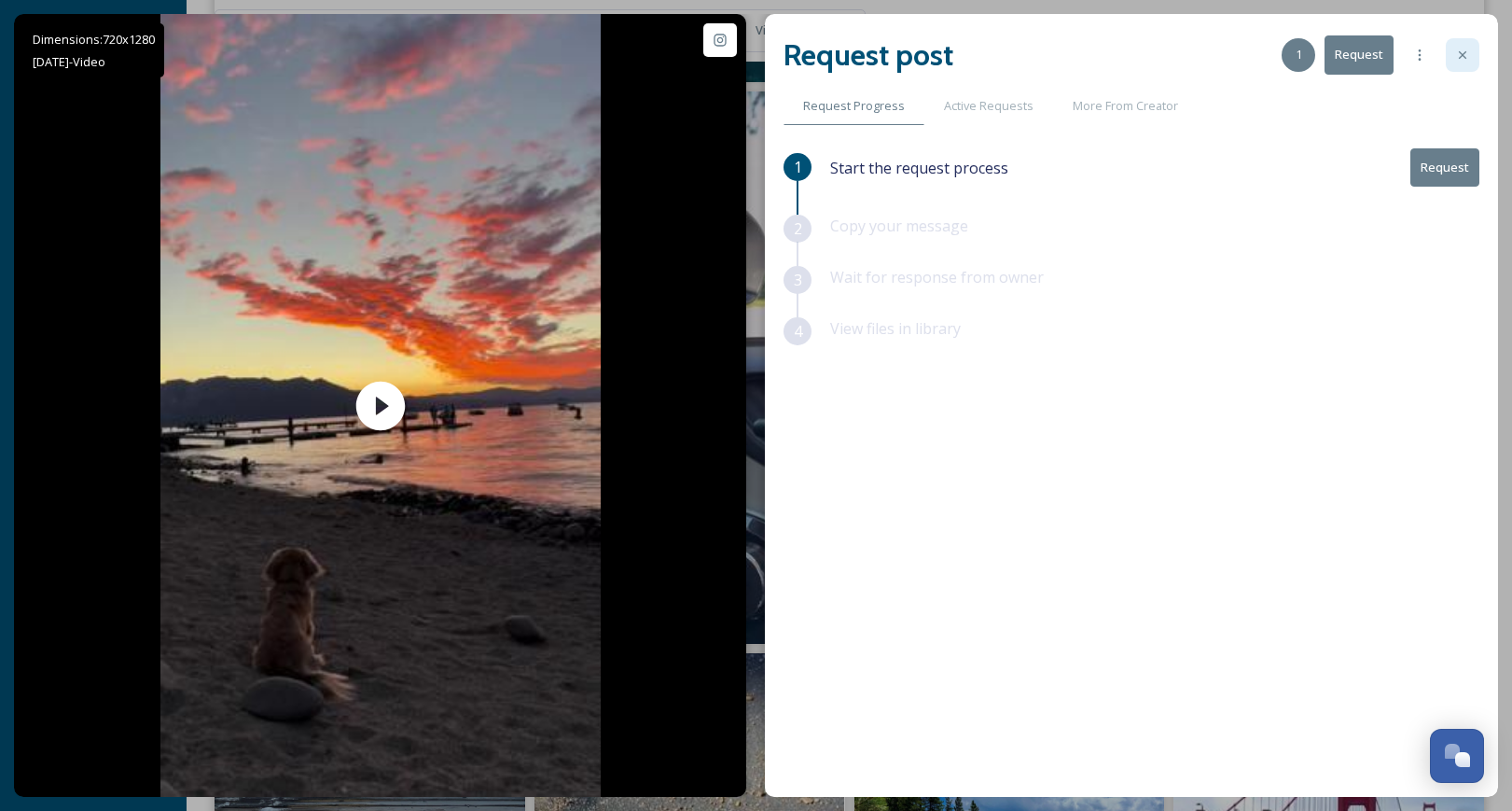
click at [1461, 60] on icon at bounding box center [1463, 54] width 15 height 15
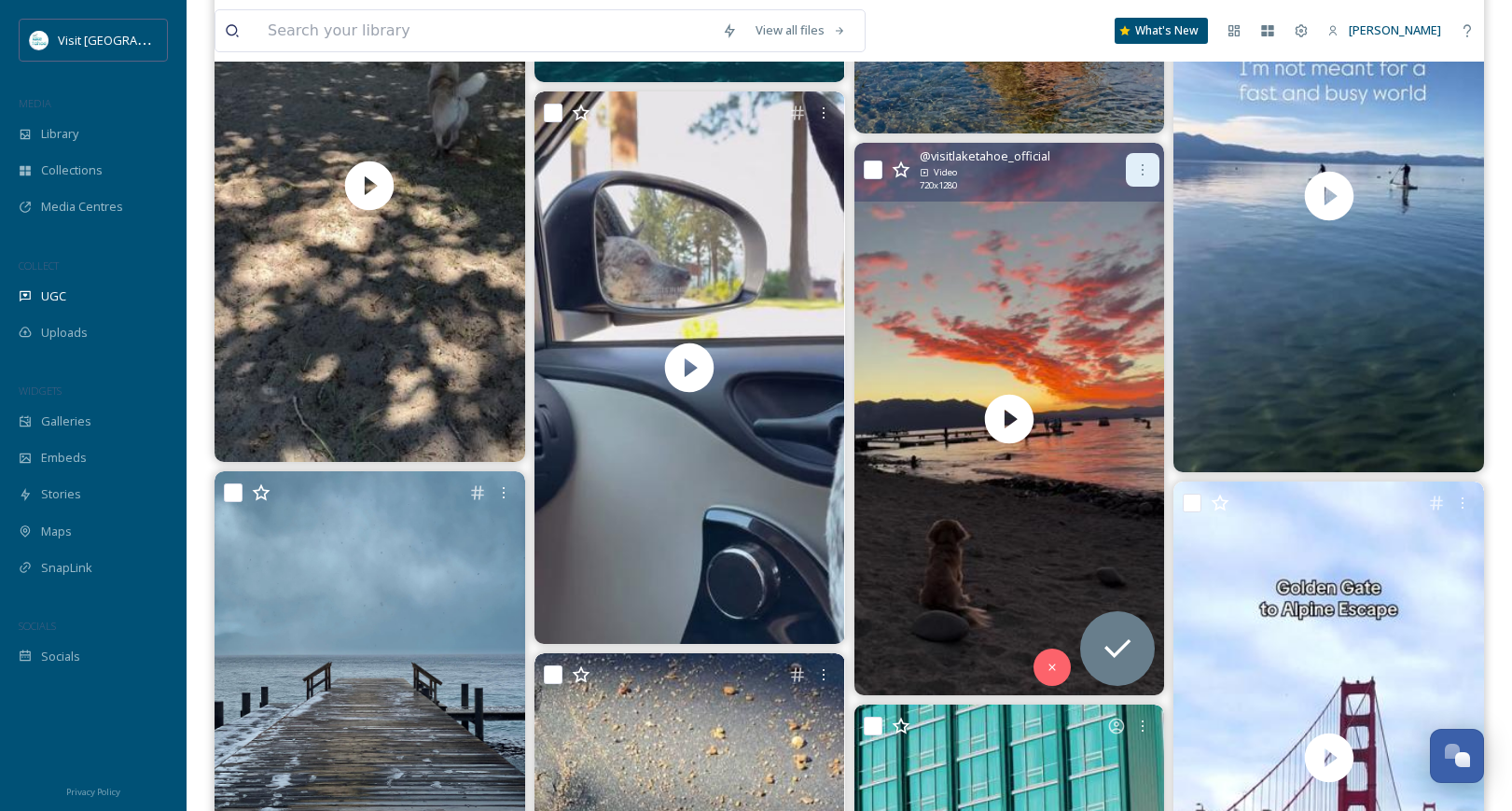
click at [1149, 175] on icon at bounding box center [1142, 169] width 15 height 15
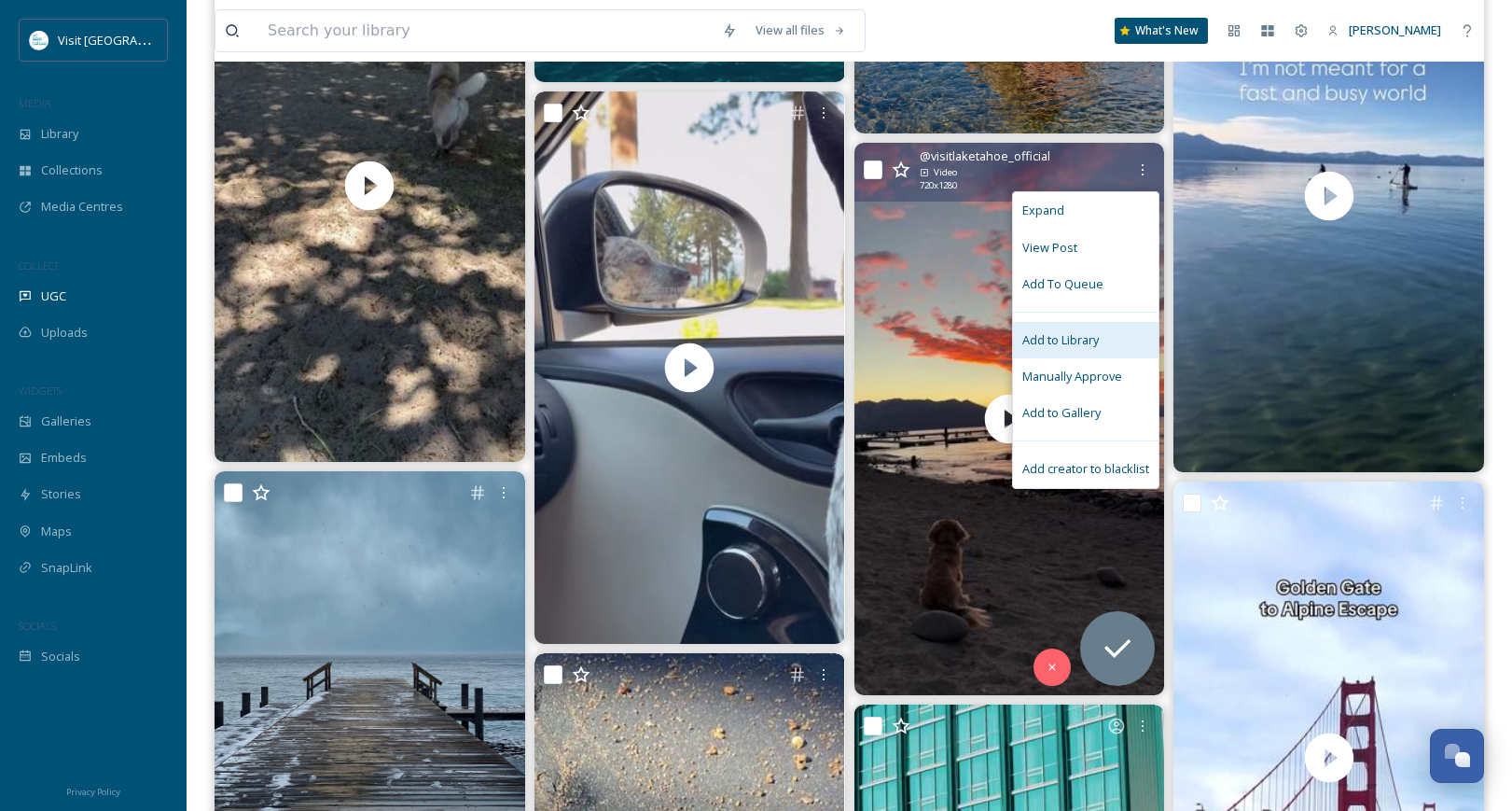
click at [1064, 337] on span "Add to Library" at bounding box center [1060, 340] width 77 height 17
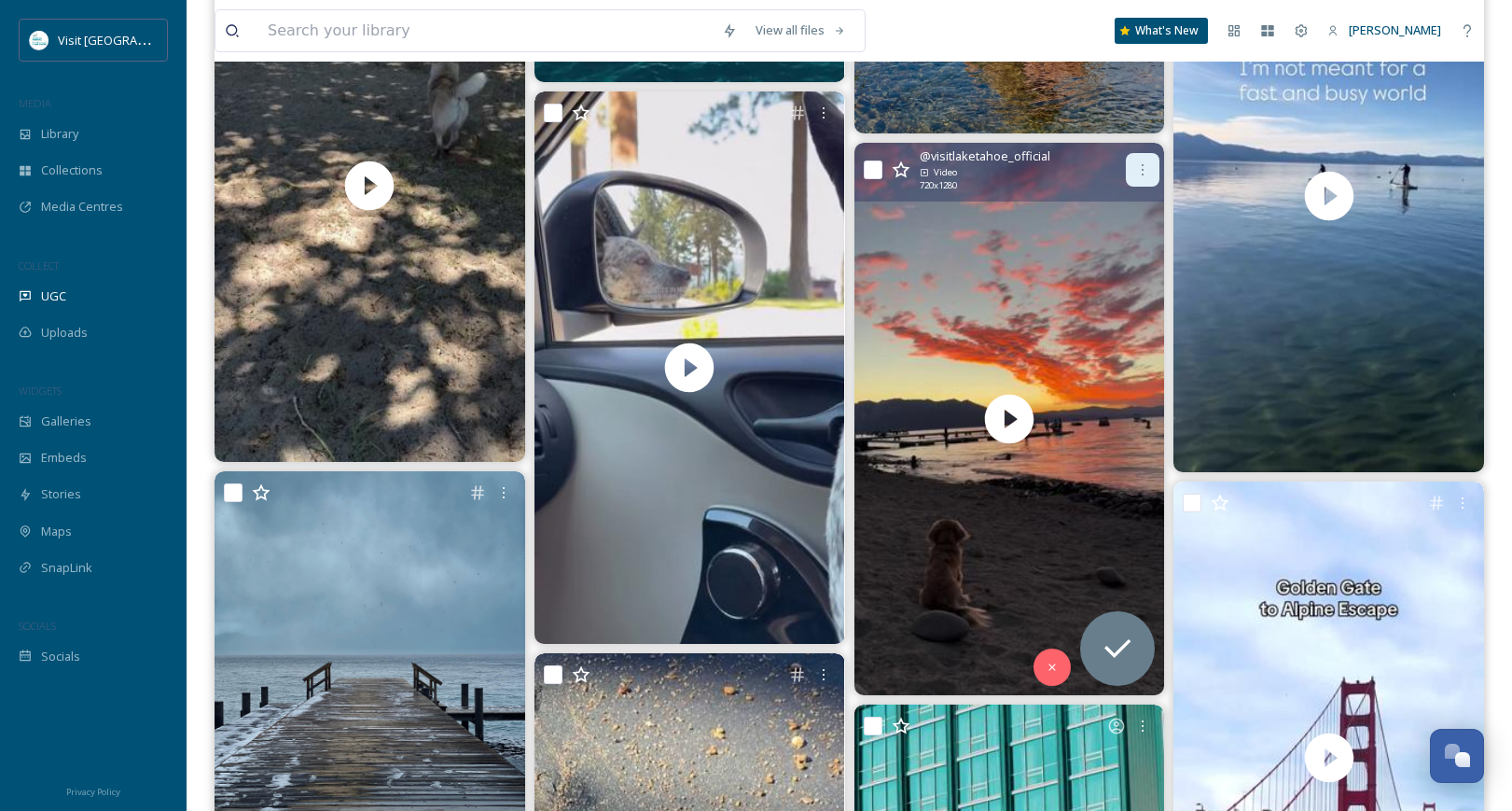
click at [1140, 179] on div at bounding box center [1142, 170] width 34 height 34
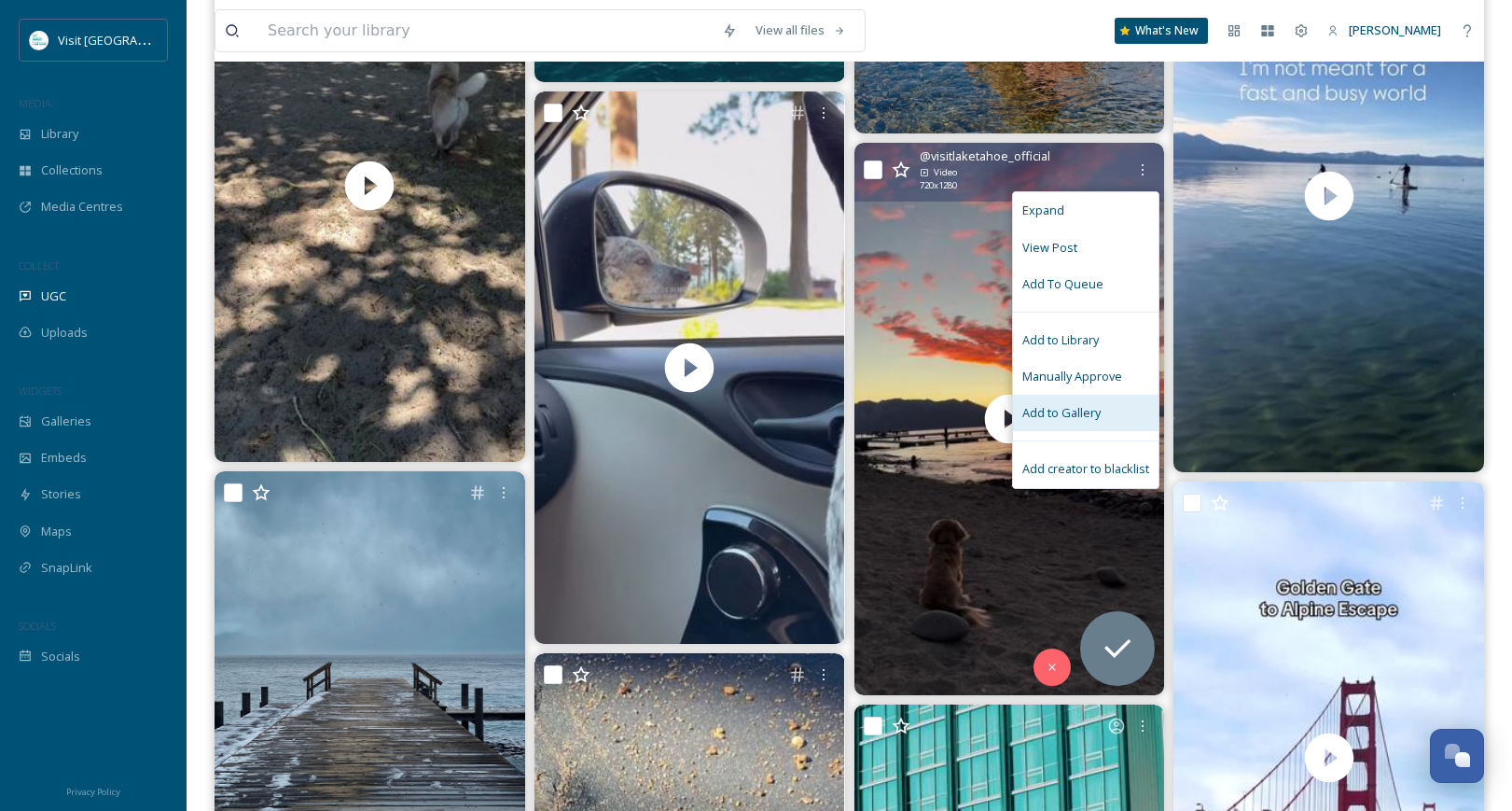
click at [1060, 406] on span "Add to Gallery" at bounding box center [1061, 413] width 79 height 17
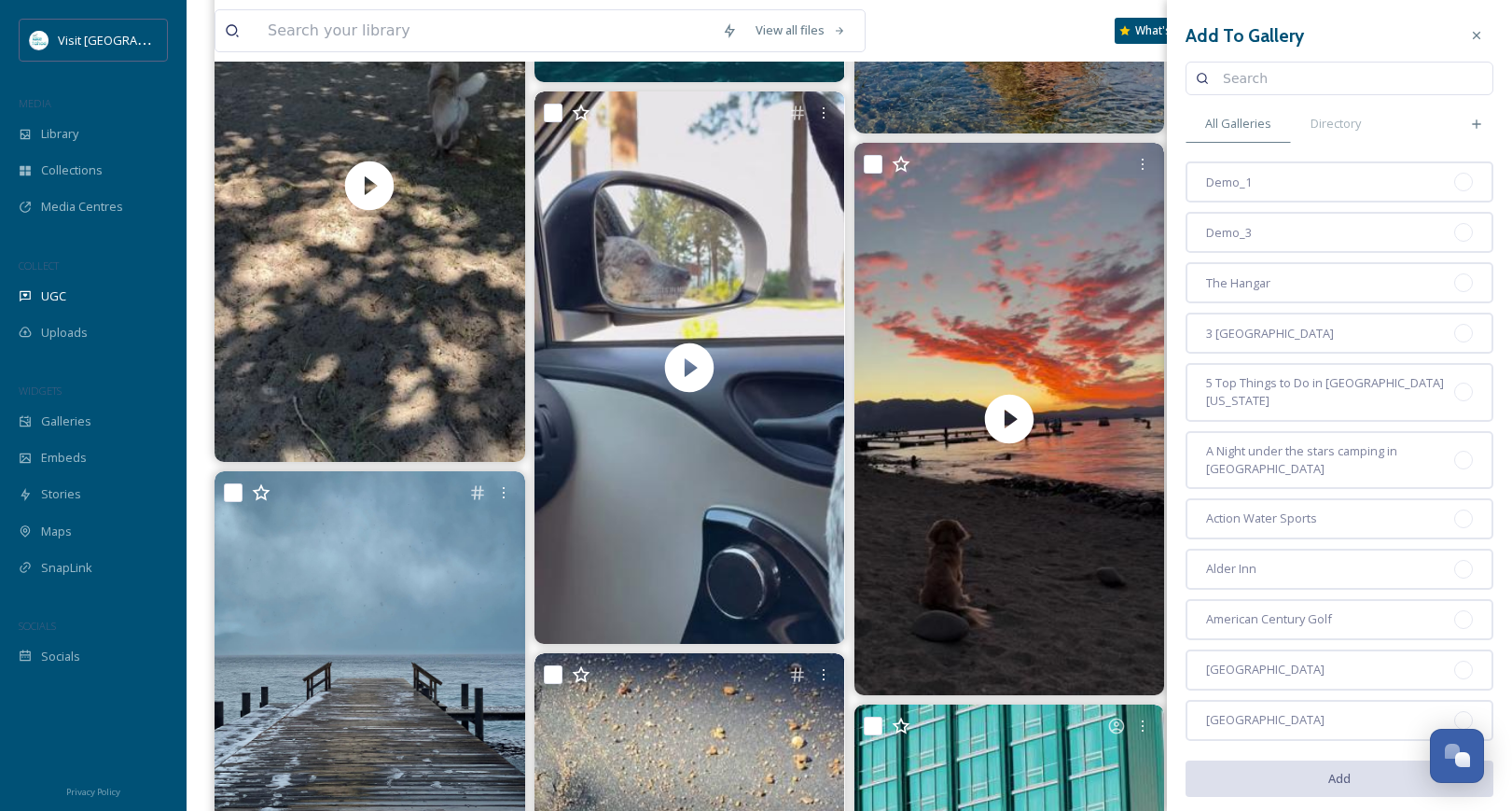
click at [1291, 83] on input at bounding box center [1348, 79] width 270 height 37
type input "generic"
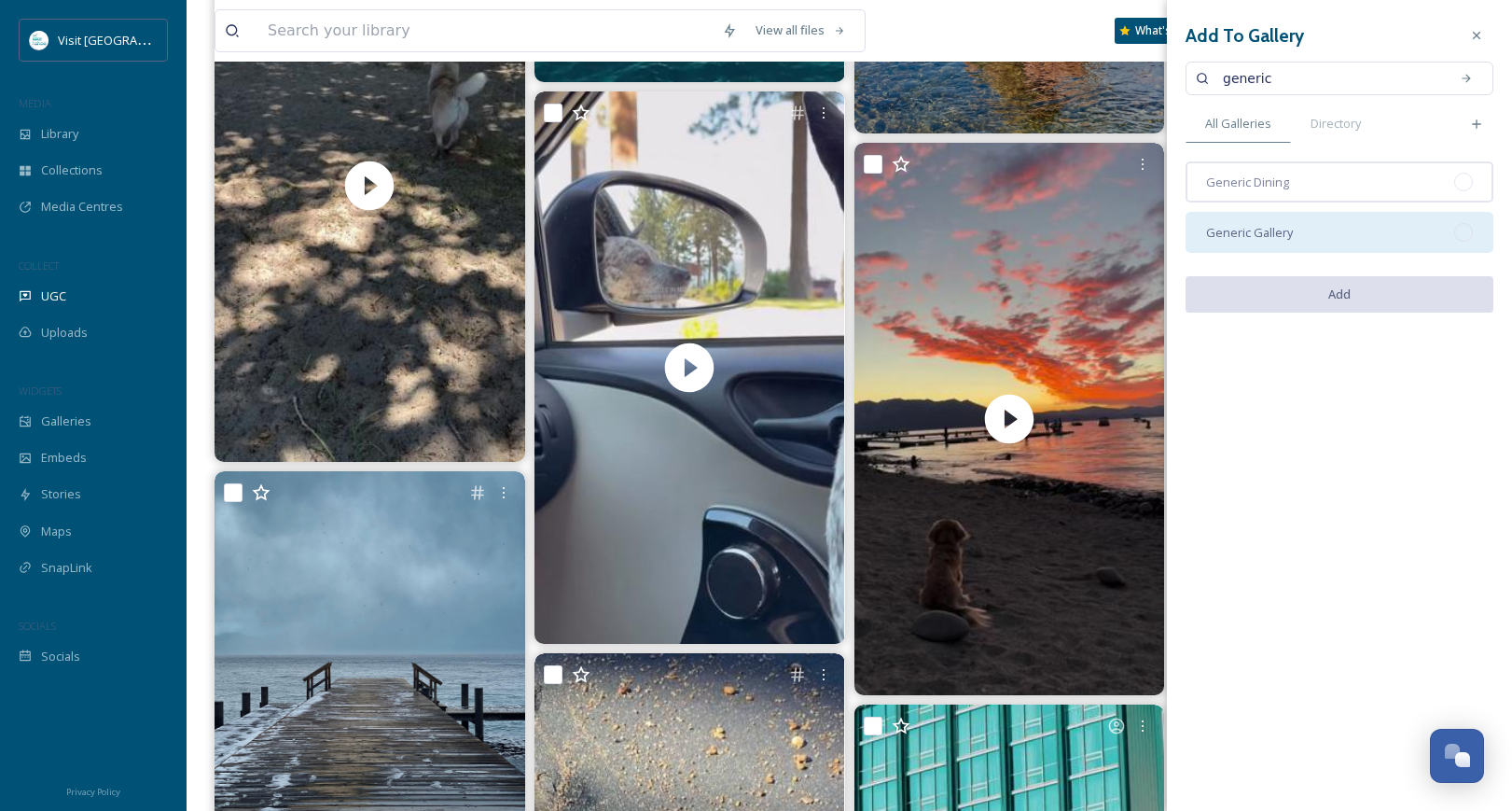
click at [1282, 233] on span "Generic Gallery" at bounding box center [1249, 233] width 86 height 17
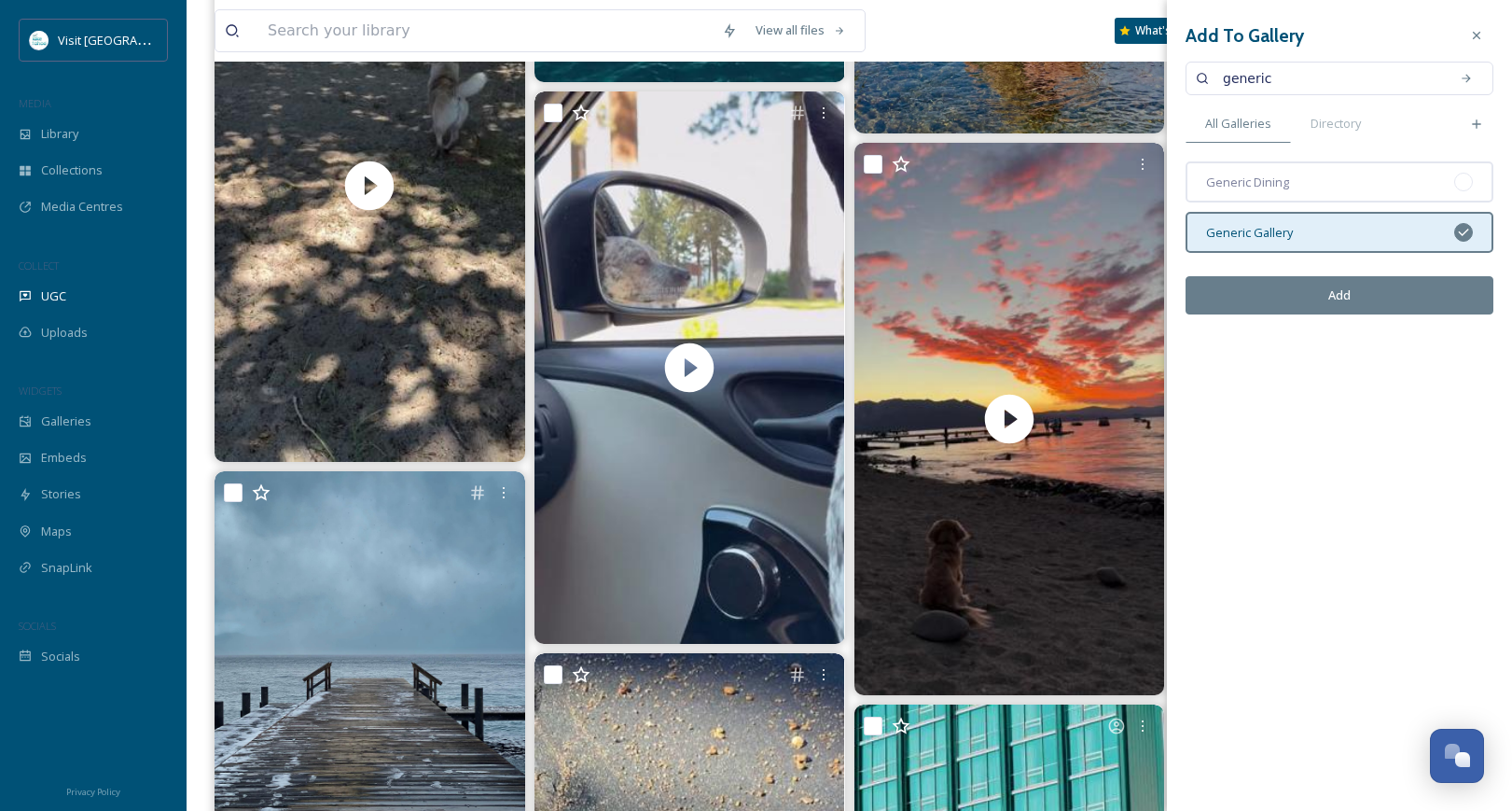
click at [1319, 288] on button "Add" at bounding box center [1339, 295] width 307 height 38
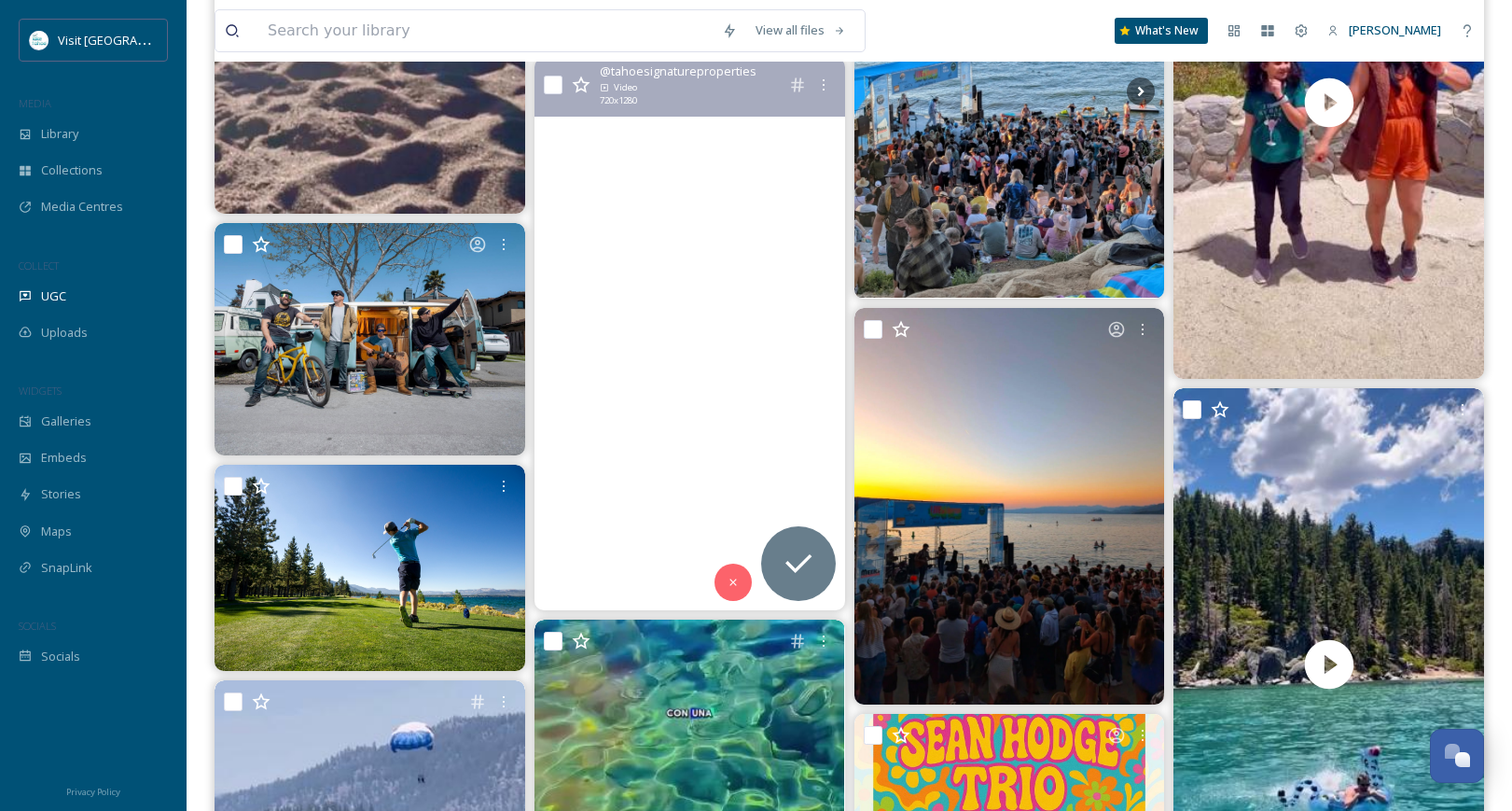
scroll to position [9057, 0]
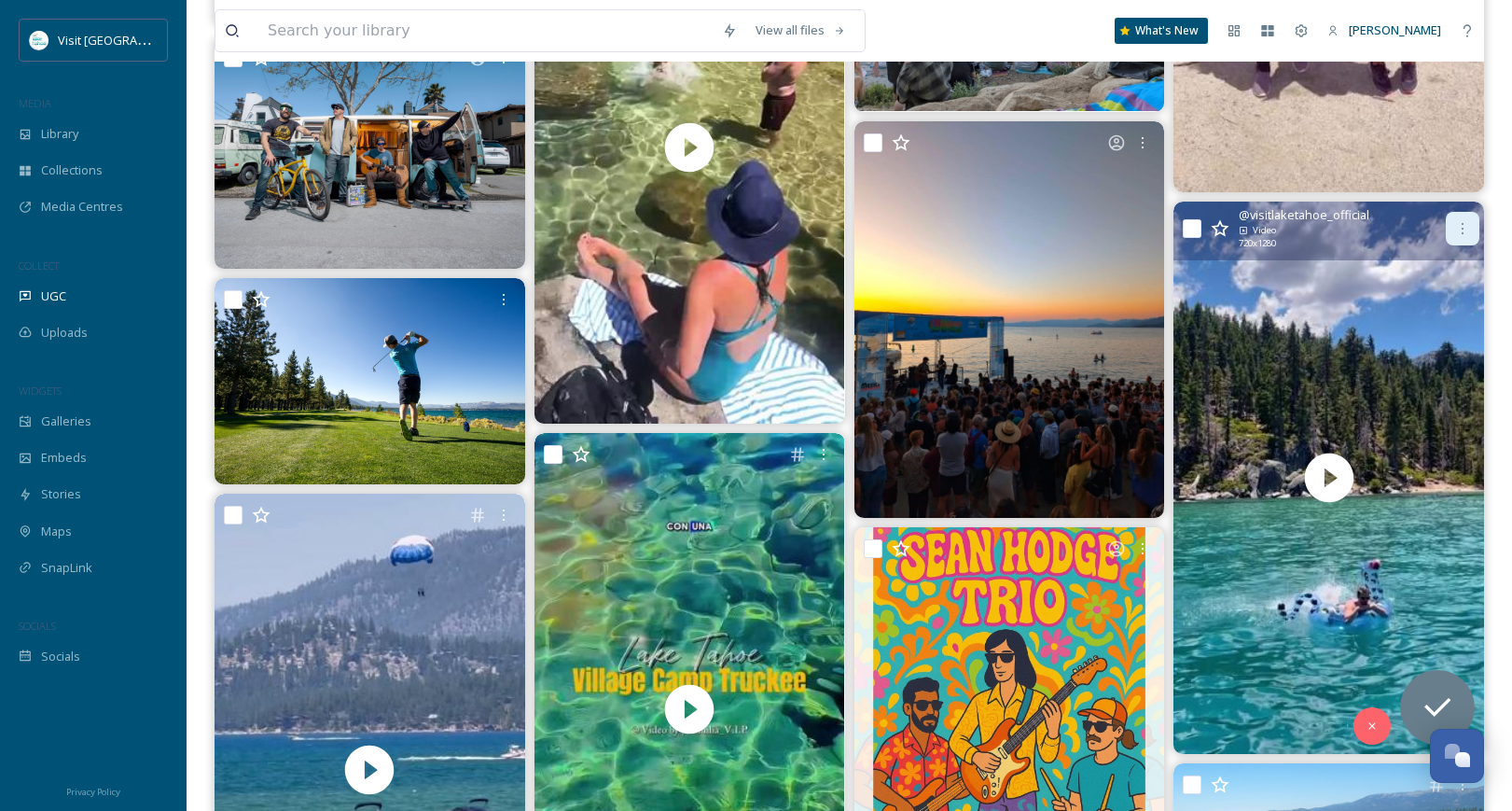
click at [1463, 230] on icon at bounding box center [1463, 228] width 15 height 15
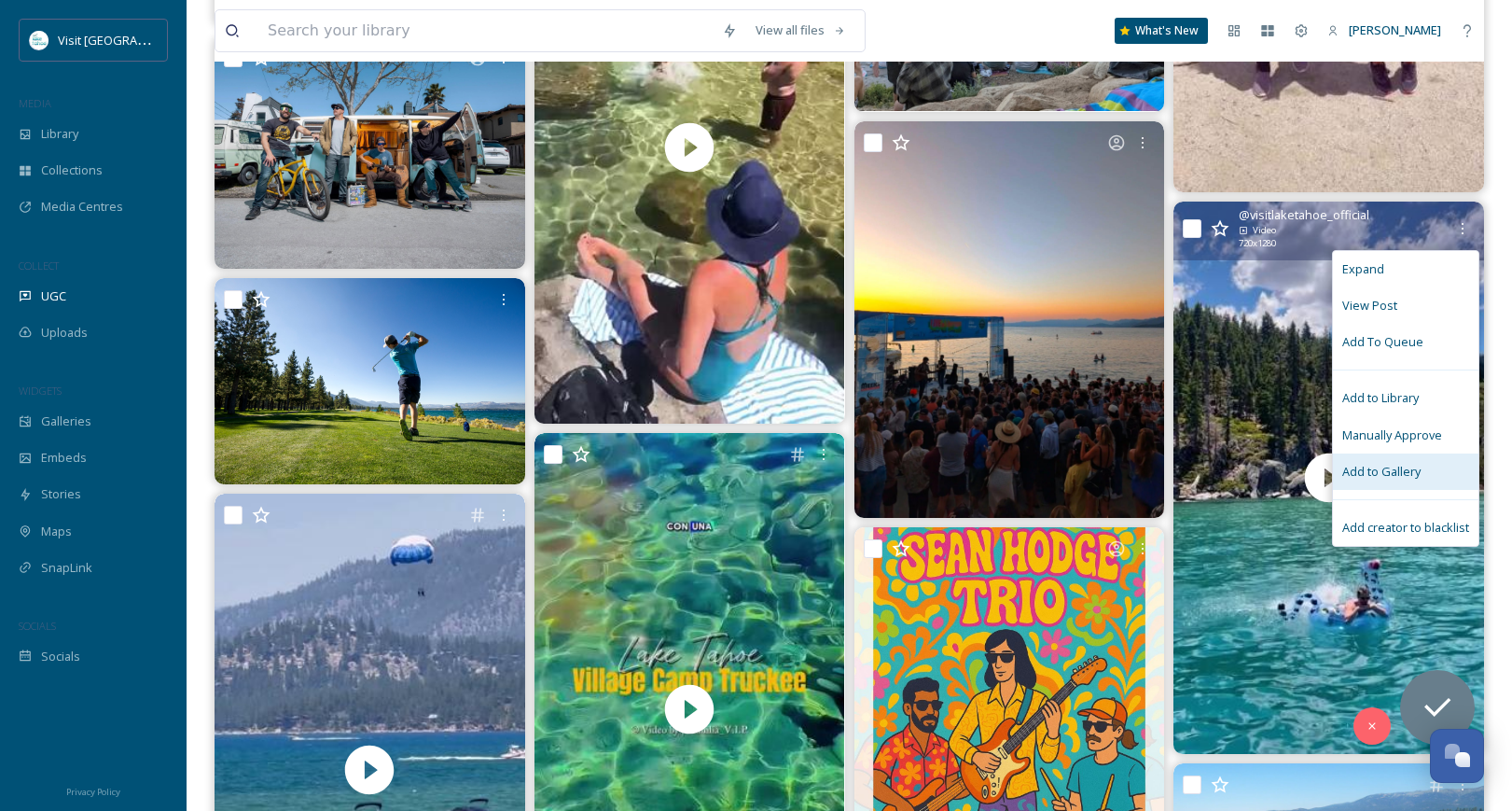
click at [1425, 460] on div "Add to Gallery" at bounding box center [1406, 471] width 145 height 37
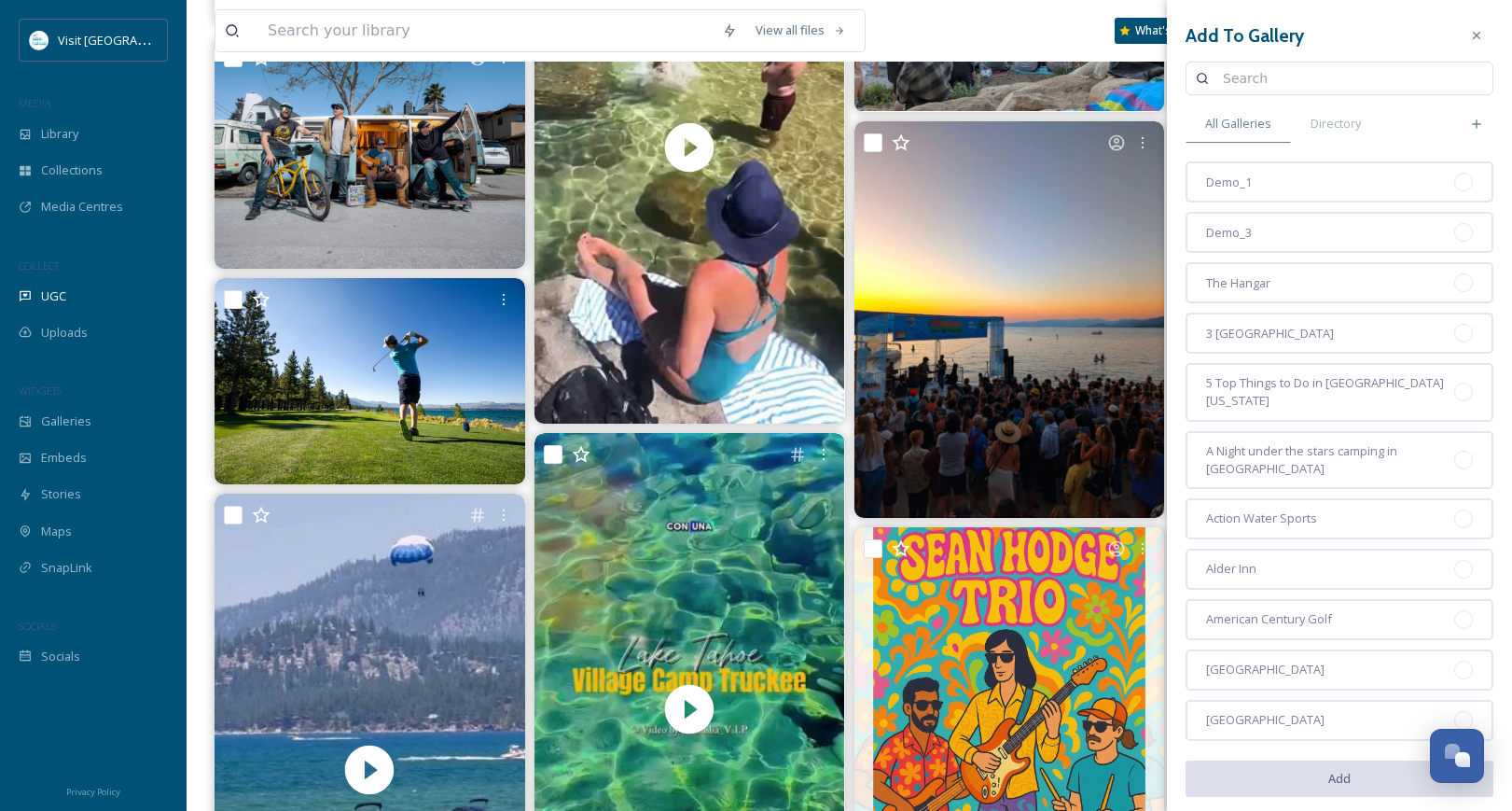
click at [1329, 82] on input at bounding box center [1348, 79] width 270 height 37
type input "generic"
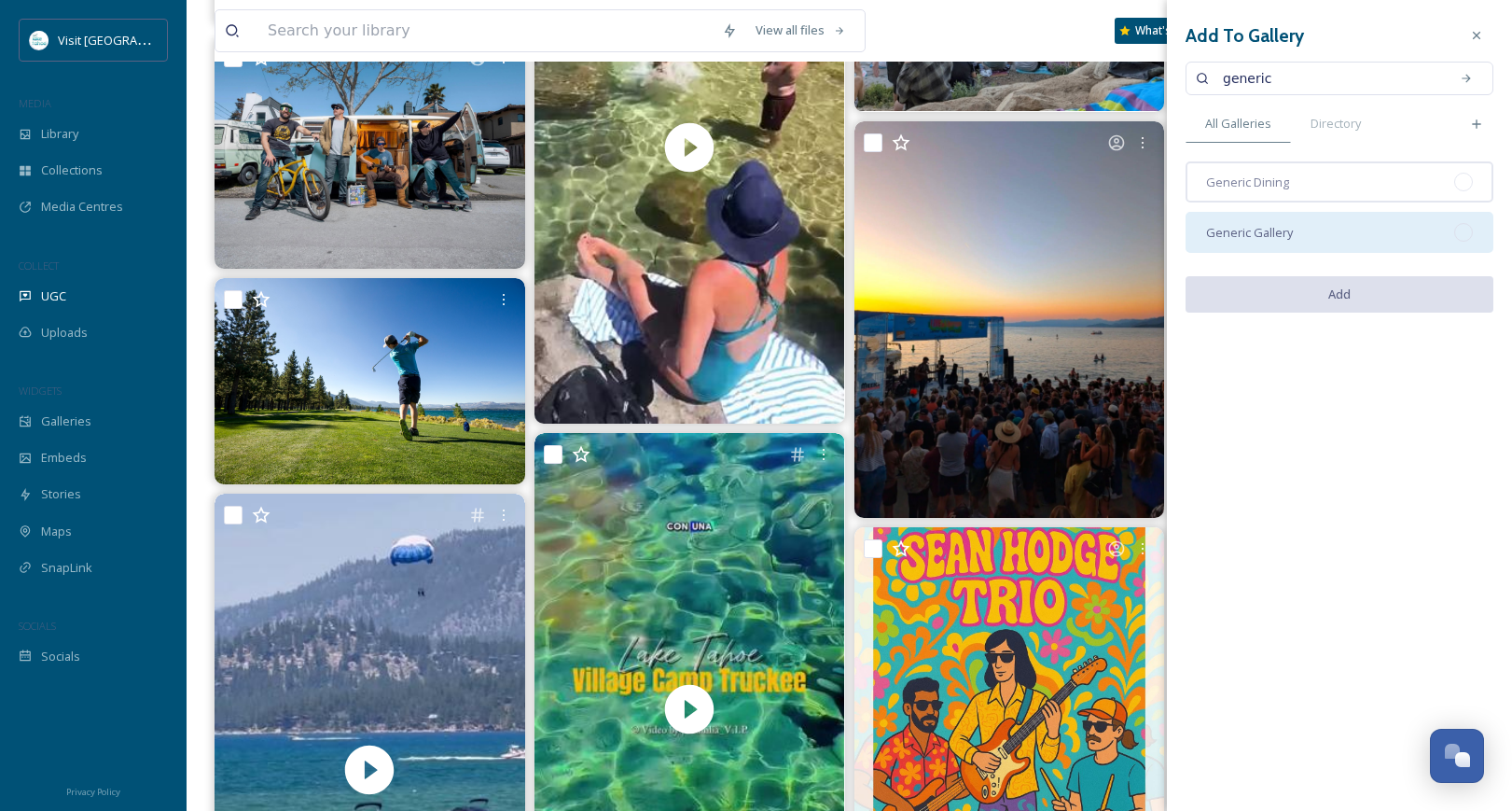
click at [1464, 226] on div at bounding box center [1464, 232] width 18 height 18
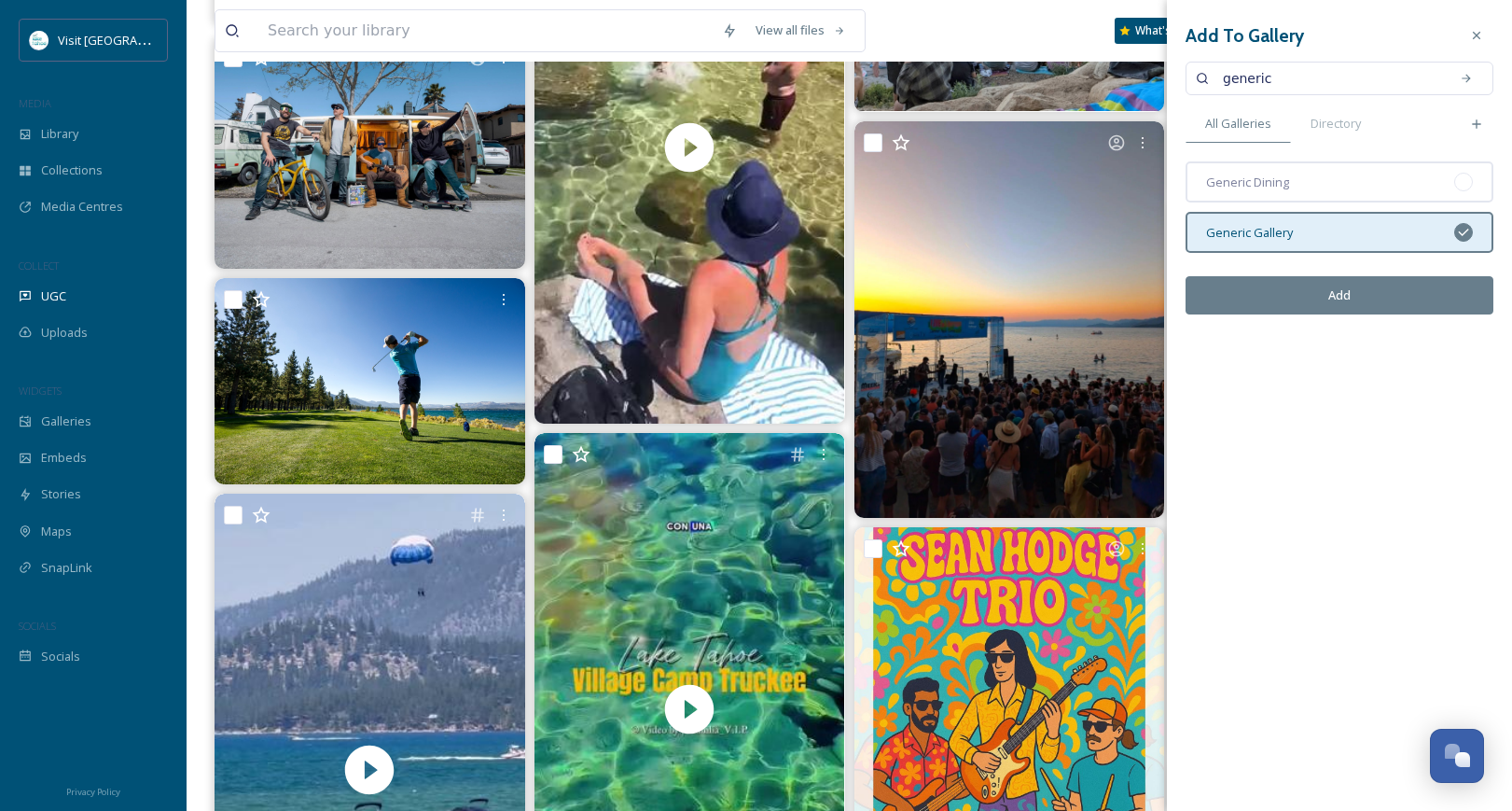
click at [1349, 301] on button "Add" at bounding box center [1339, 295] width 307 height 38
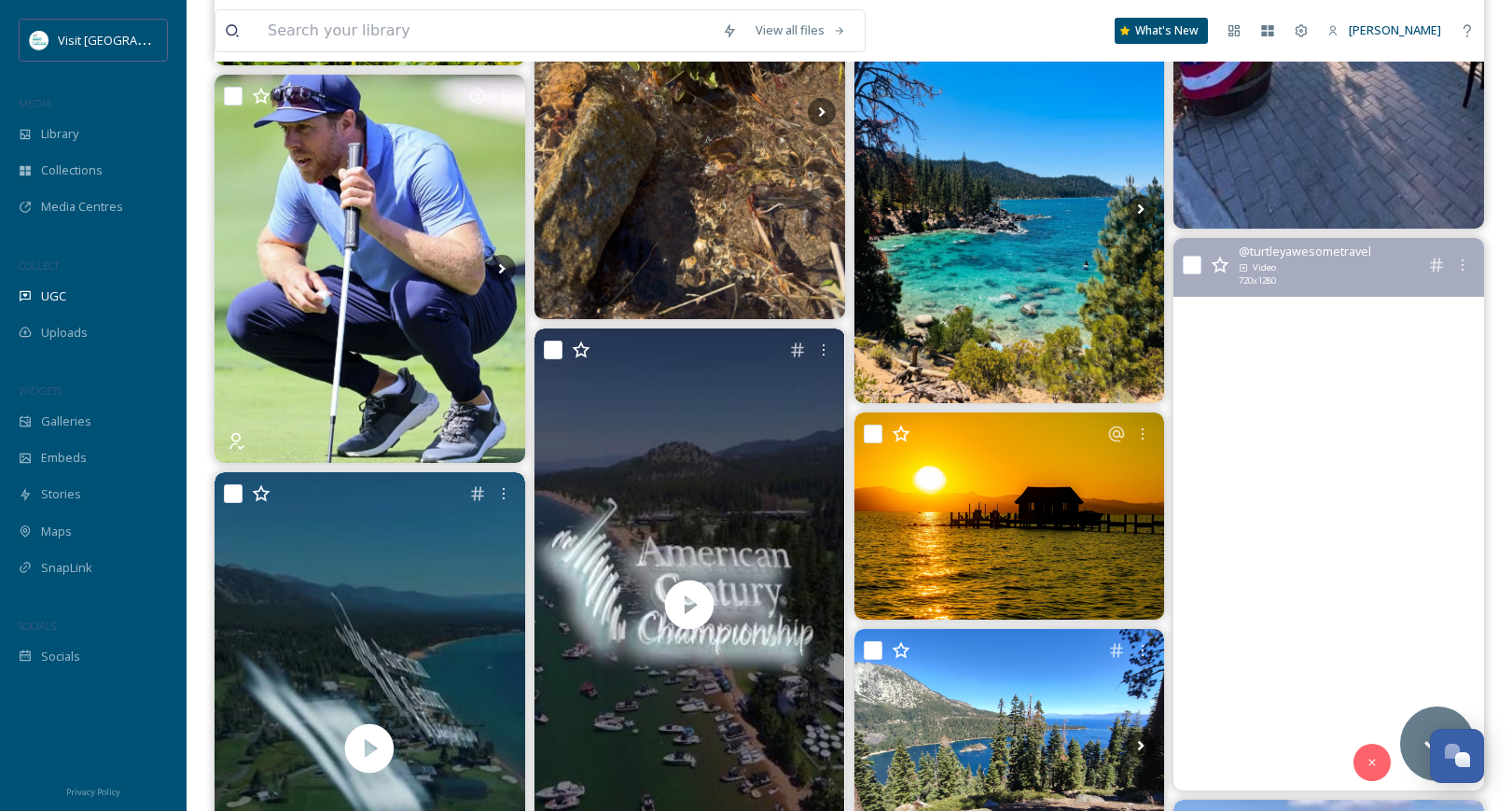
scroll to position [10457, 0]
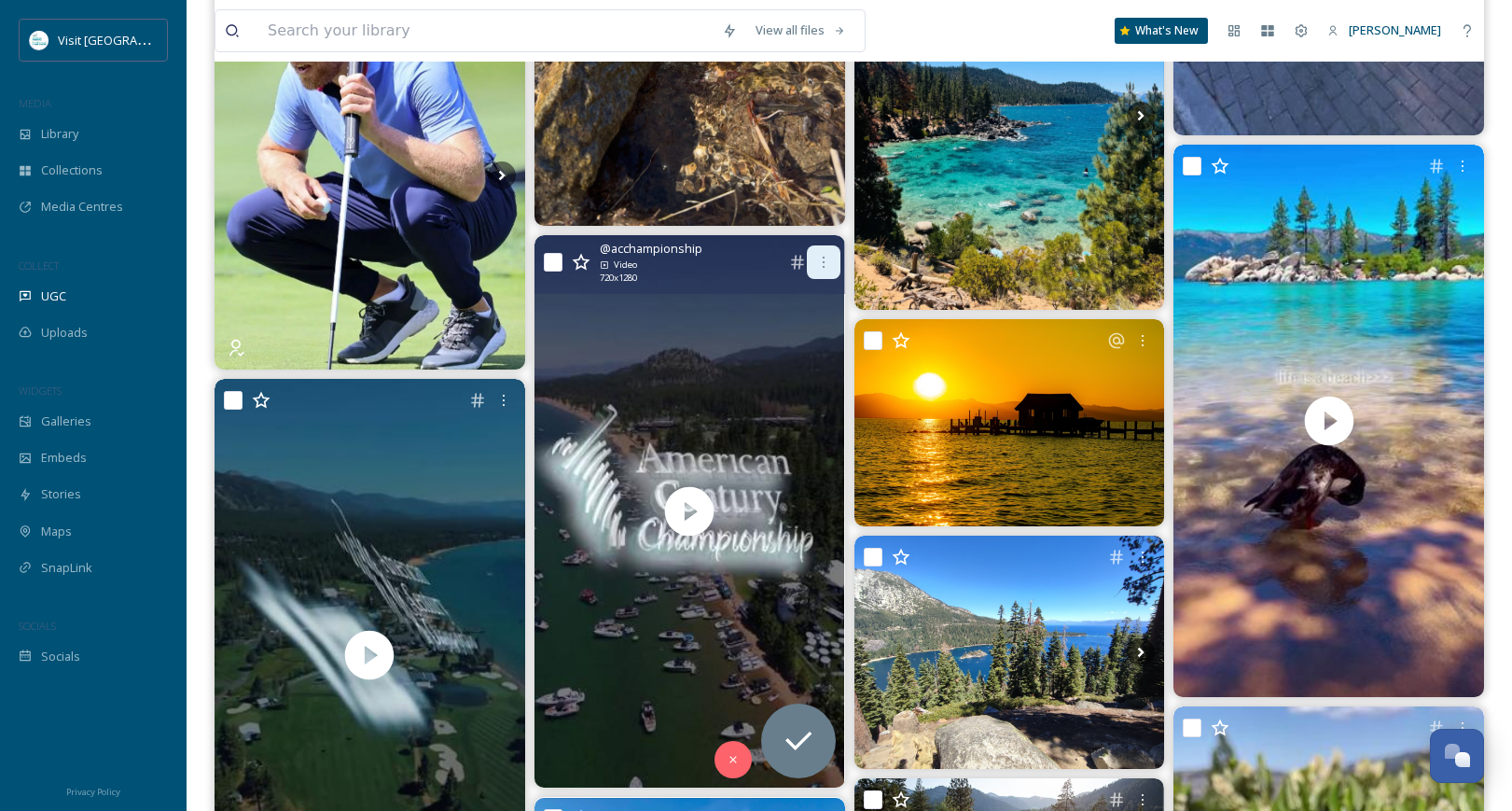
click at [817, 262] on icon at bounding box center [823, 262] width 15 height 15
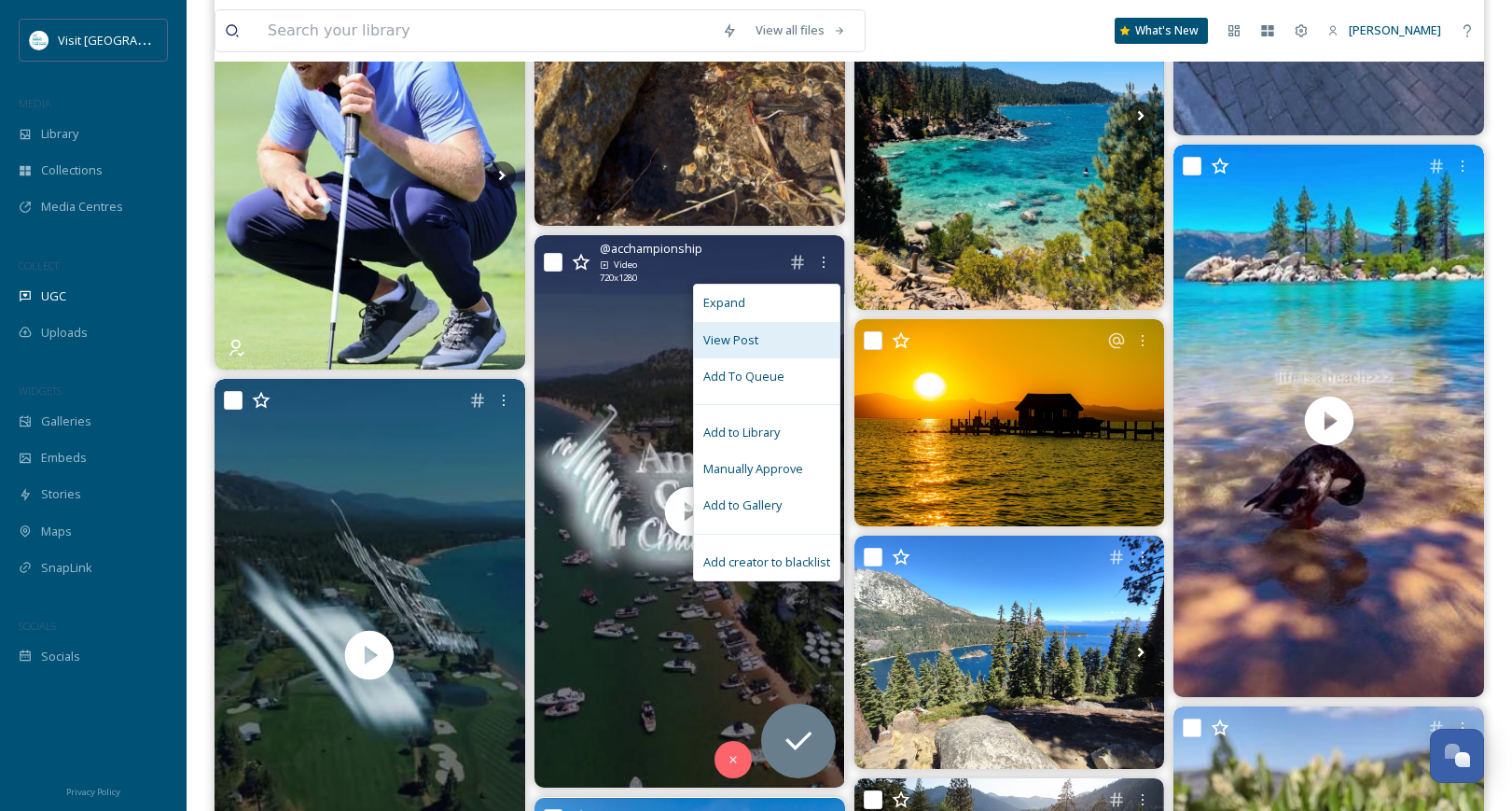
click at [733, 345] on span "View Post" at bounding box center [730, 340] width 55 height 17
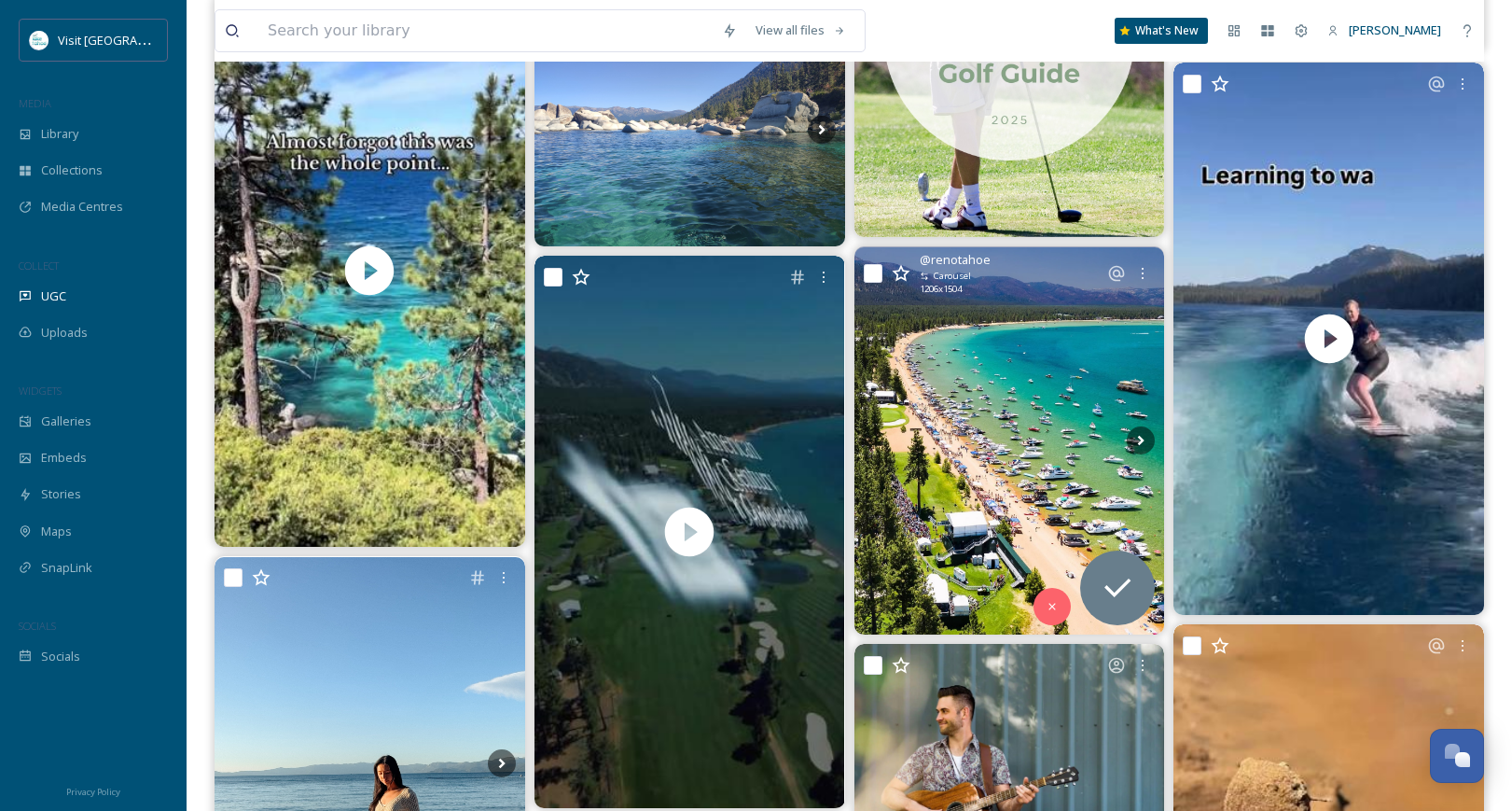
scroll to position [12317, 0]
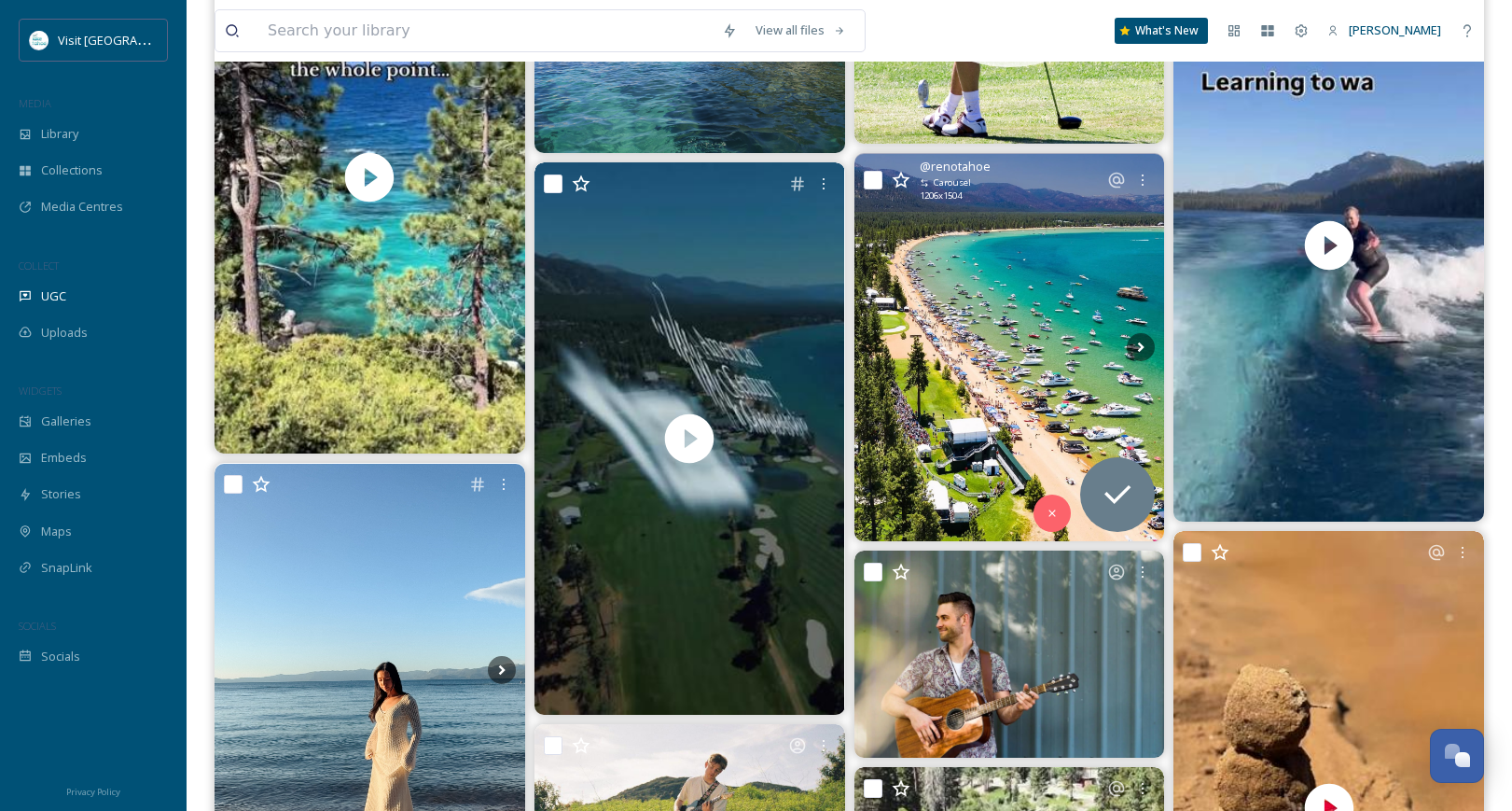
click at [1025, 412] on img at bounding box center [1010, 347] width 310 height 387
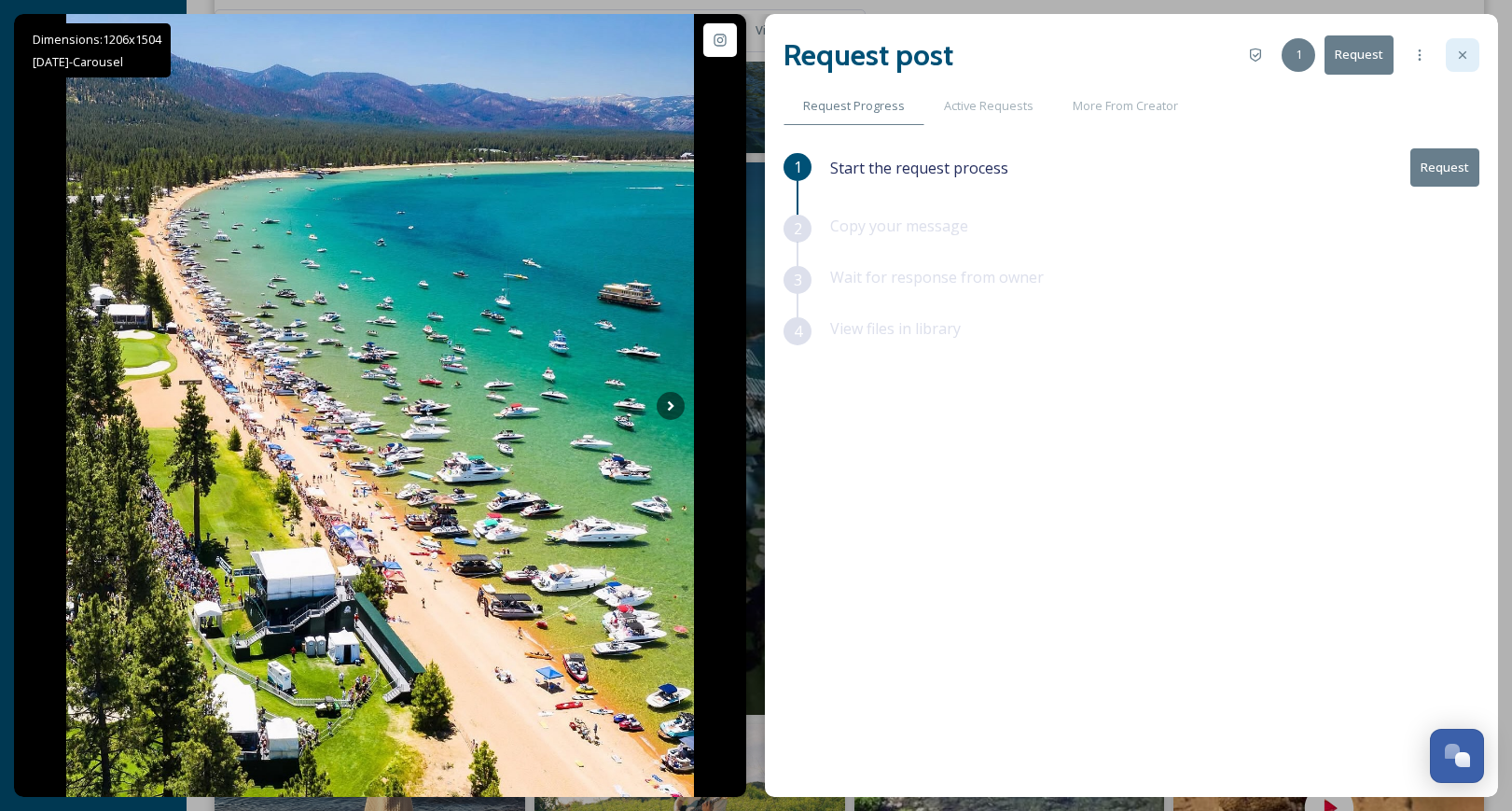
click at [1468, 52] on icon at bounding box center [1463, 54] width 15 height 15
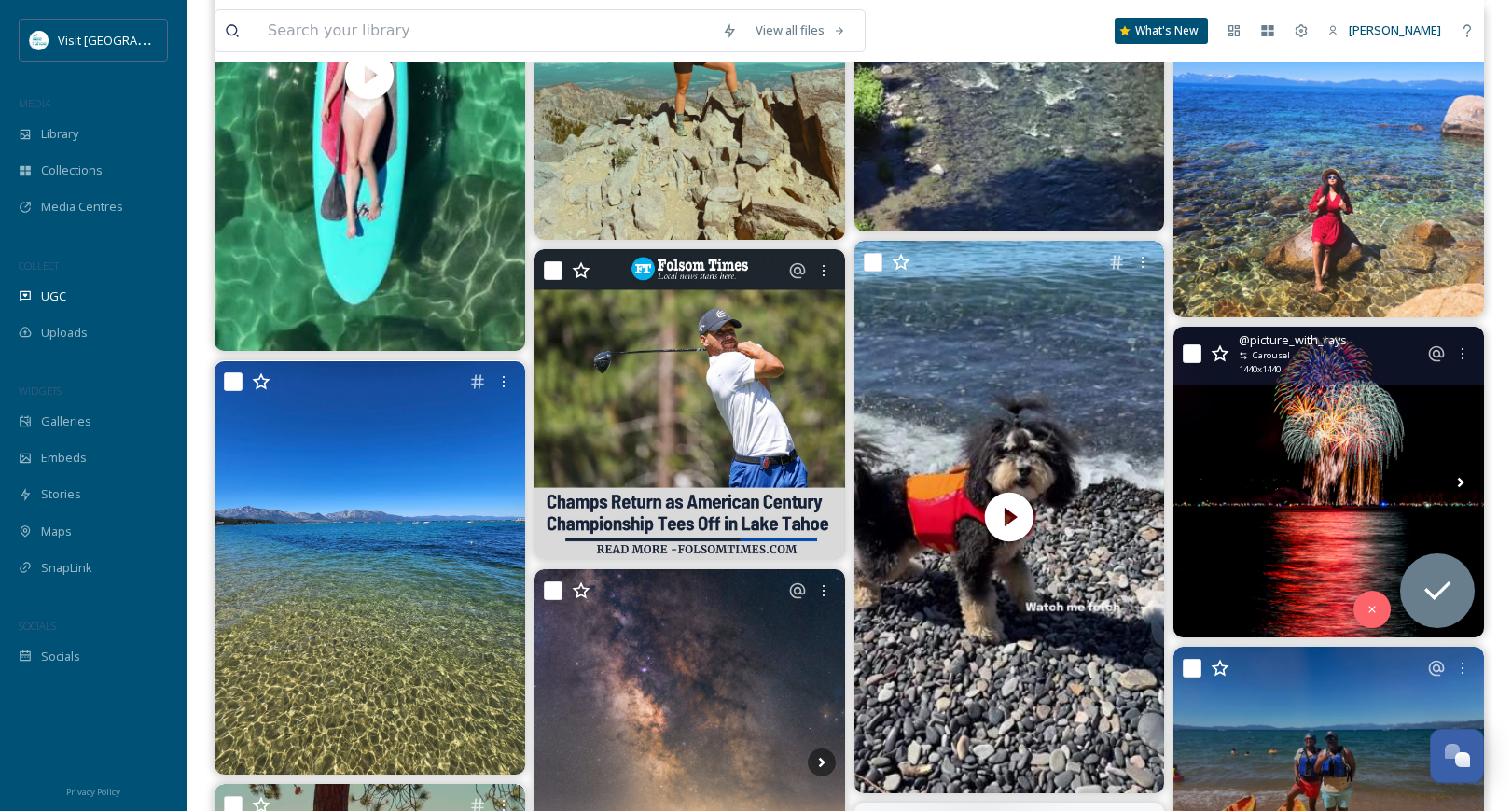
scroll to position [13438, 0]
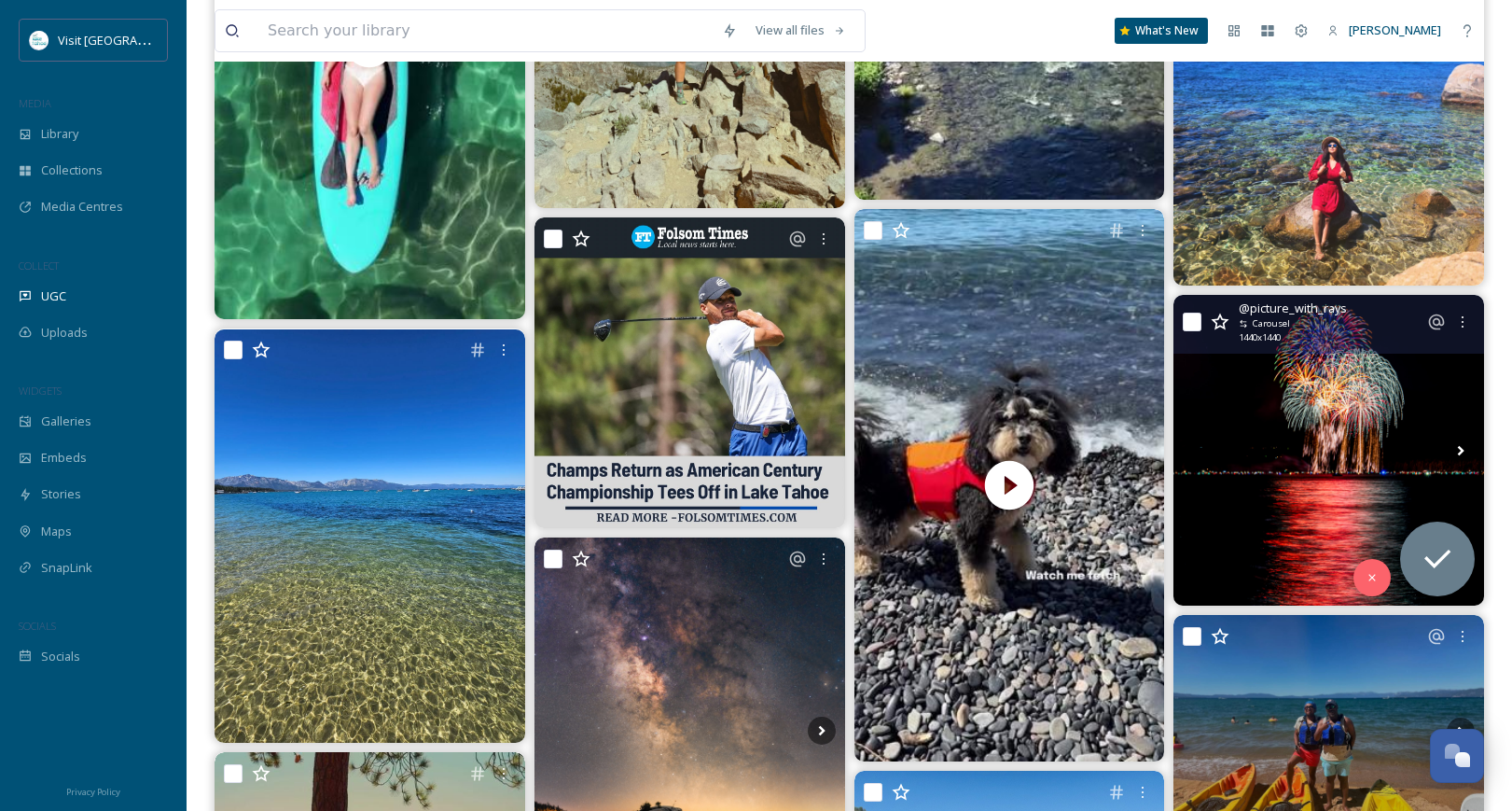
click at [1371, 407] on img at bounding box center [1329, 450] width 310 height 310
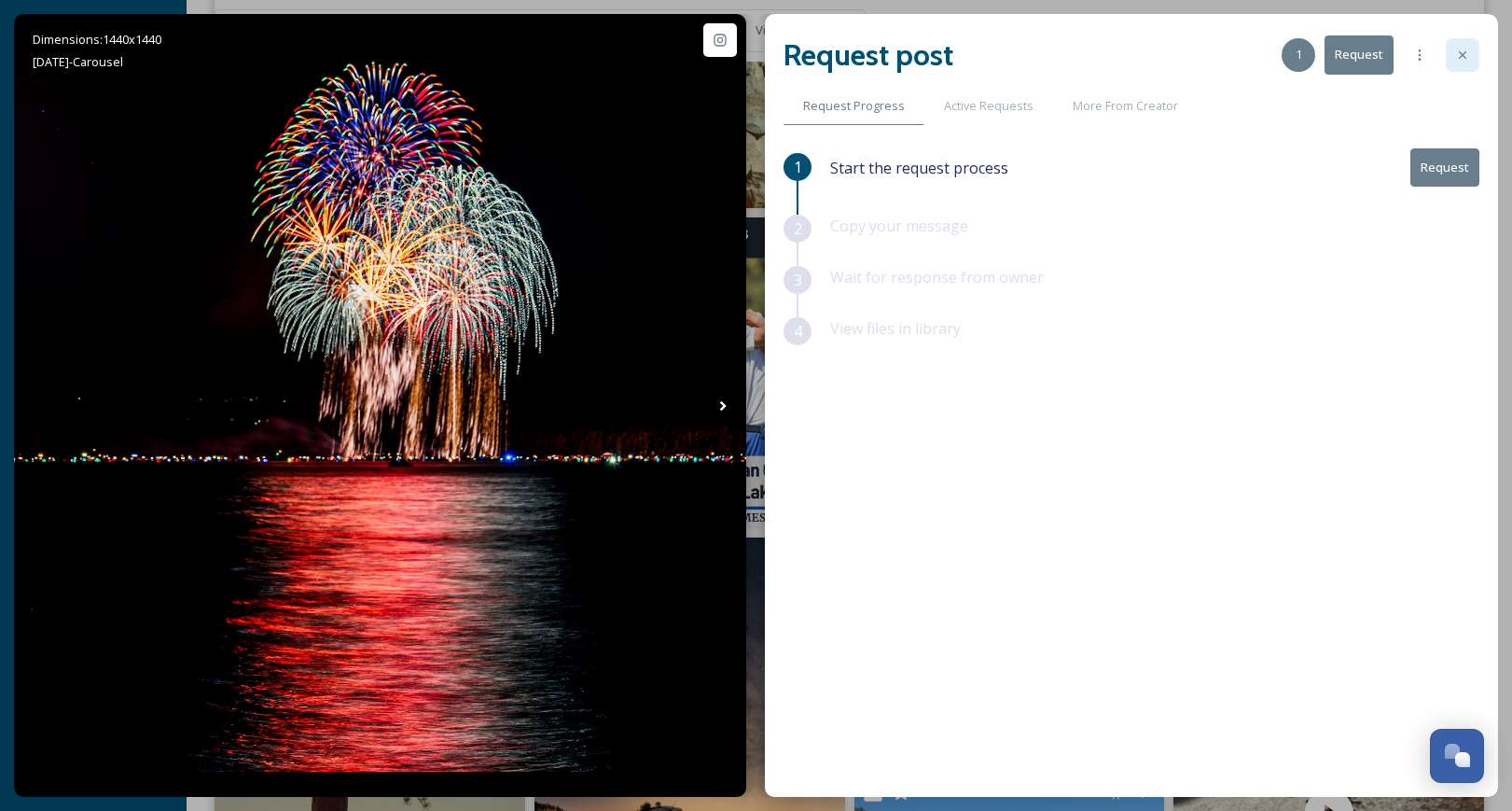
click at [1458, 57] on icon at bounding box center [1463, 54] width 15 height 15
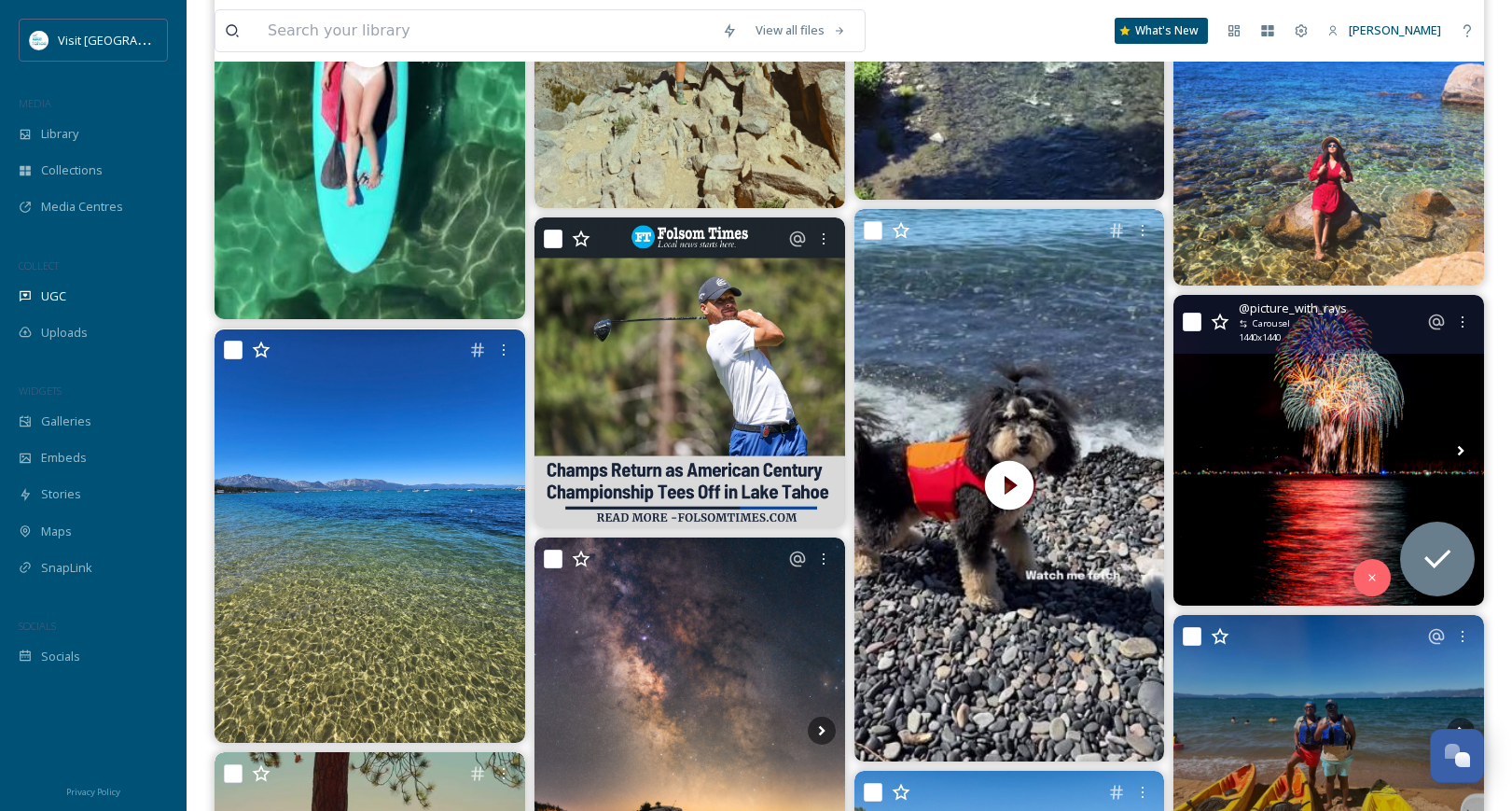
click at [1354, 456] on img at bounding box center [1329, 450] width 310 height 310
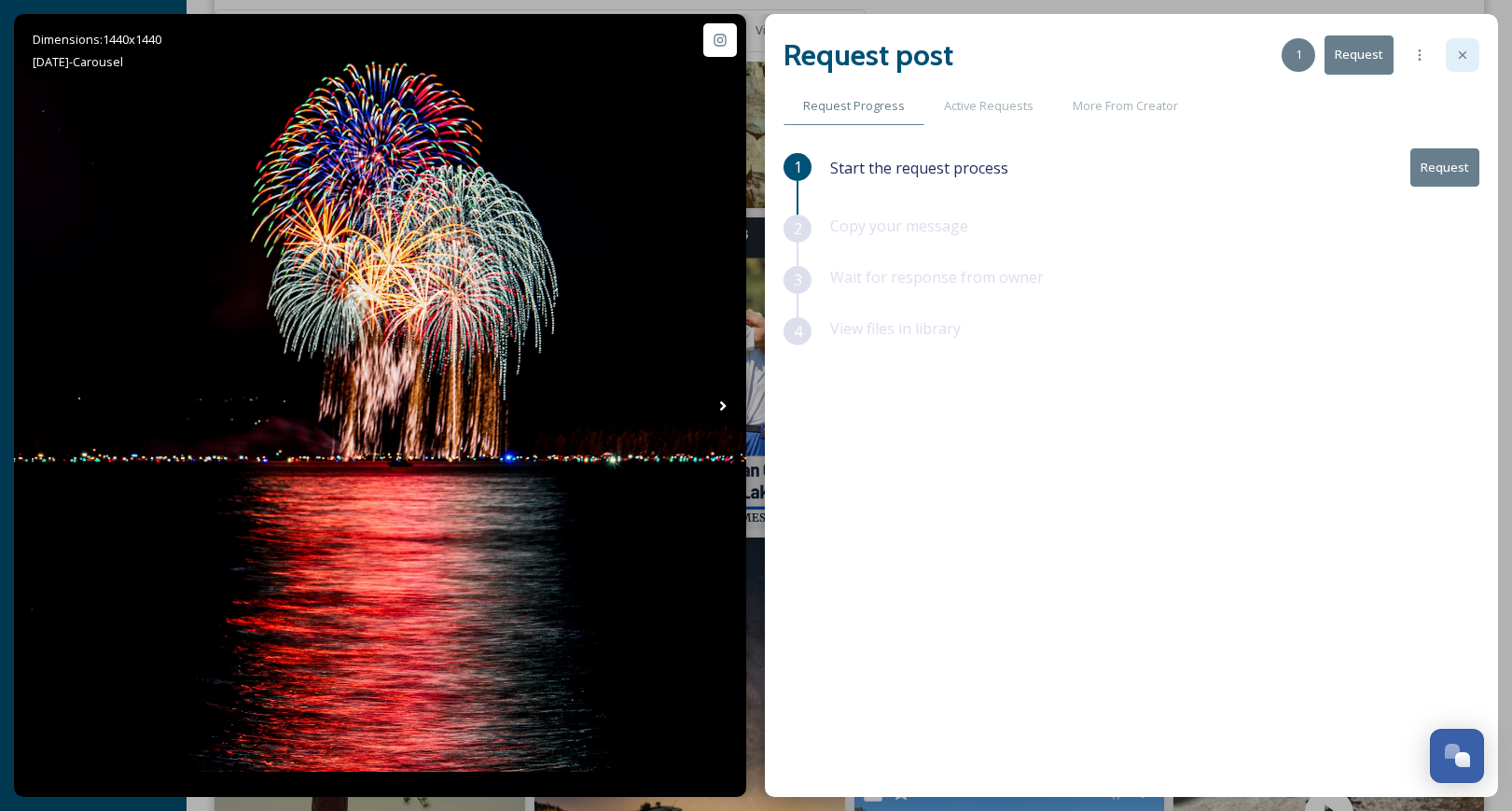
click at [1472, 50] on div at bounding box center [1463, 54] width 34 height 34
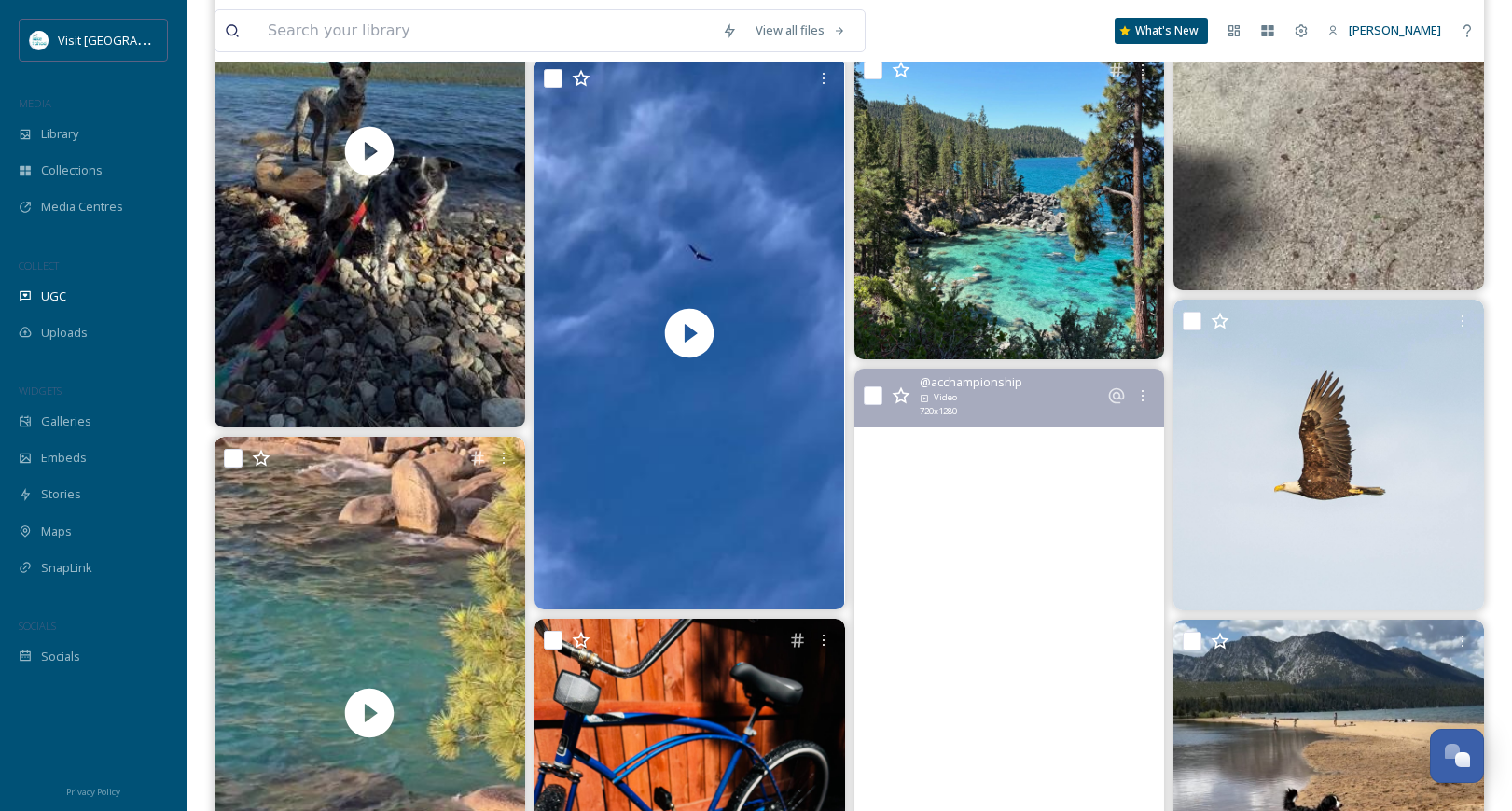
scroll to position [14744, 0]
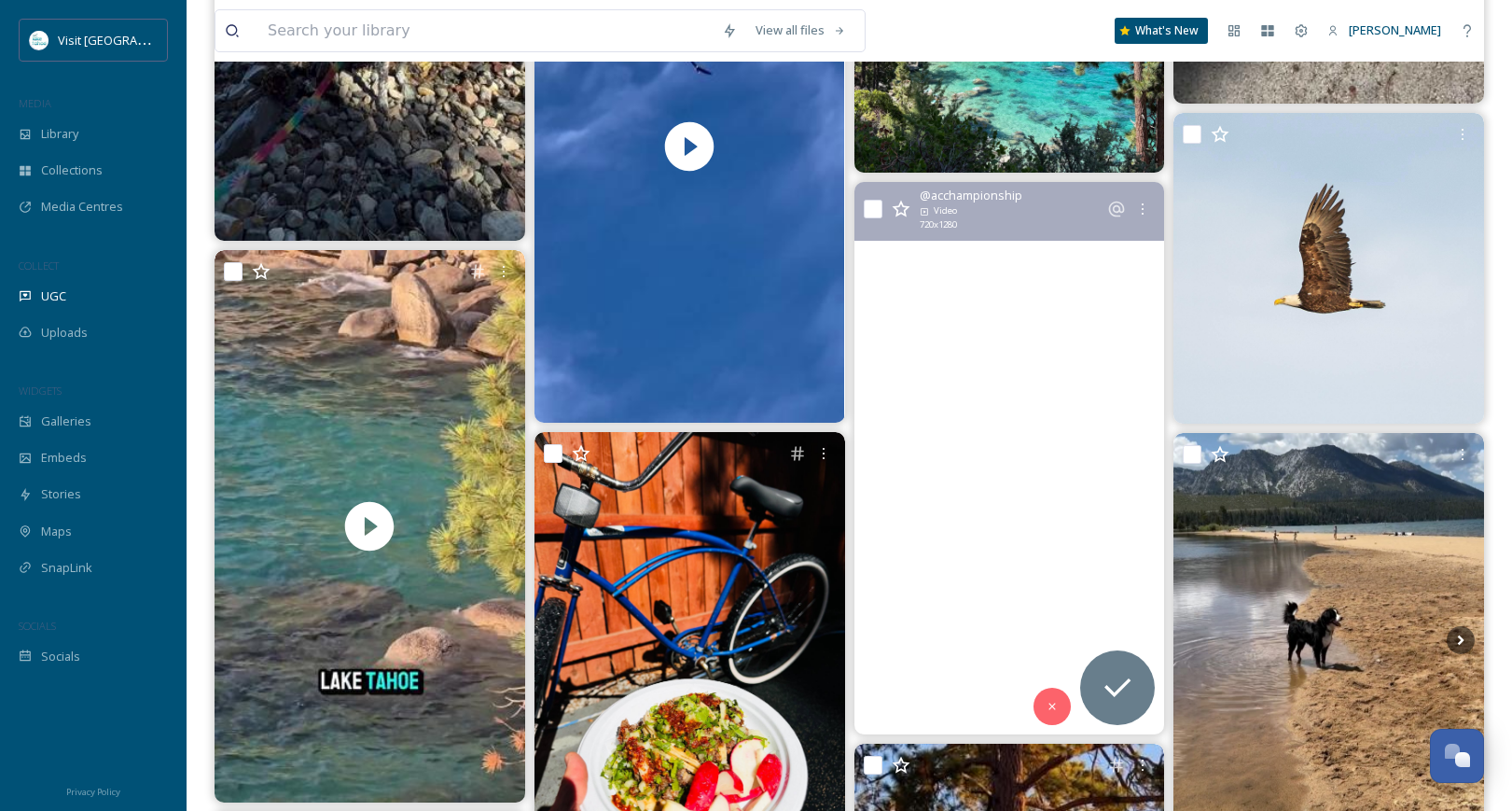
click at [1024, 385] on video "Happy Fourth of July! 🇺🇸 Hope you have a fun, safe and memorable holiday with l…" at bounding box center [1009, 458] width 310 height 552
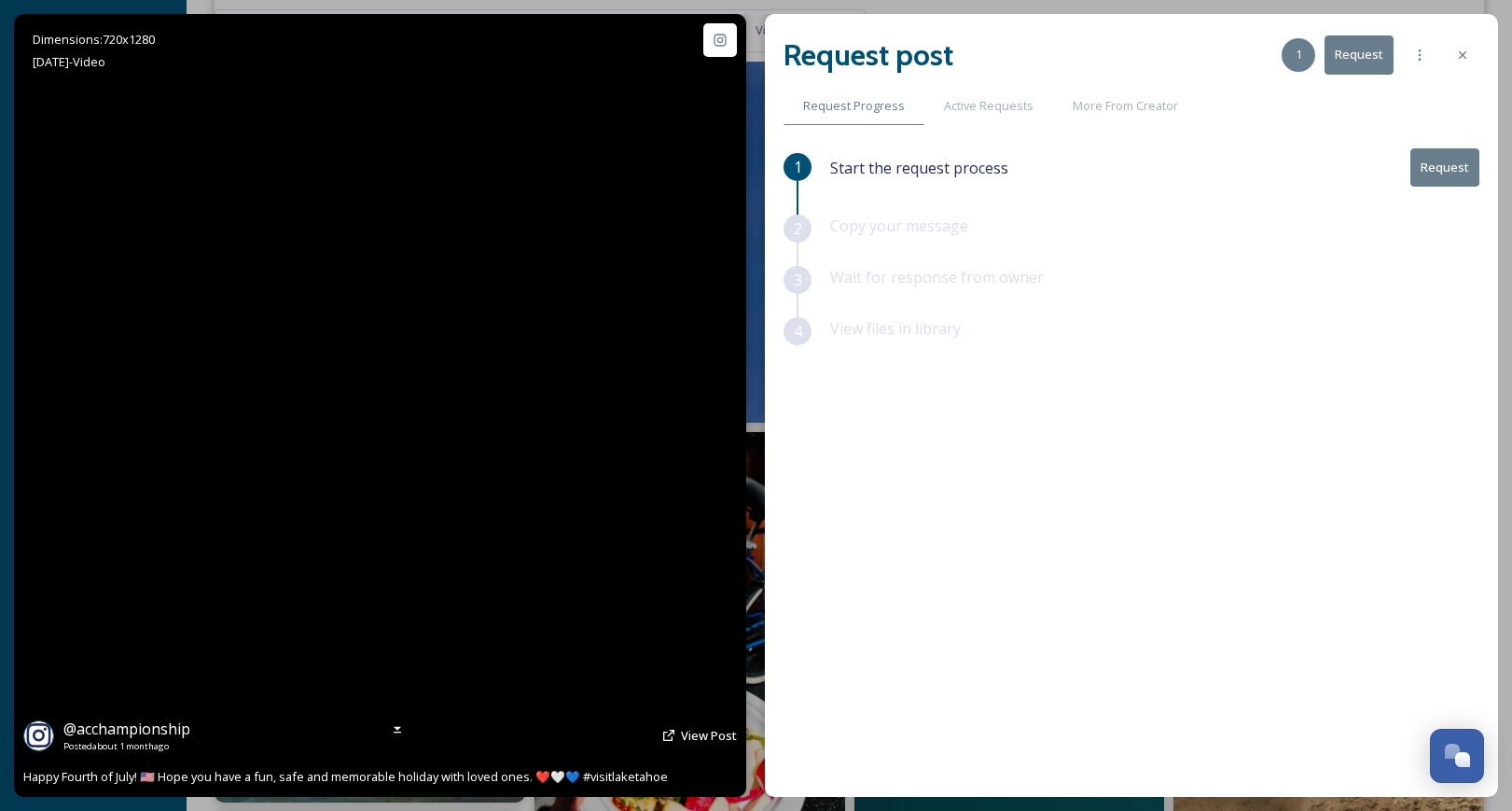
drag, startPoint x: 454, startPoint y: 382, endPoint x: 445, endPoint y: 390, distance: 12.0
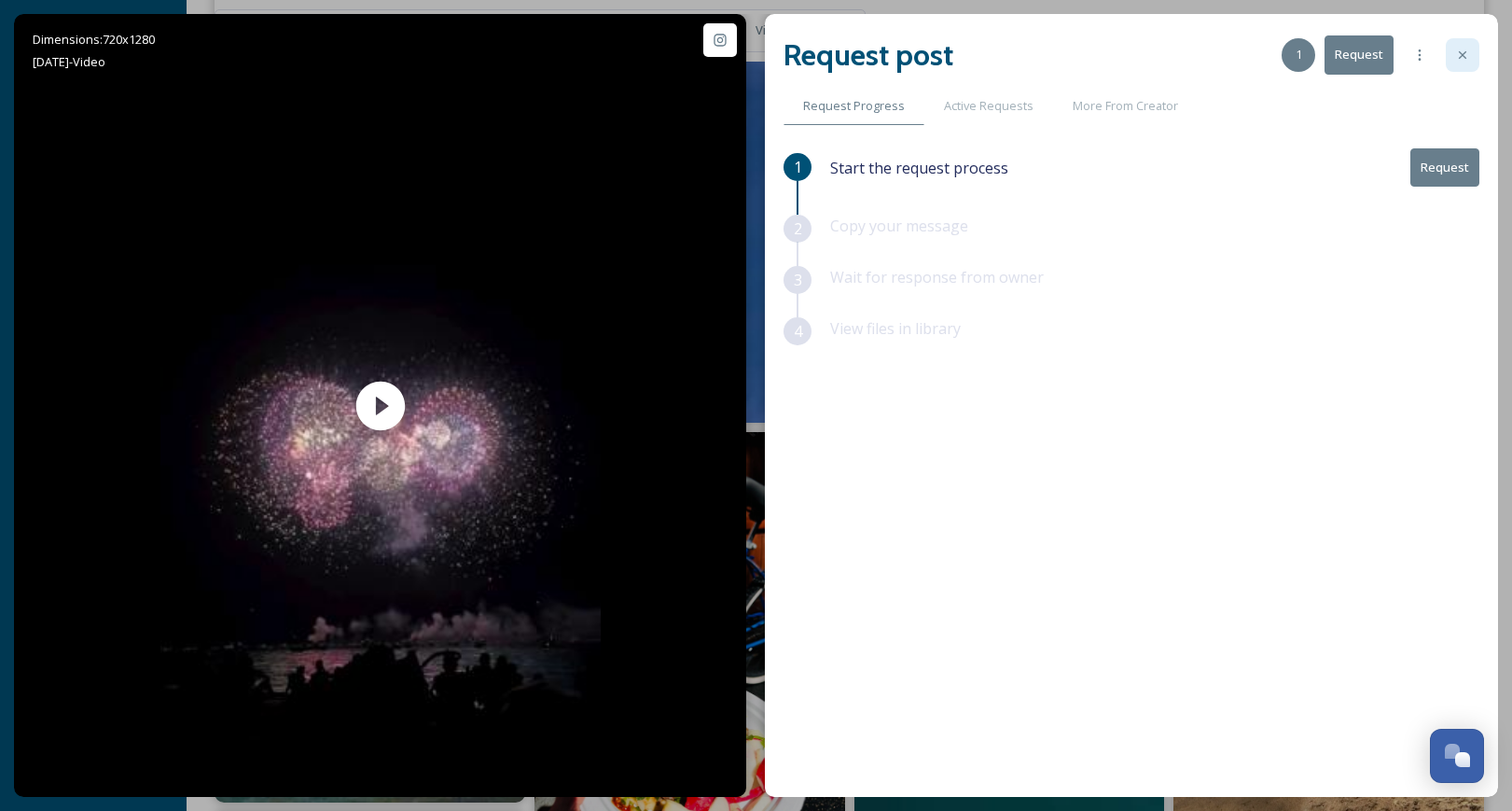
click at [1458, 49] on icon at bounding box center [1463, 54] width 15 height 15
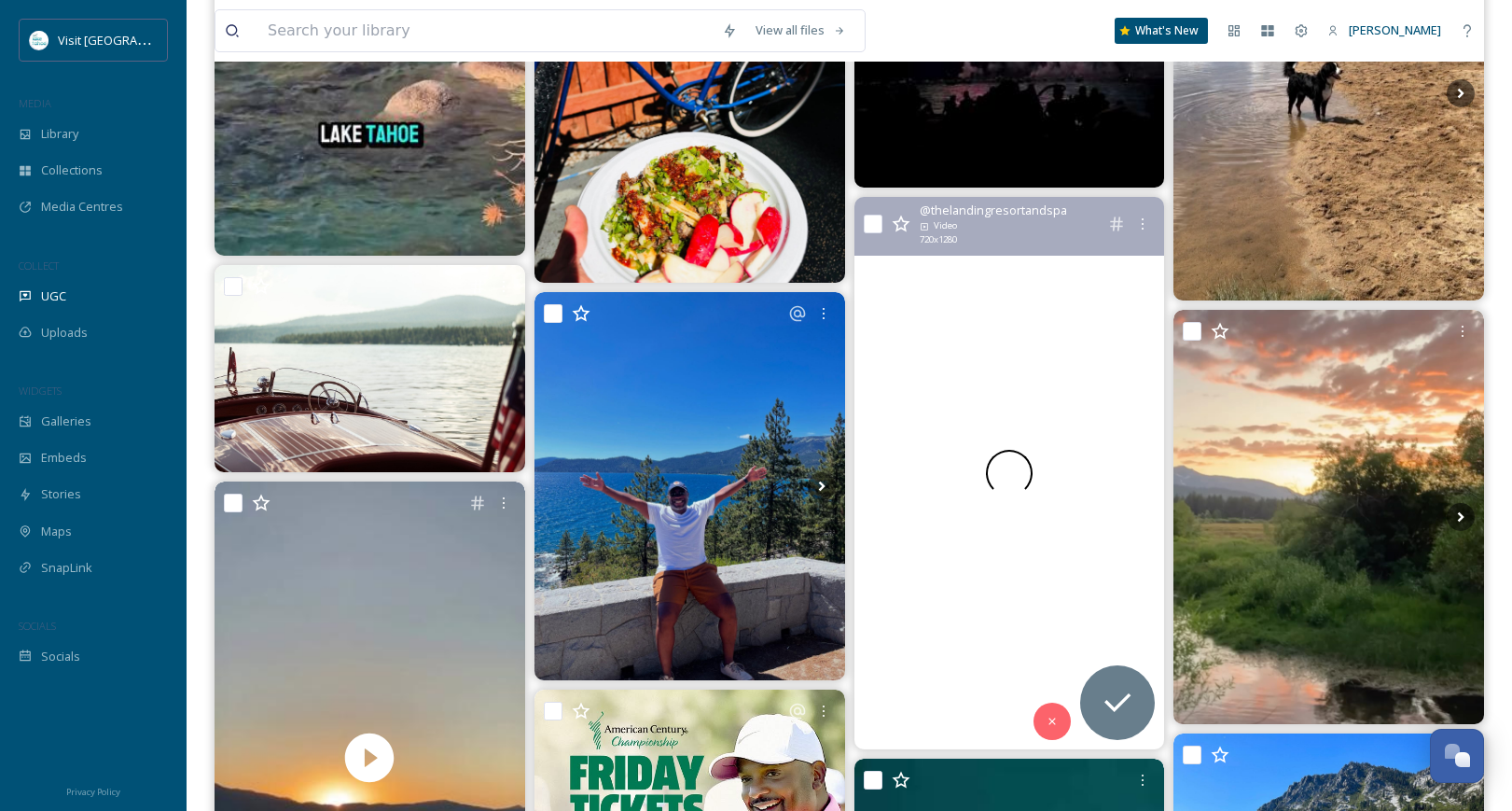
scroll to position [15397, 0]
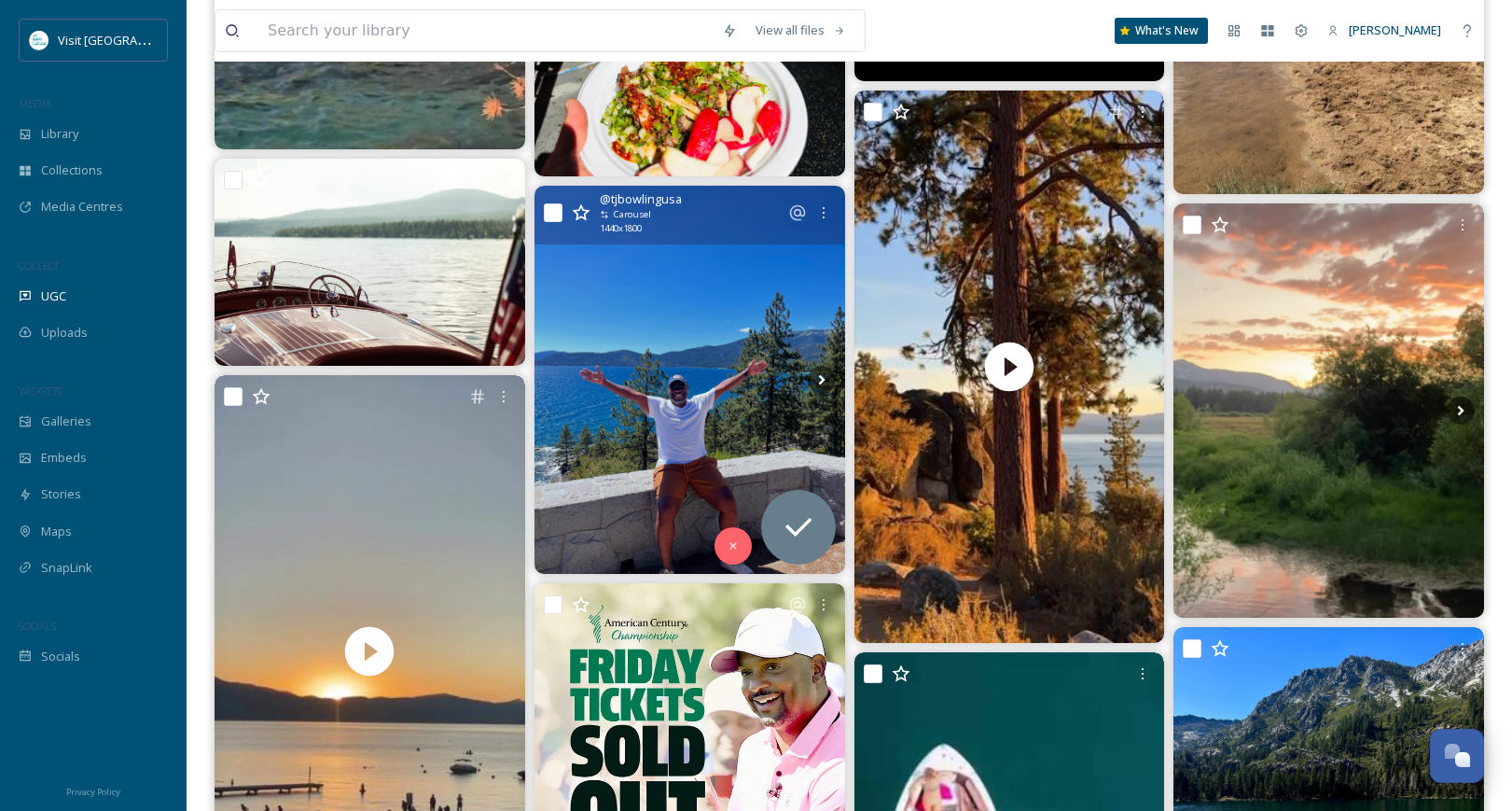
click at [654, 337] on img at bounding box center [690, 379] width 310 height 388
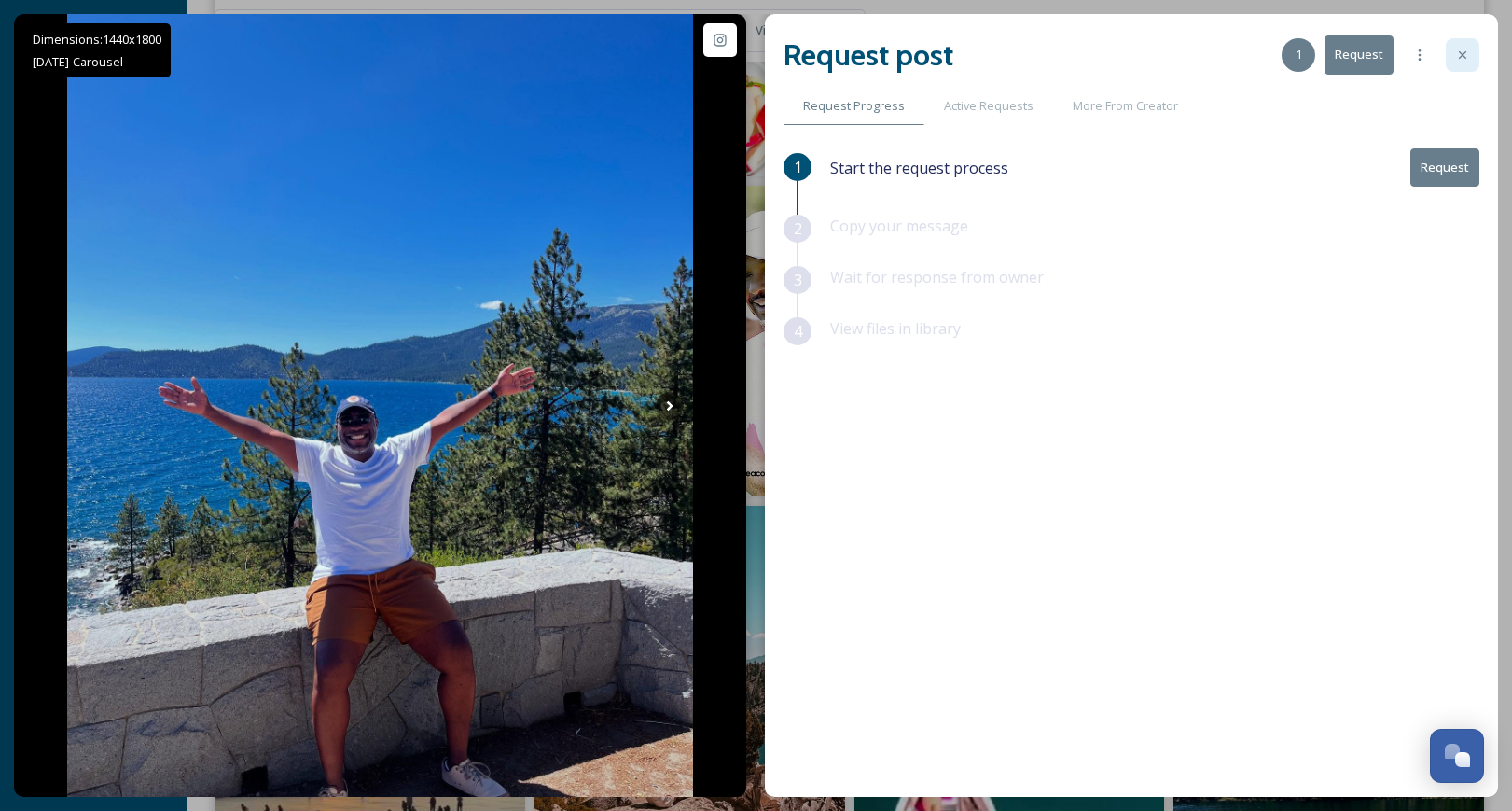
click at [1458, 55] on icon at bounding box center [1463, 54] width 15 height 15
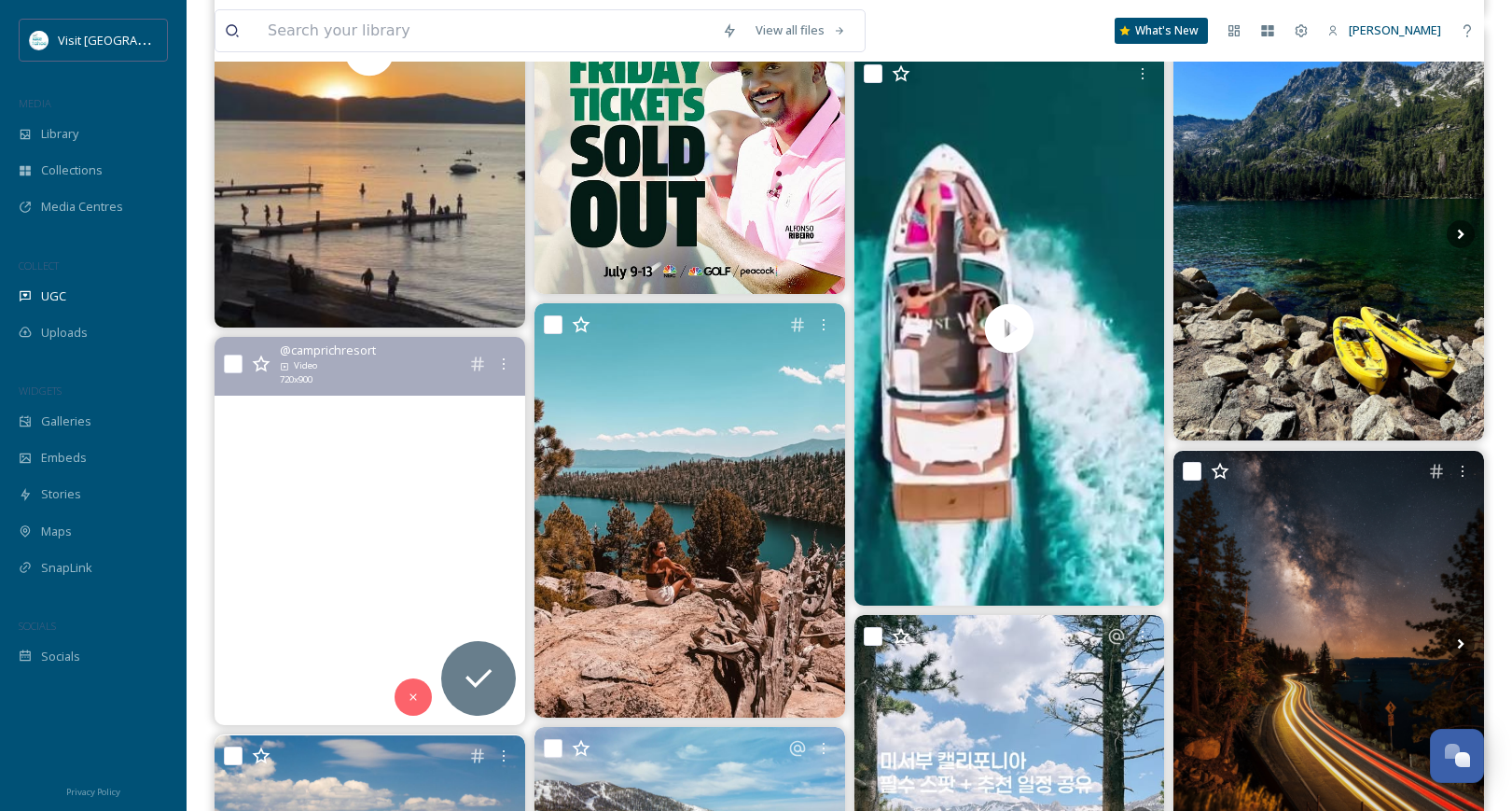
scroll to position [16143, 0]
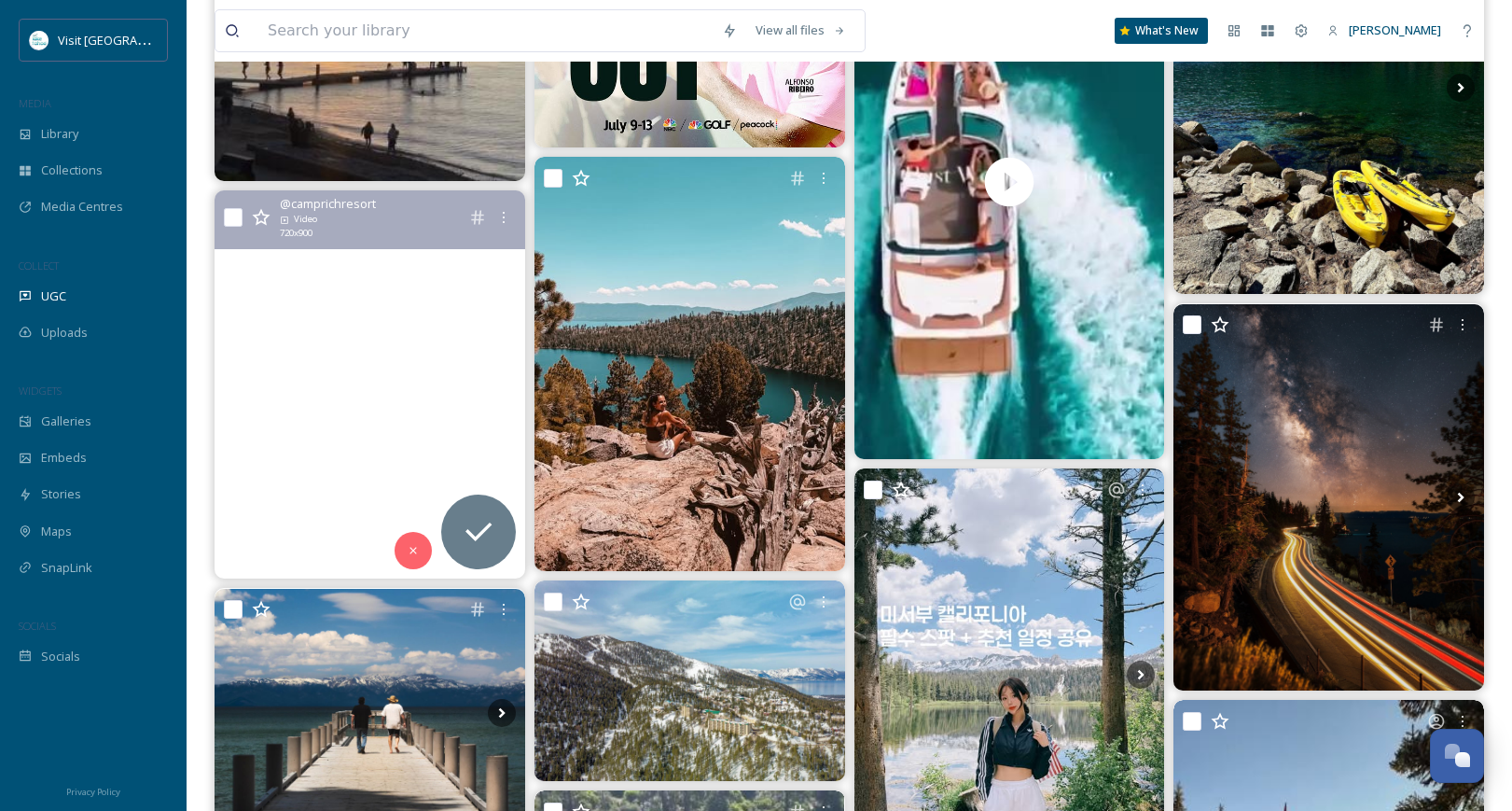
click at [371, 404] on video "A true fishing excursion on The Upside Donzi 35 ZFX 🎣 \a\a#camprichardson #lake…" at bounding box center [370, 384] width 310 height 388
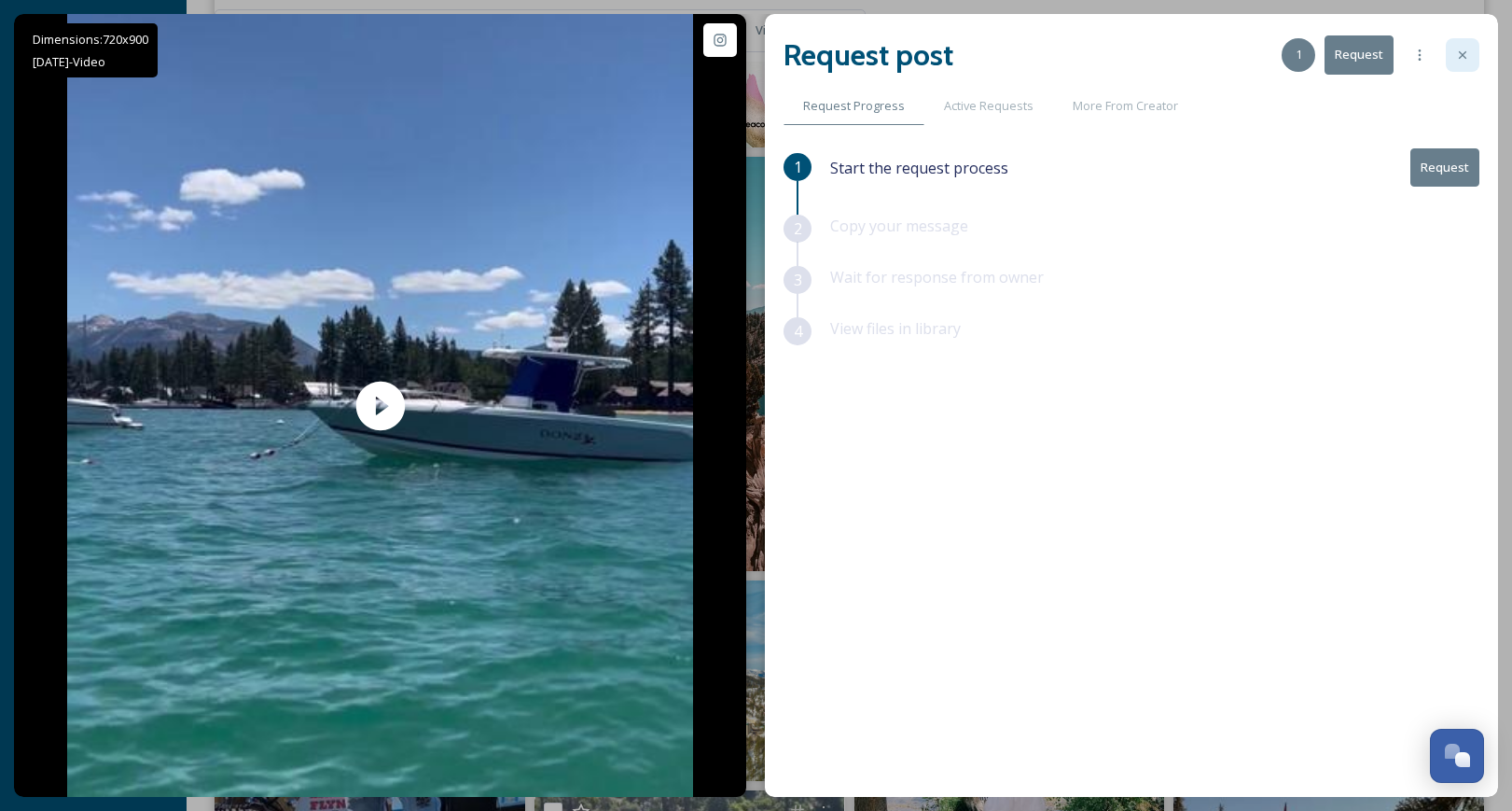
click at [1466, 50] on icon at bounding box center [1463, 54] width 15 height 15
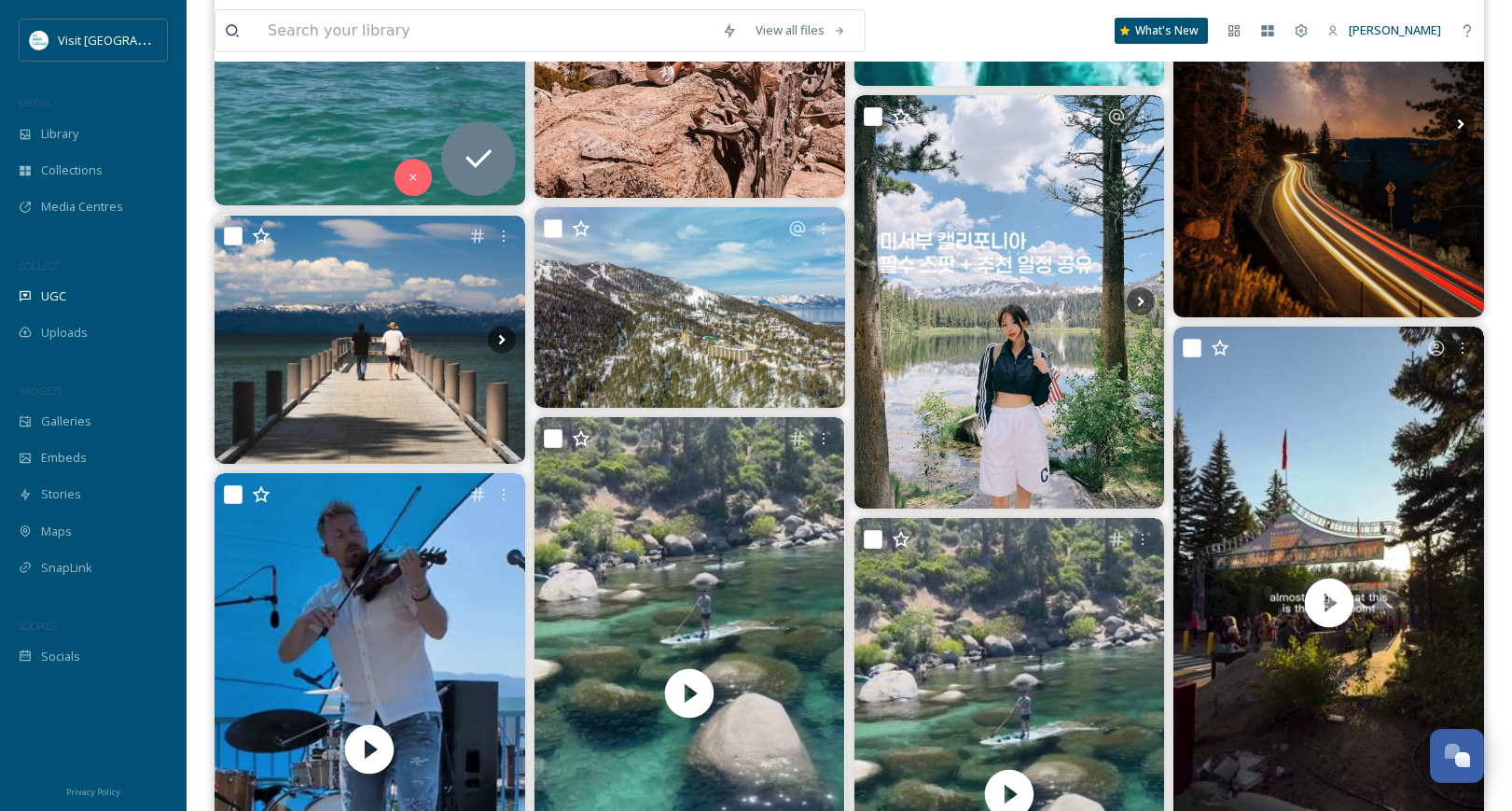
scroll to position [17450, 0]
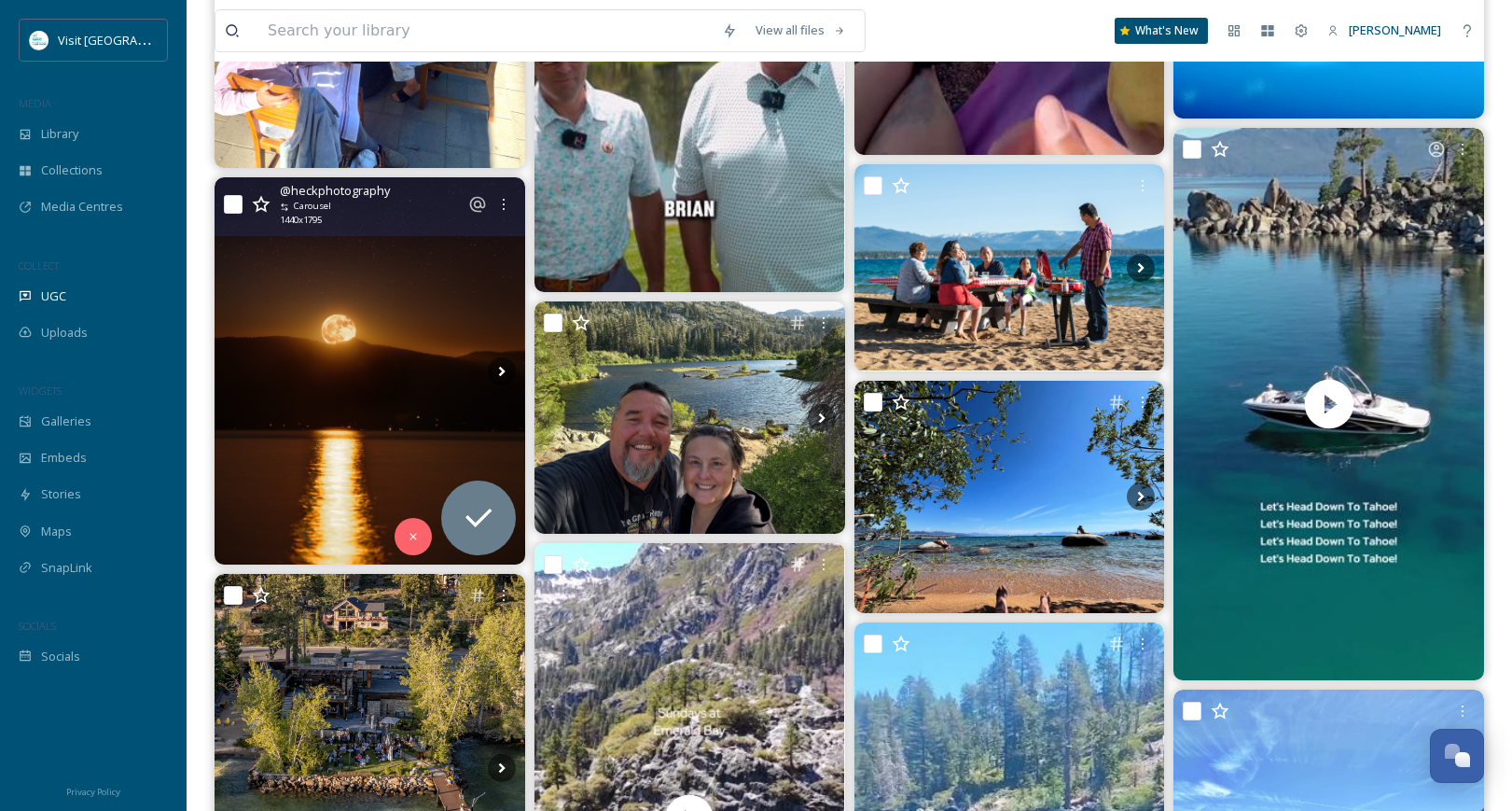
scroll to position [24542, 0]
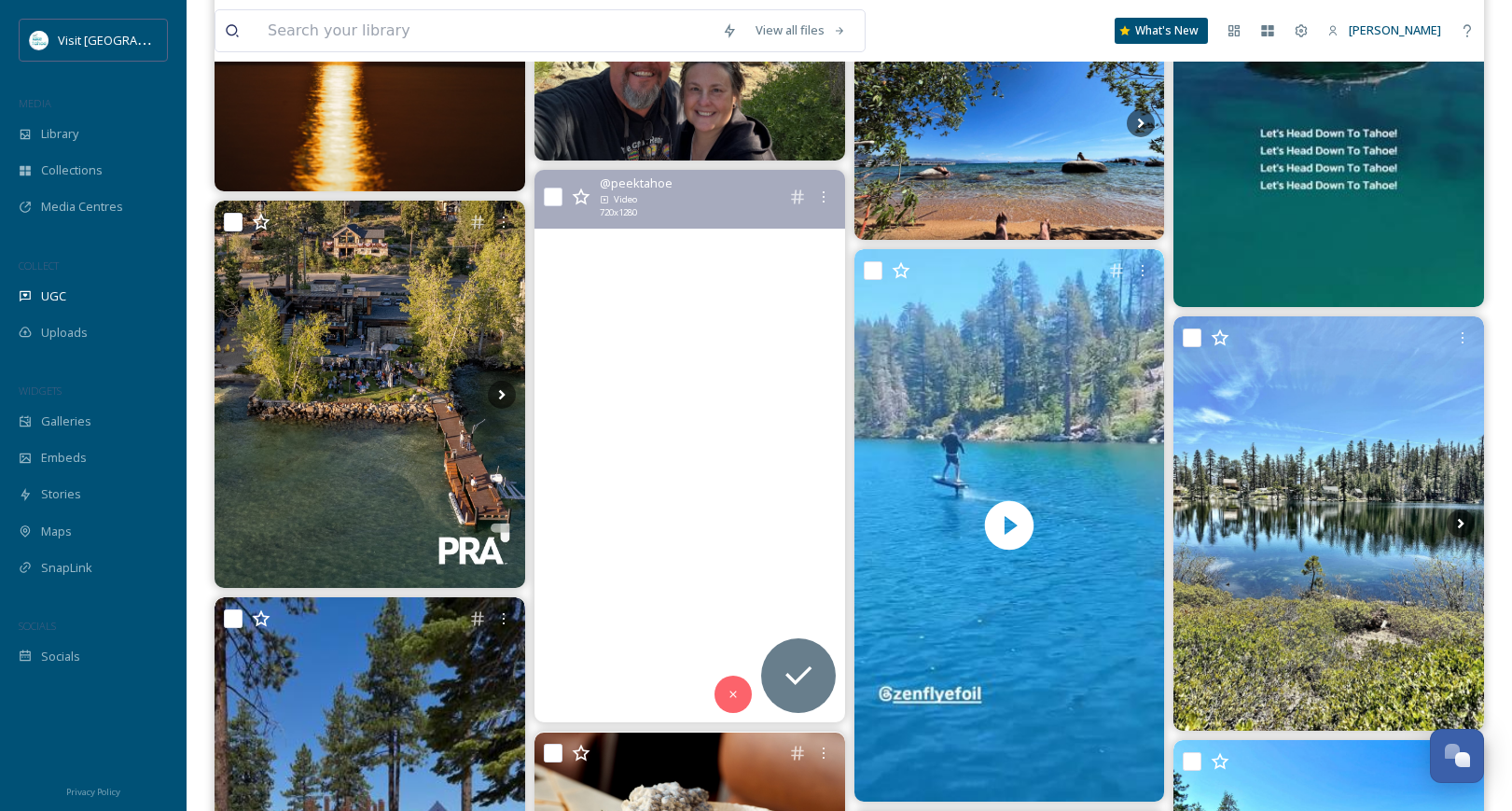
click at [718, 456] on video "𝐒𝐮𝐧𝐝𝐚𝐲𝐬 𝐨𝐧 𝐄𝐦𝐞𝐫𝐚𝐥𝐝 𝐁𝐚𝐲! 🌅\a\aDoes it get any better than this! ⛴️🌊\a\a🎥 boattah…" at bounding box center [690, 445] width 310 height 552
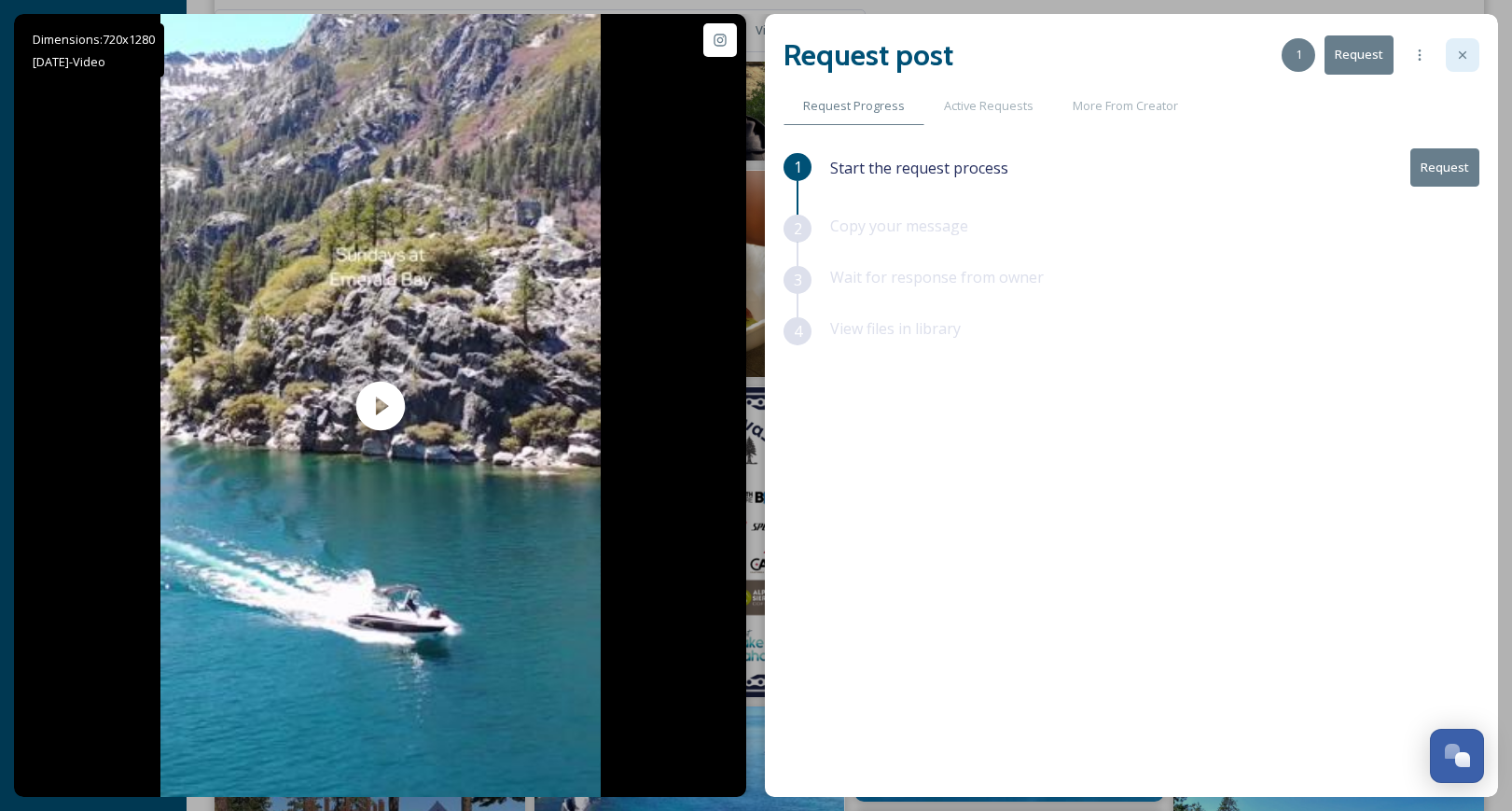
click at [1458, 56] on icon at bounding box center [1463, 54] width 15 height 15
